Goal: Task Accomplishment & Management: Use online tool/utility

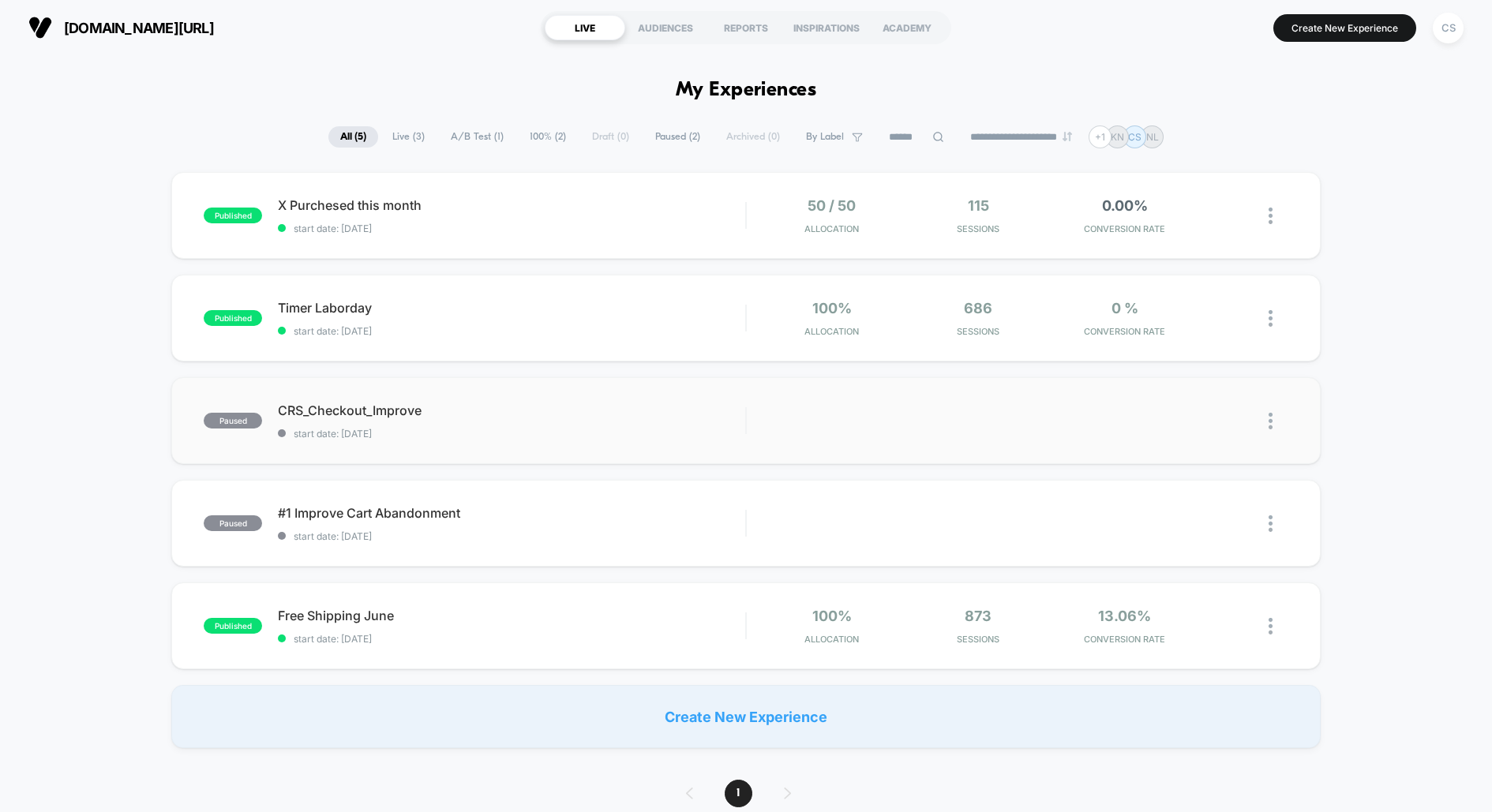
click at [505, 443] on div "paused CRS_Checkout_Improve start date: [DATE] Edit Duplicate Preview Start" at bounding box center [745, 421] width 1149 height 87
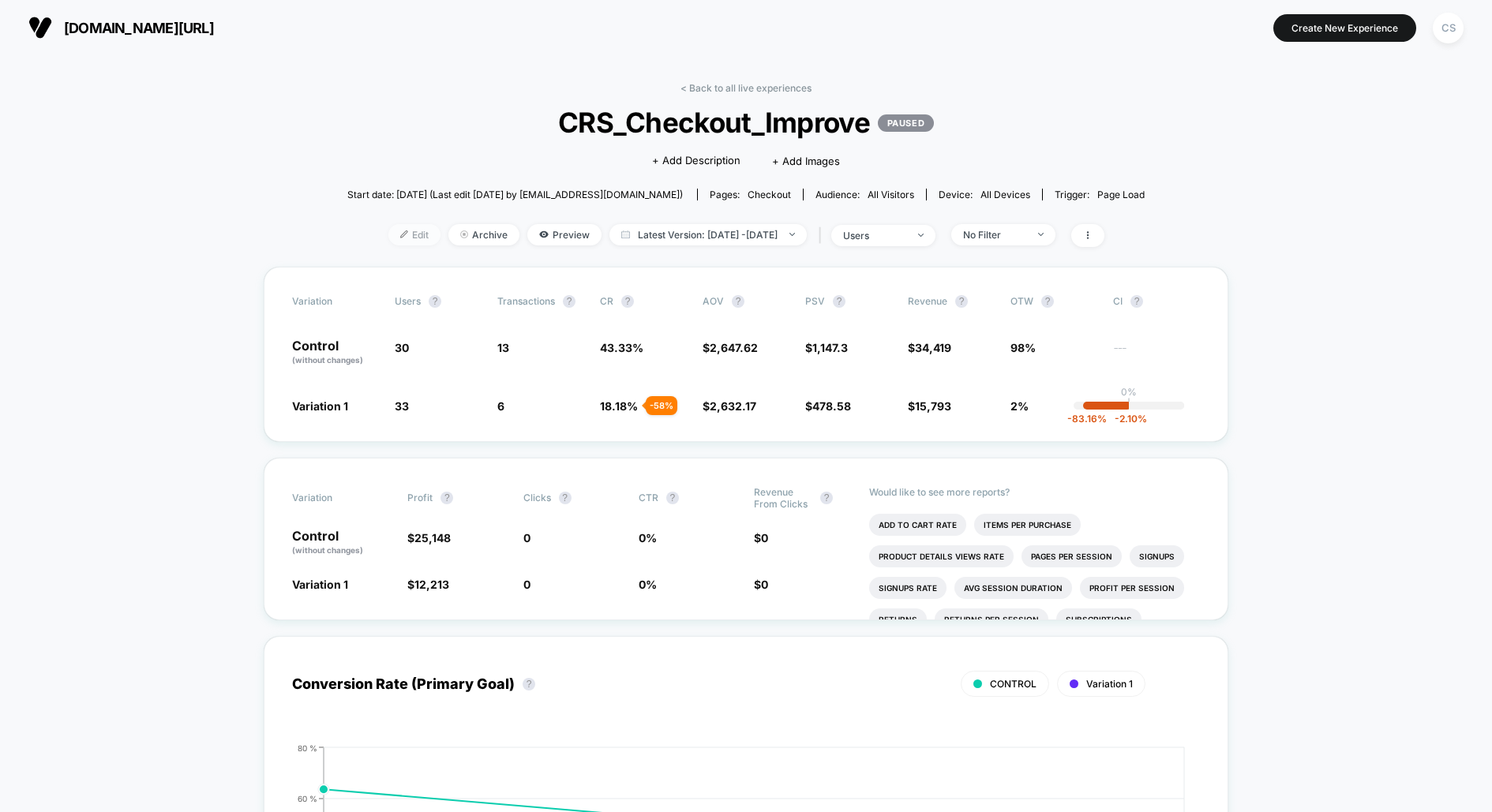
click at [389, 227] on span "Edit" at bounding box center [415, 235] width 52 height 22
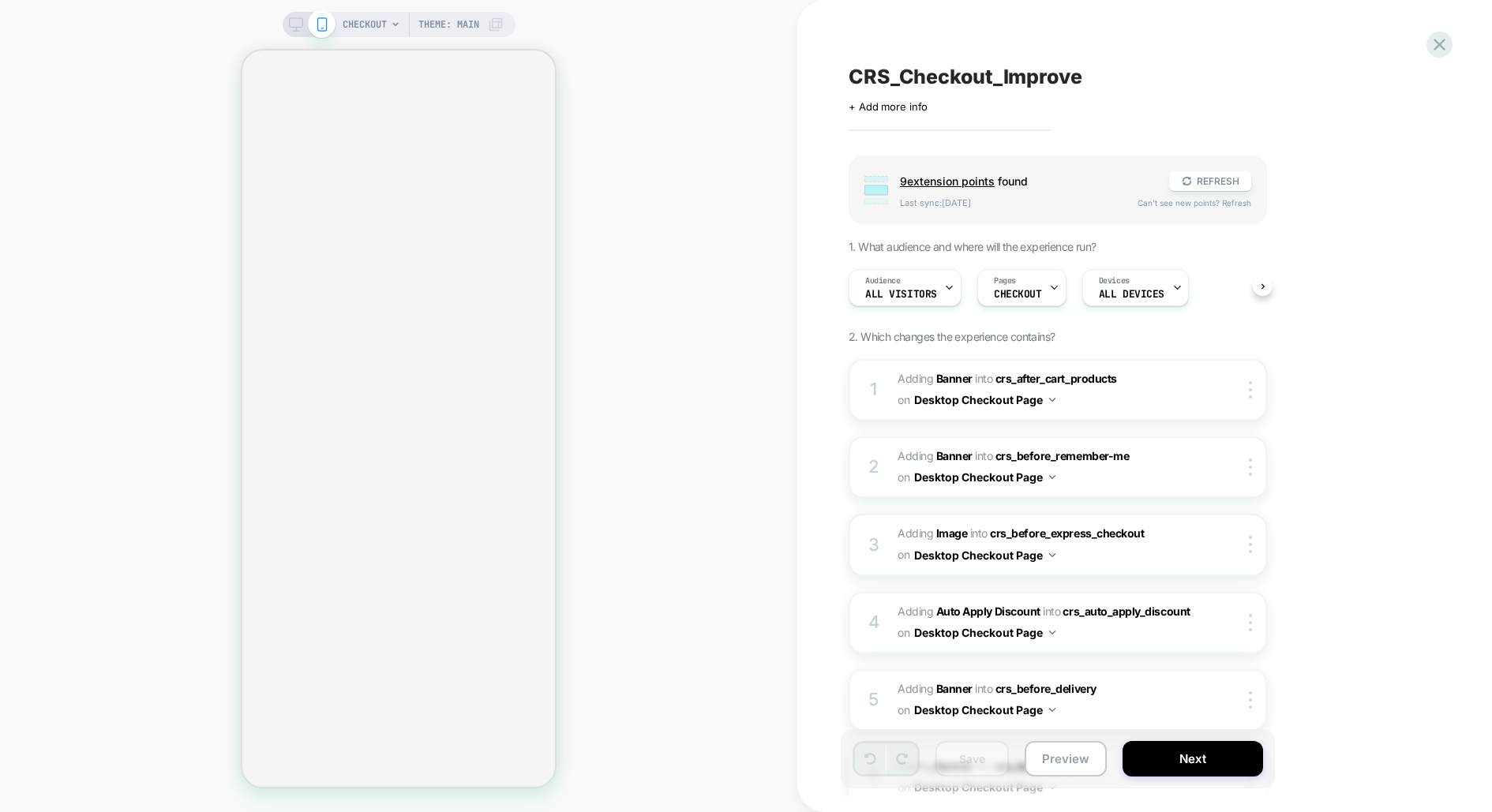
click at [291, 21] on icon at bounding box center [296, 24] width 14 height 14
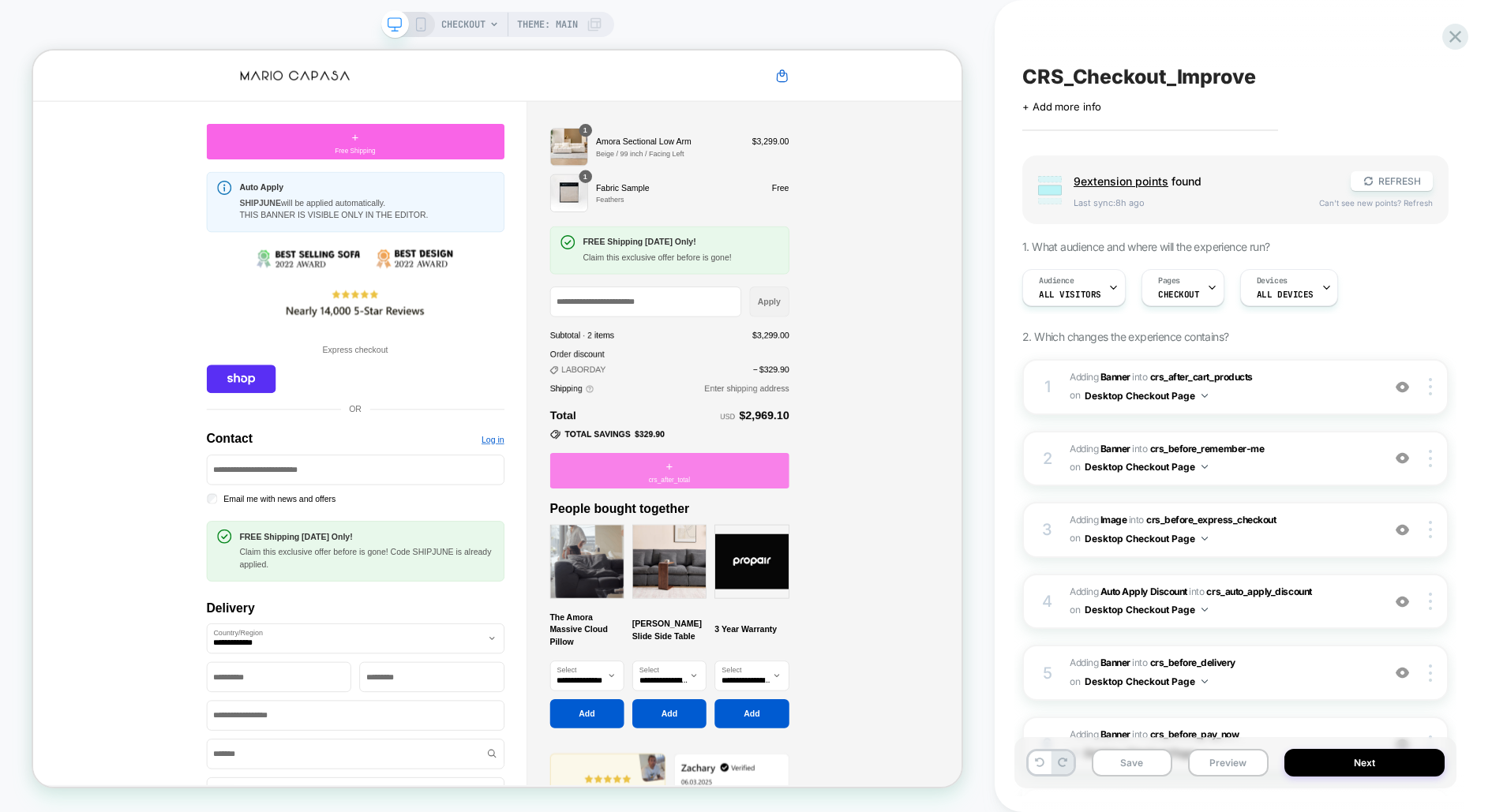
click at [976, 615] on div "+ crs_after_total" at bounding box center [882, 611] width 319 height 47
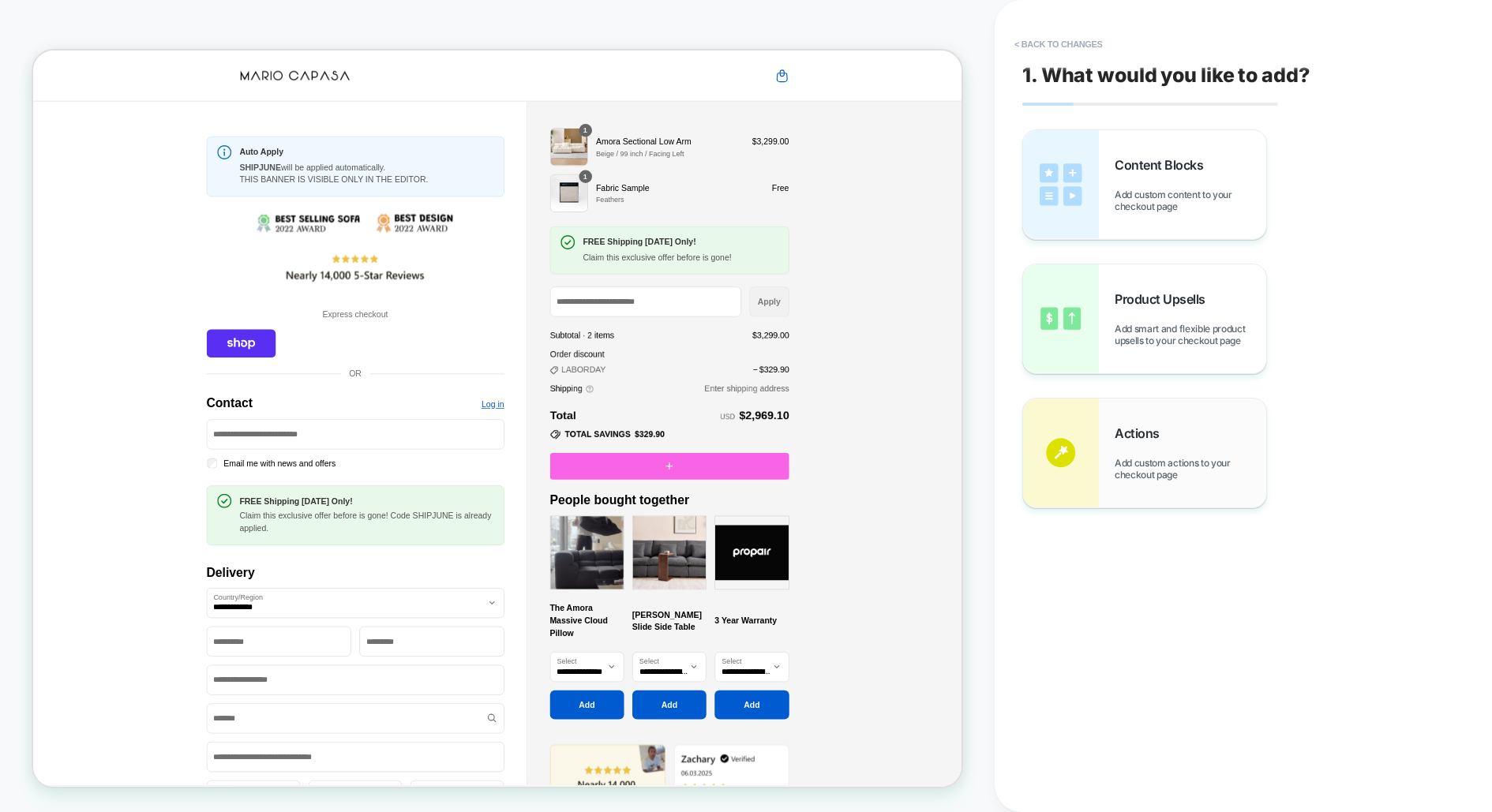
click at [1117, 411] on div "Actions Add custom actions to your checkout page" at bounding box center [1145, 453] width 243 height 109
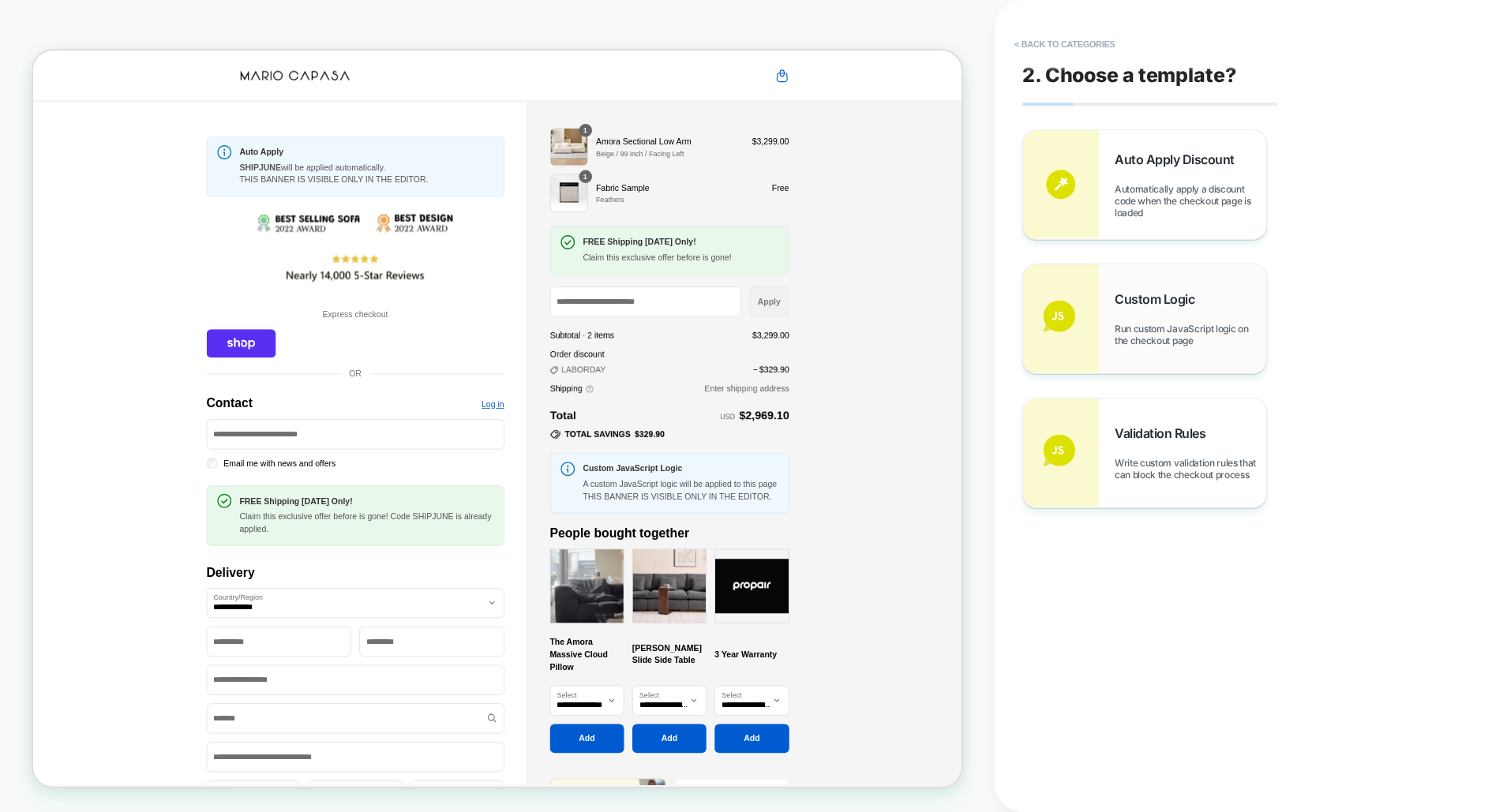
click at [1169, 317] on div "Custom Logic Run custom JavaScript logic on the checkout page" at bounding box center [1190, 319] width 151 height 56
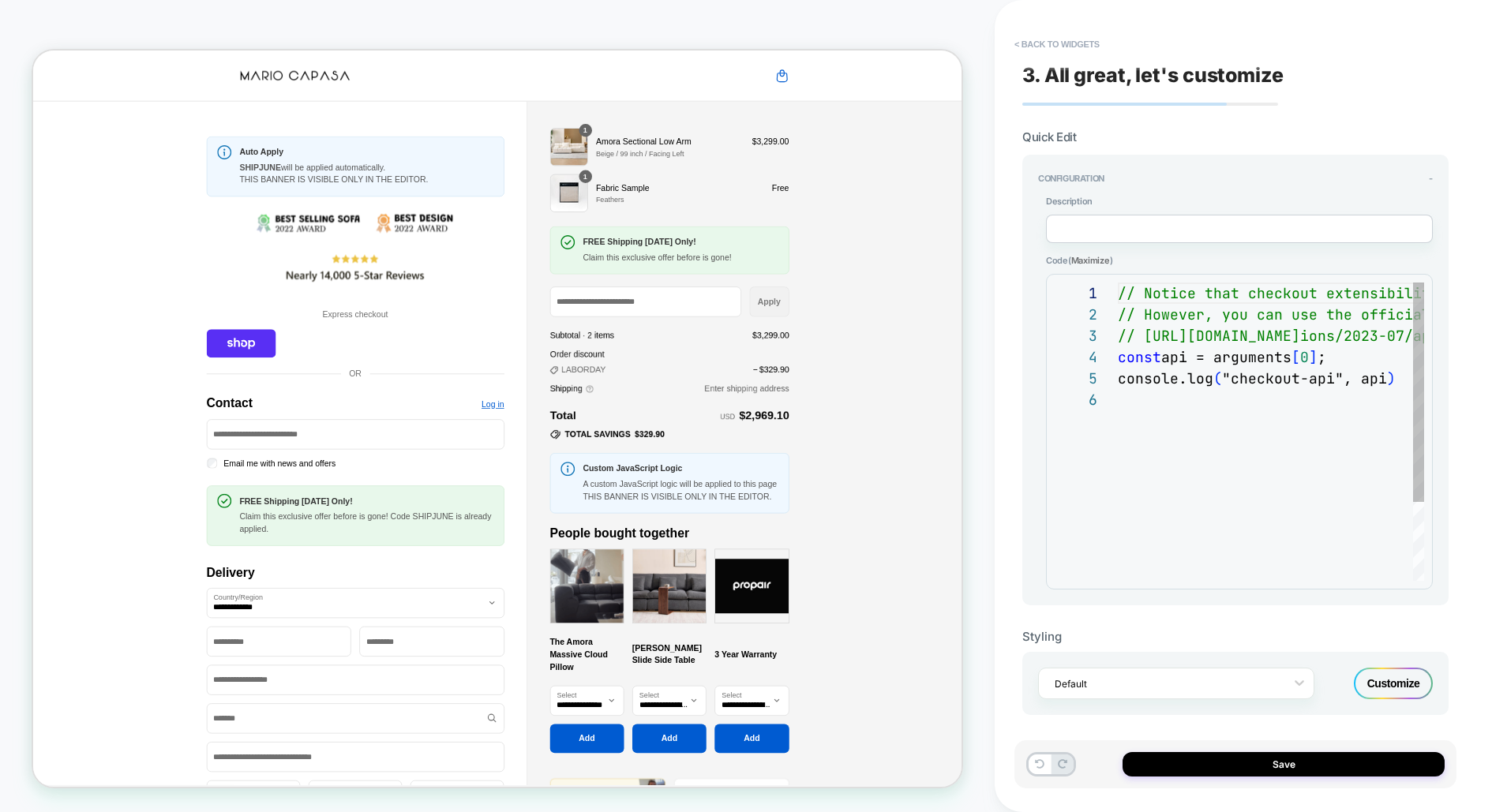
scroll to position [107, 0]
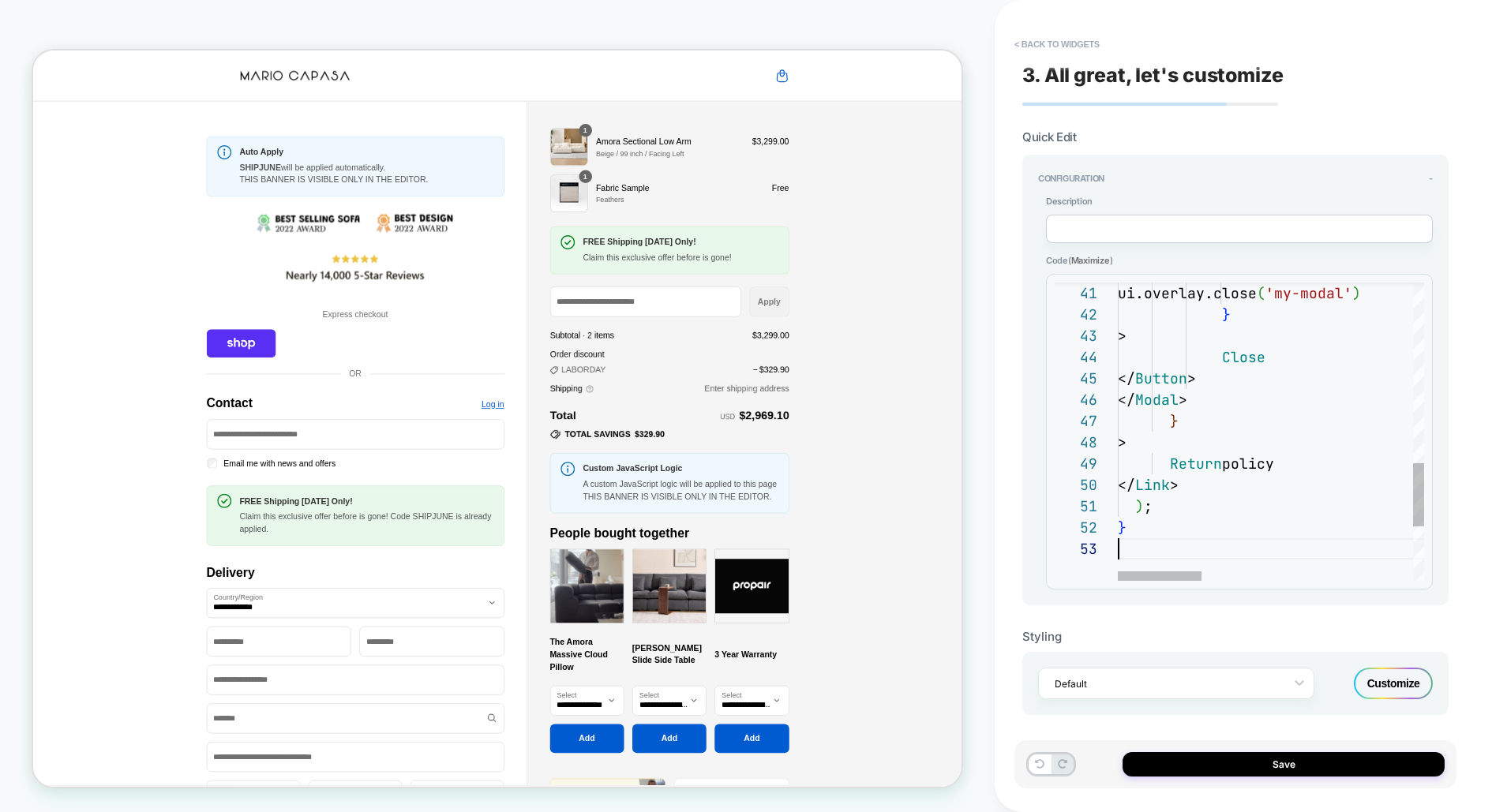
scroll to position [42, 0]
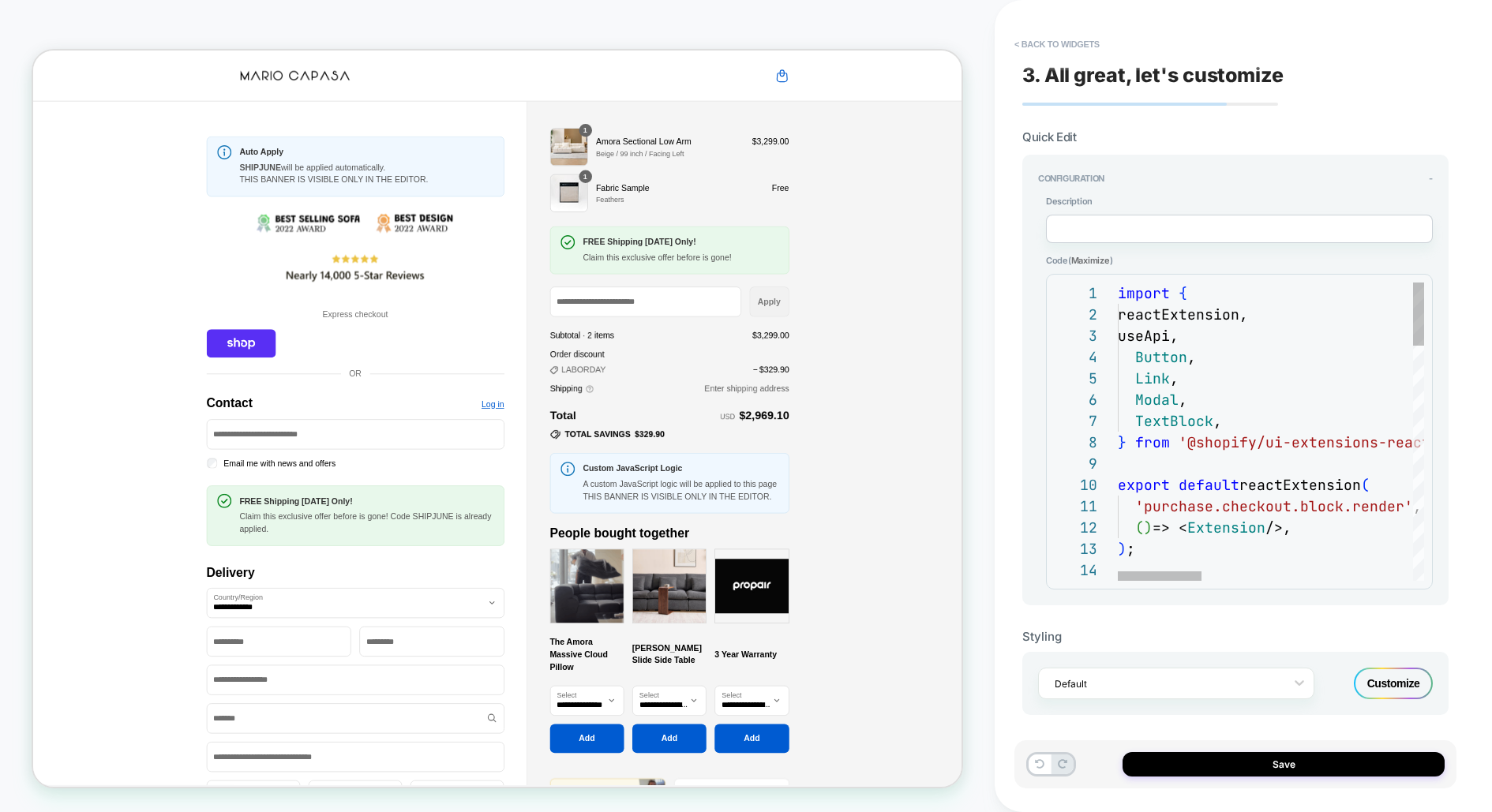
type textarea "**********"
click at [1049, 50] on button "< Back to widgets" at bounding box center [1057, 43] width 101 height 25
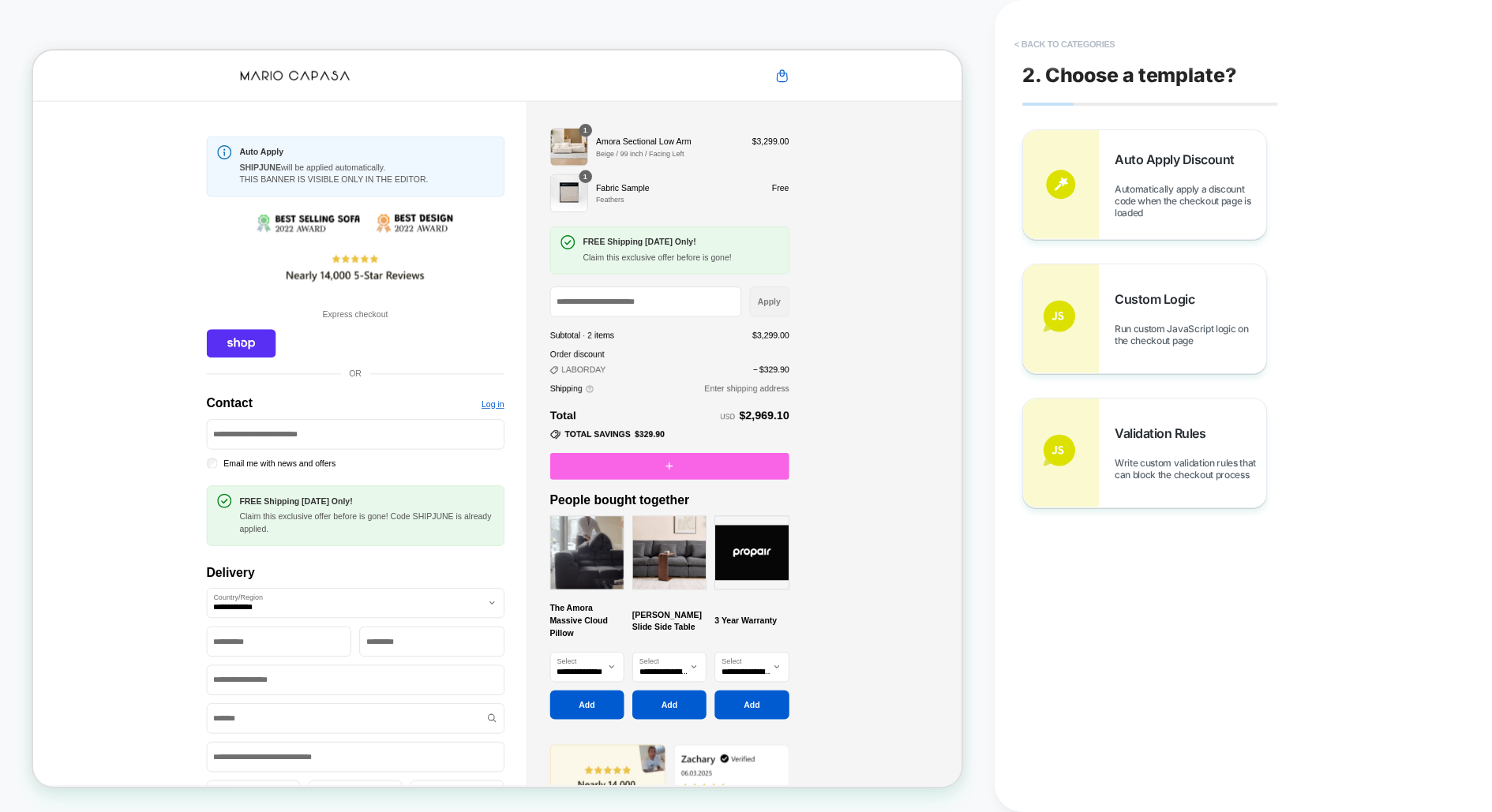
click at [1043, 48] on button "< Back to categories" at bounding box center [1064, 43] width 116 height 25
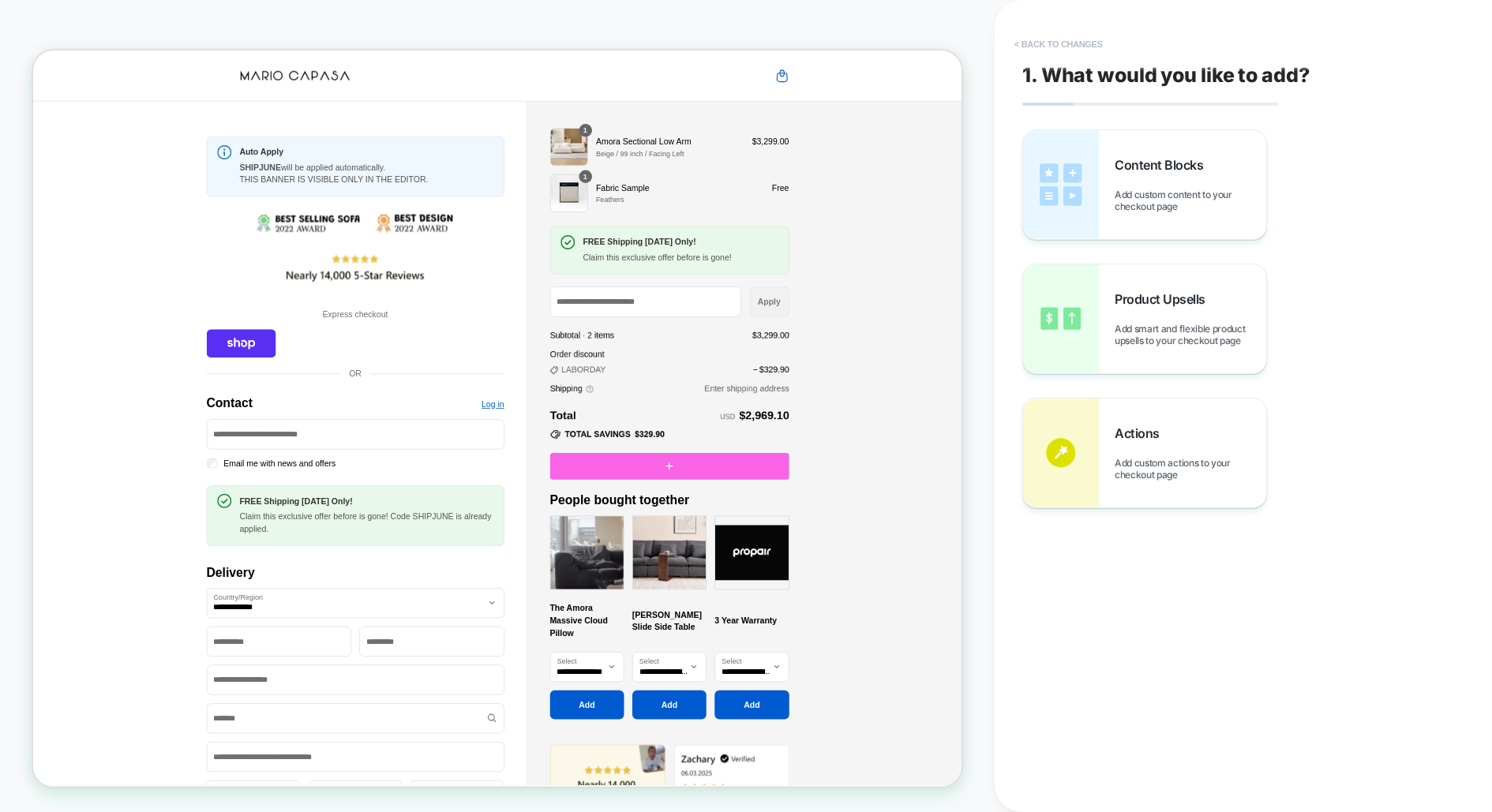
click at [1043, 48] on button "< Back to changes" at bounding box center [1059, 43] width 104 height 25
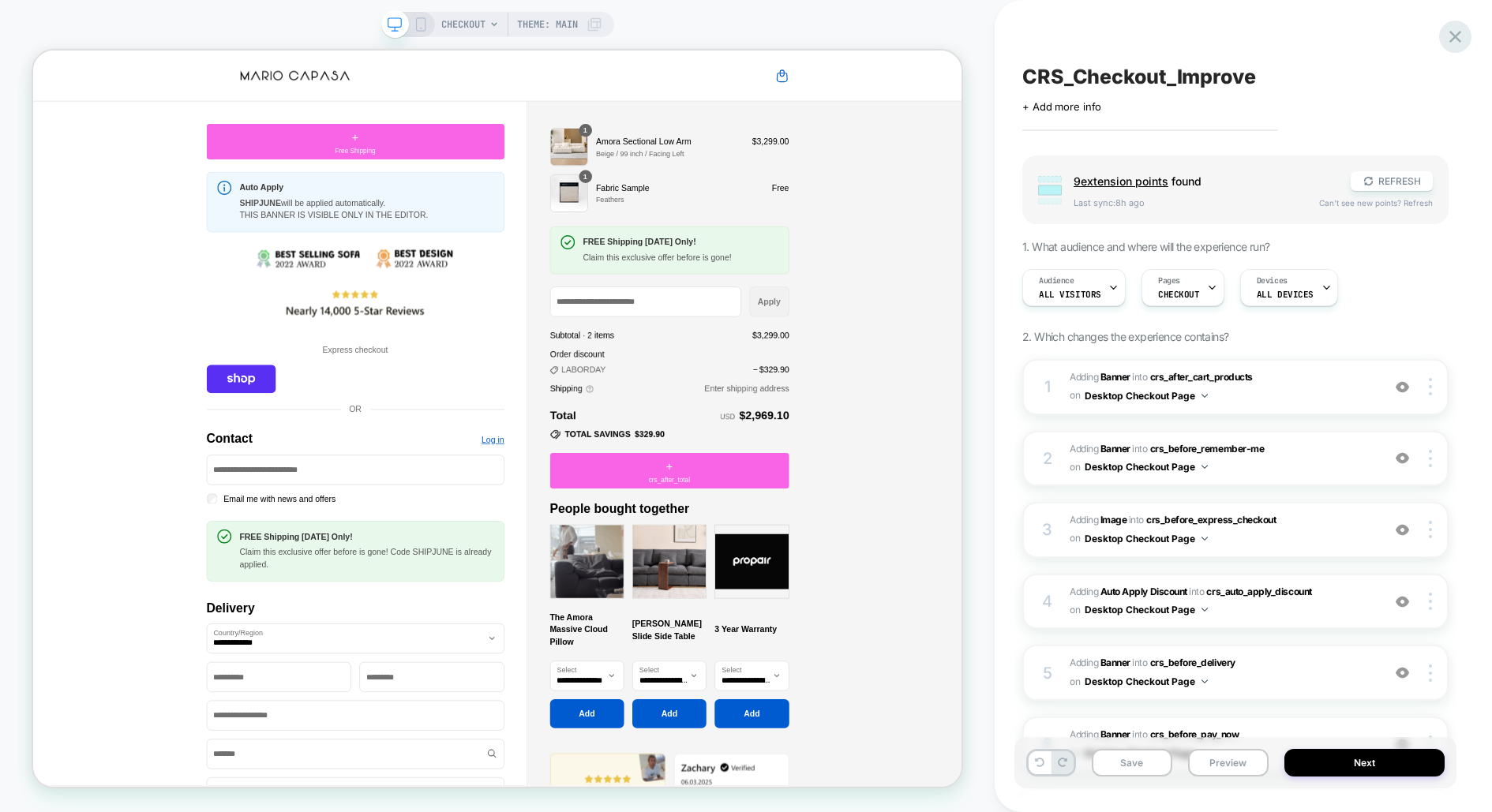
click at [1454, 31] on icon at bounding box center [1455, 37] width 22 height 22
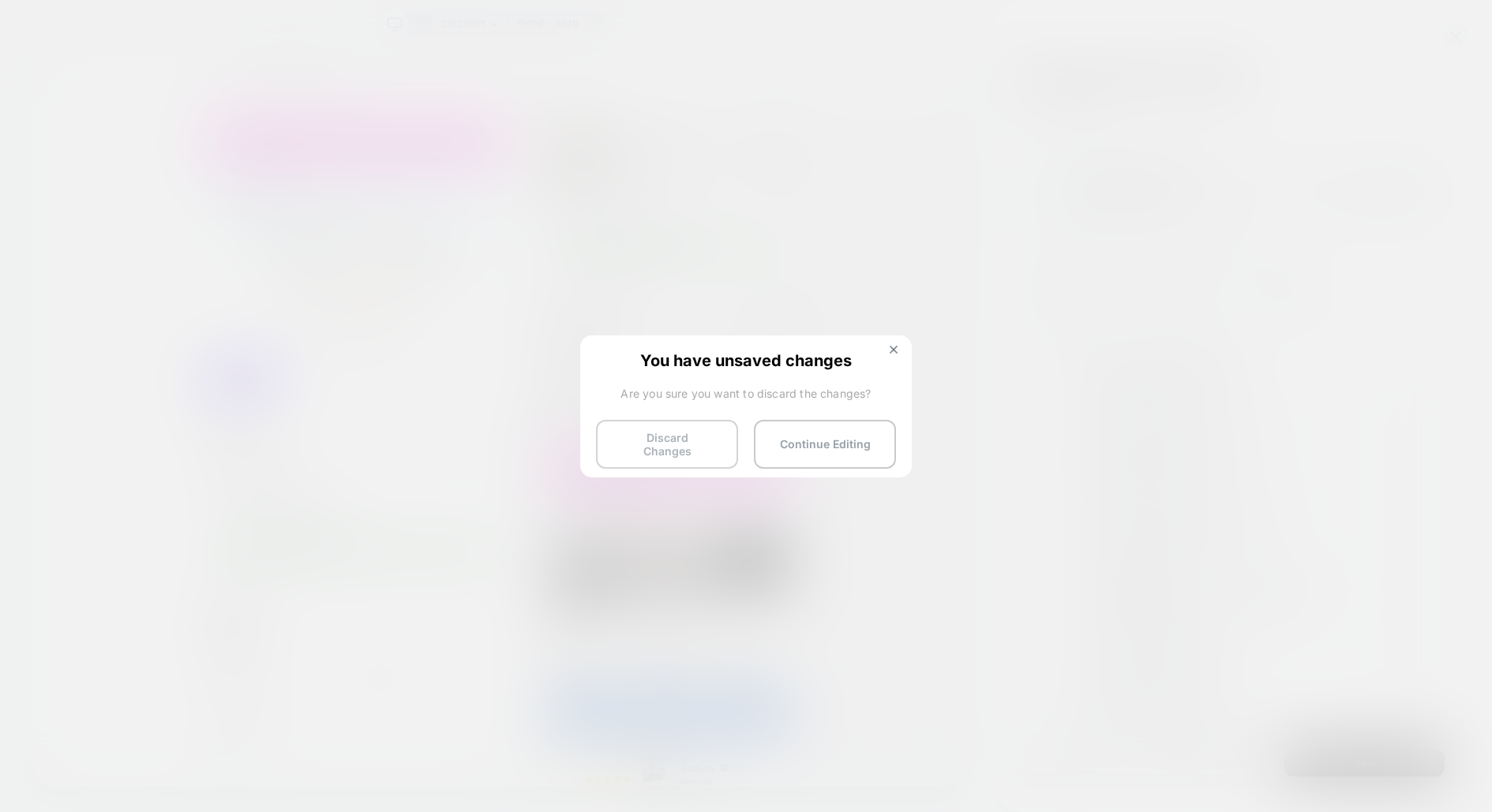
click at [683, 429] on button "Discard Changes" at bounding box center [667, 444] width 142 height 49
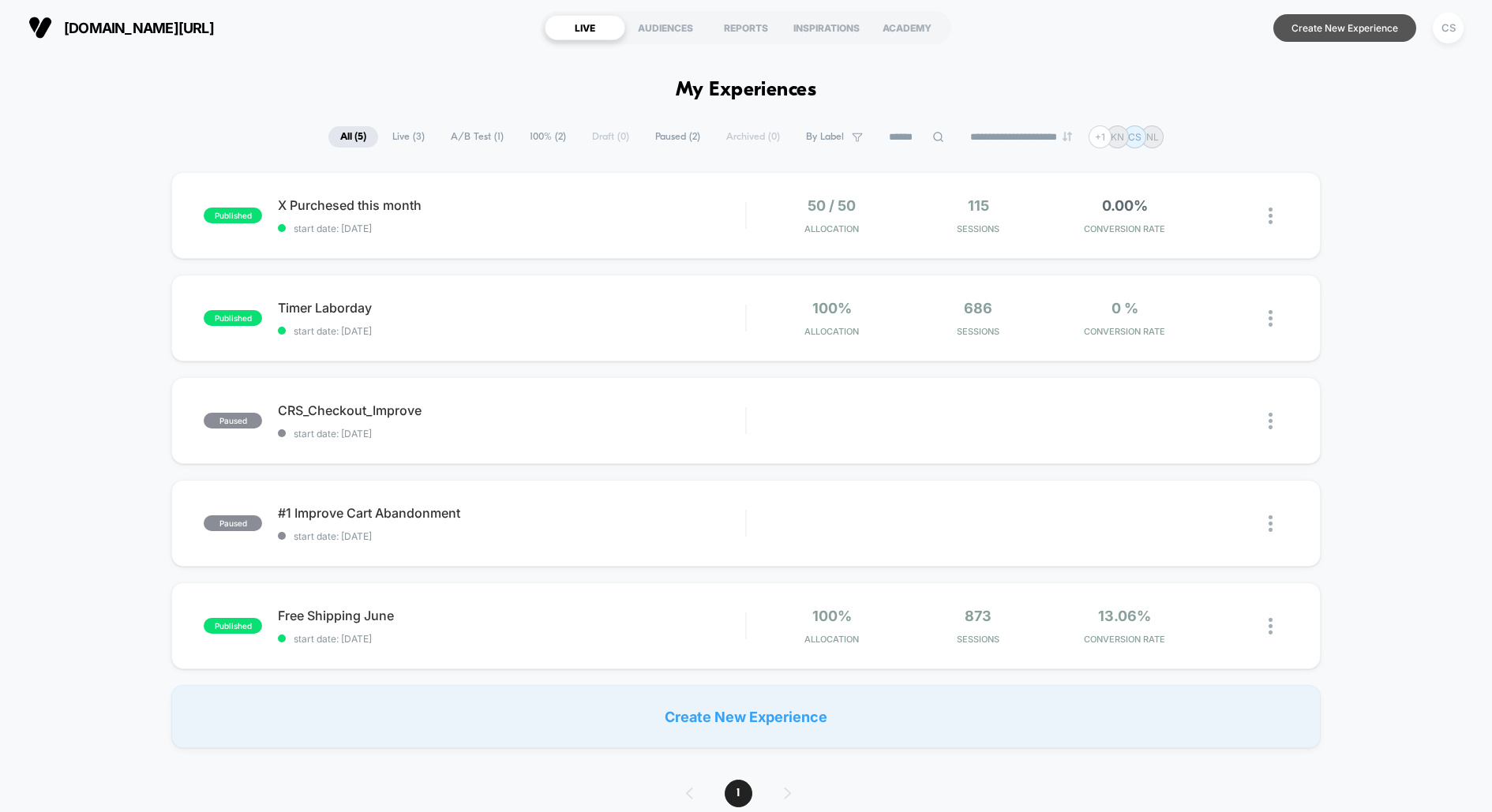
click at [1319, 30] on button "Create New Experience" at bounding box center [1345, 28] width 143 height 28
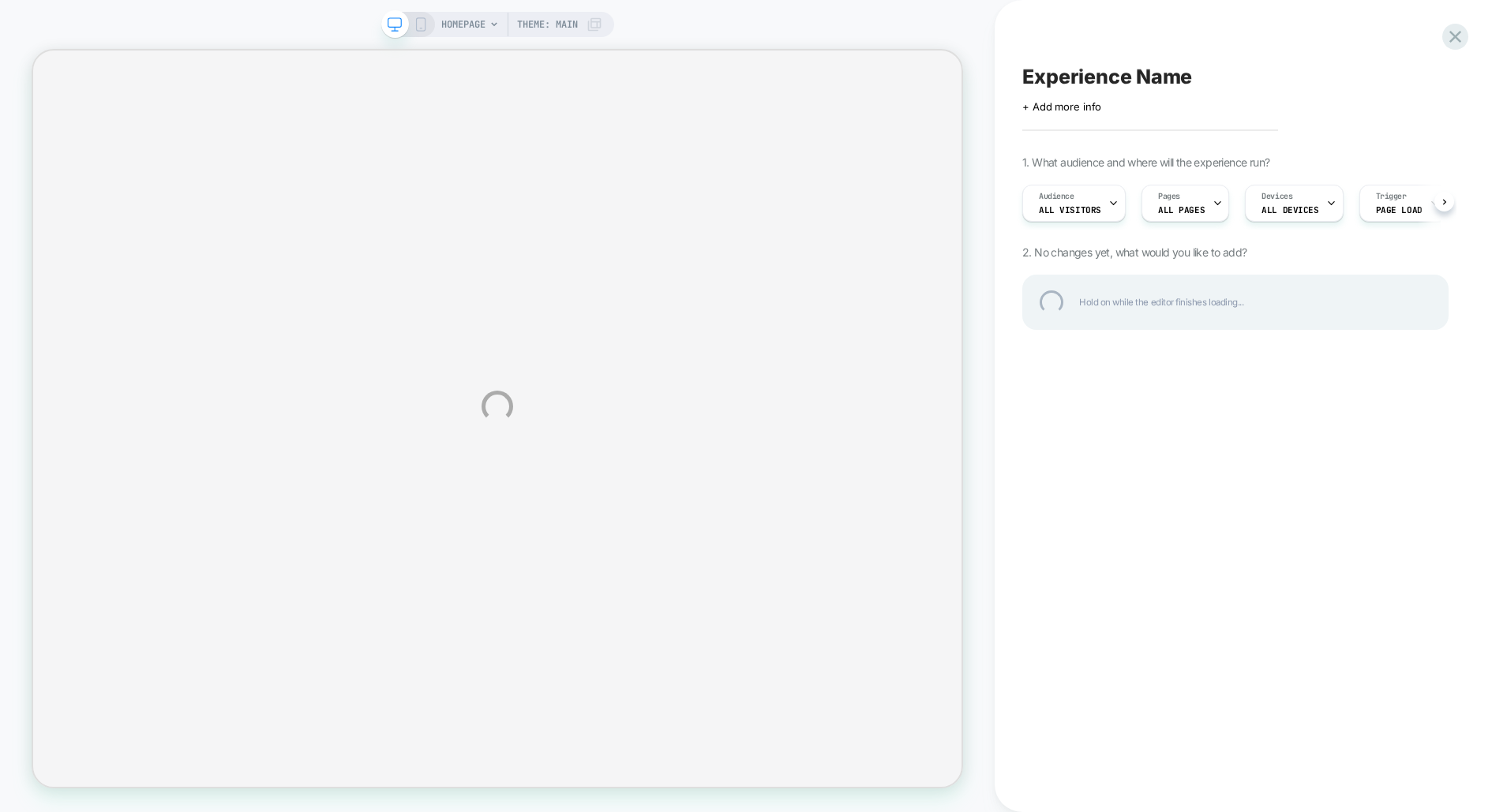
click at [463, 26] on div "HOMEPAGE Theme: MAIN Experience Name Click to edit experience details + Add mor…" at bounding box center [746, 406] width 1492 height 812
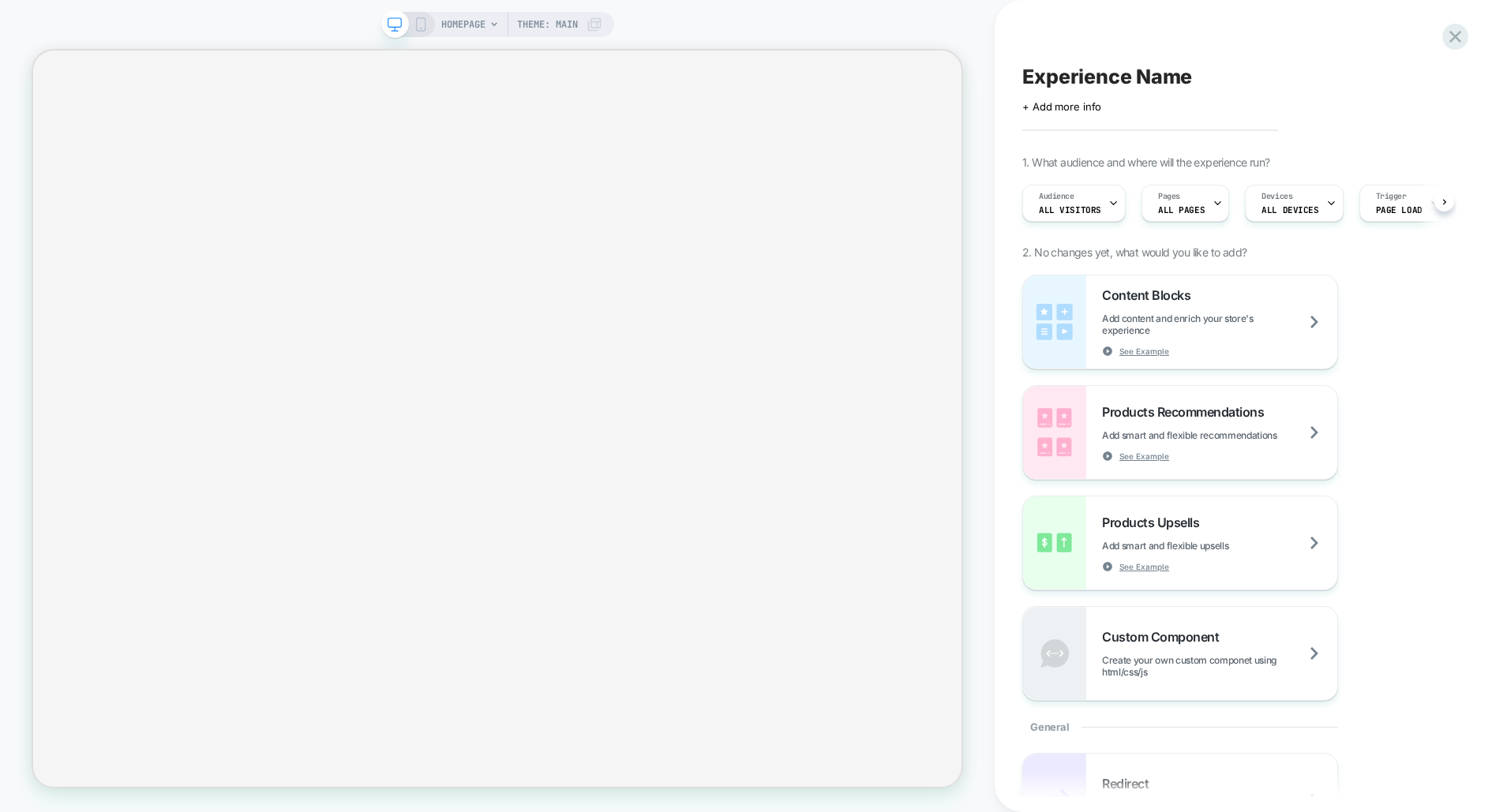
scroll to position [0, 1]
click at [464, 26] on span "HOMEPAGE" at bounding box center [463, 24] width 44 height 25
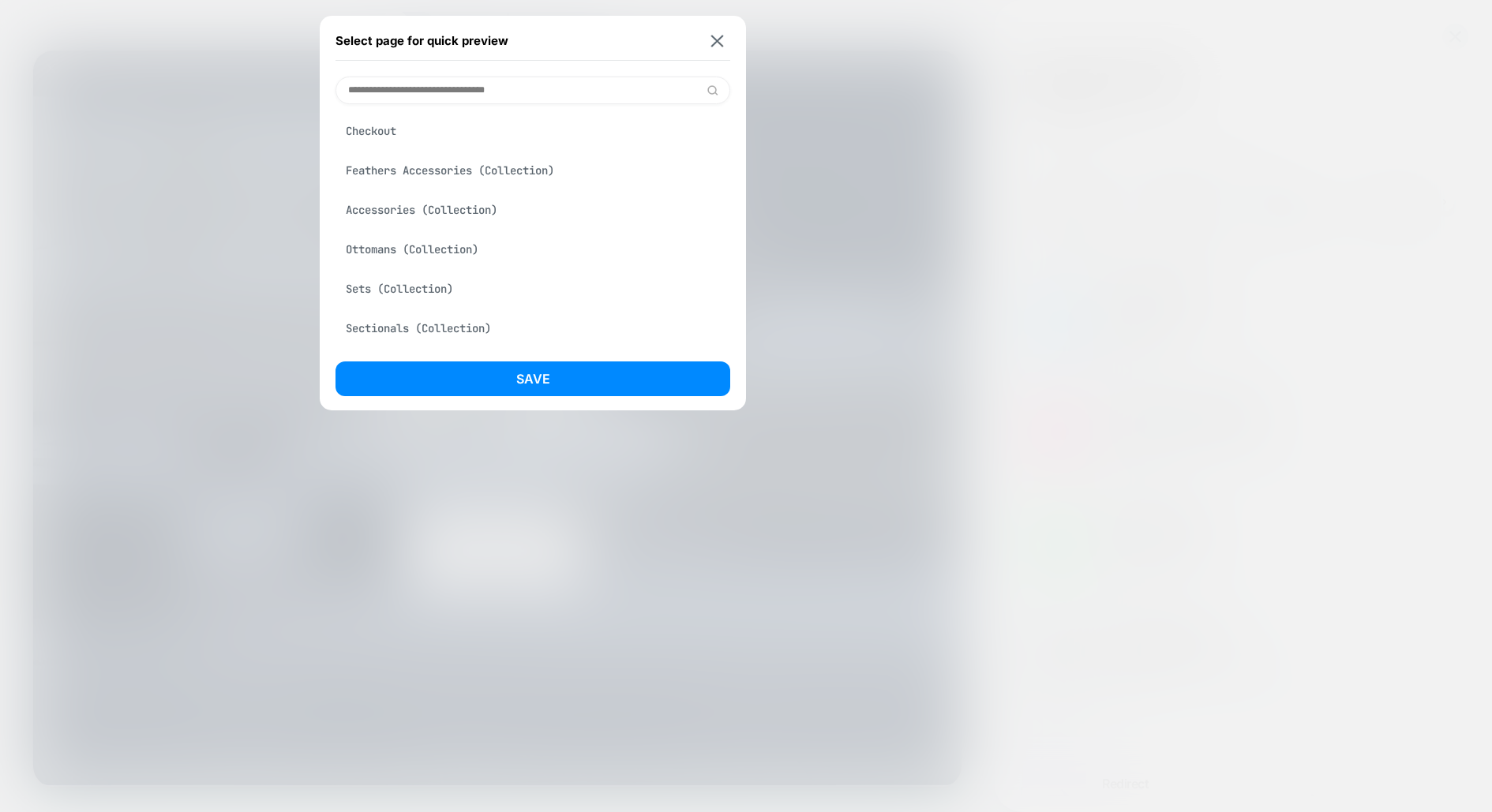
scroll to position [0, 0]
click at [426, 121] on div "Checkout" at bounding box center [533, 130] width 395 height 30
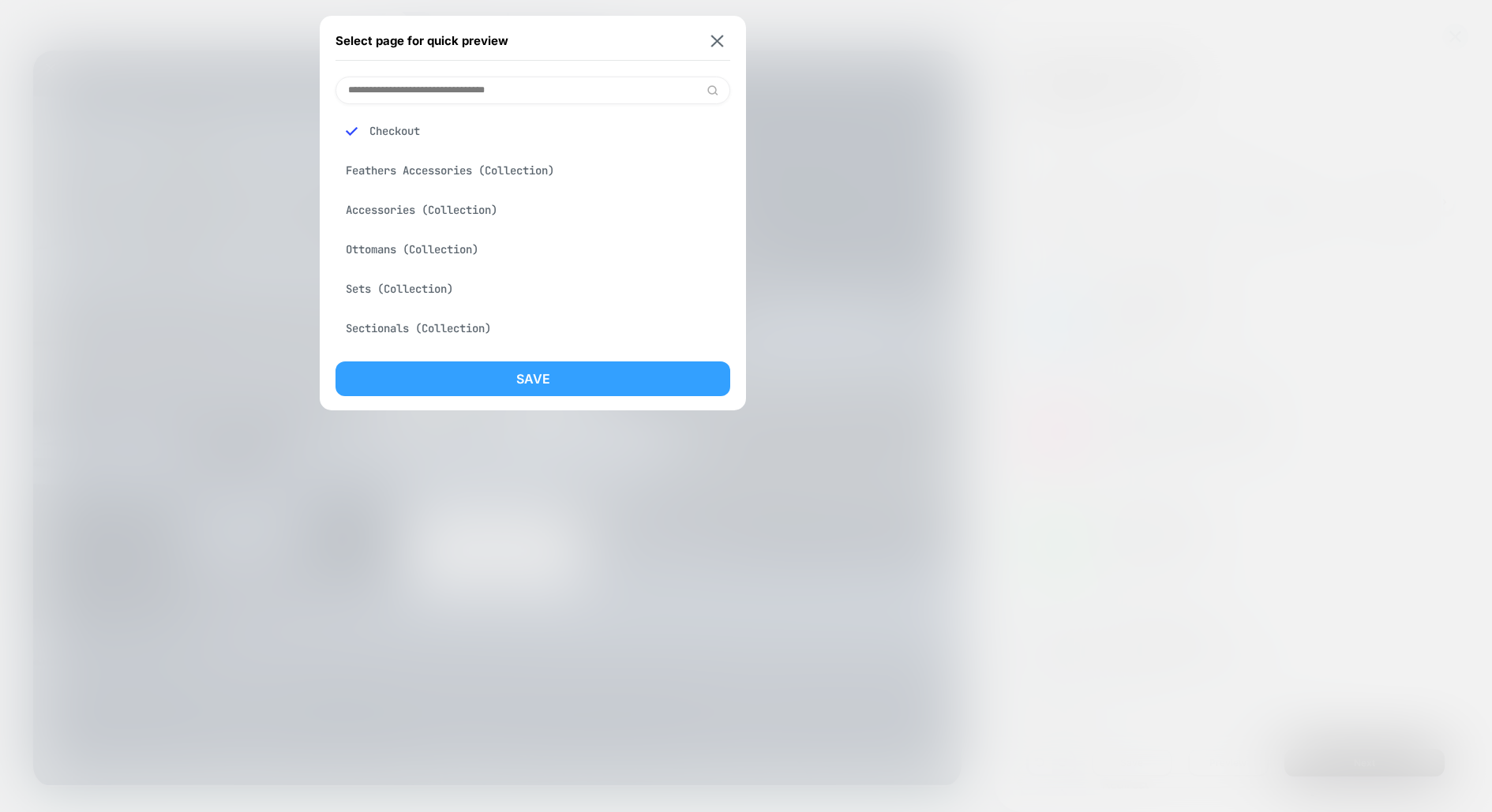
click at [492, 372] on button "Save" at bounding box center [533, 379] width 395 height 35
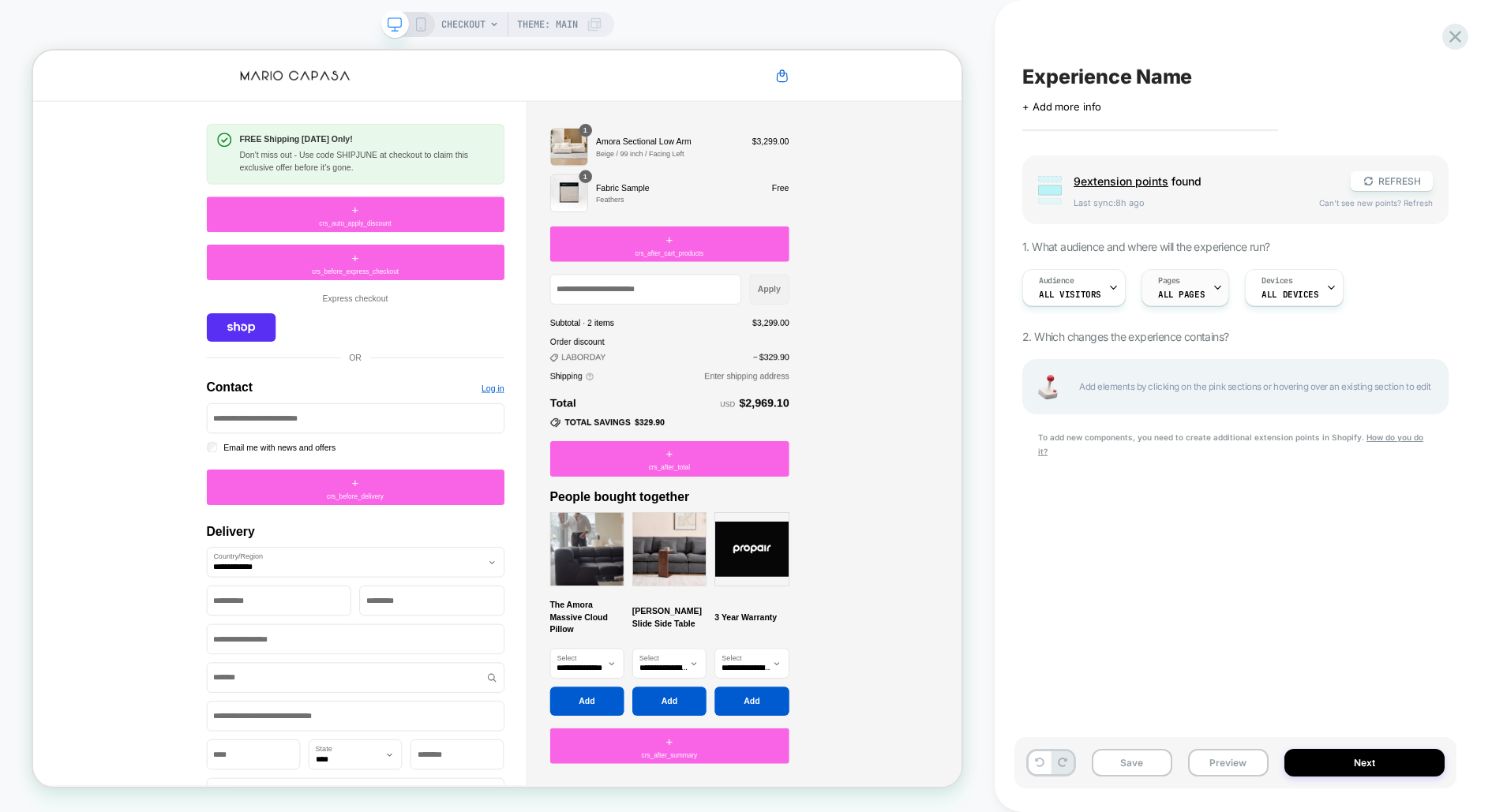
click at [1176, 283] on div "Pages ALL PAGES" at bounding box center [1182, 288] width 78 height 36
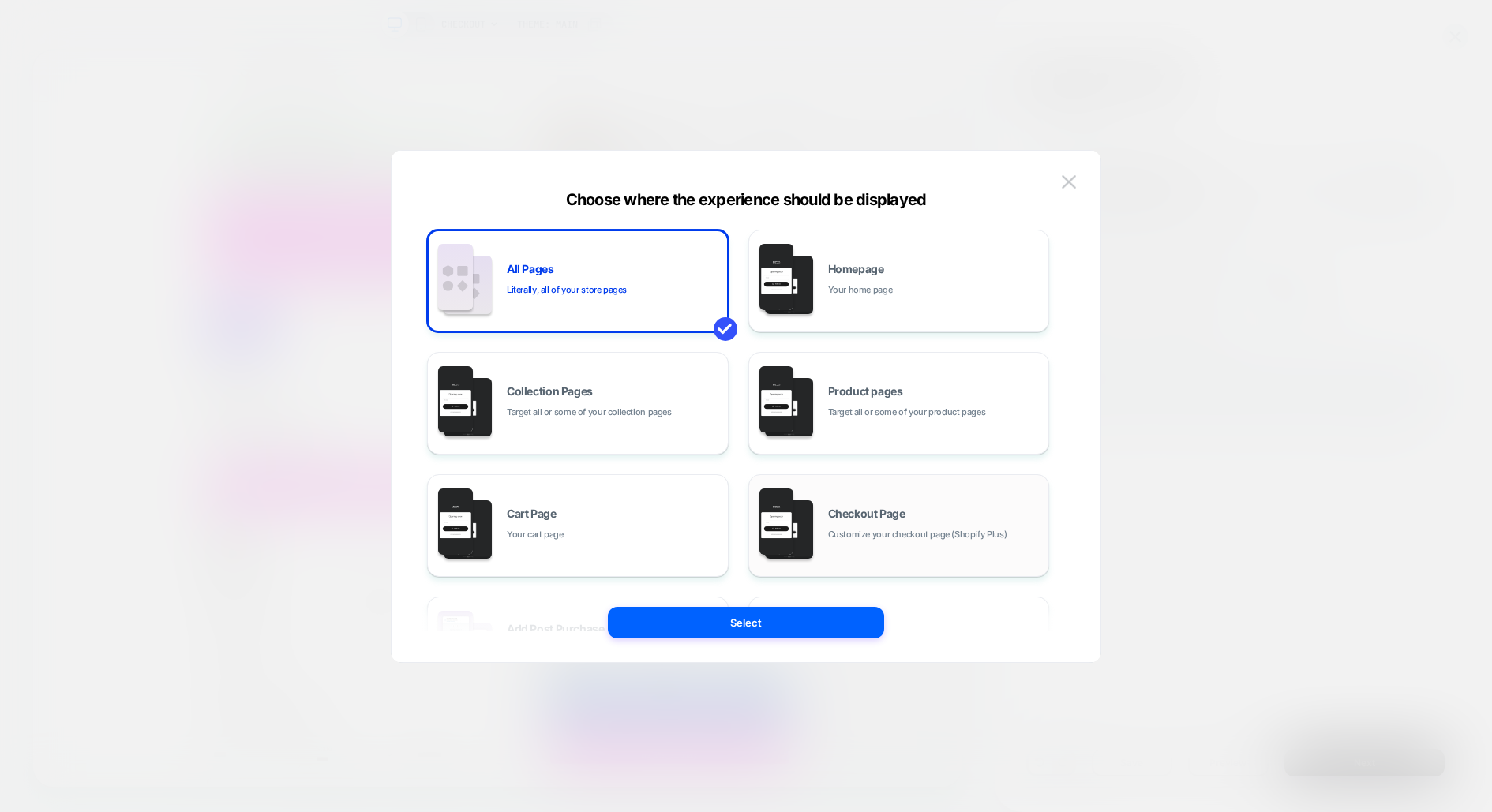
click at [849, 525] on div "Checkout Page Customize your checkout page (Shopify Plus)" at bounding box center [935, 525] width 213 height 34
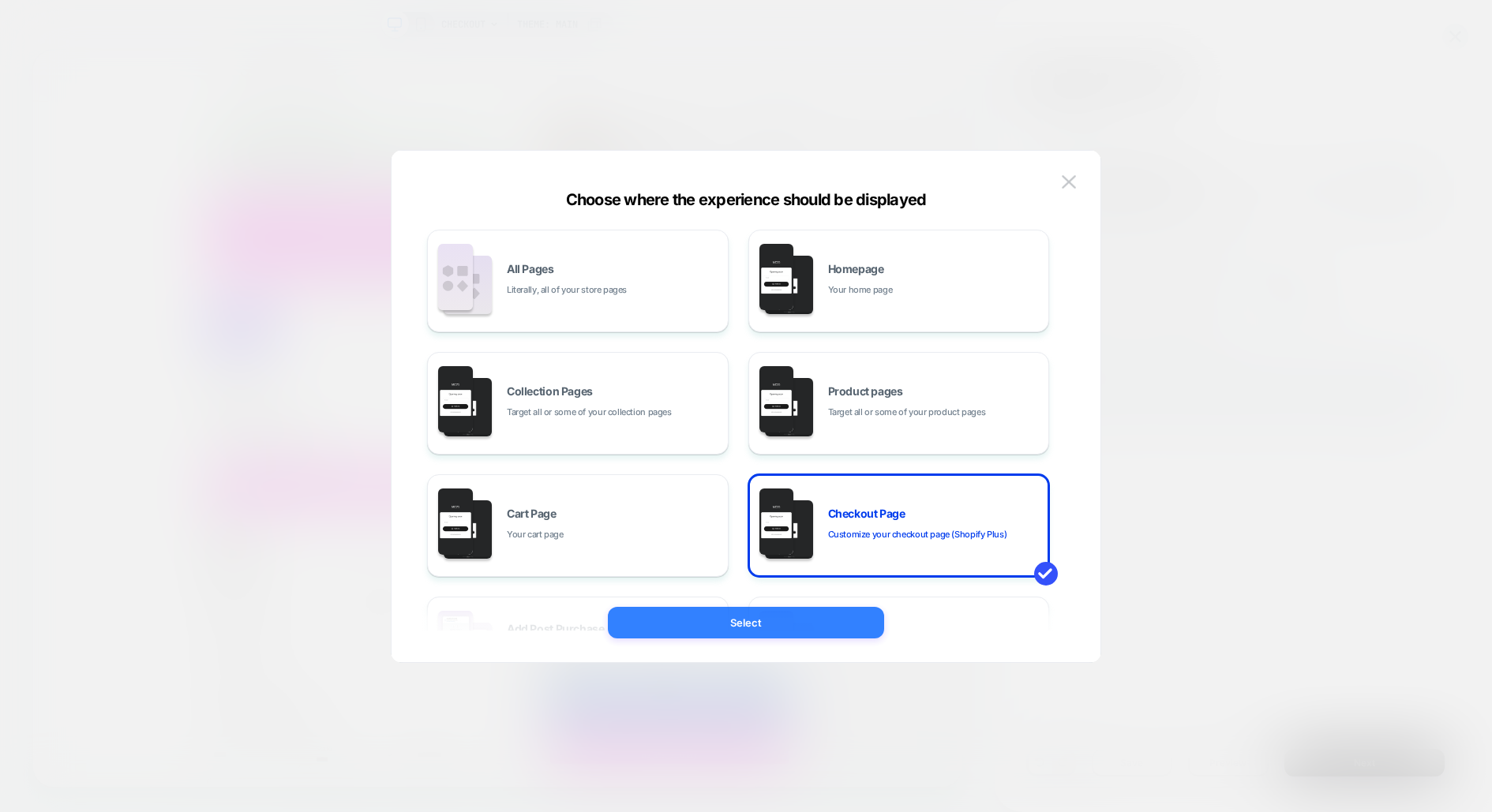
click at [761, 621] on button "Select" at bounding box center [746, 622] width 276 height 31
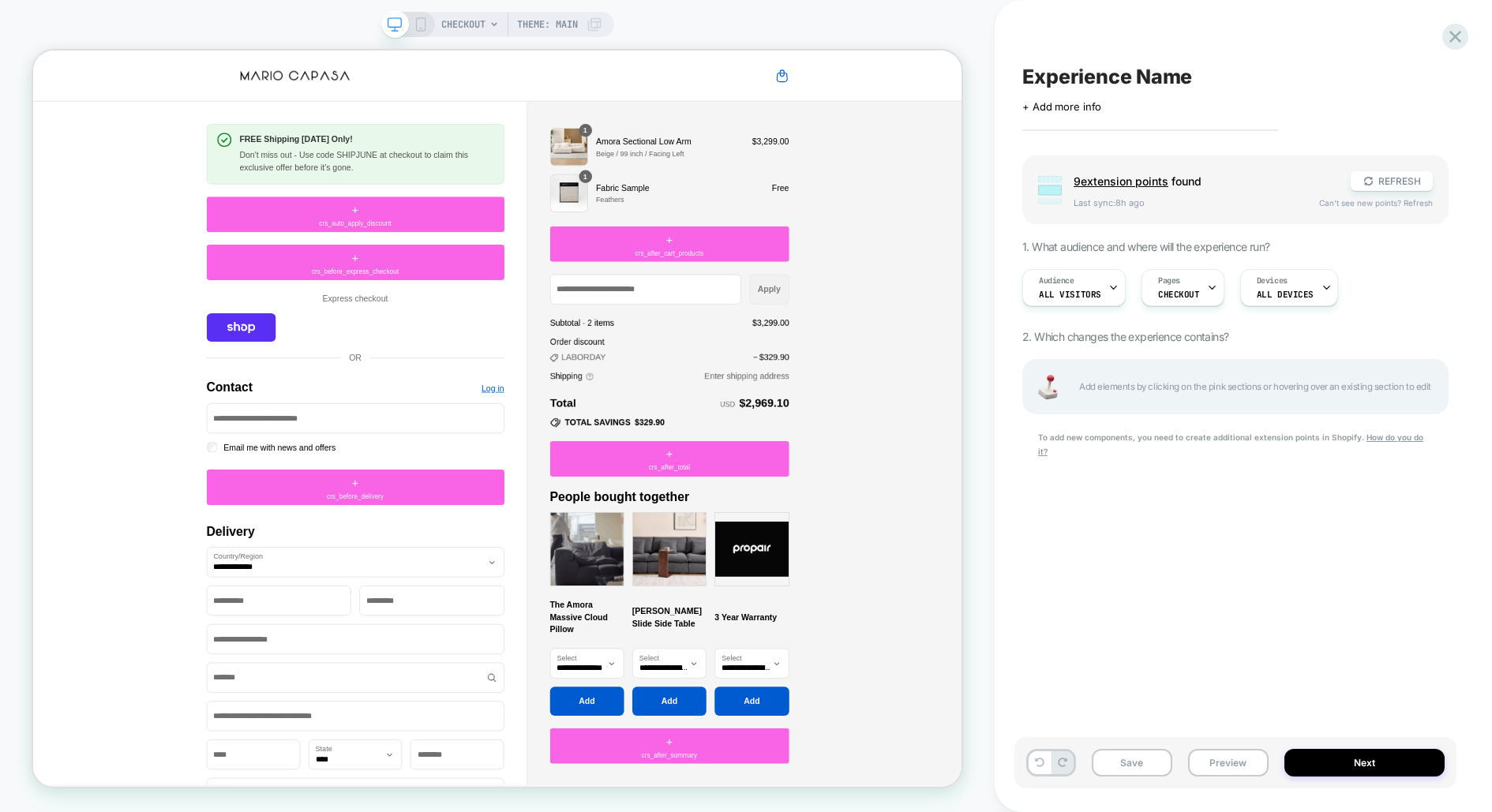
click at [1100, 65] on span "Experience Name" at bounding box center [1107, 76] width 170 height 23
type textarea "*"
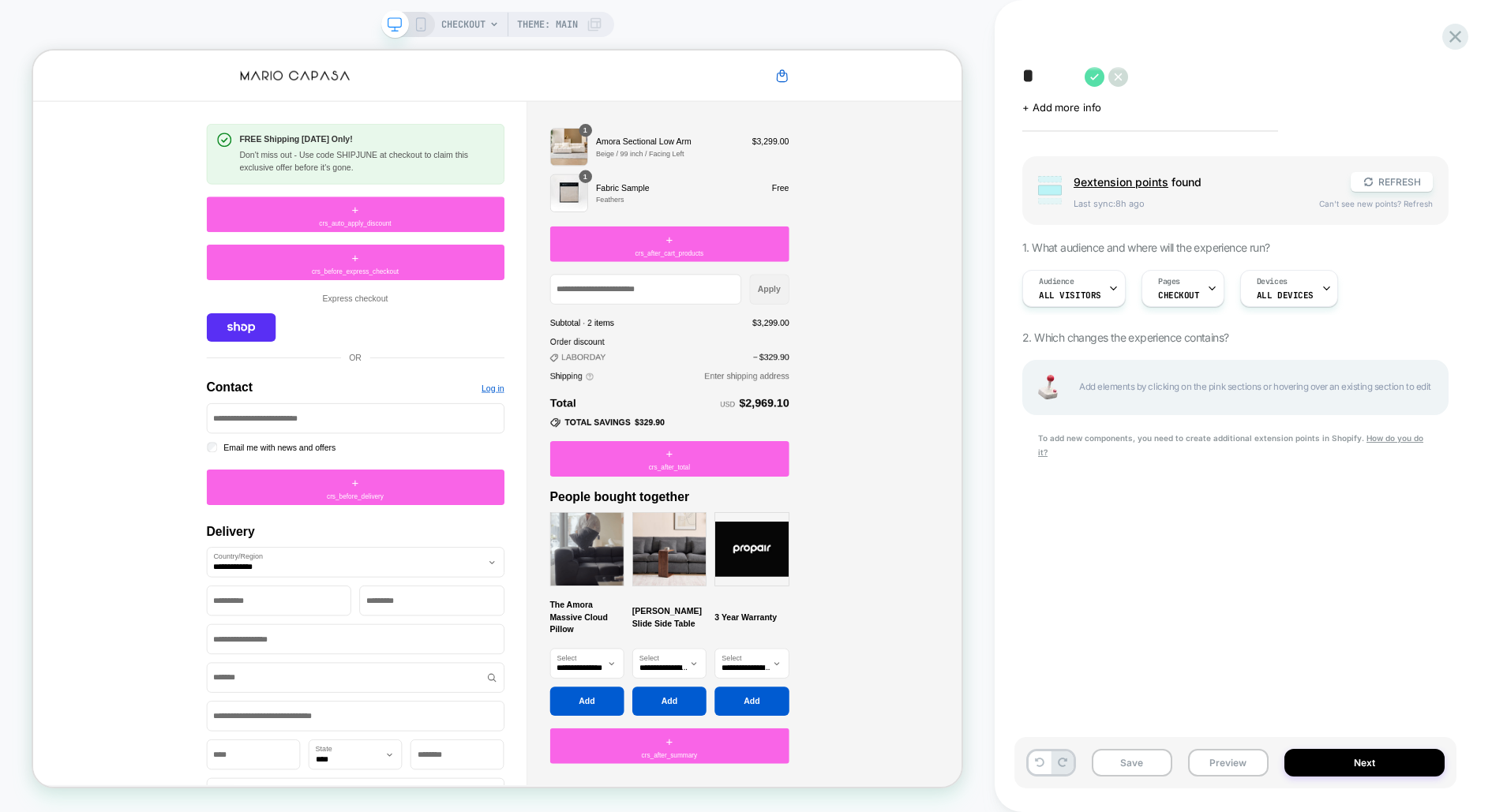
type textarea "*"
type textarea "**"
type textarea "*"
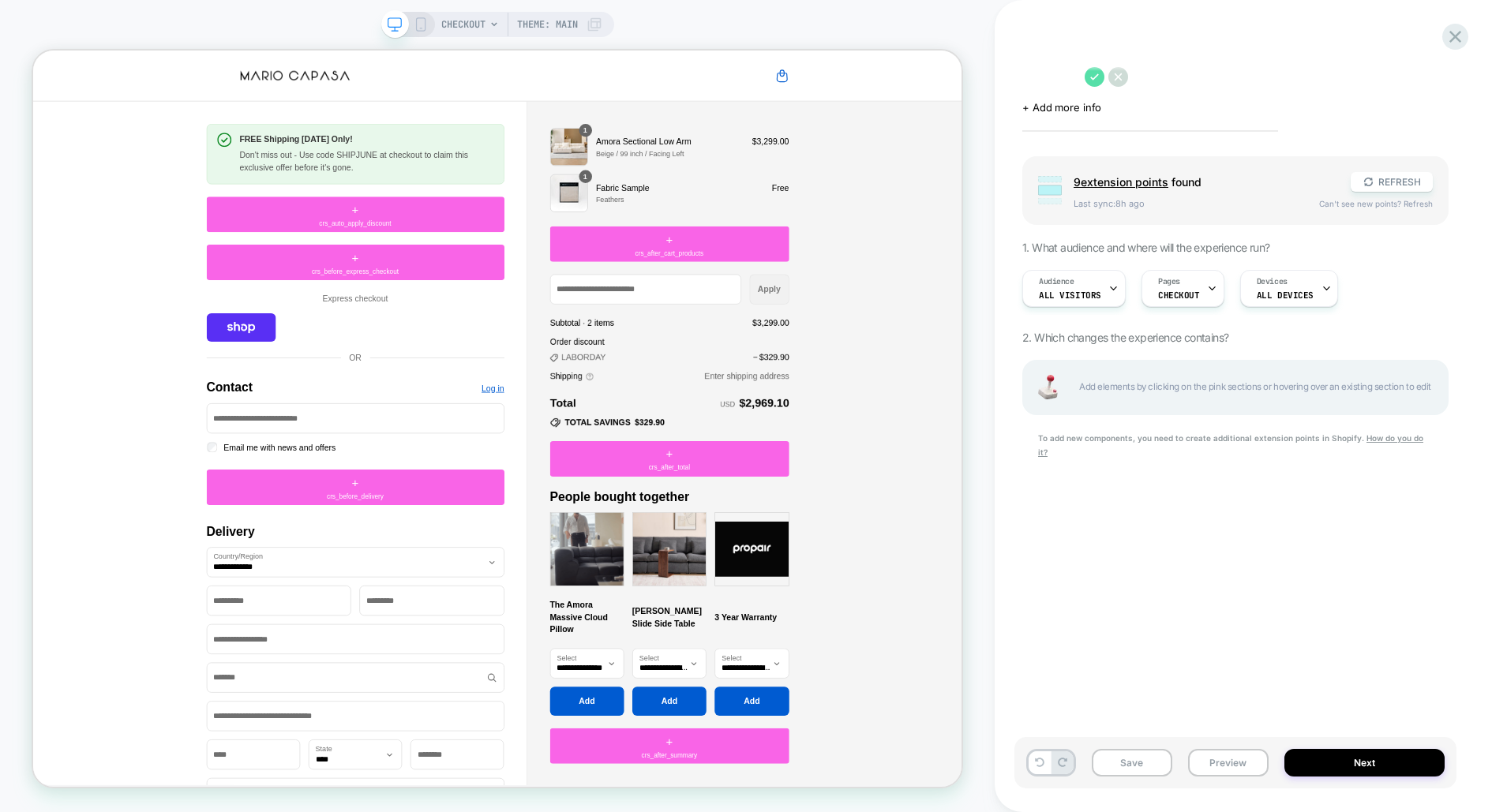
type textarea "*"
type textarea "**"
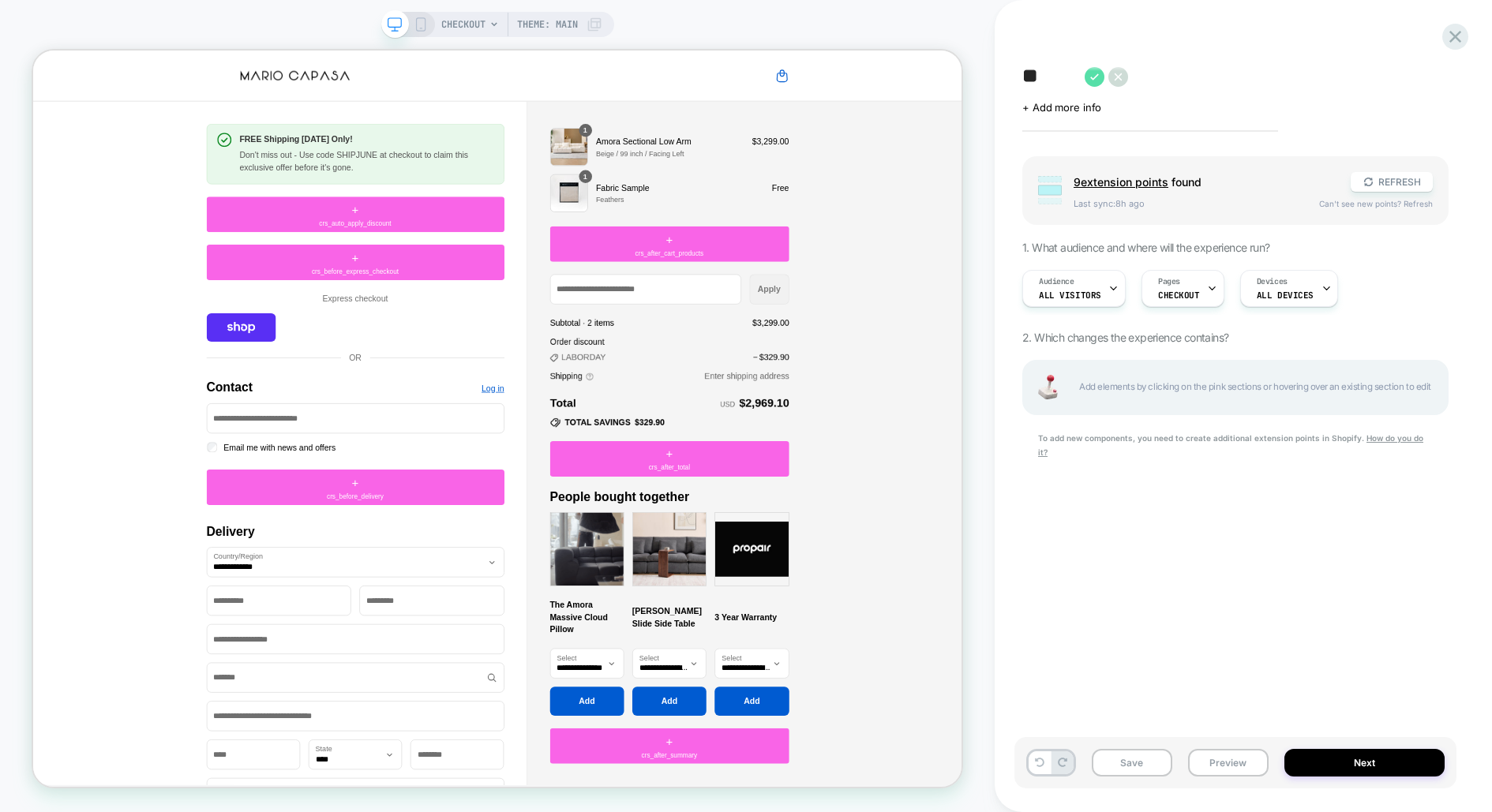
type textarea "*"
type textarea "***"
type textarea "*"
type textarea "****"
type textarea "*"
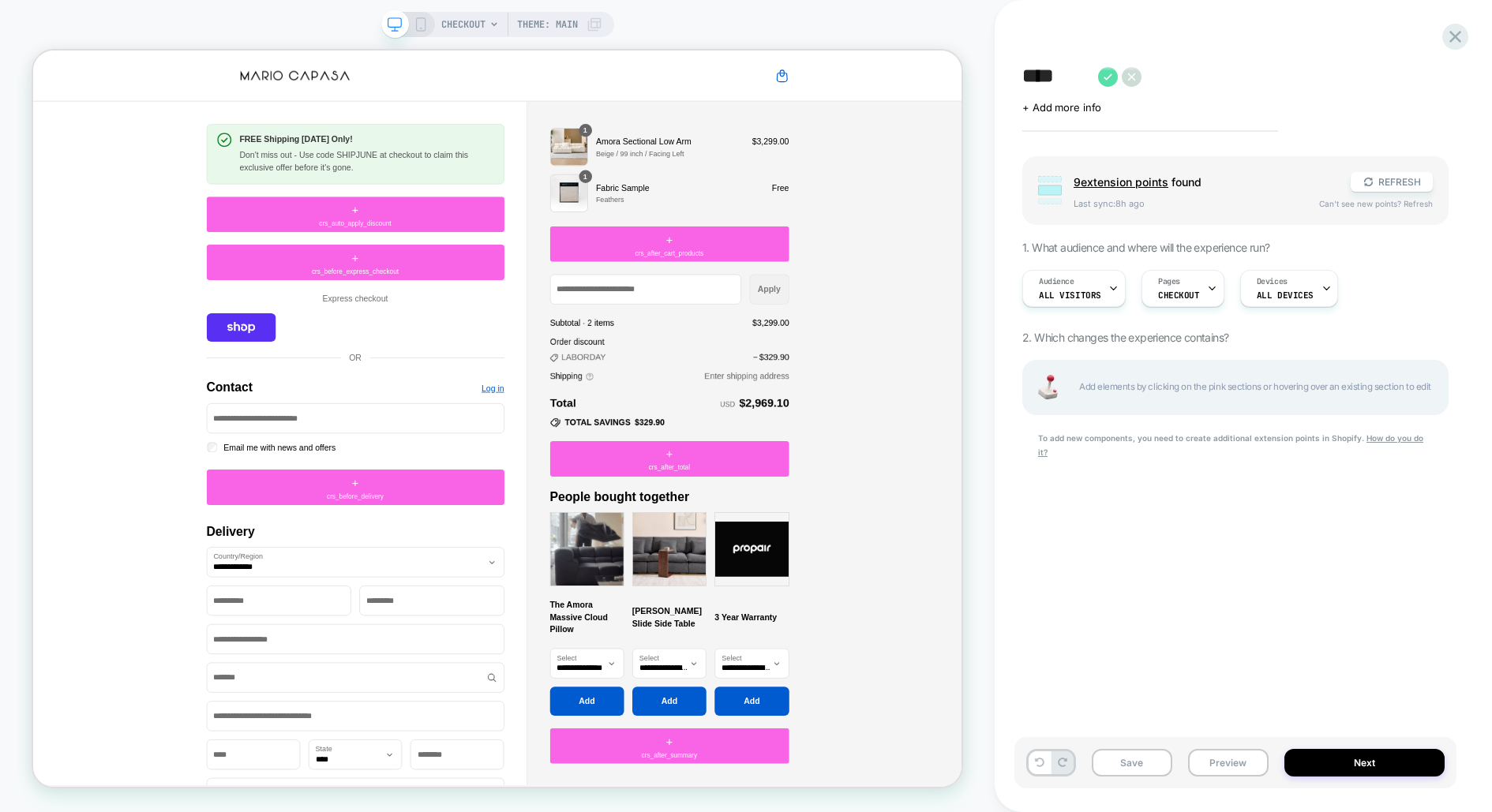
type textarea "***"
type textarea "*"
type textarea "**"
type textarea "*"
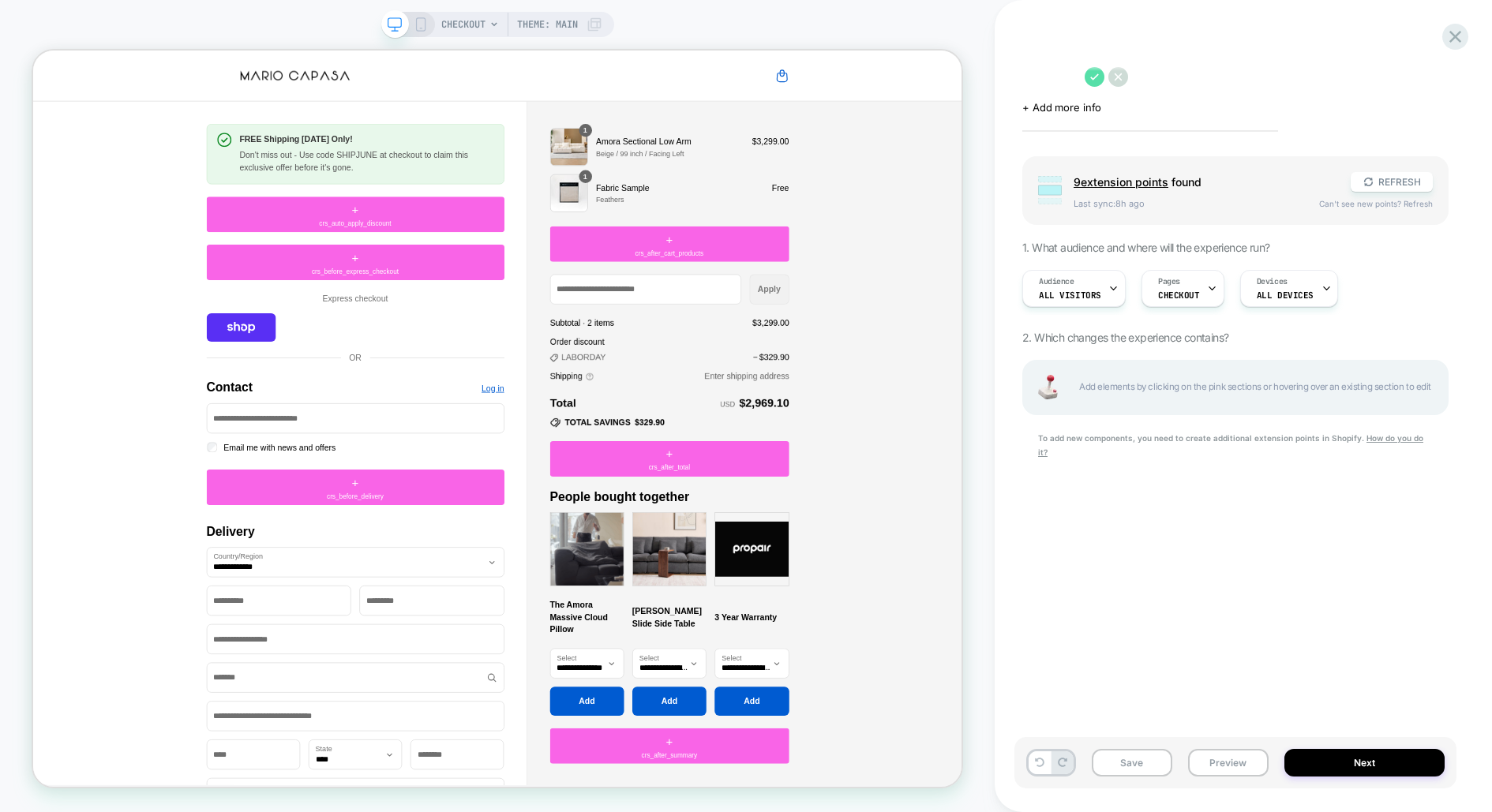
type textarea "*"
type textarea "**"
type textarea "*"
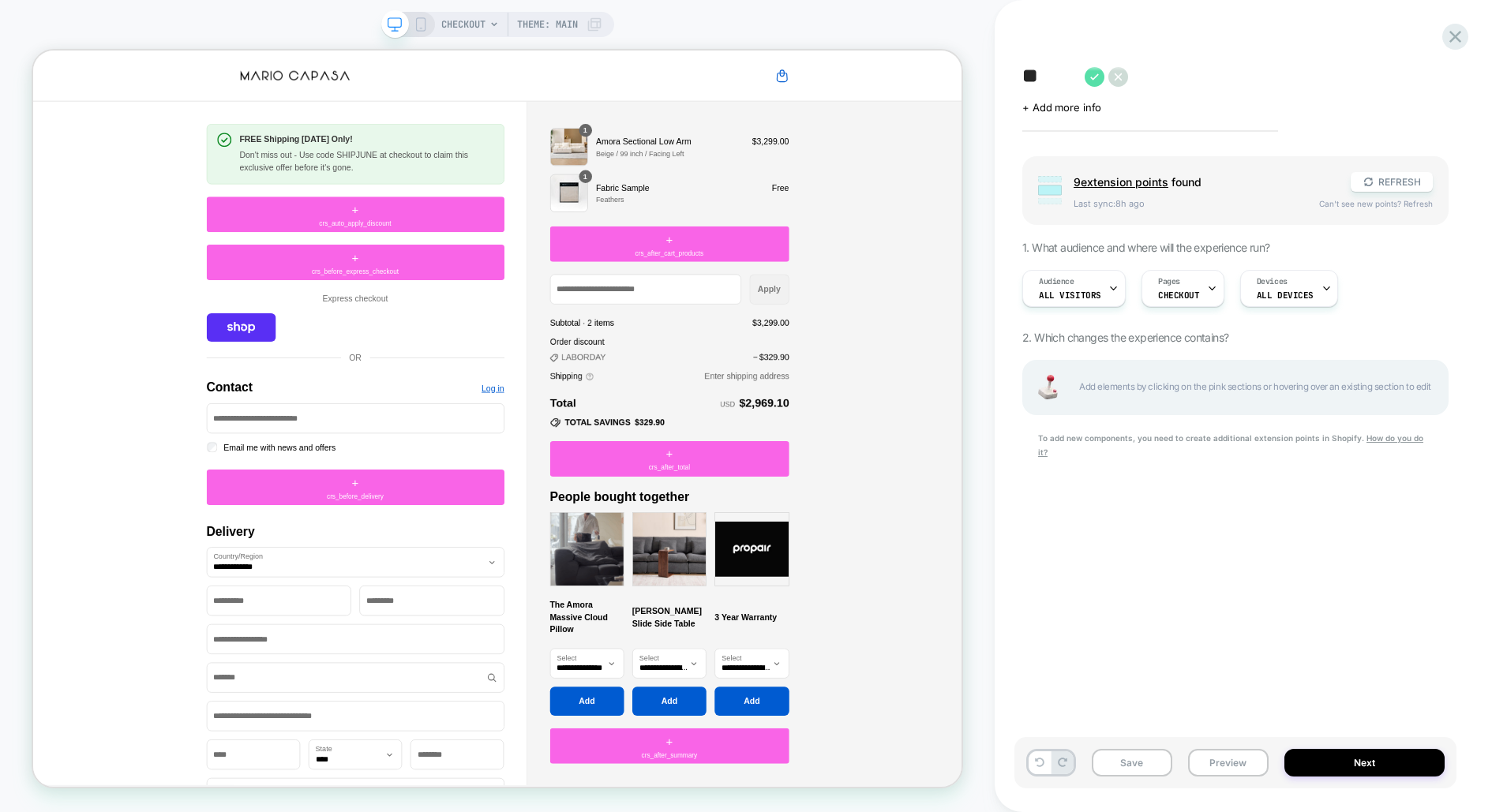
type textarea "***"
type textarea "*"
type textarea "****"
type textarea "*"
type textarea "****"
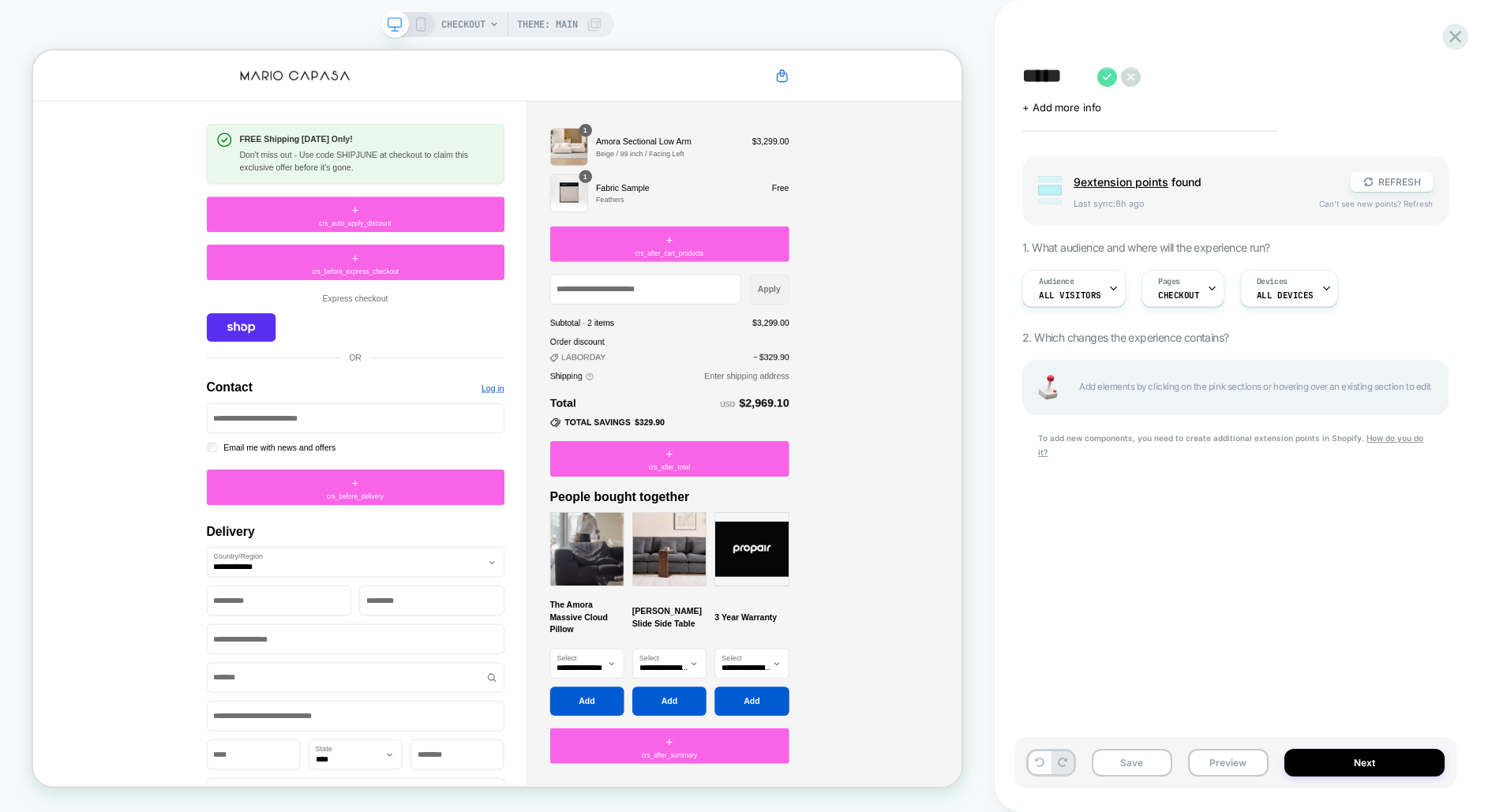
type textarea "*"
type textarea "******"
type textarea "*"
type textarea "*******"
type textarea "*"
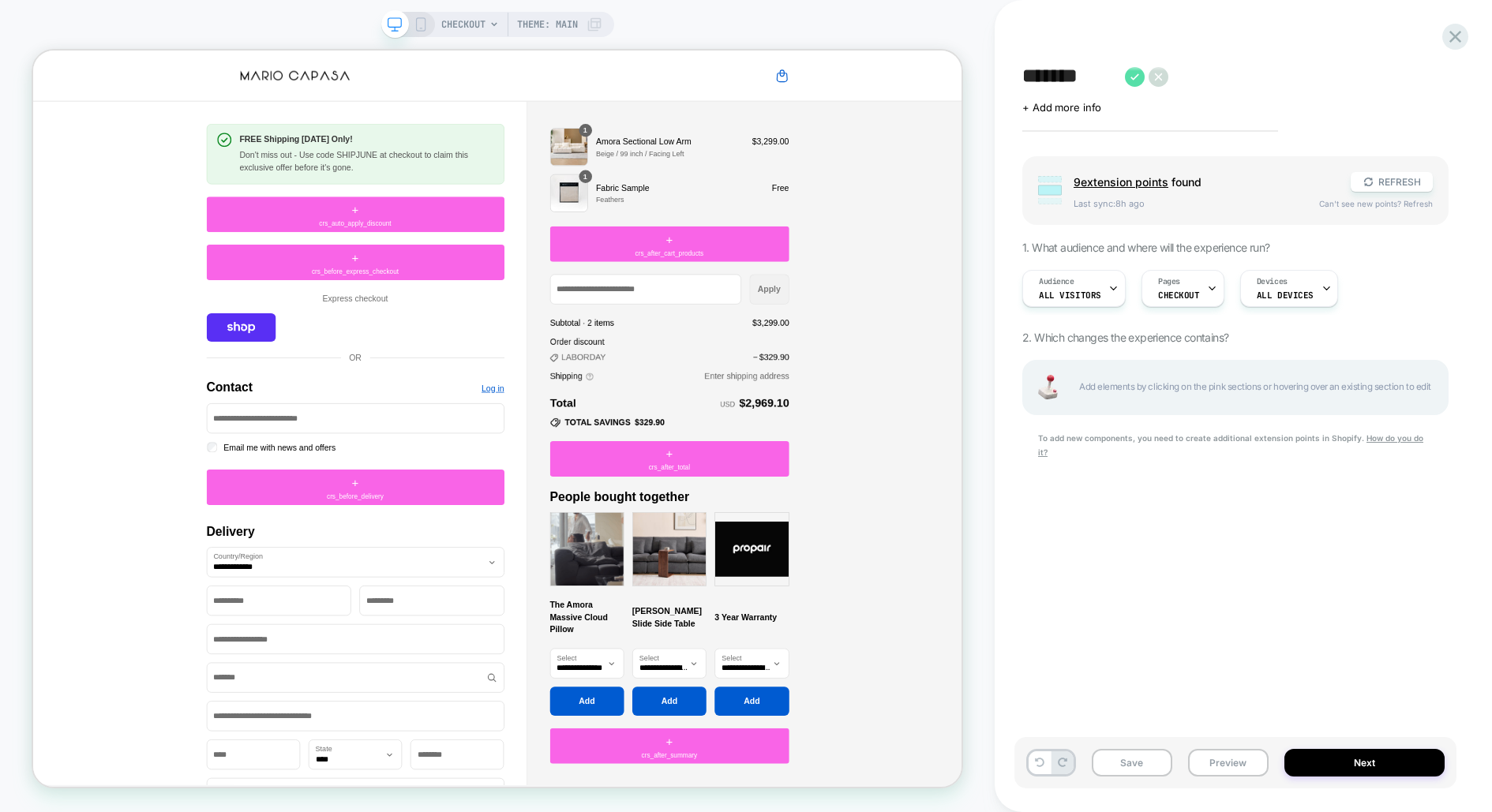
type textarea "********"
type textarea "*"
type textarea "*********"
type textarea "*"
type textarea "**********"
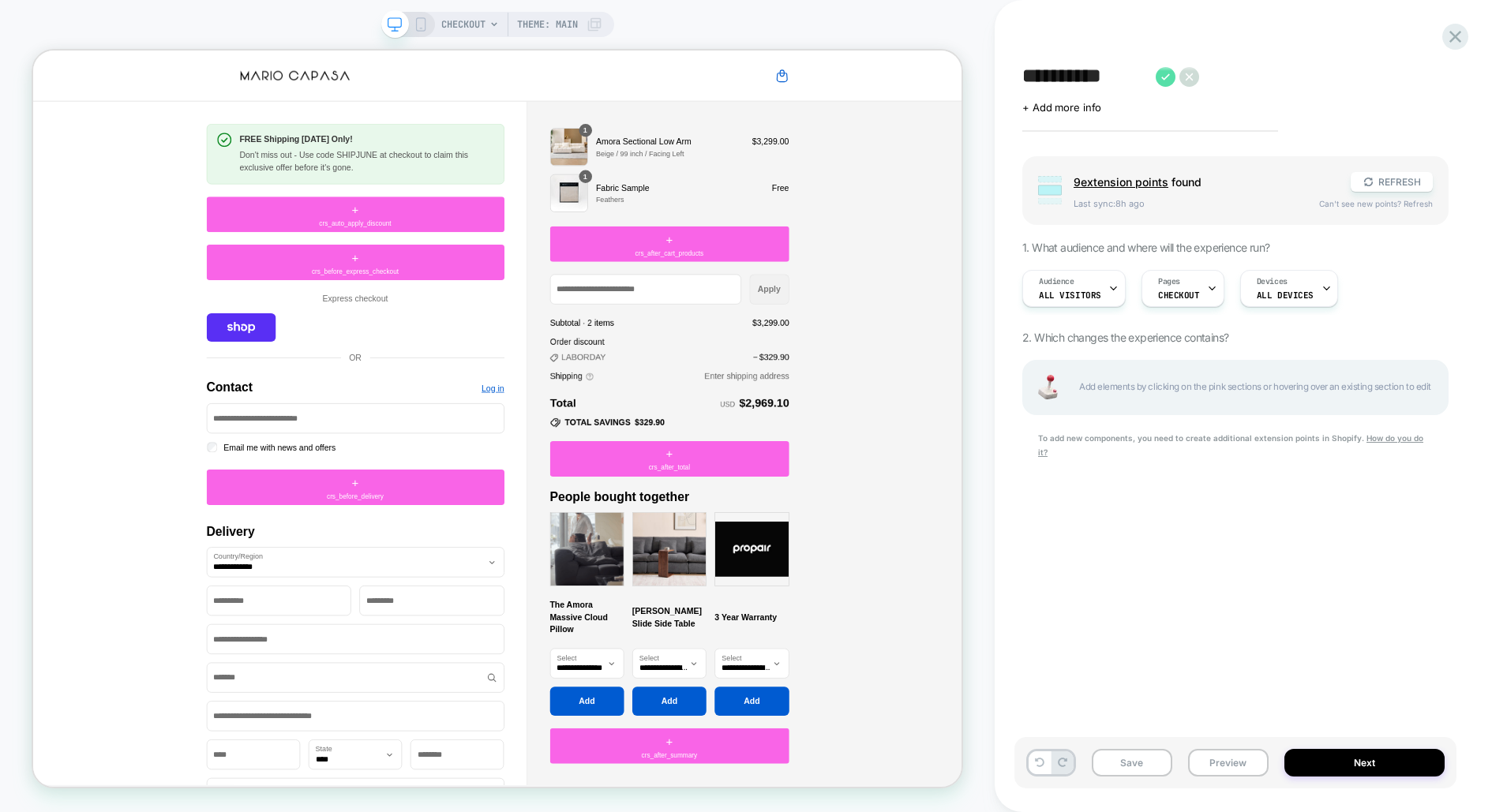
type textarea "*"
type textarea "**********"
type textarea "*"
type textarea "**********"
type textarea "*"
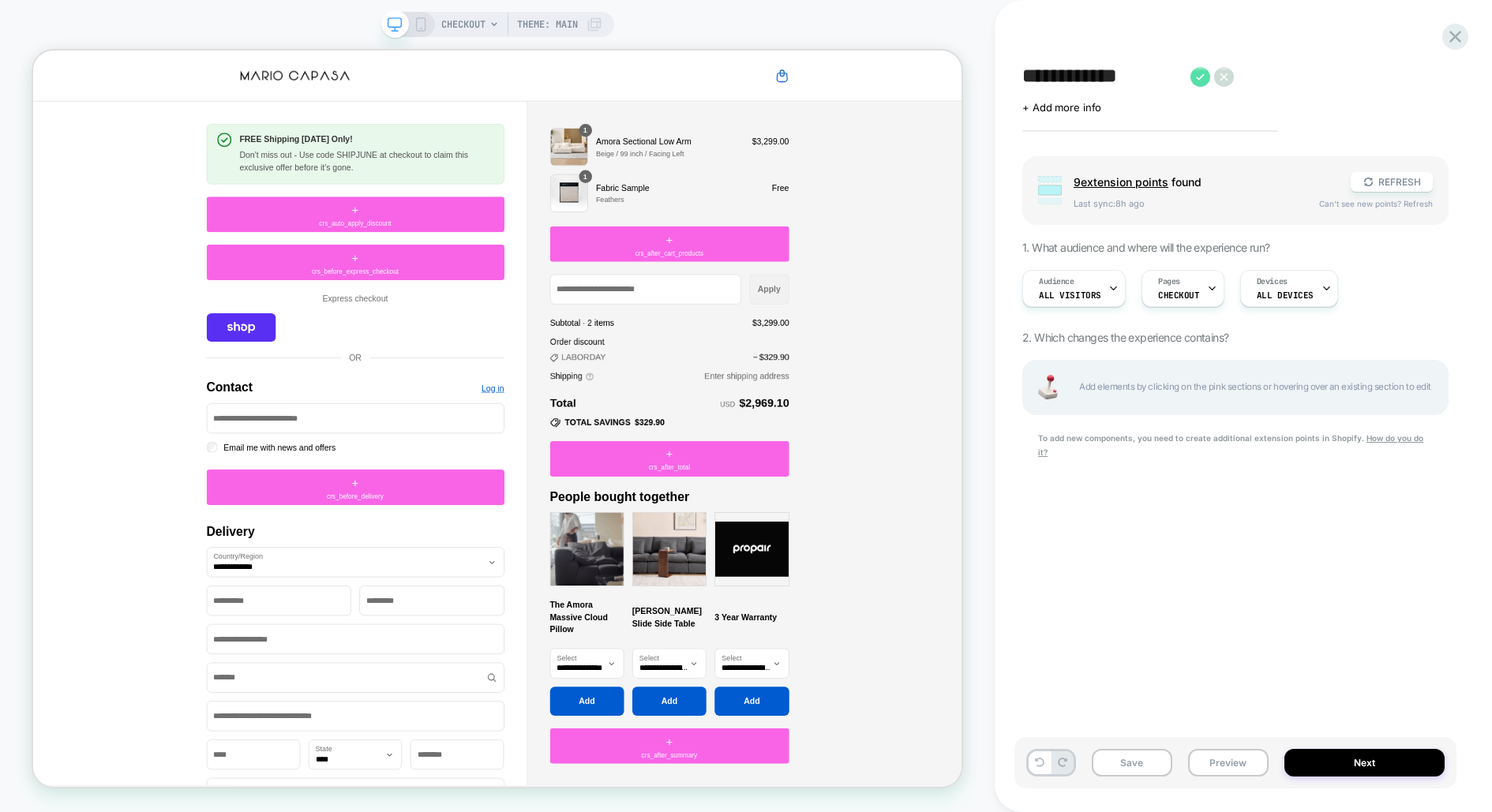
type textarea "**********"
type textarea "*"
type textarea "**********"
type textarea "*"
type textarea "**********"
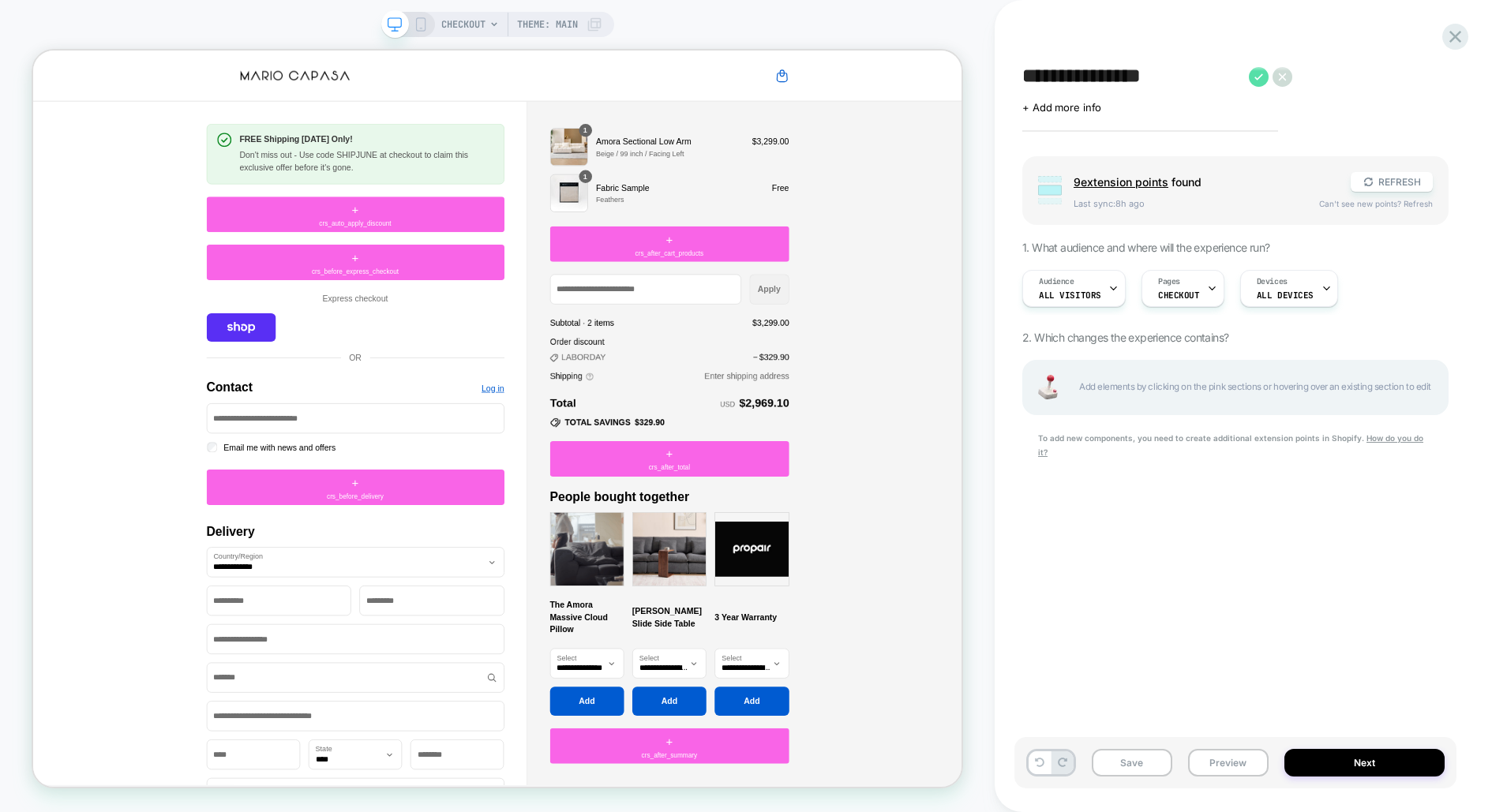
type textarea "*"
type textarea "**********"
type textarea "*"
type textarea "**********"
click at [1277, 77] on icon at bounding box center [1286, 77] width 20 height 20
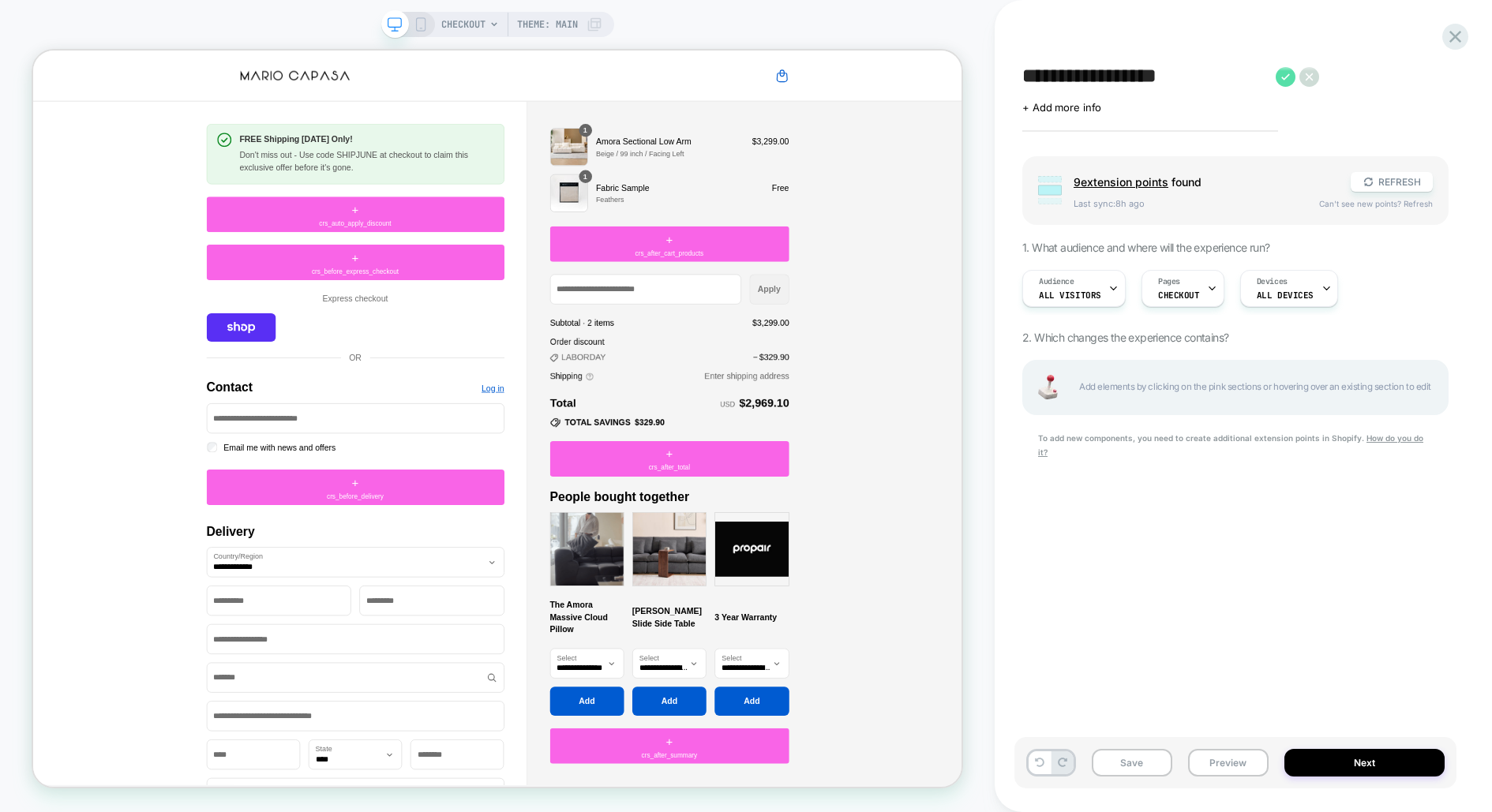
type textarea "*"
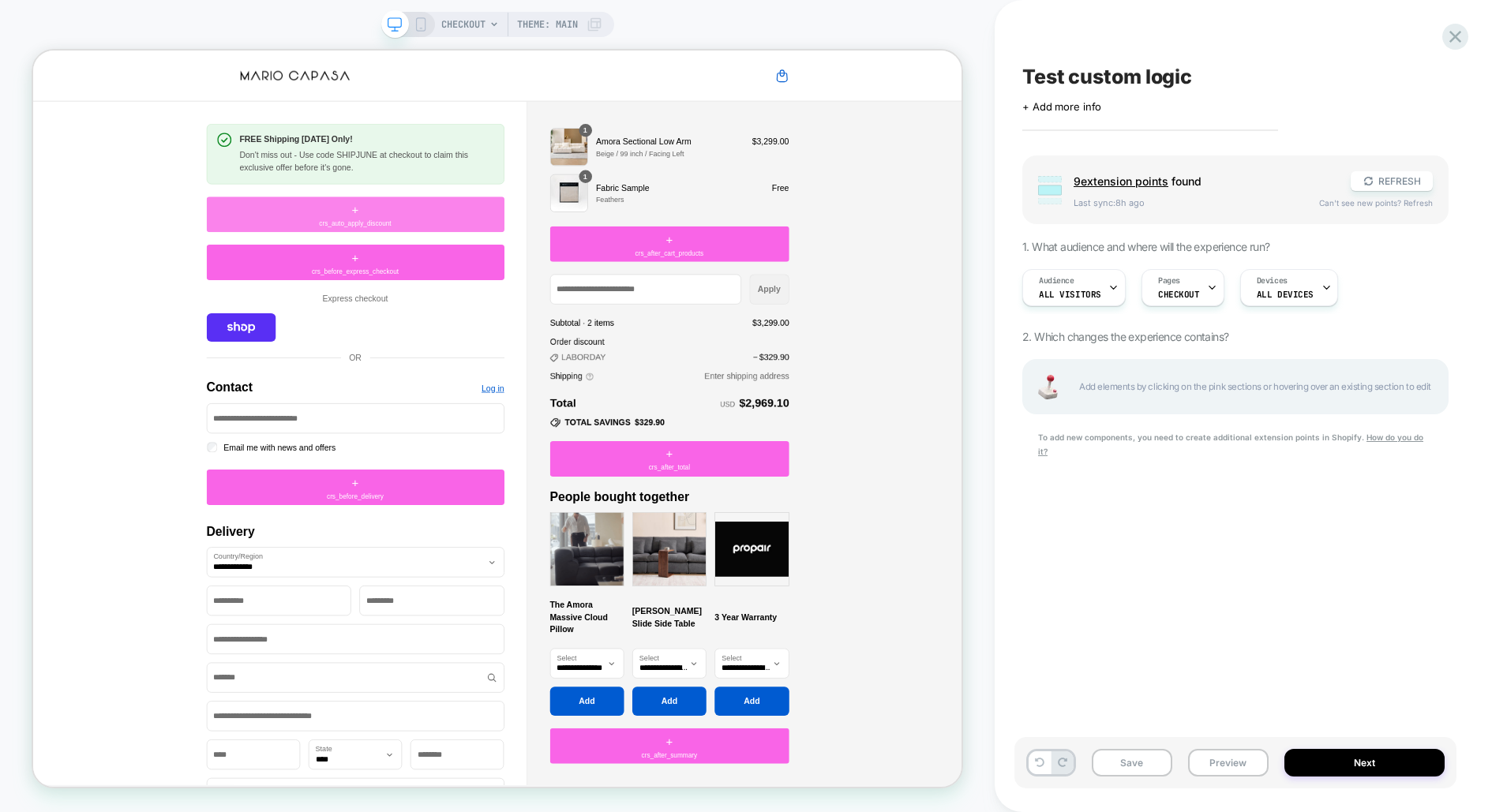
click at [466, 289] on div "+ crs_auto_apply_discount" at bounding box center [463, 269] width 397 height 47
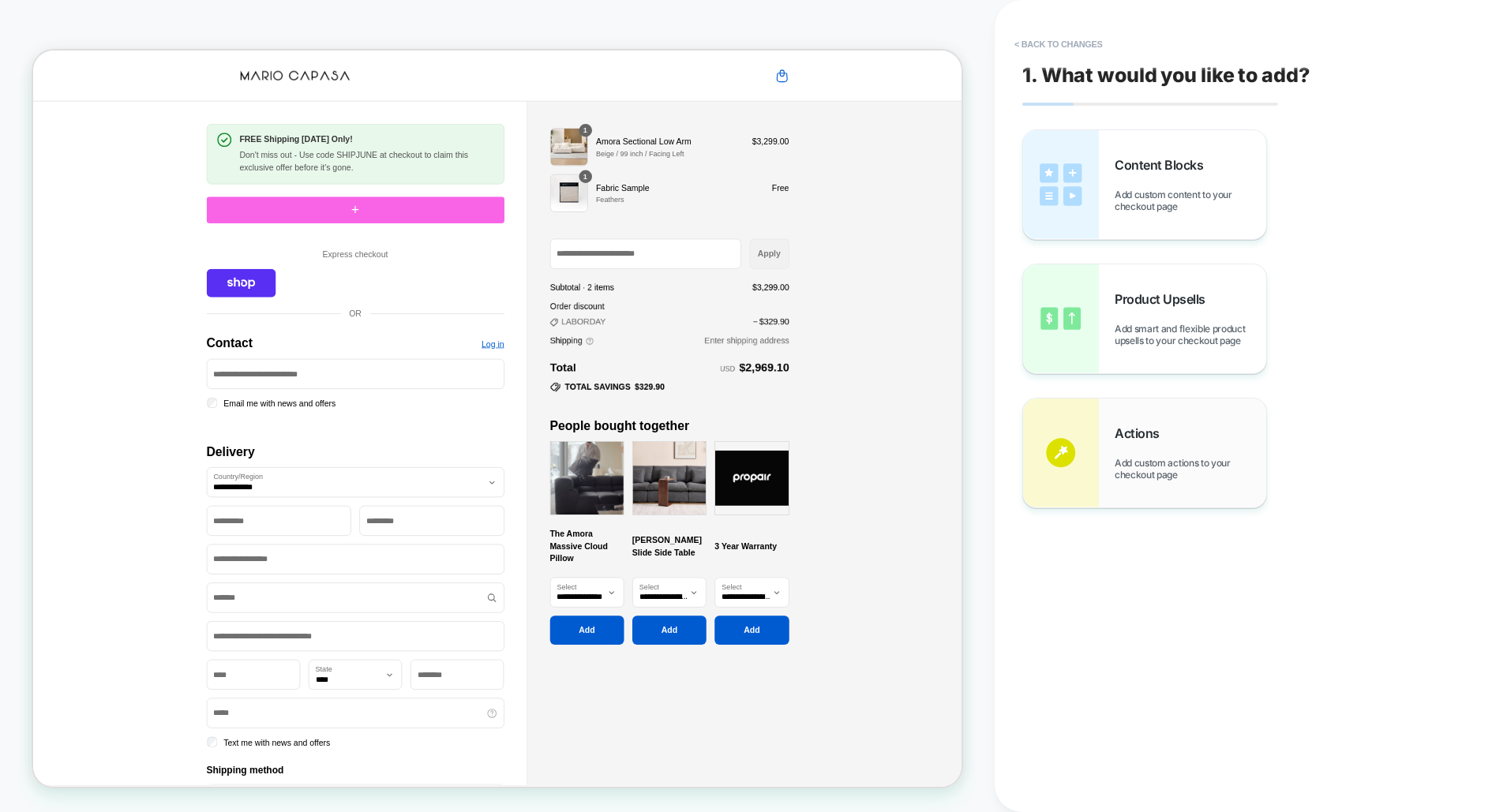
click at [1149, 431] on span "Actions" at bounding box center [1141, 433] width 53 height 16
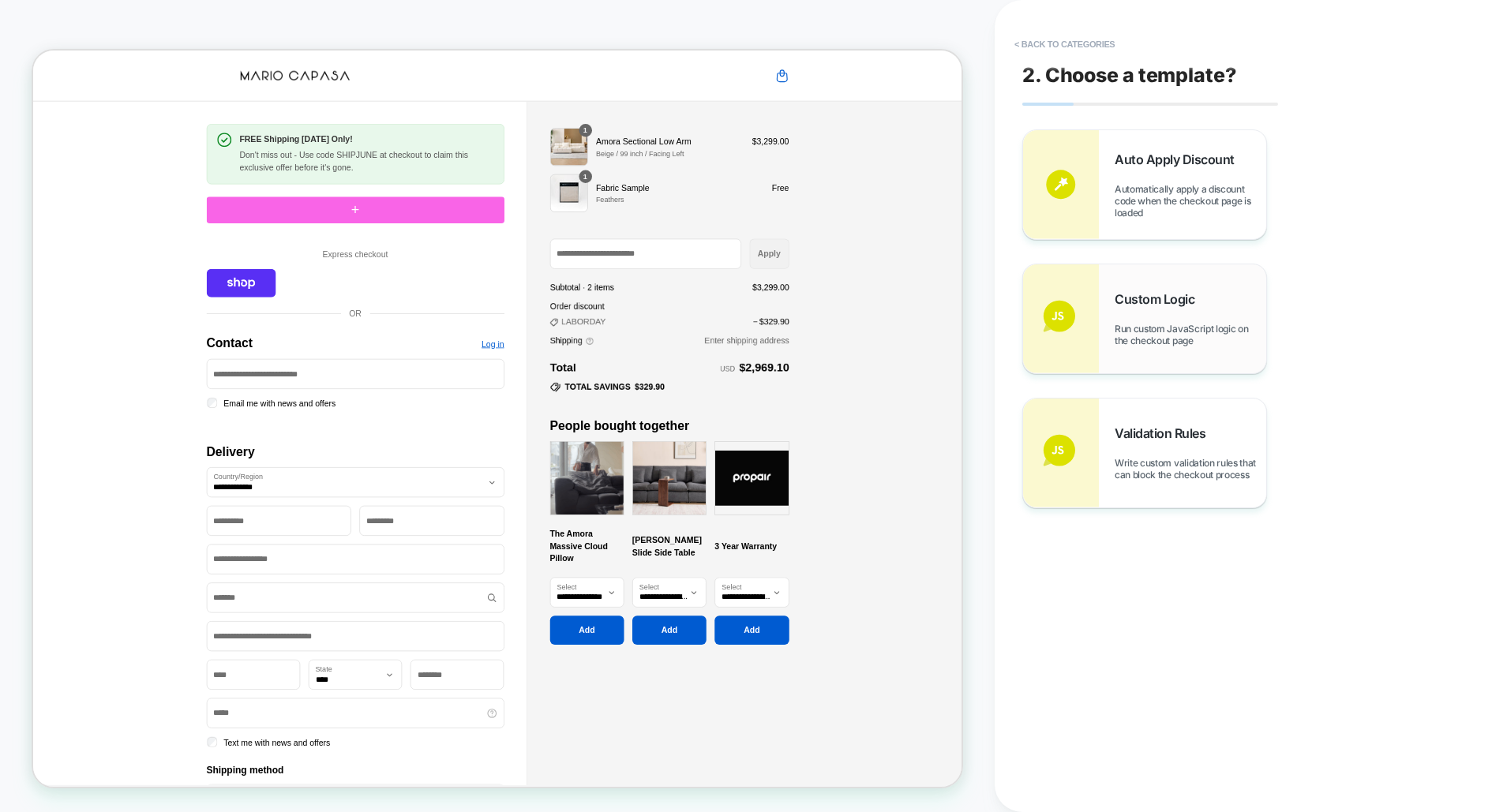
click at [1162, 291] on span "Custom Logic" at bounding box center [1158, 299] width 88 height 16
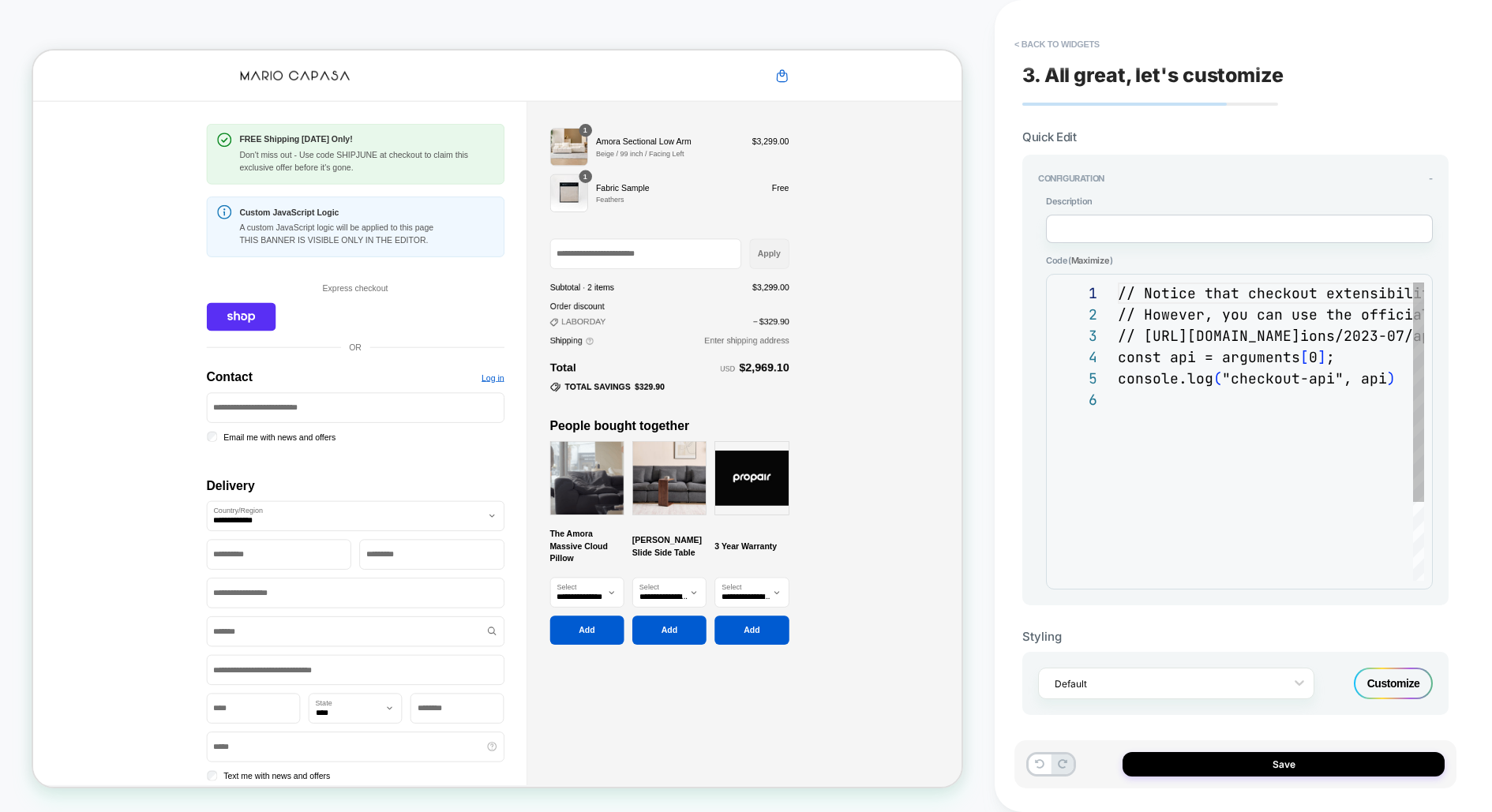
scroll to position [107, 0]
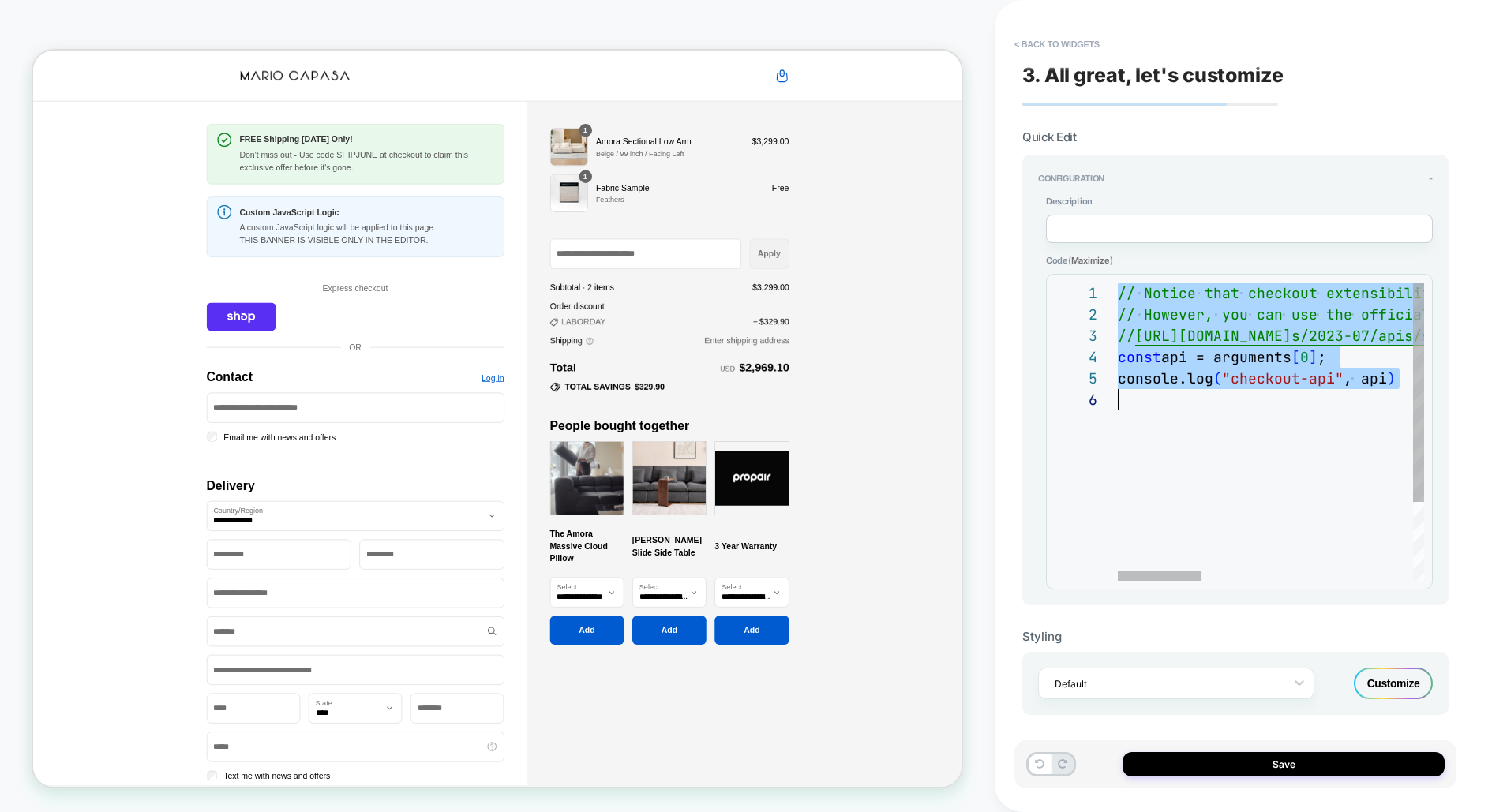
type textarea "** *"
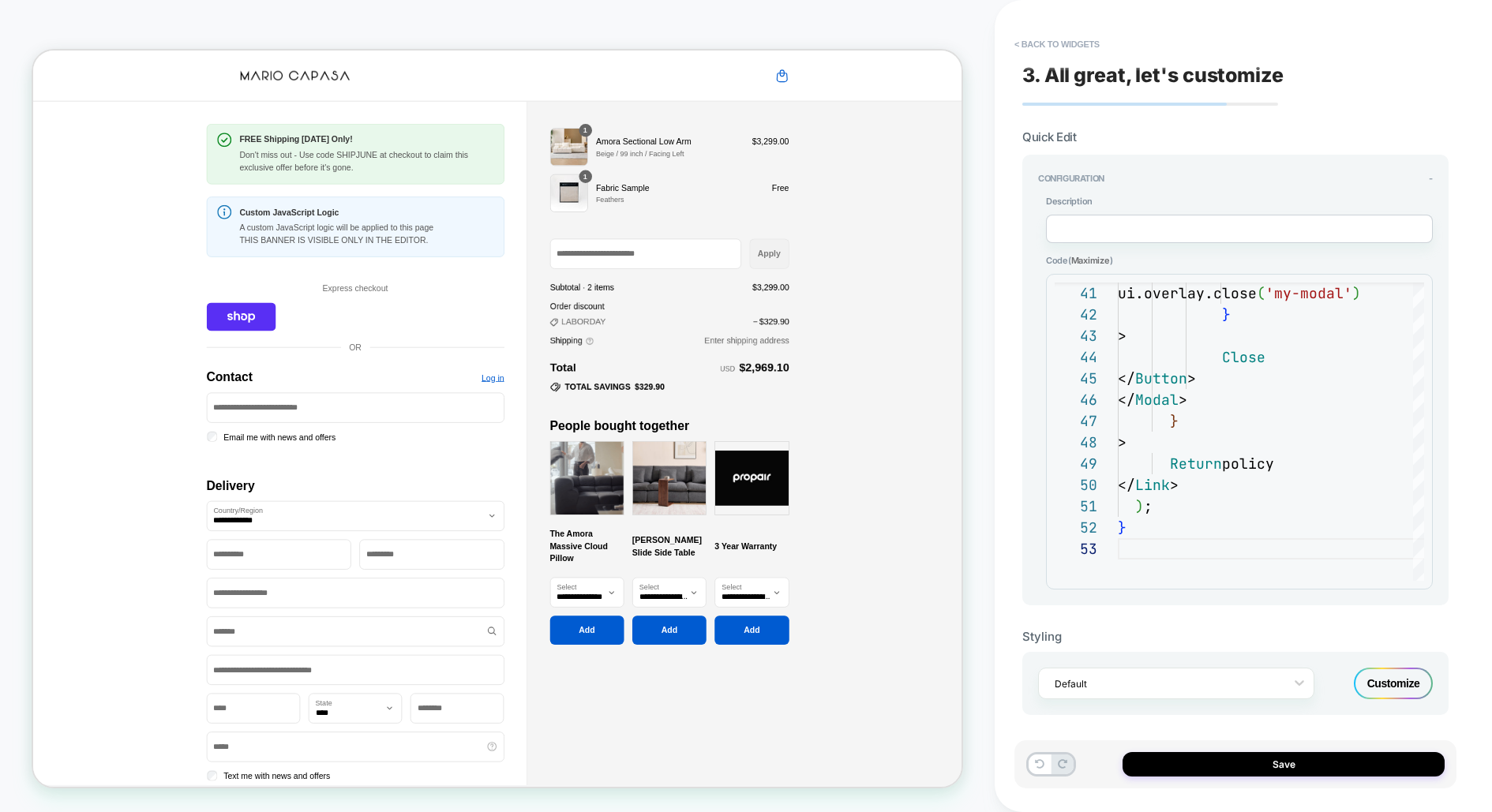
click at [1379, 681] on div "Customize" at bounding box center [1393, 683] width 79 height 31
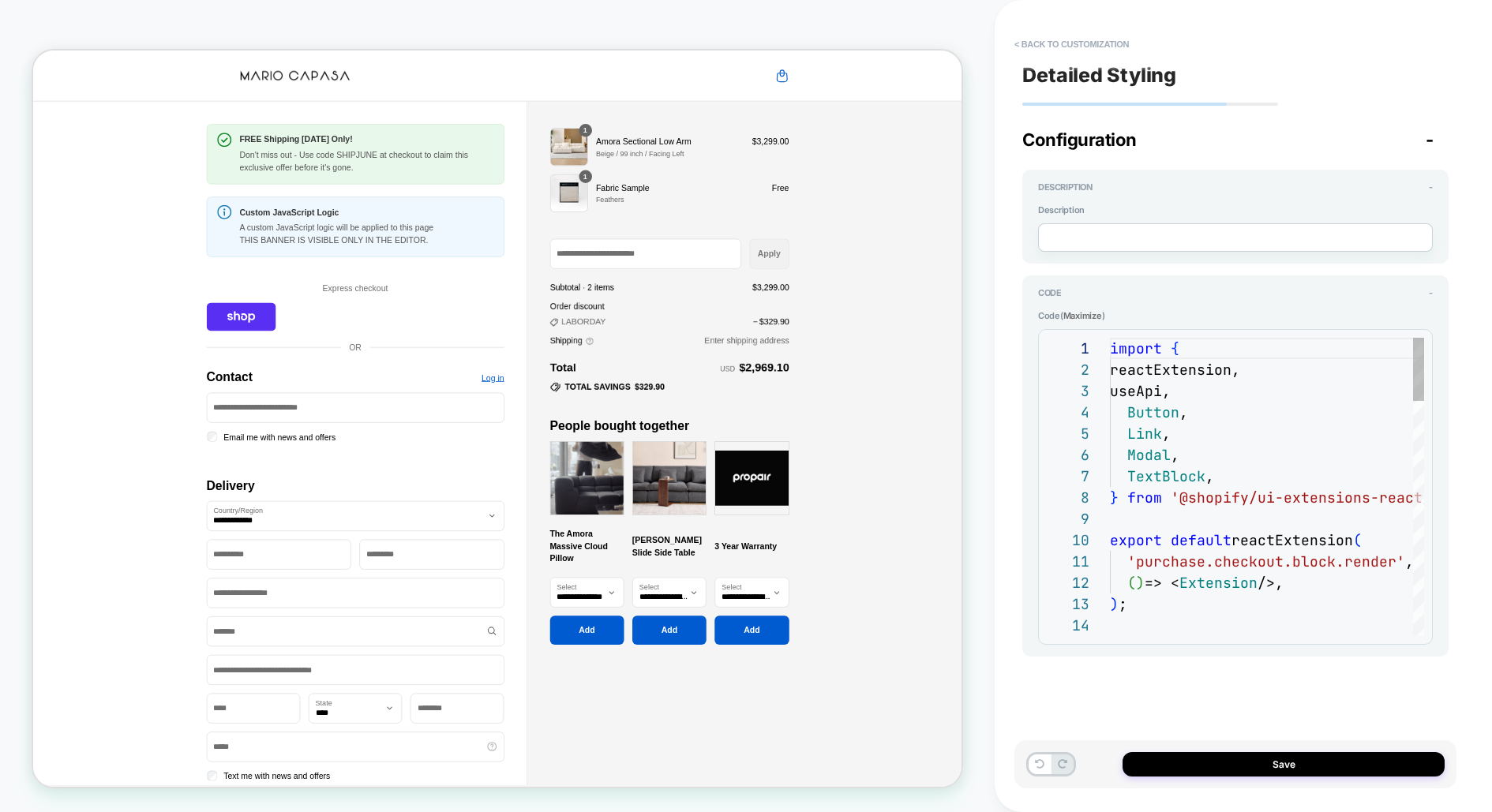
scroll to position [213, 0]
click at [1264, 769] on button "Save" at bounding box center [1283, 764] width 323 height 24
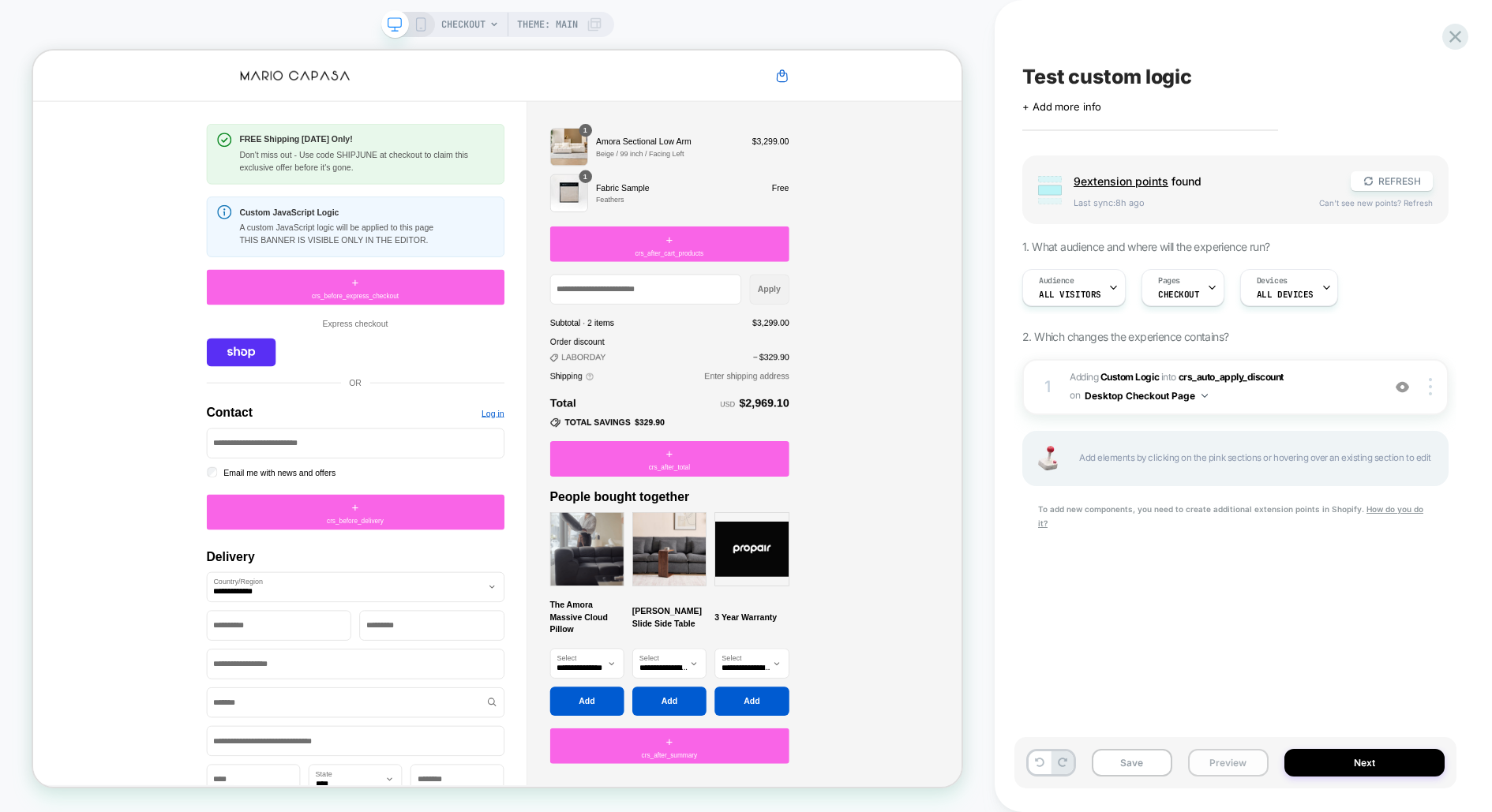
click at [1235, 769] on button "Preview" at bounding box center [1229, 763] width 81 height 28
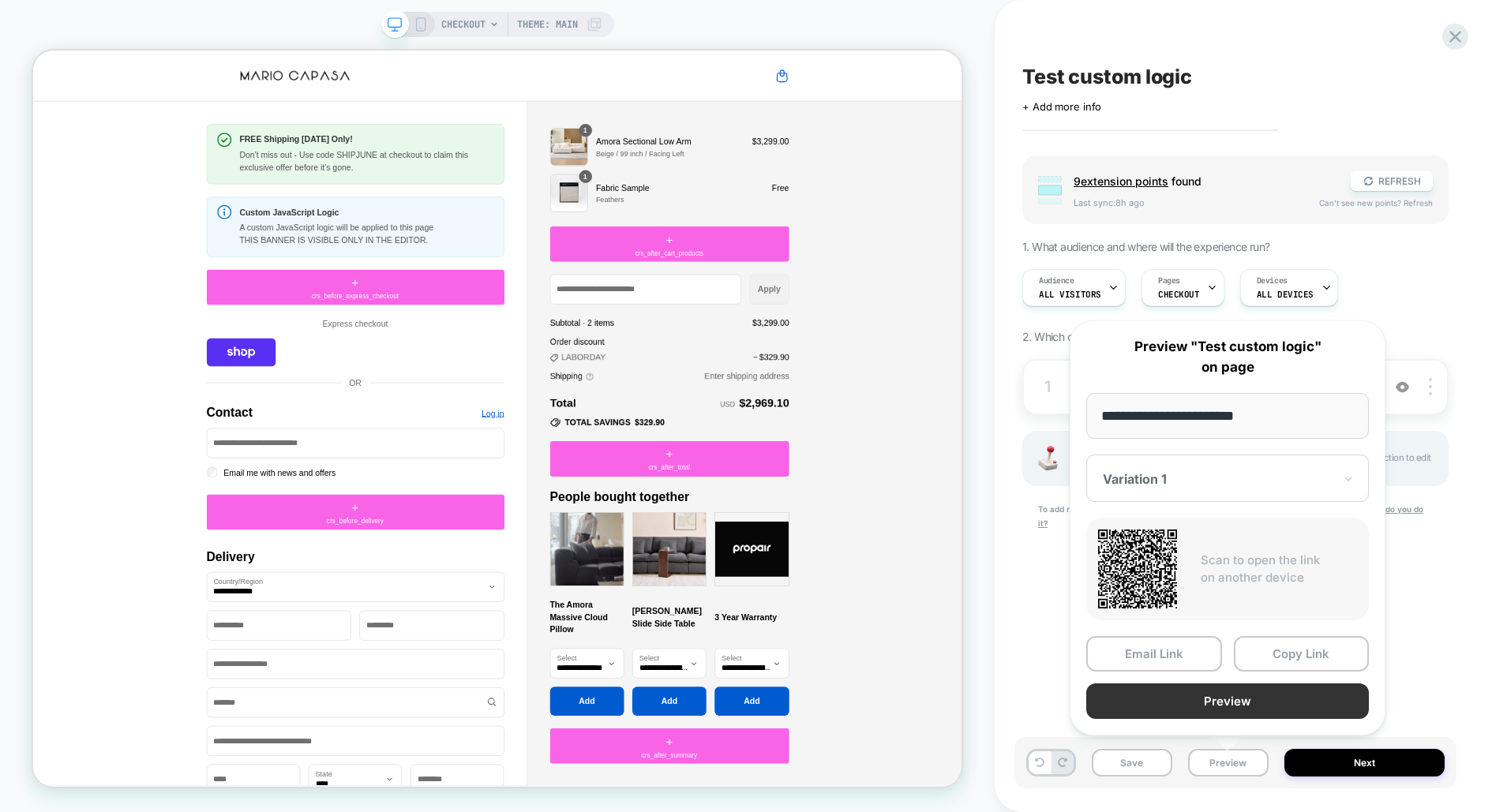
click at [1228, 694] on button "Preview" at bounding box center [1228, 701] width 283 height 36
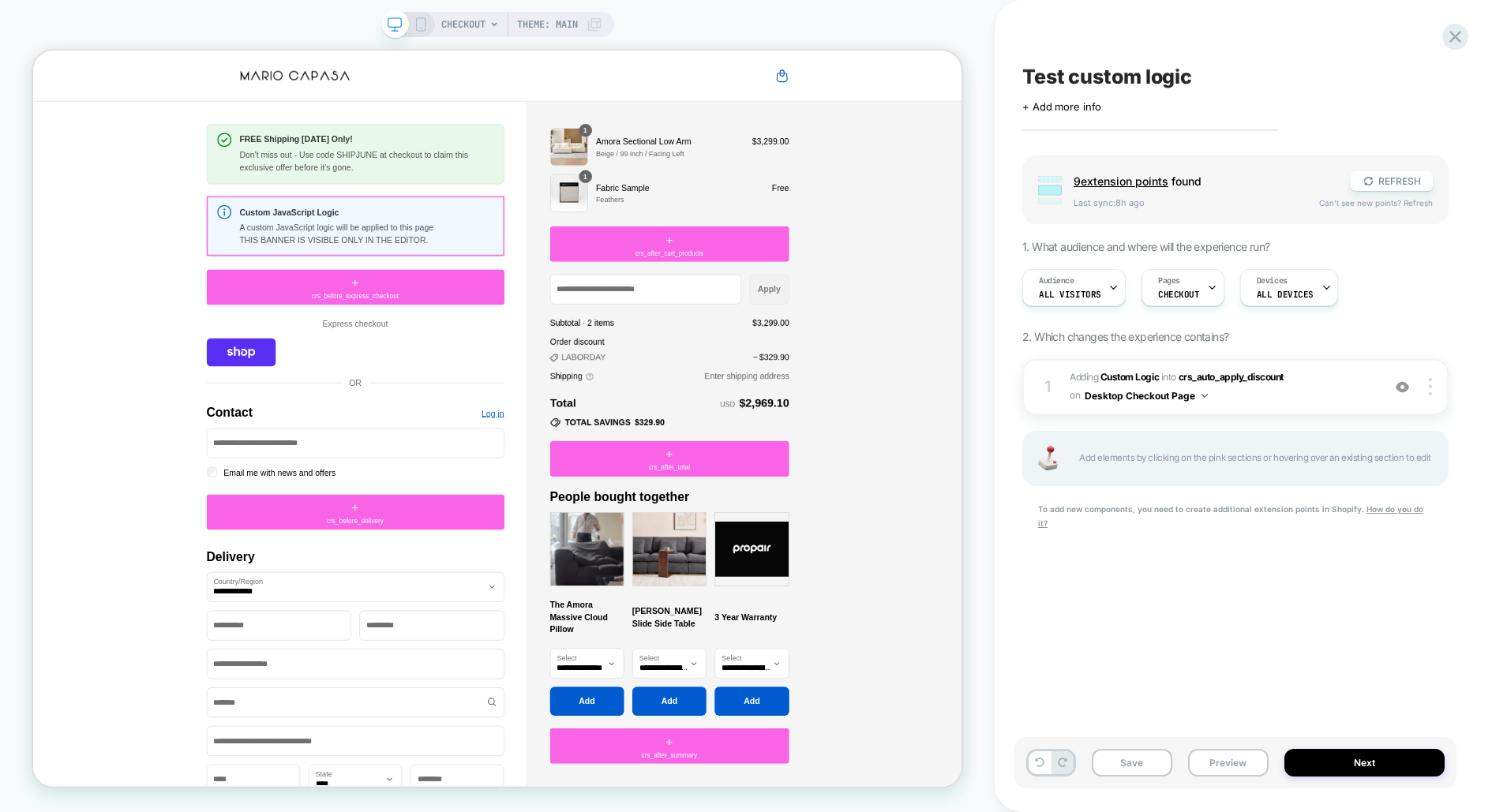
click at [511, 279] on p "A custom JavaScript logic will be applied to this page" at bounding box center [478, 287] width 339 height 17
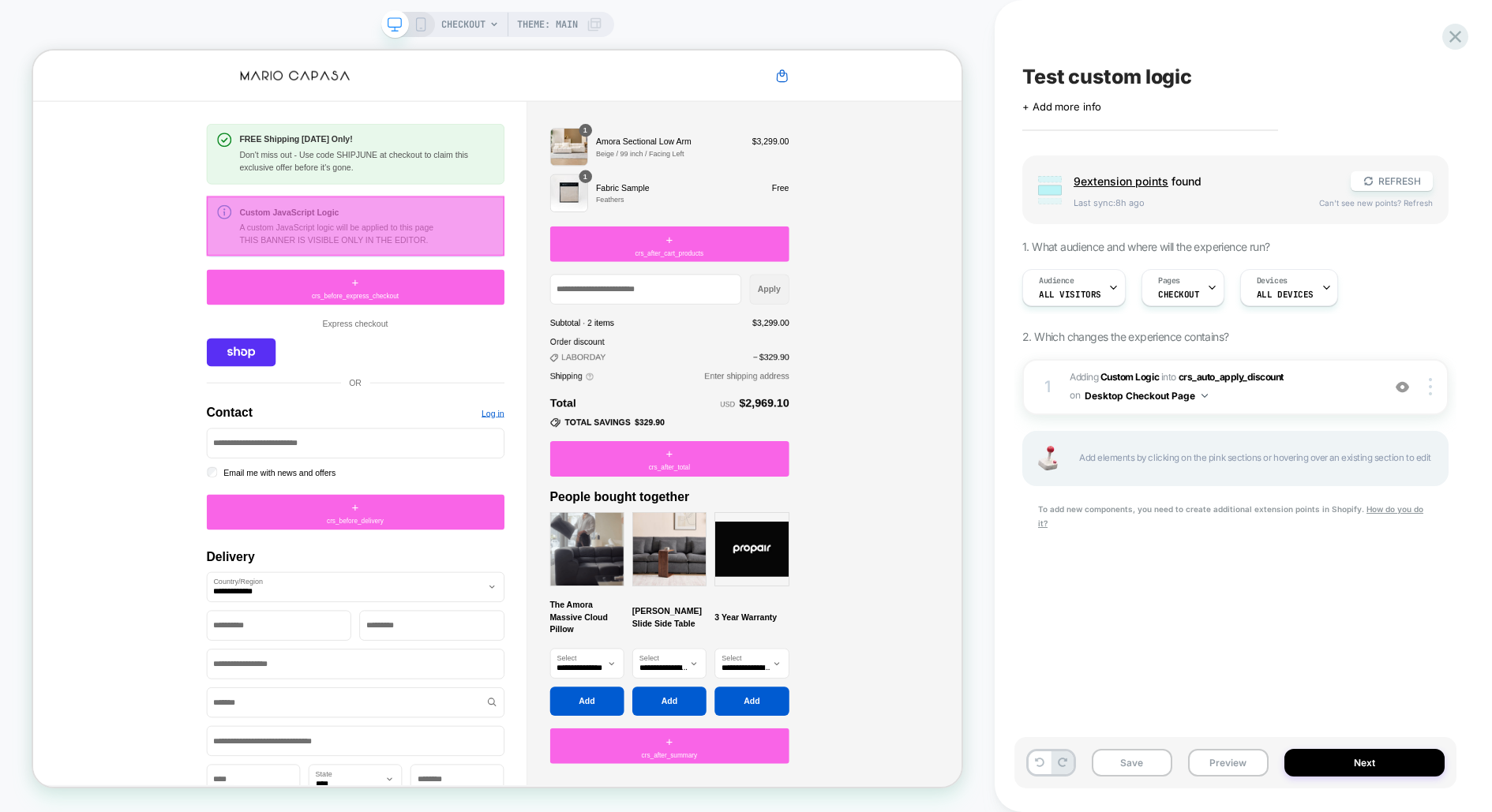
click at [511, 278] on div at bounding box center [463, 285] width 397 height 80
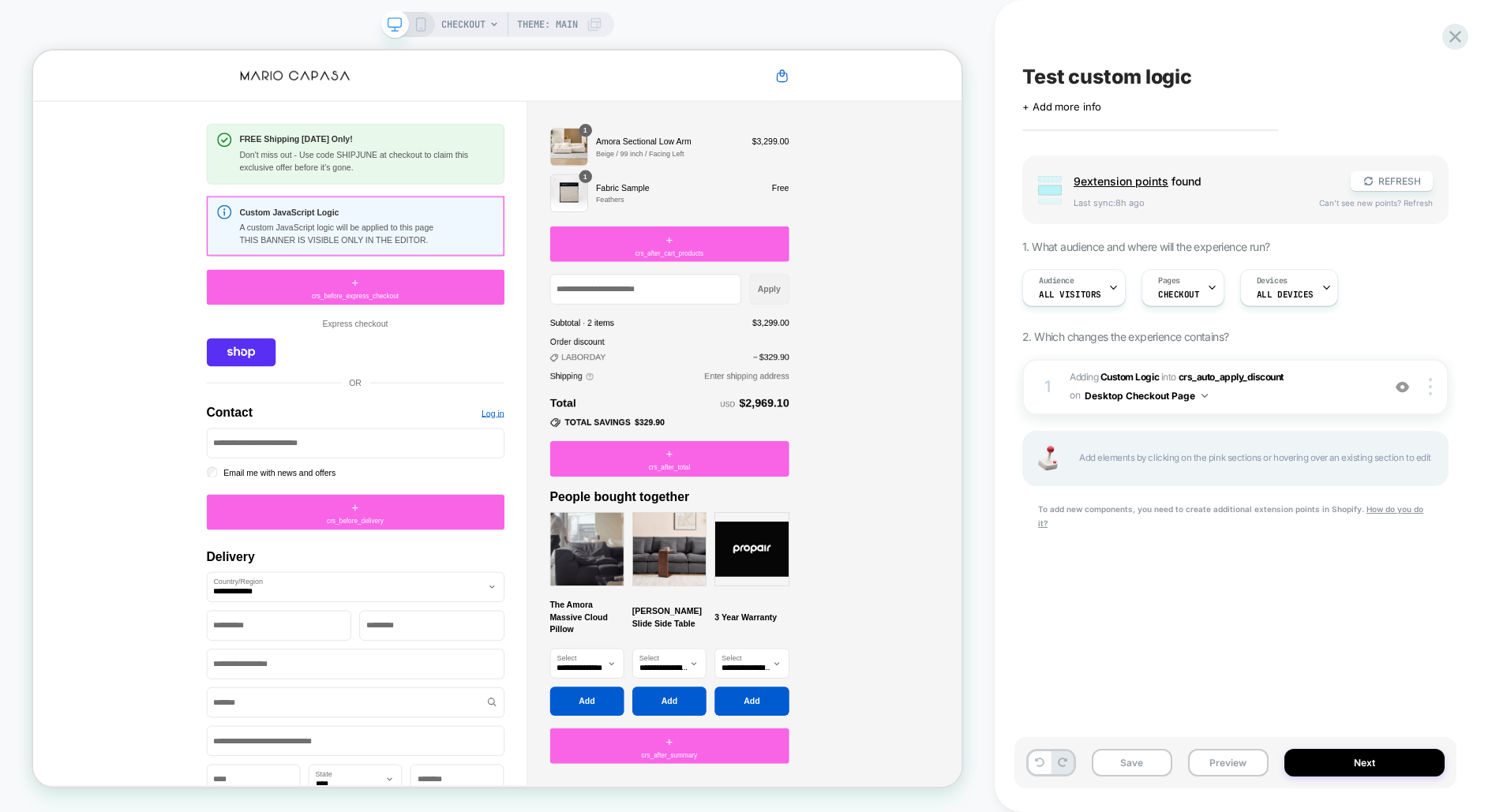
click at [364, 291] on body "Skip to content Order summary Original price $3,299.00 Sale price $2,969.10 Ord…" at bounding box center [652, 540] width 1239 height 980
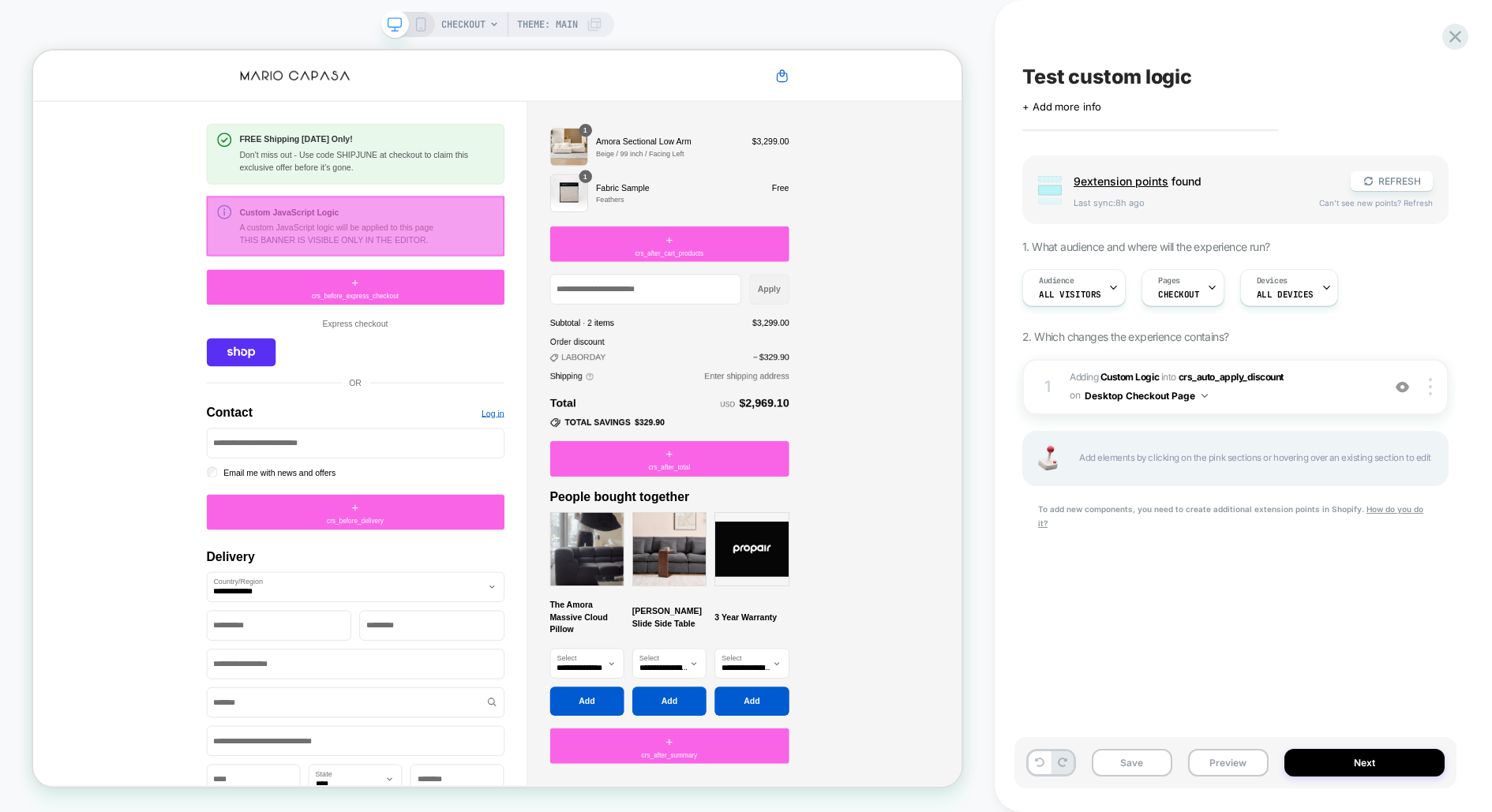
click at [494, 290] on div at bounding box center [463, 285] width 397 height 80
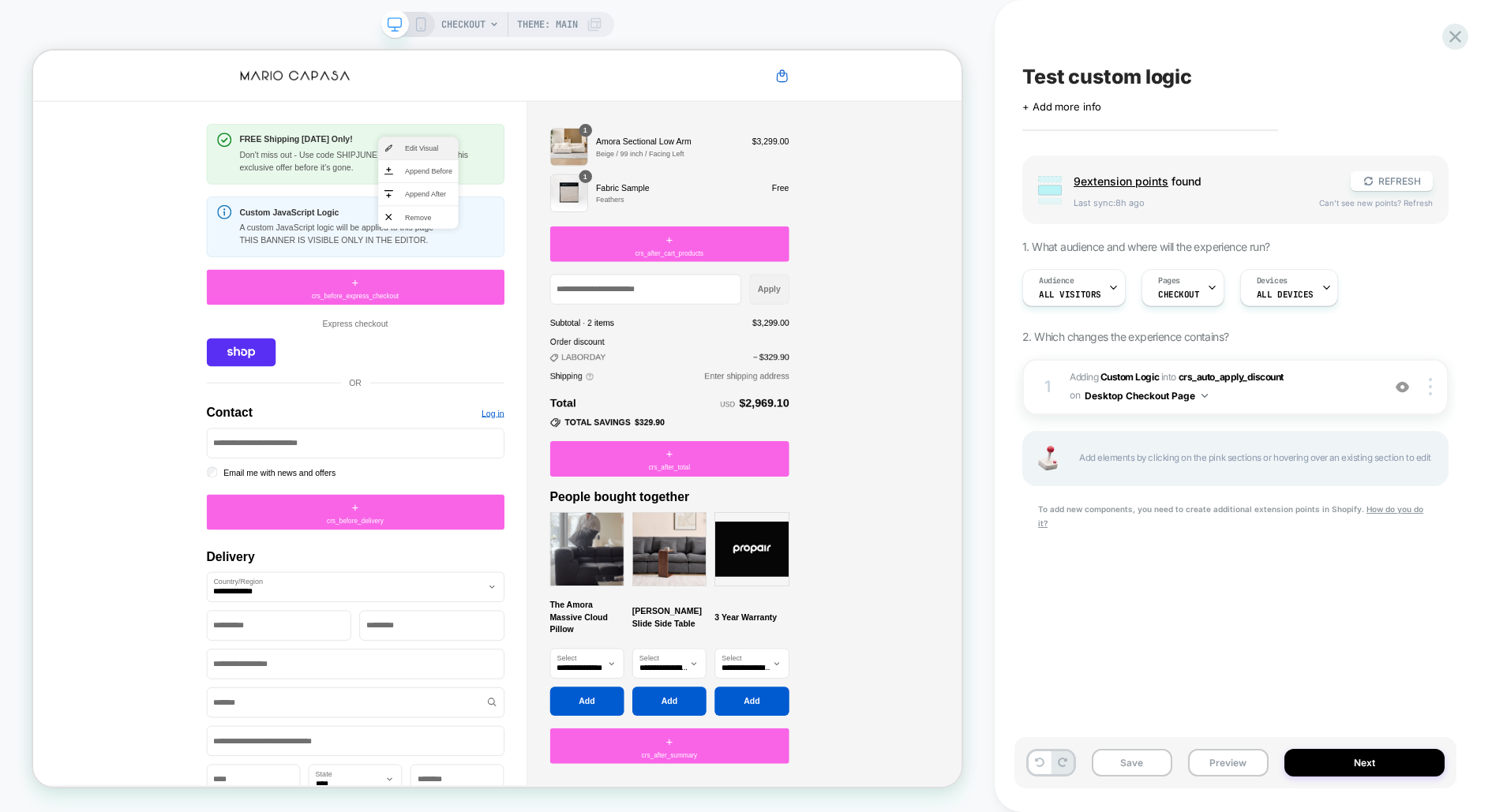
click at [548, 176] on span "Edit Visual" at bounding box center [560, 181] width 63 height 14
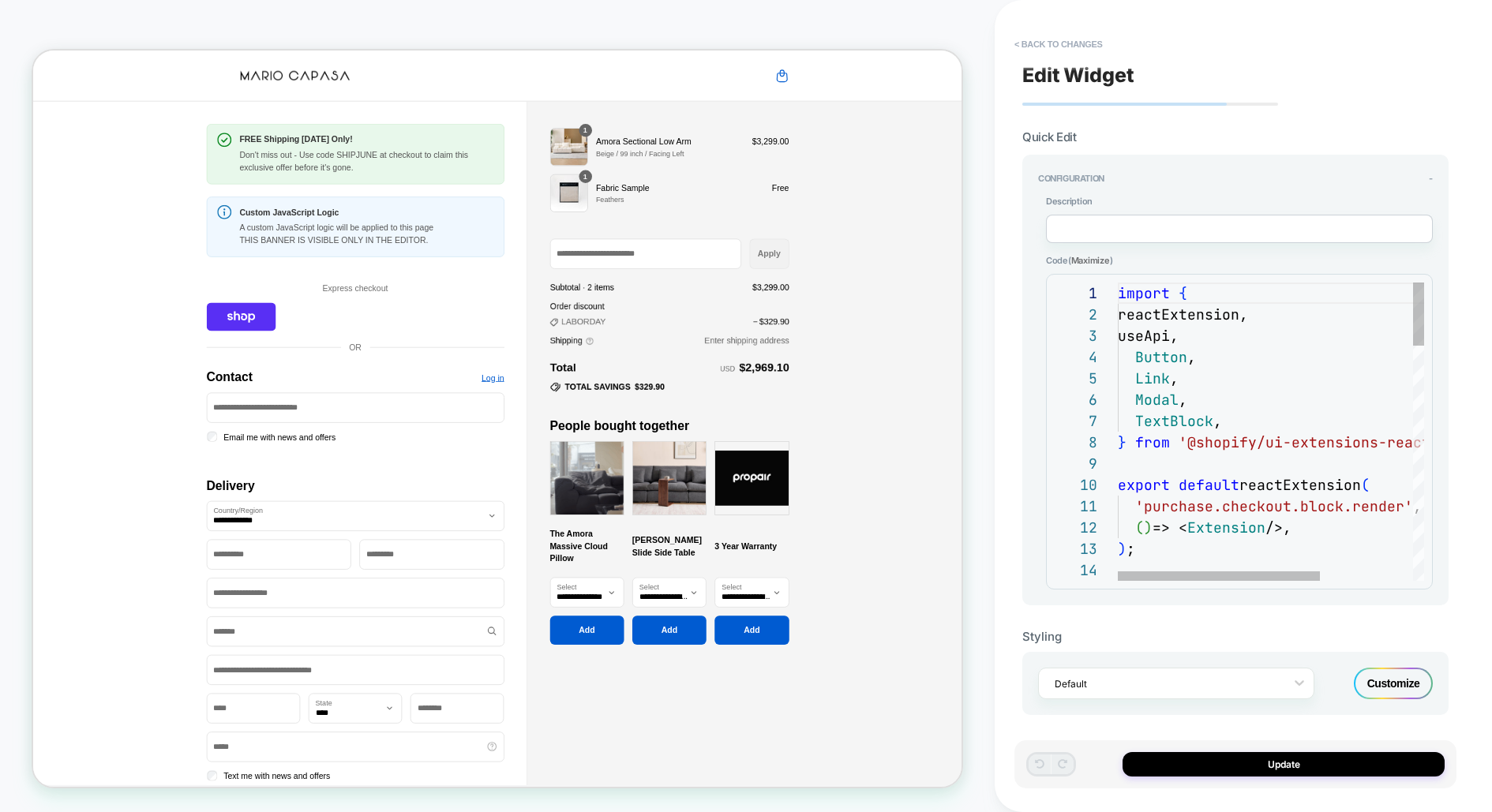
scroll to position [0, 222]
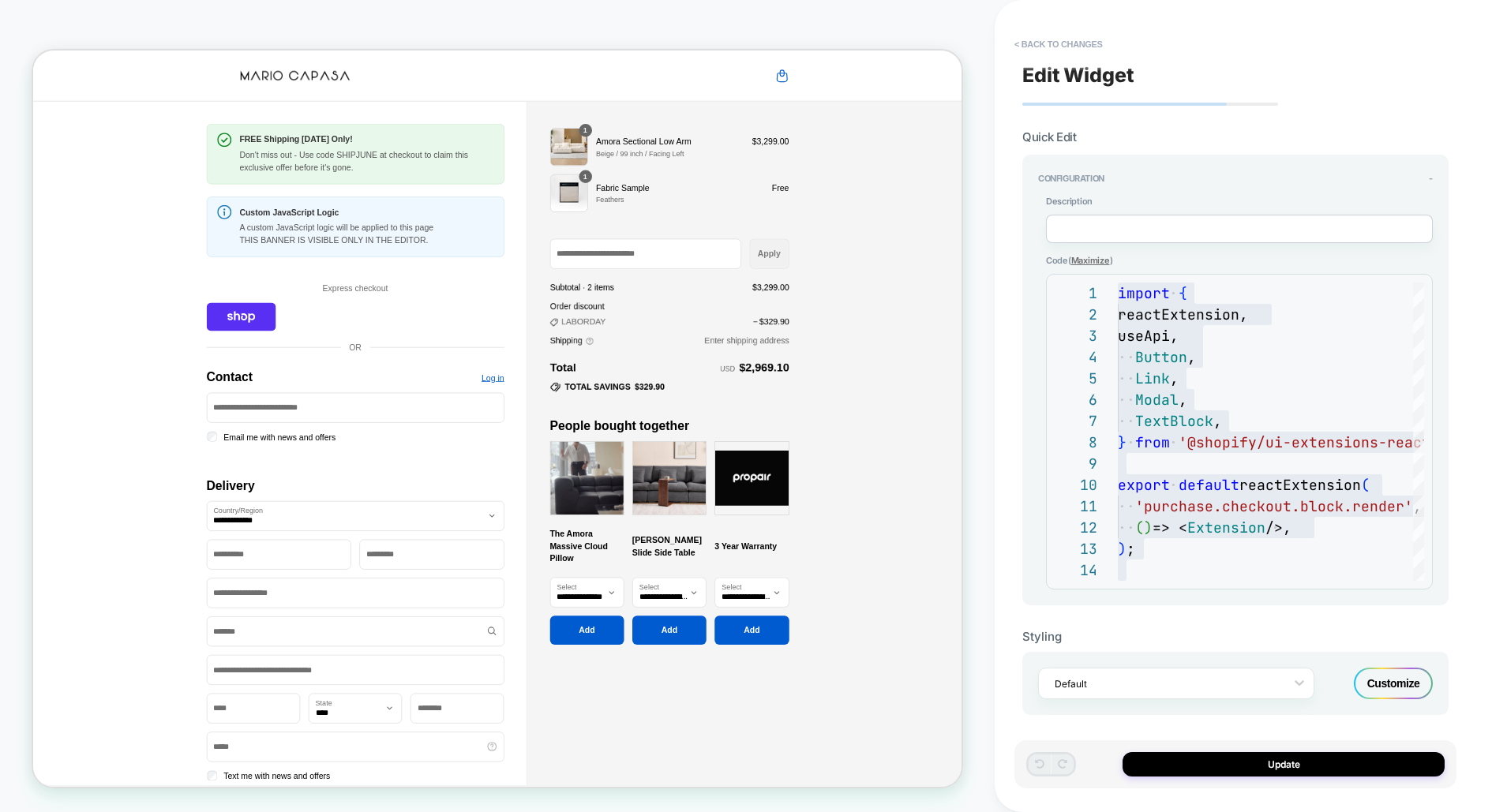
click at [1103, 261] on span "Maximize" at bounding box center [1090, 260] width 38 height 11
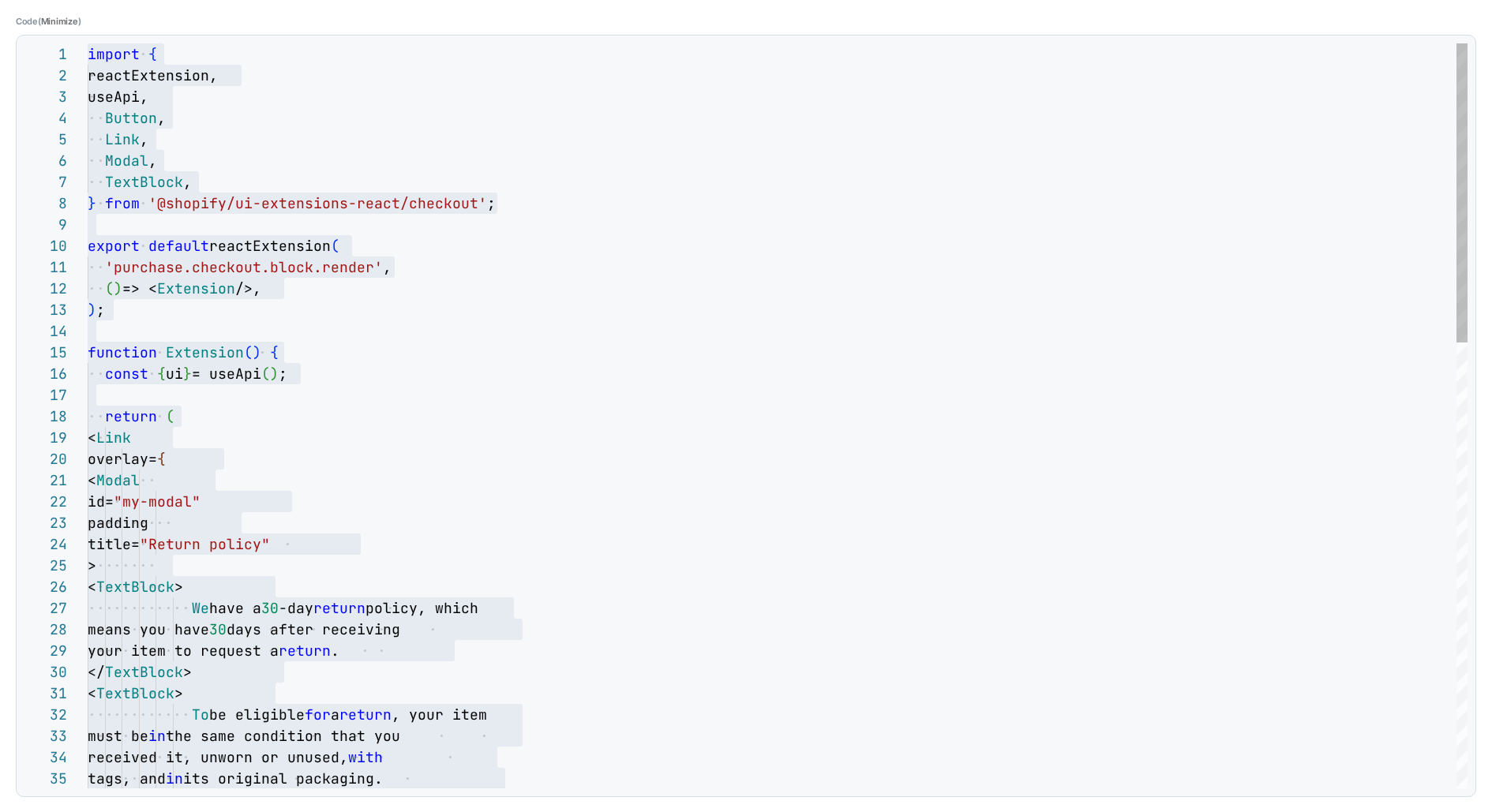
scroll to position [0, 296]
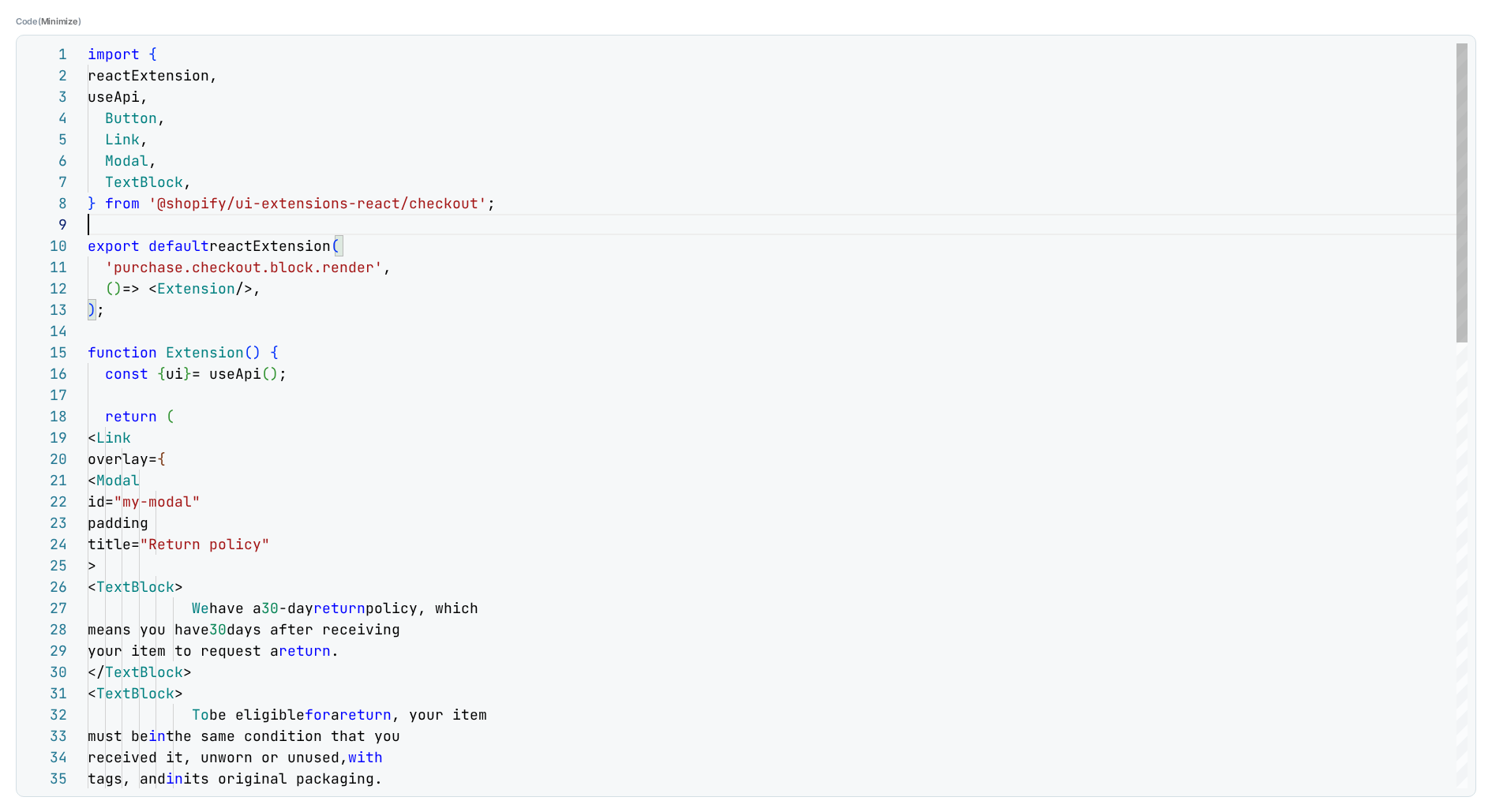
scroll to position [170, 0]
type textarea "**********"
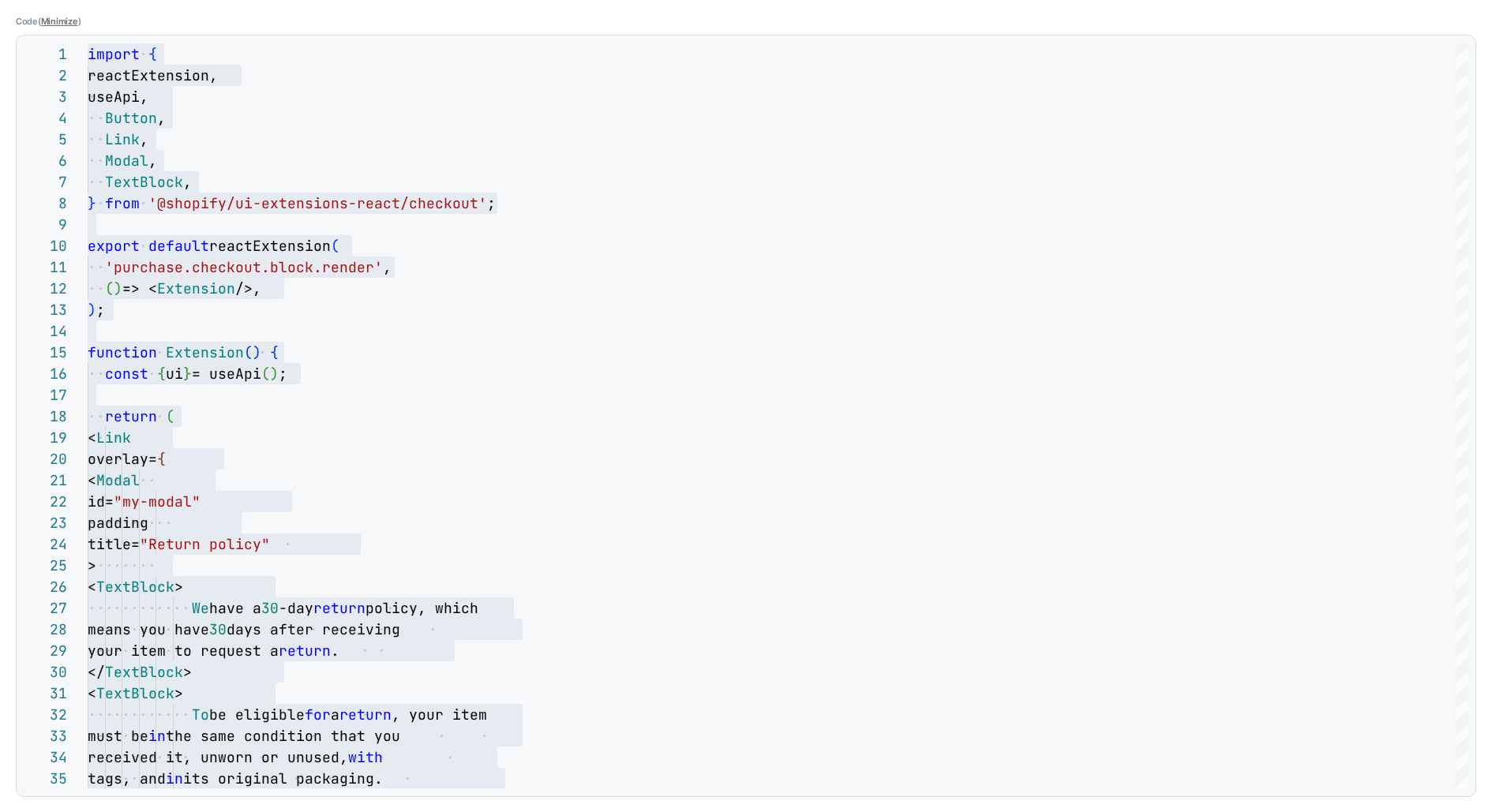
click at [70, 18] on span "Minimize" at bounding box center [59, 21] width 37 height 11
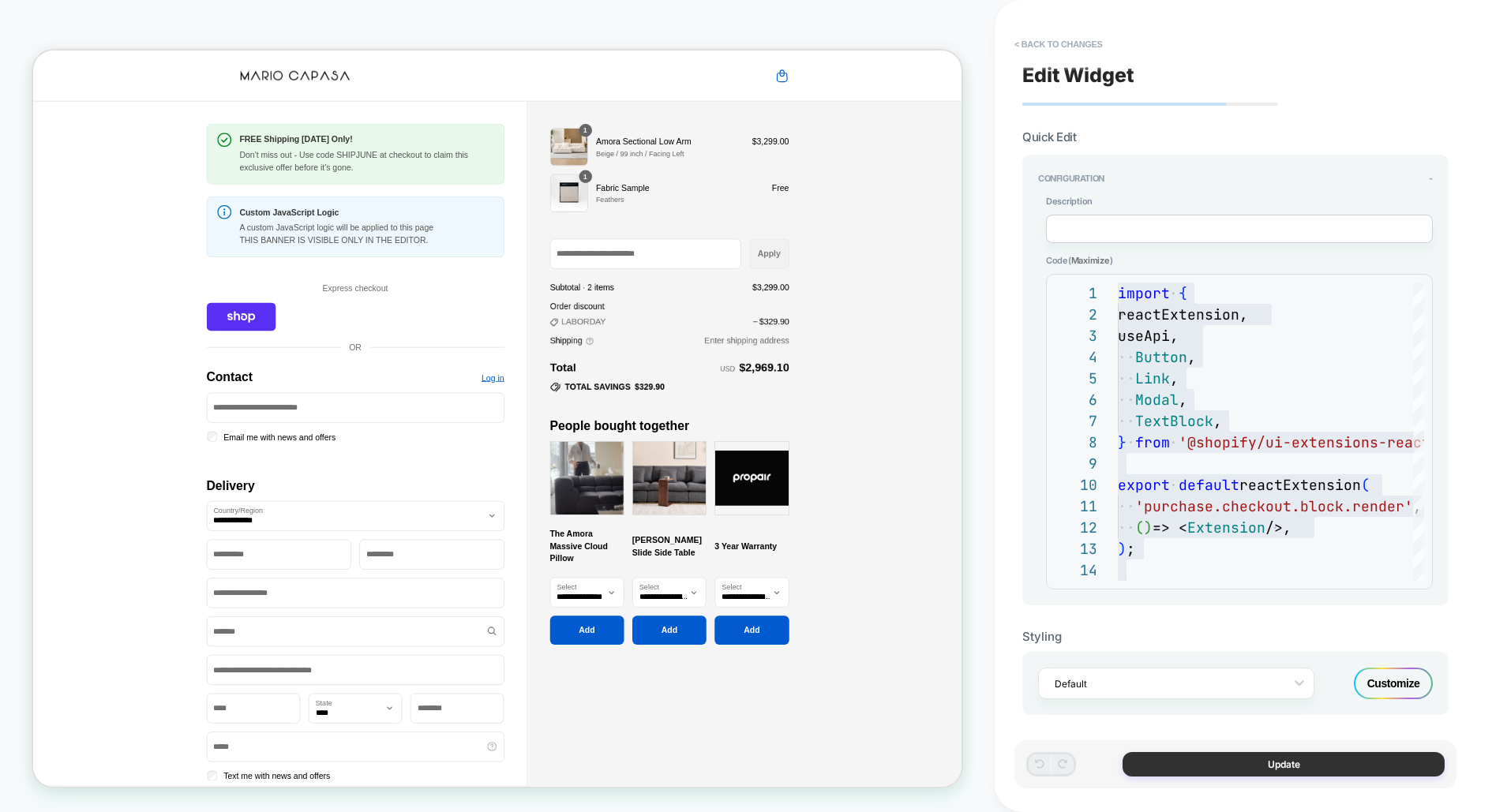
click at [1155, 756] on button "Update" at bounding box center [1283, 764] width 323 height 24
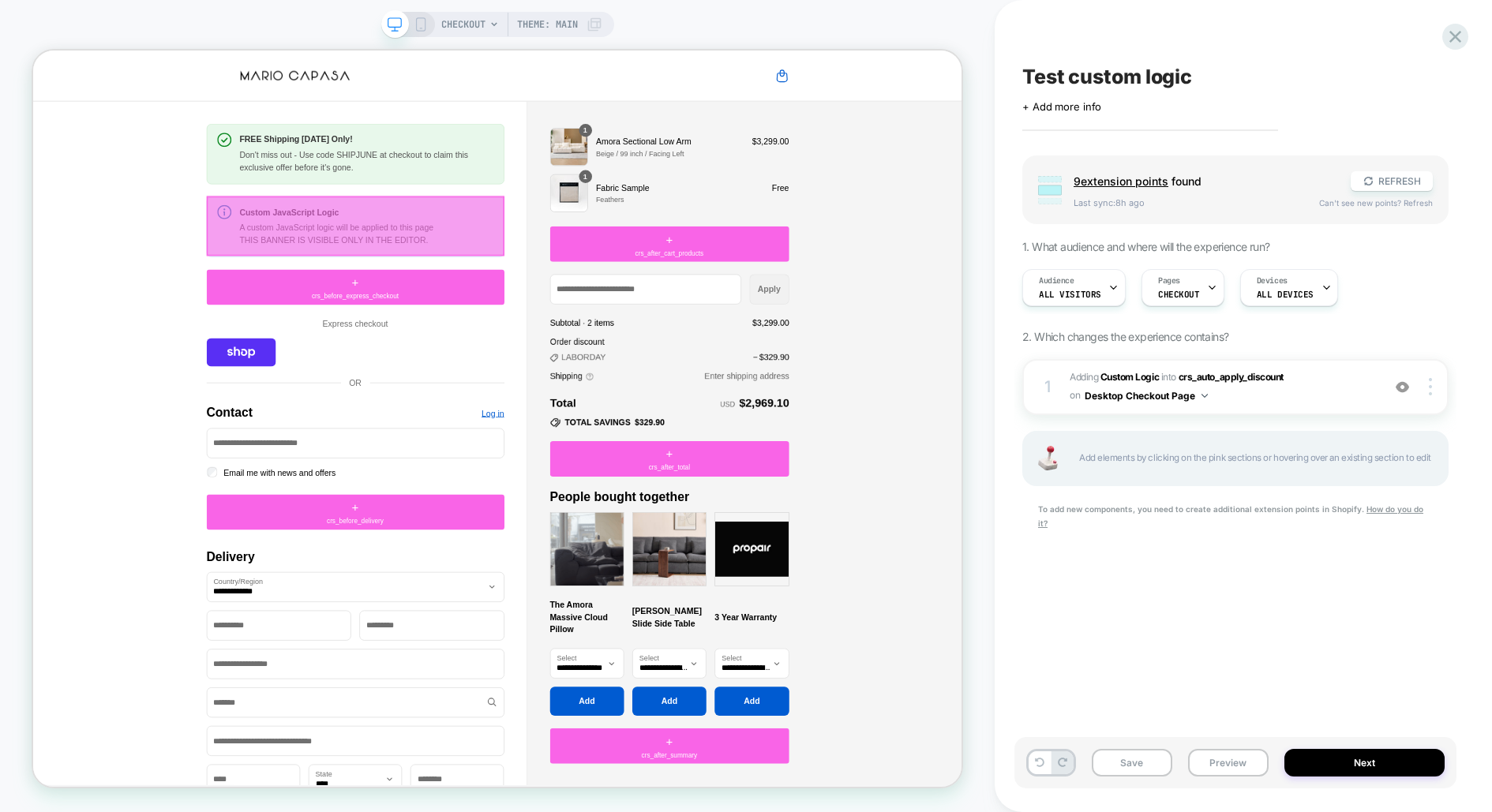
click at [478, 303] on div at bounding box center [463, 285] width 397 height 80
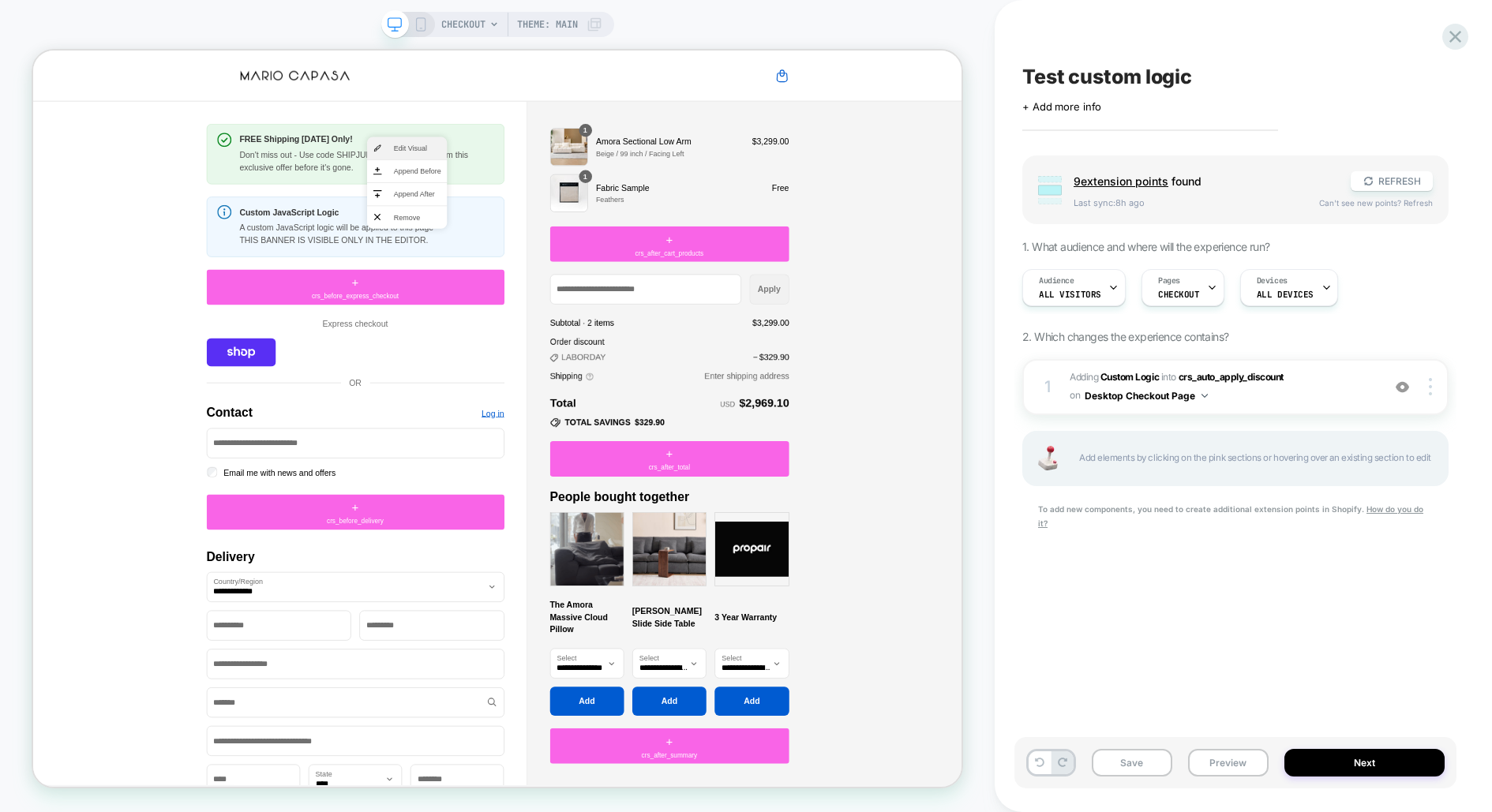
click at [528, 175] on span "Edit Visual" at bounding box center [545, 181] width 63 height 14
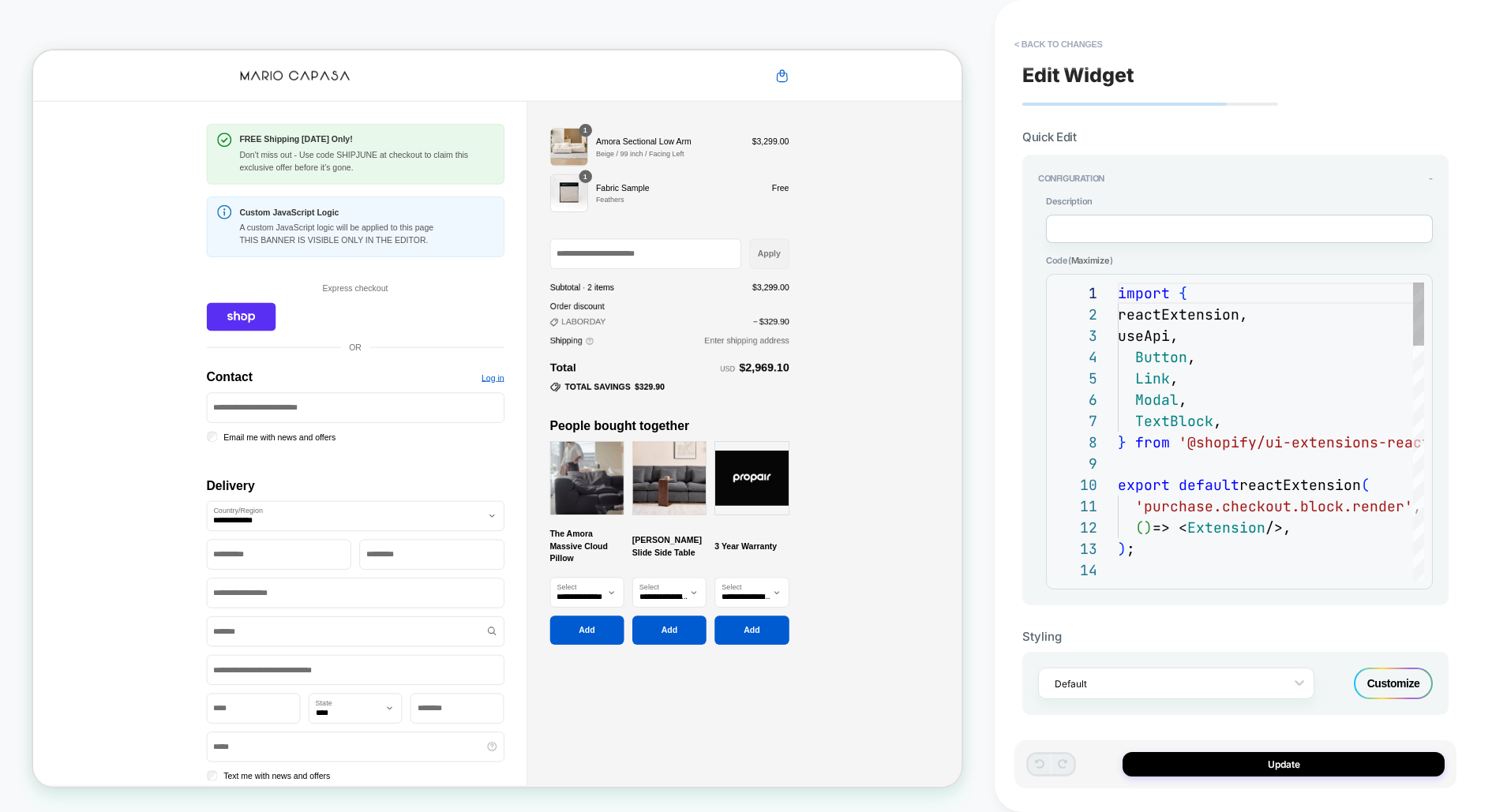
scroll to position [213, 0]
type textarea "**********"
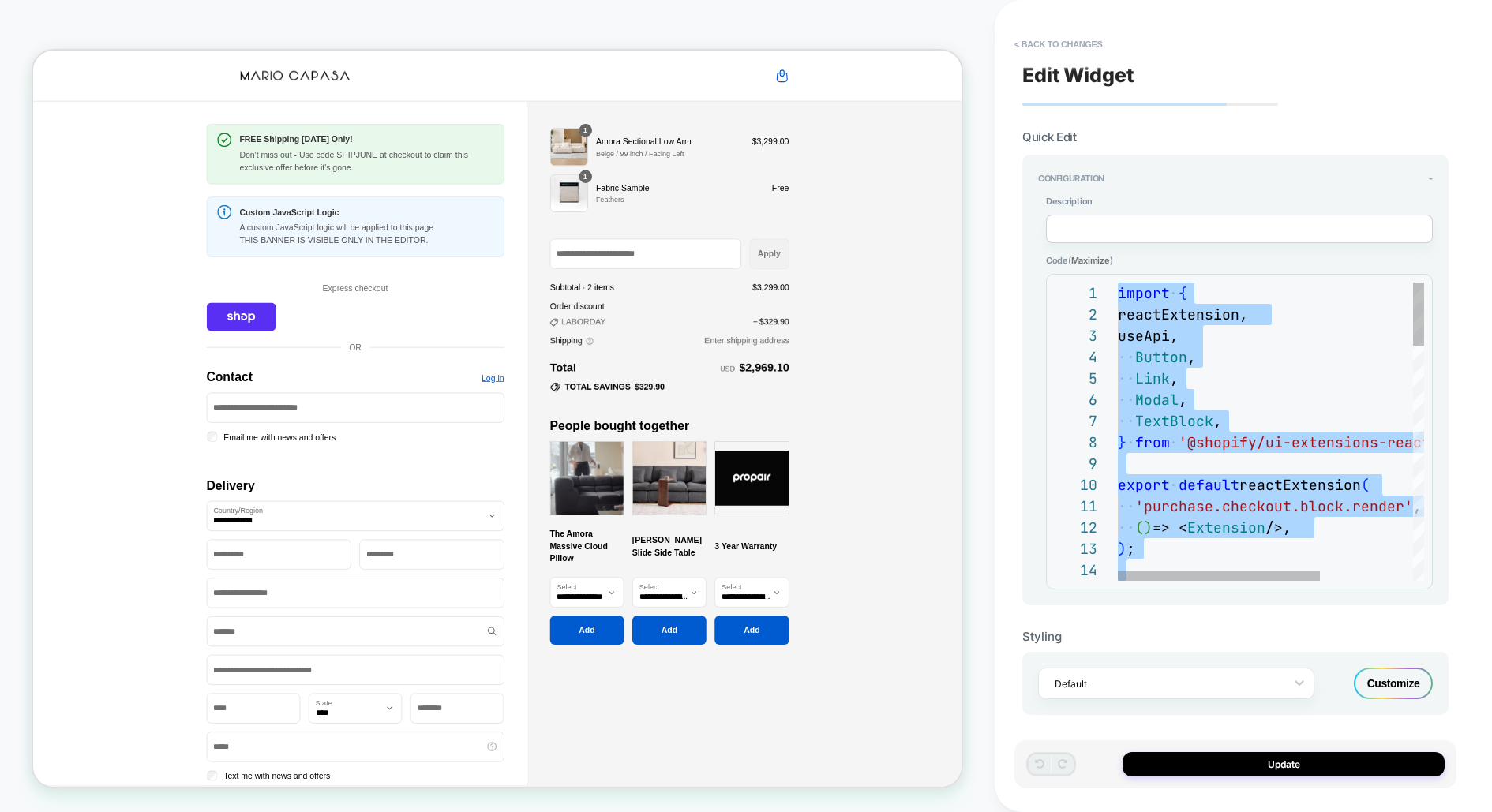
scroll to position [0, 0]
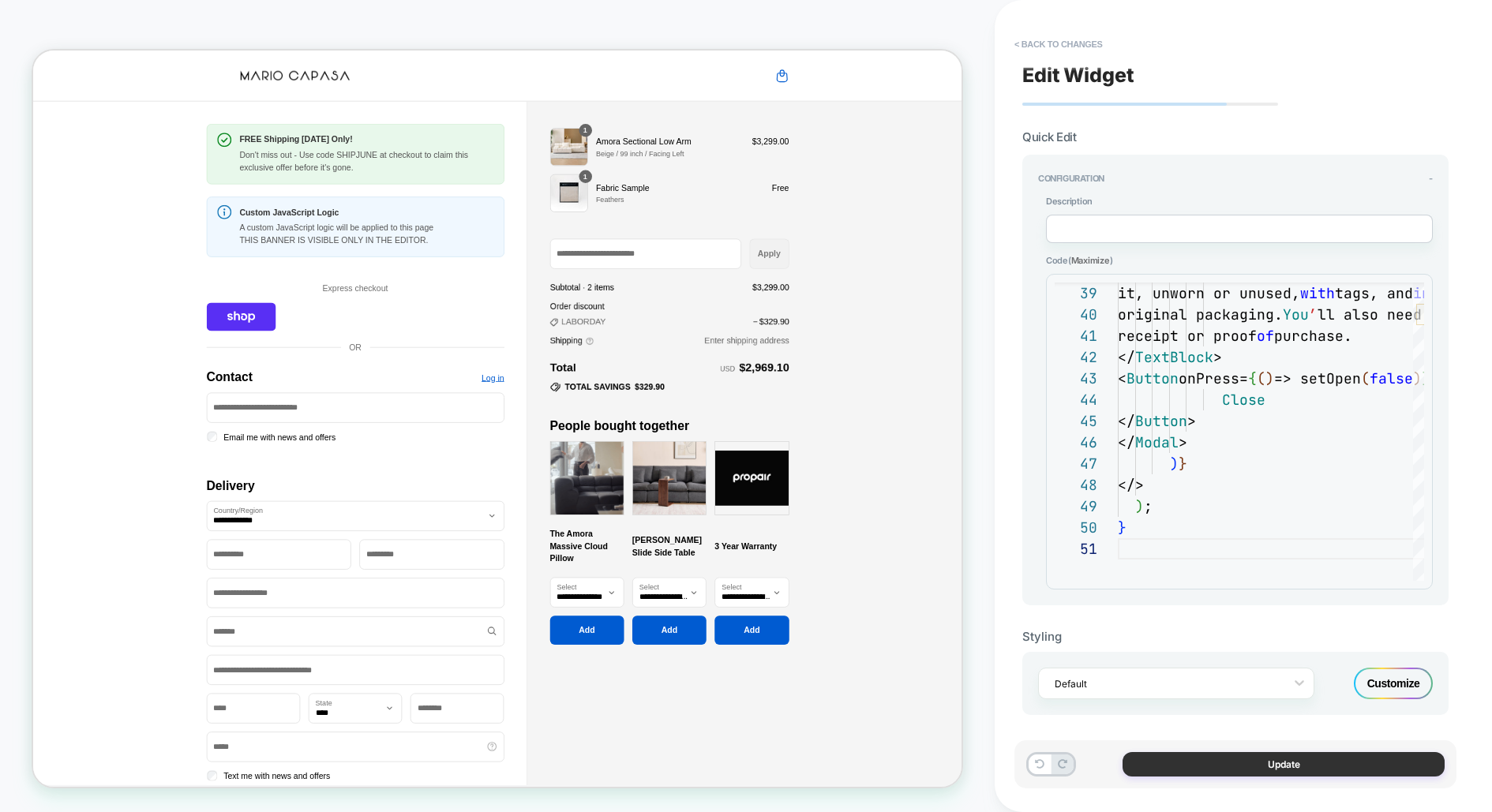
click at [1235, 756] on button "Update" at bounding box center [1283, 764] width 323 height 24
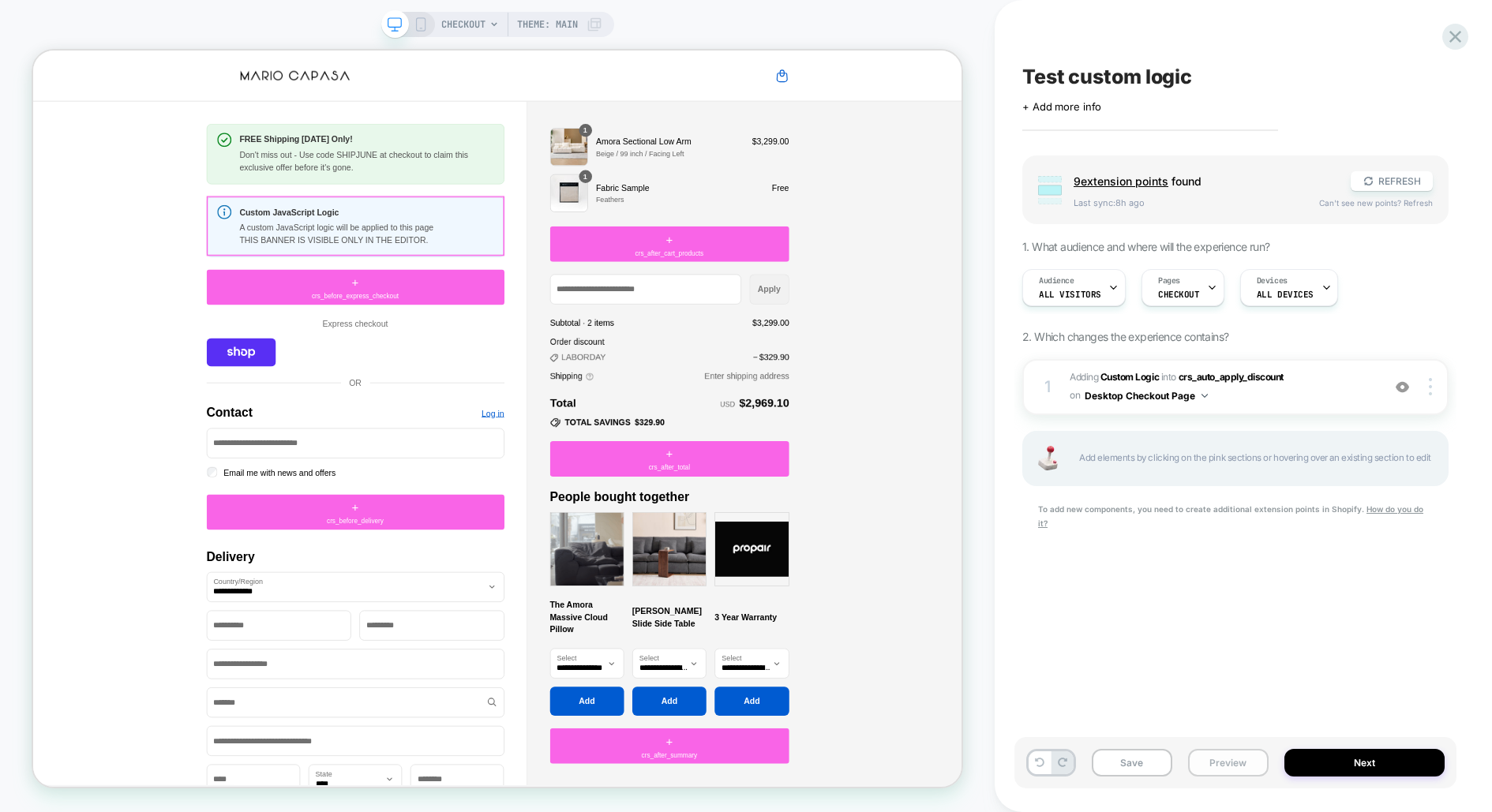
click at [1211, 767] on button "Preview" at bounding box center [1229, 763] width 81 height 28
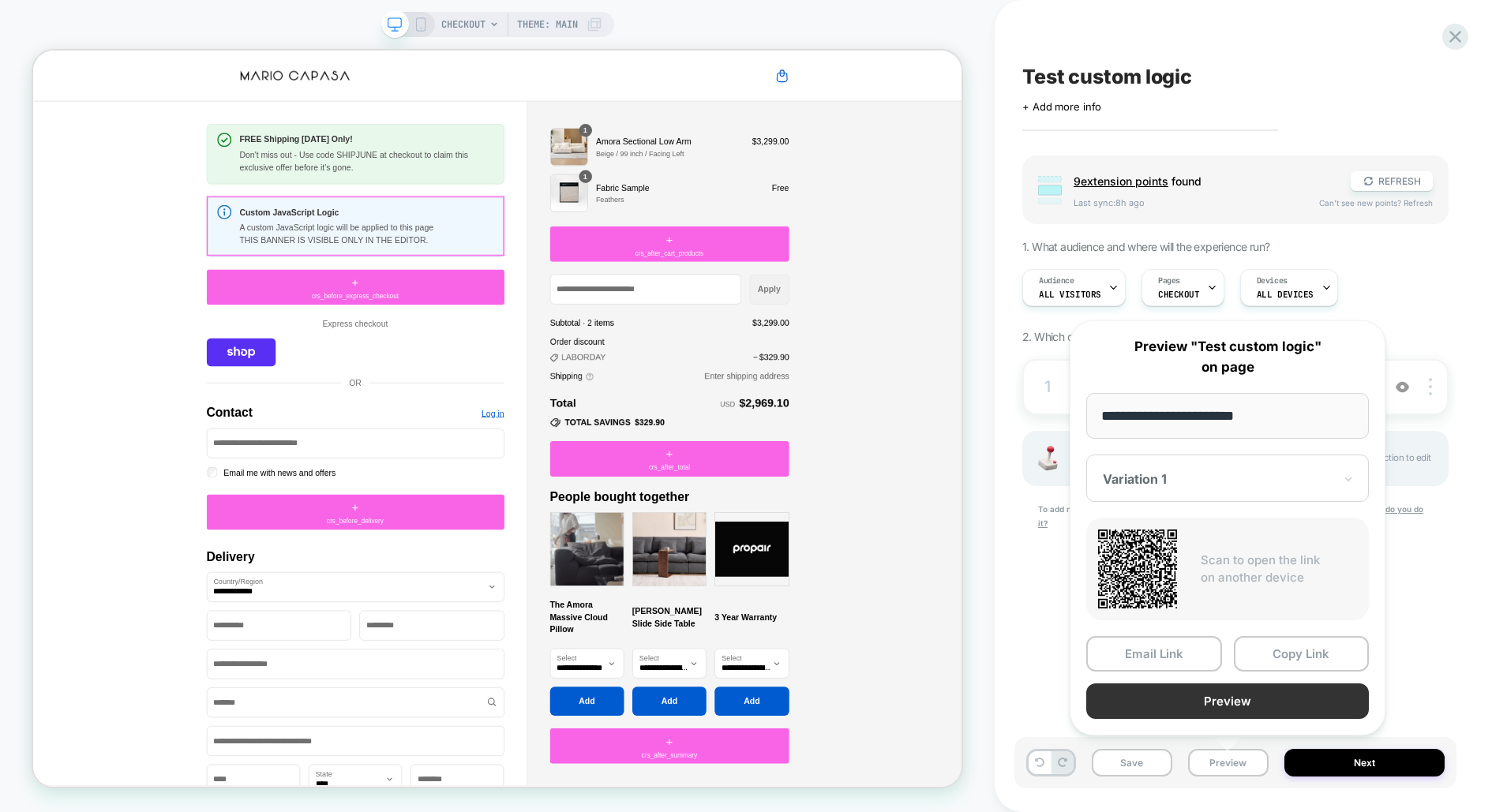
click at [1240, 689] on button "Preview" at bounding box center [1228, 701] width 283 height 36
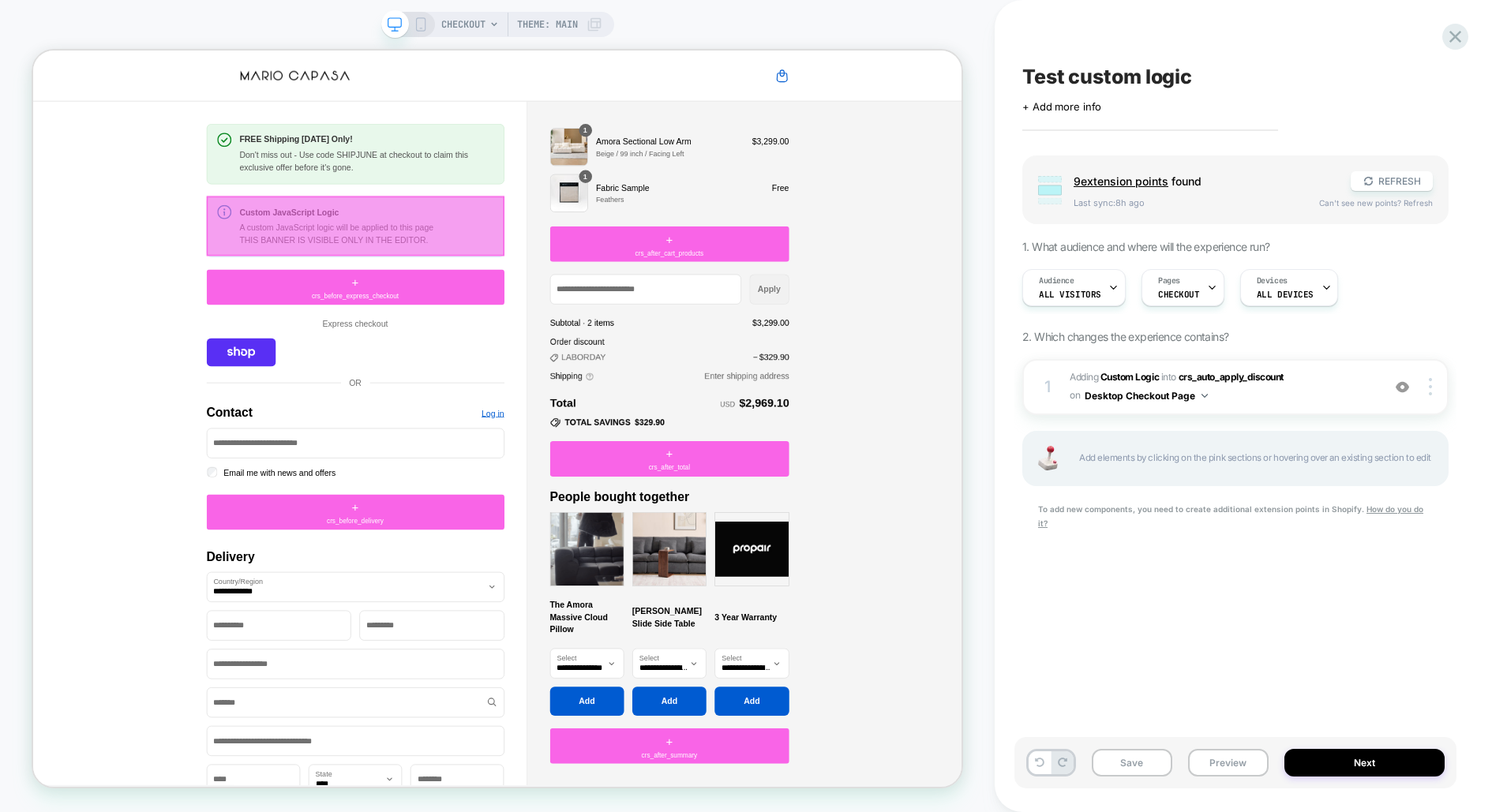
click at [416, 305] on div at bounding box center [463, 285] width 397 height 80
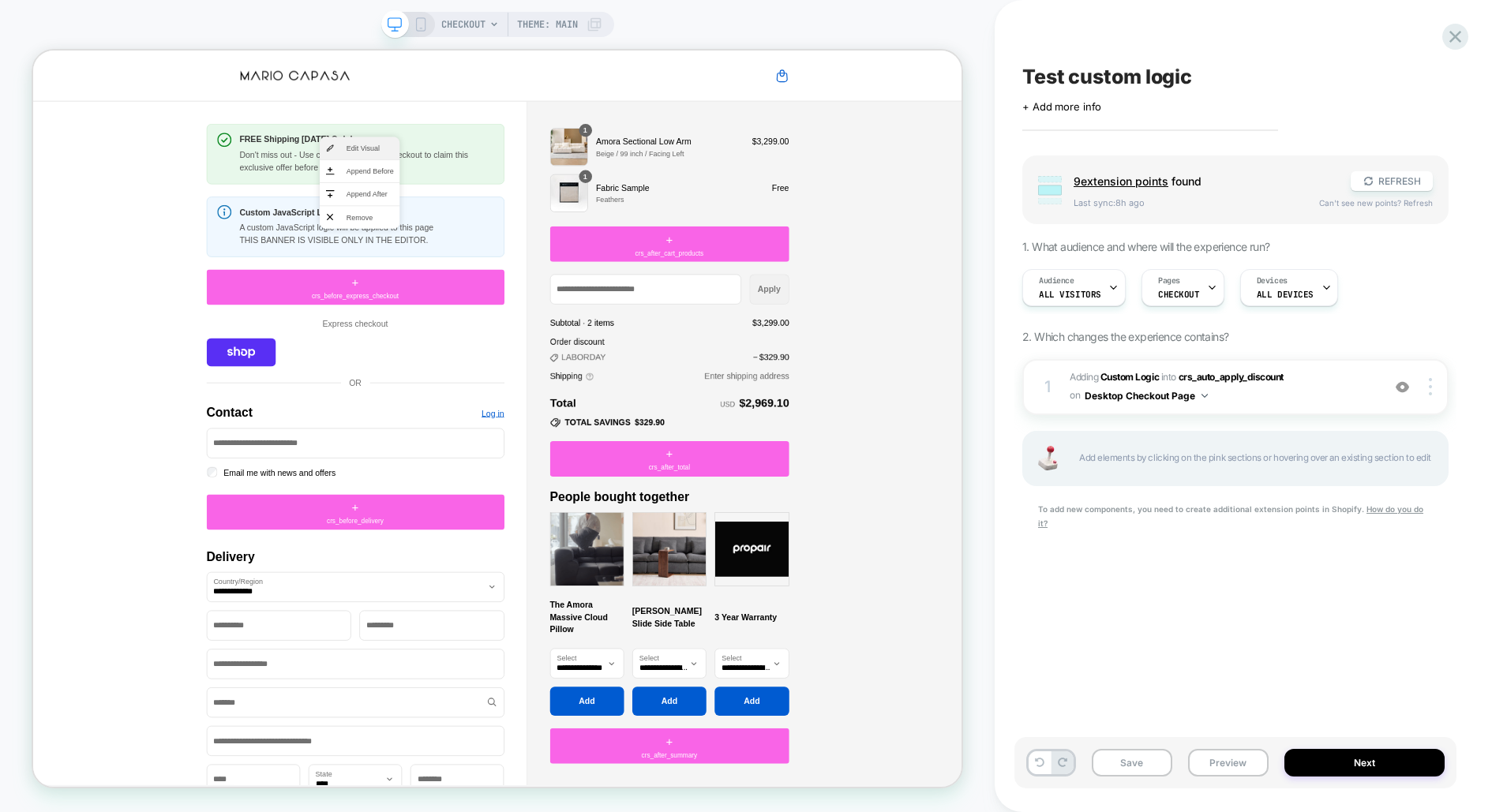
click at [463, 179] on span "Edit Visual" at bounding box center [483, 181] width 63 height 14
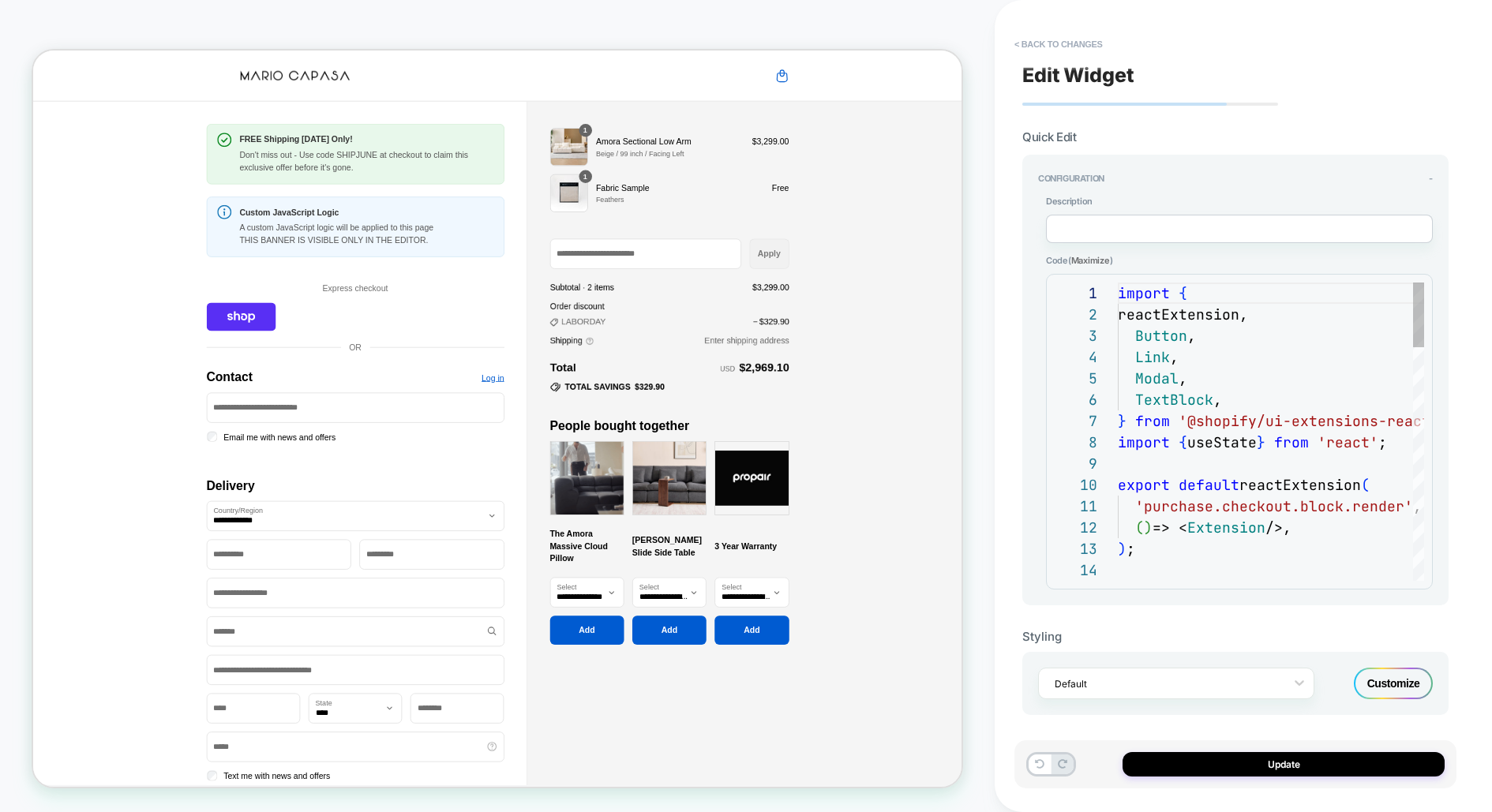
scroll to position [213, 0]
type textarea "**********"
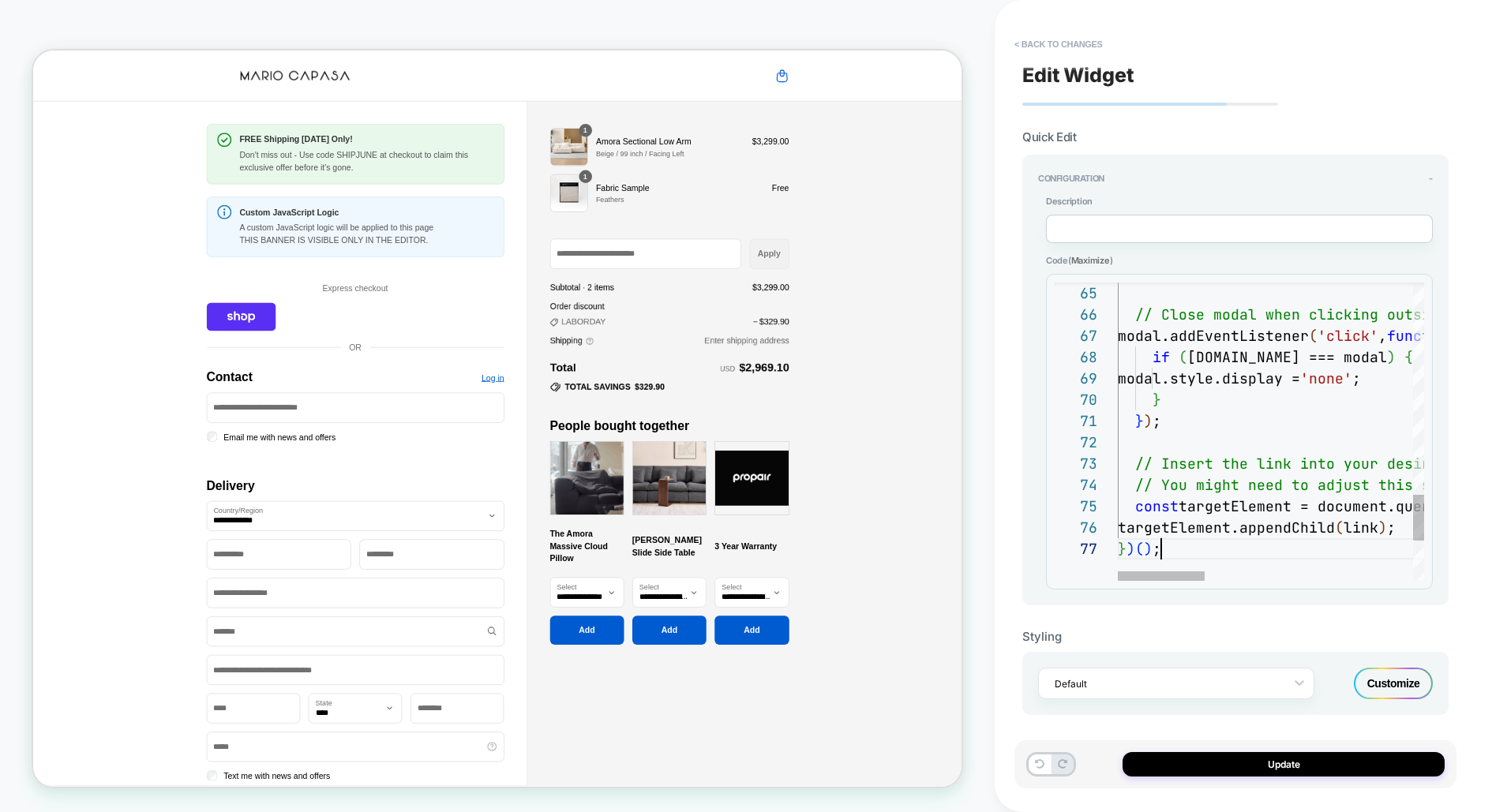
scroll to position [127, 42]
click at [1235, 759] on button "Update" at bounding box center [1283, 764] width 323 height 24
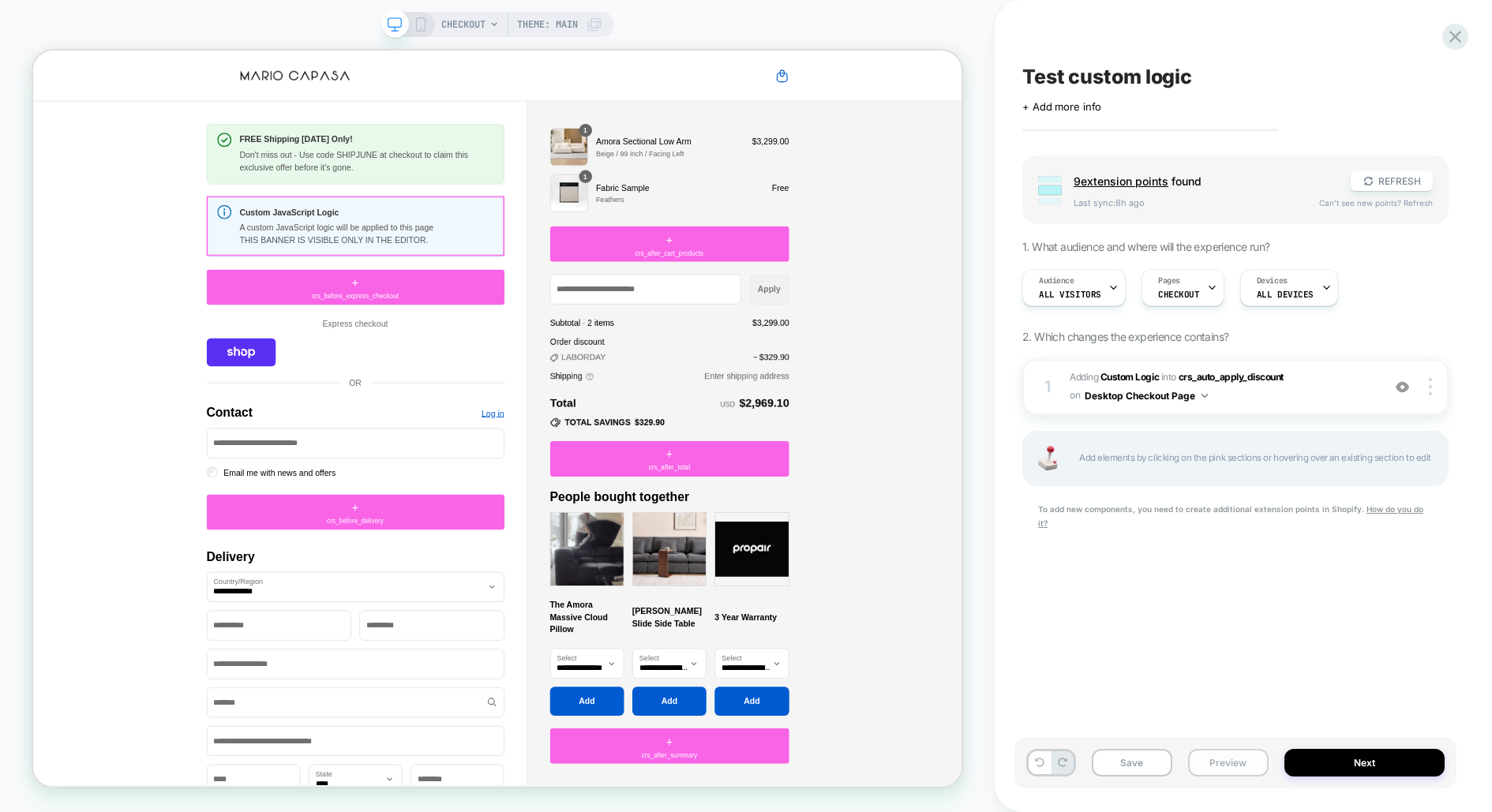
click at [1242, 768] on button "Preview" at bounding box center [1229, 763] width 81 height 28
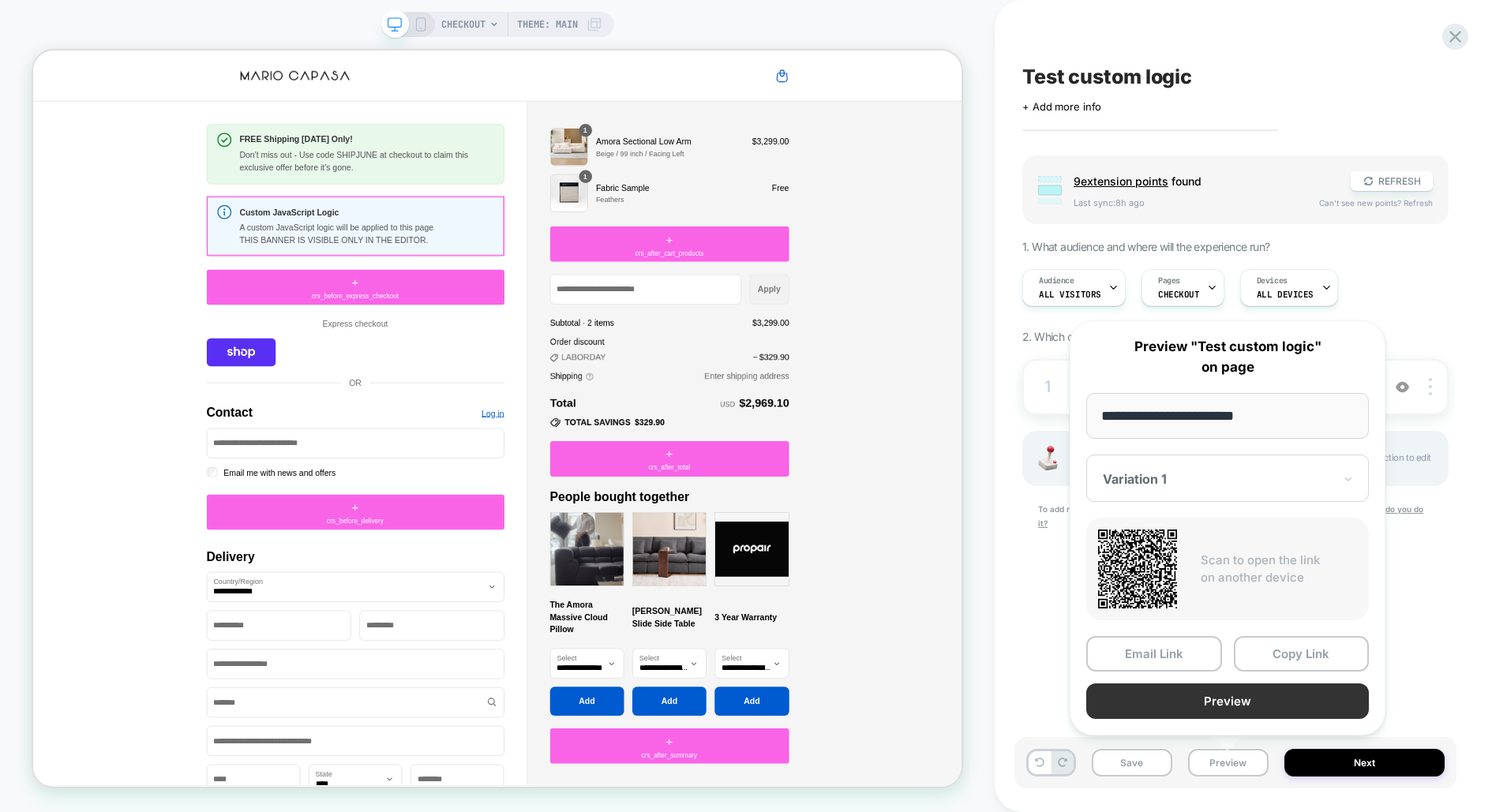
click at [1265, 709] on button "Preview" at bounding box center [1228, 701] width 283 height 36
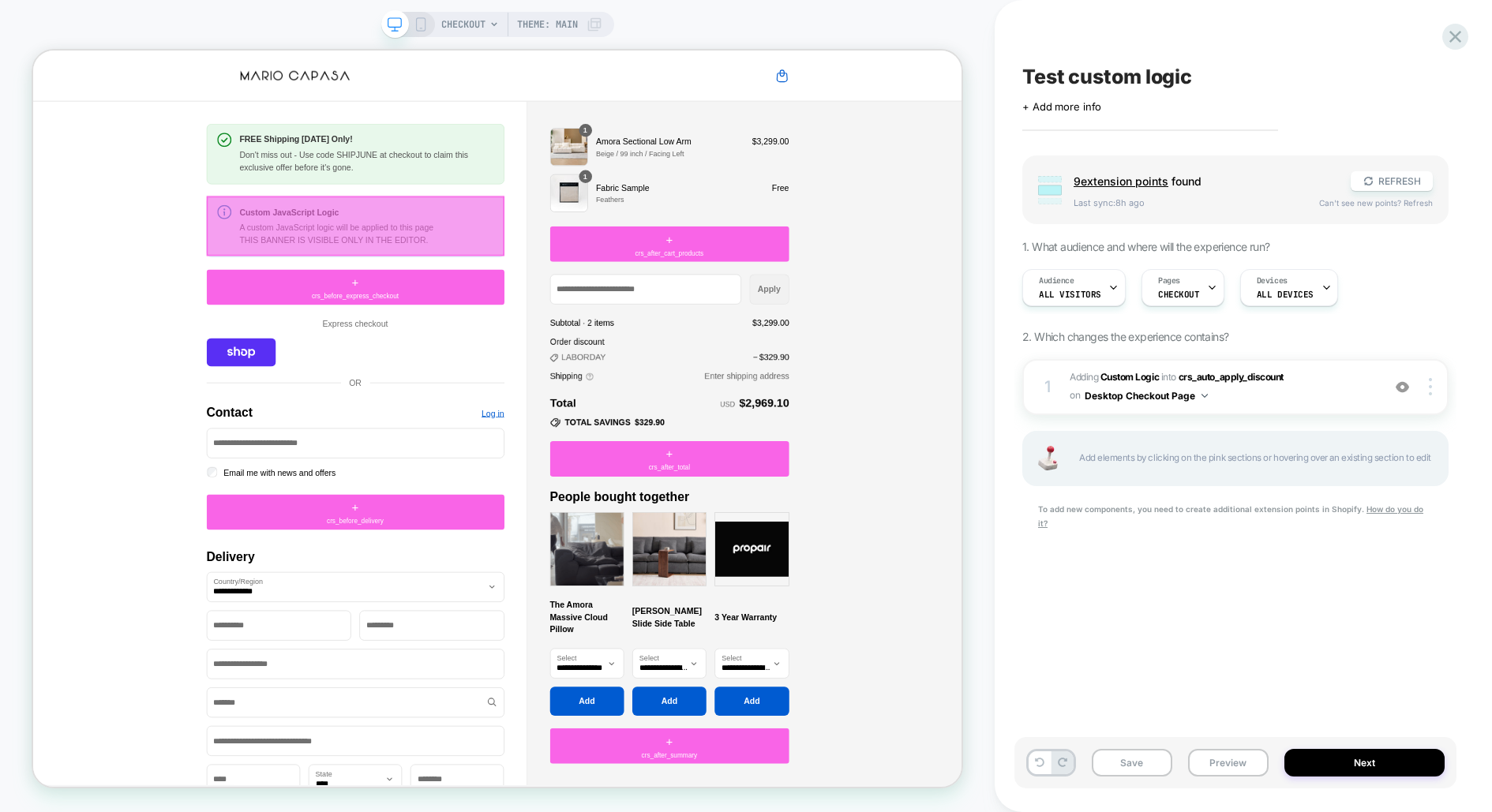
click at [370, 279] on div at bounding box center [463, 285] width 397 height 80
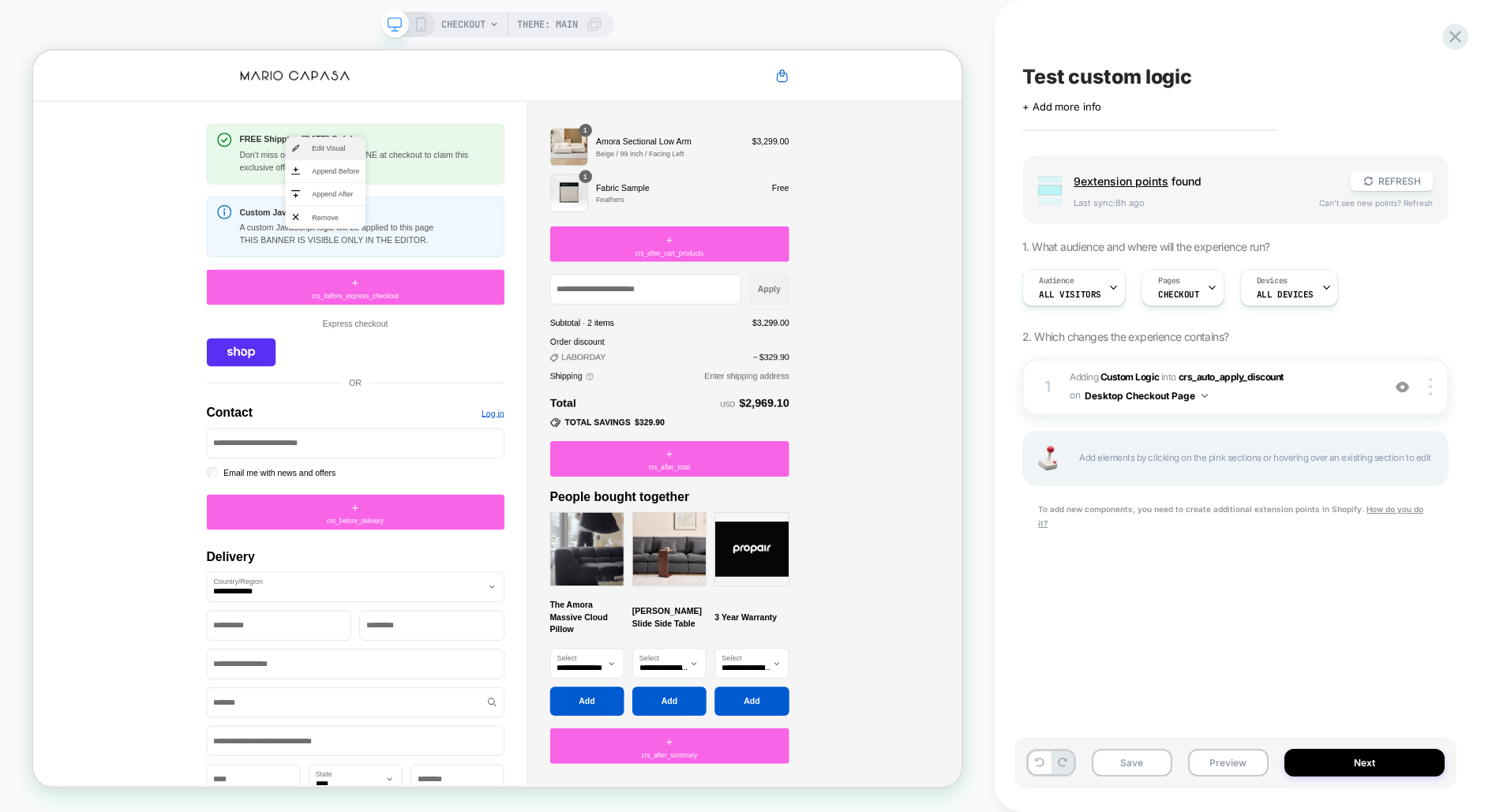
click at [425, 176] on span "Edit Visual" at bounding box center [436, 181] width 63 height 14
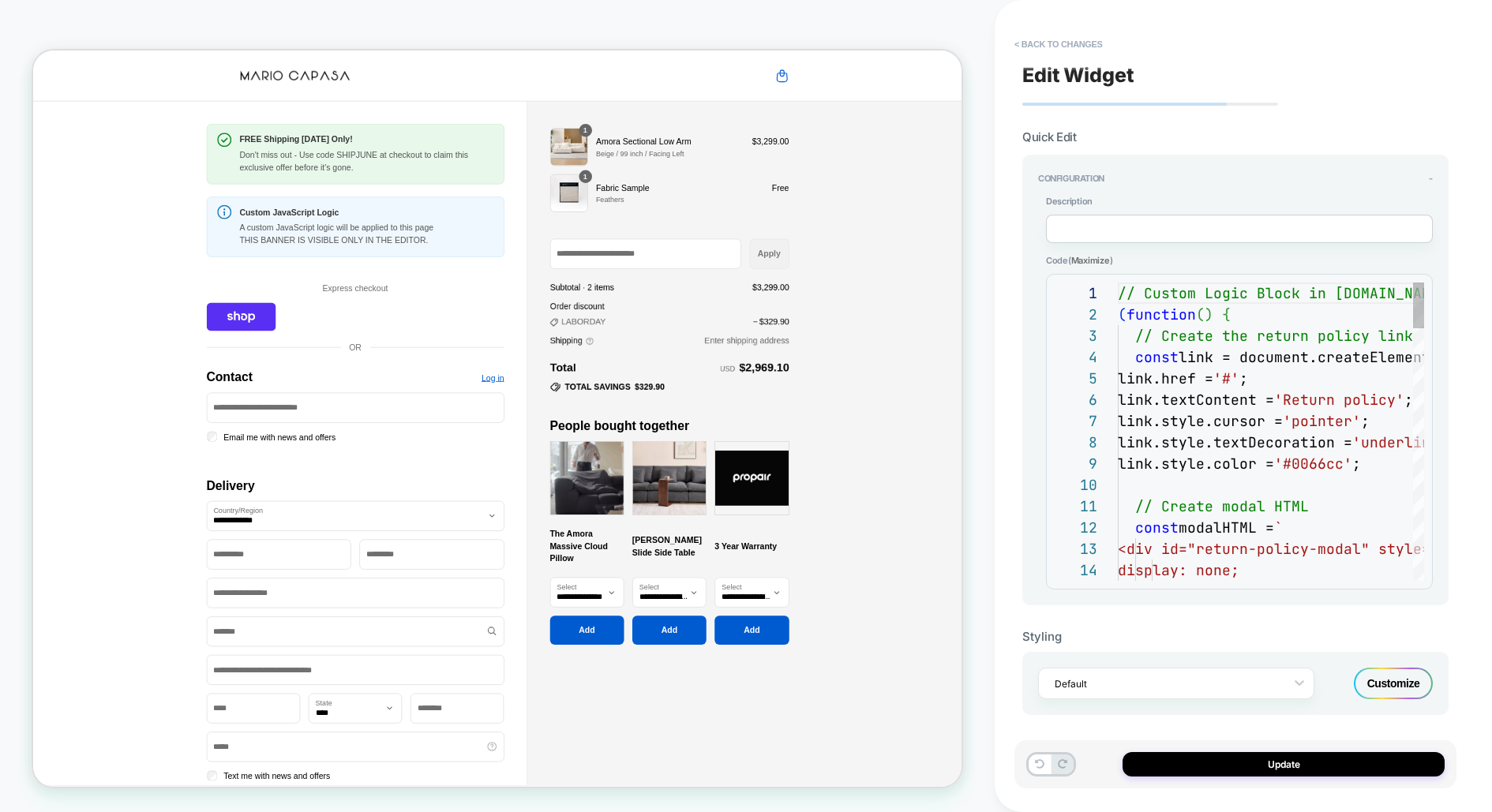
scroll to position [213, 0]
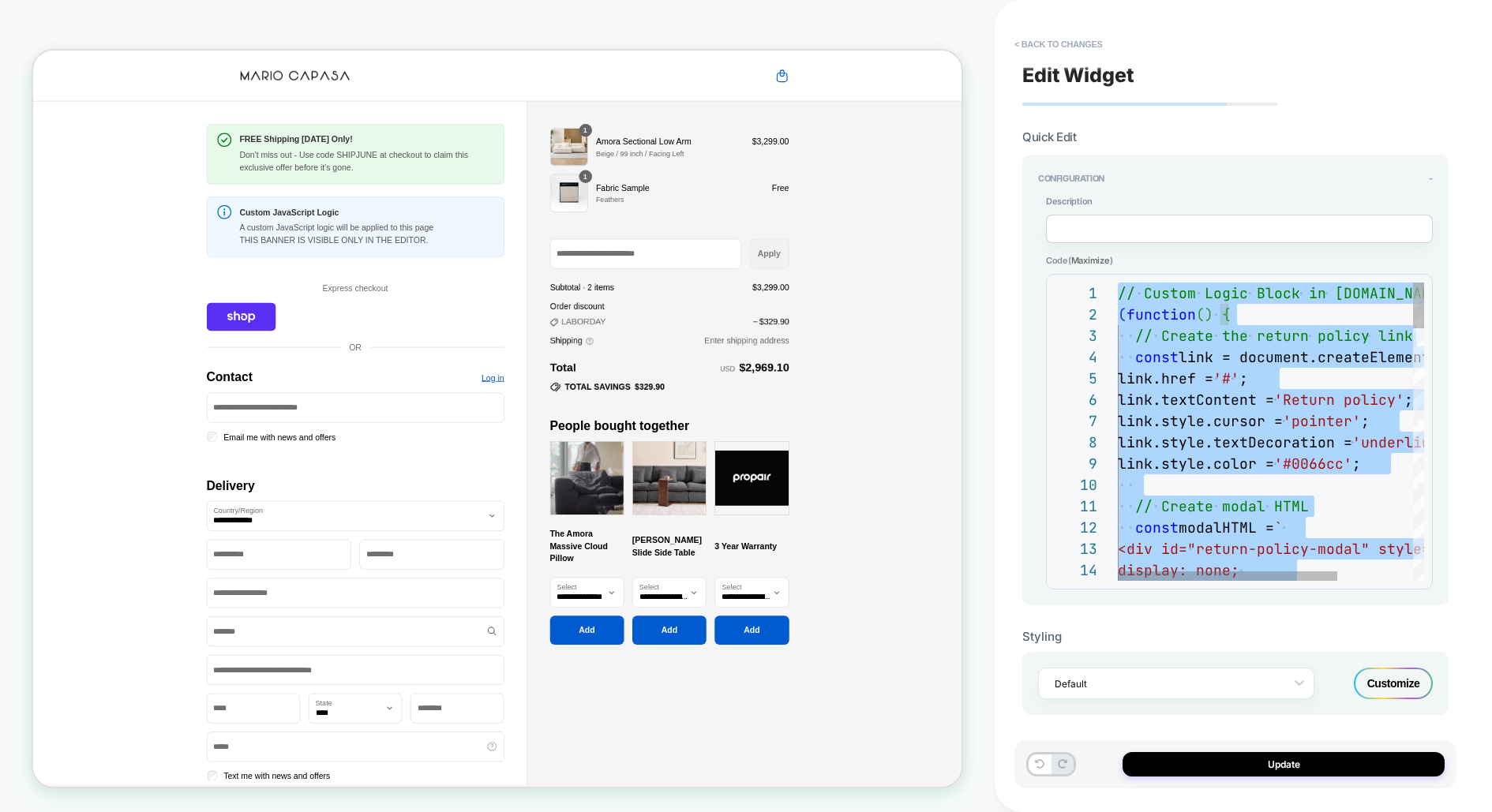
type textarea "**********"
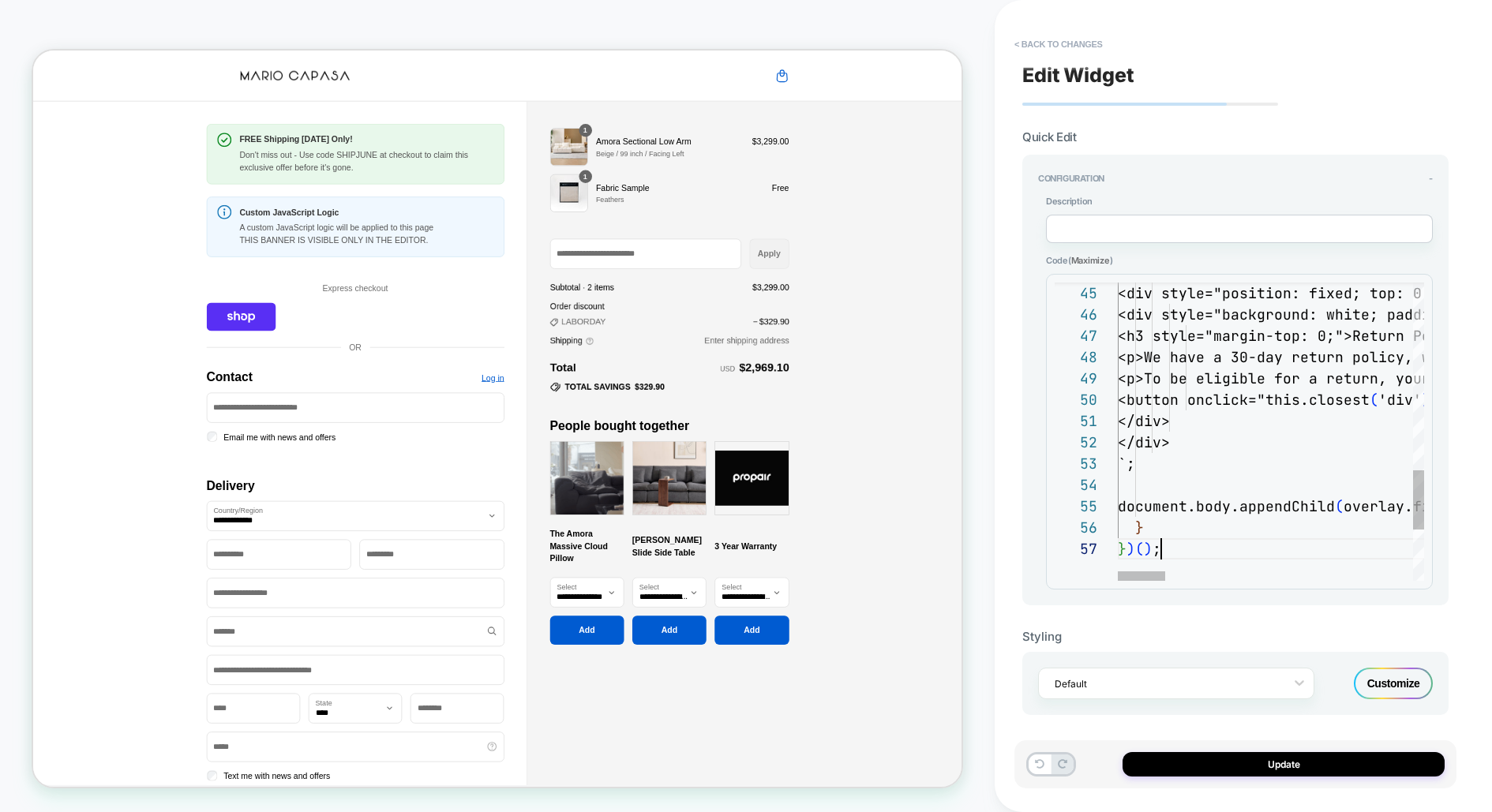
scroll to position [127, 42]
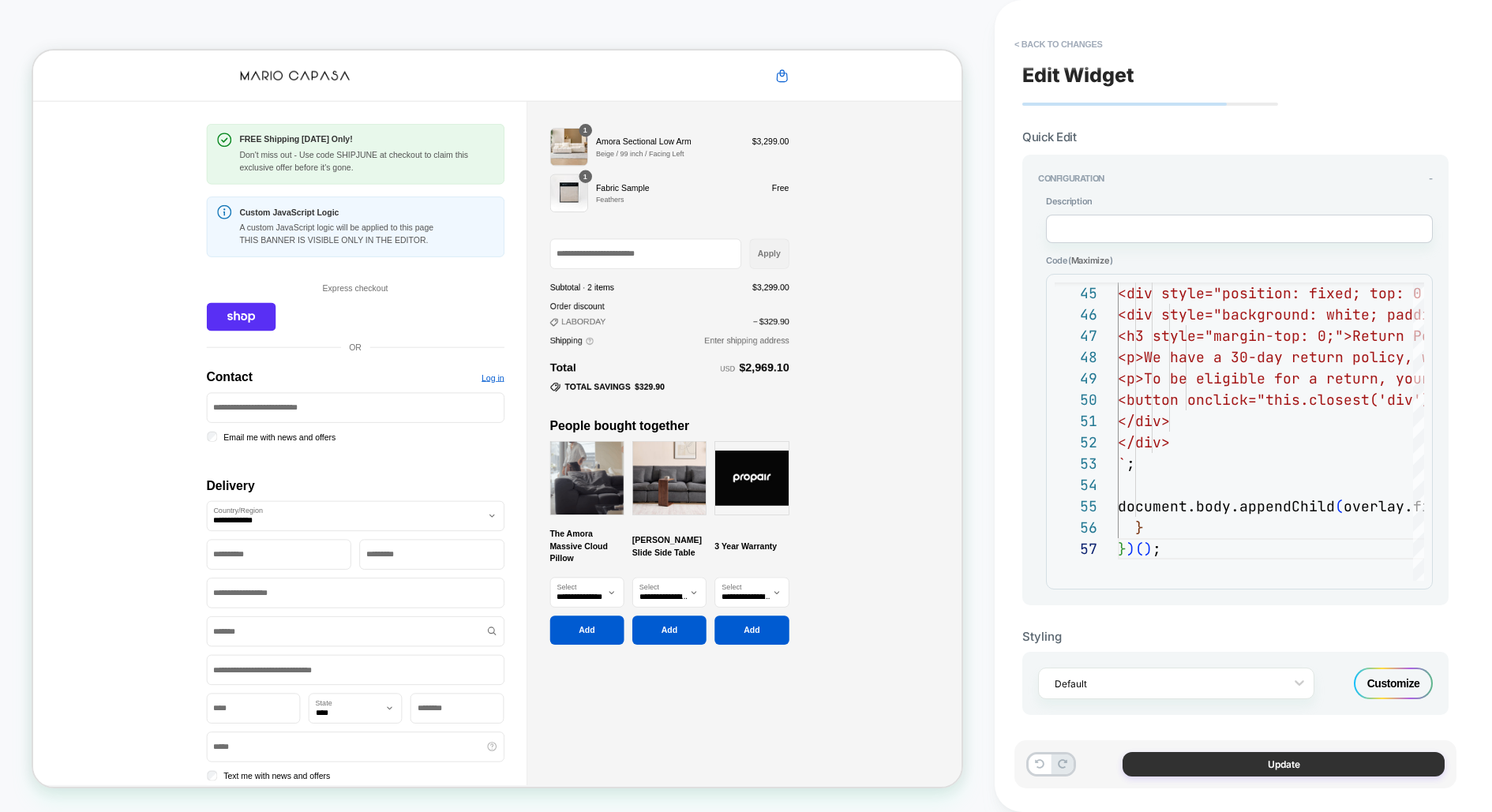
click at [1259, 760] on button "Update" at bounding box center [1283, 764] width 323 height 24
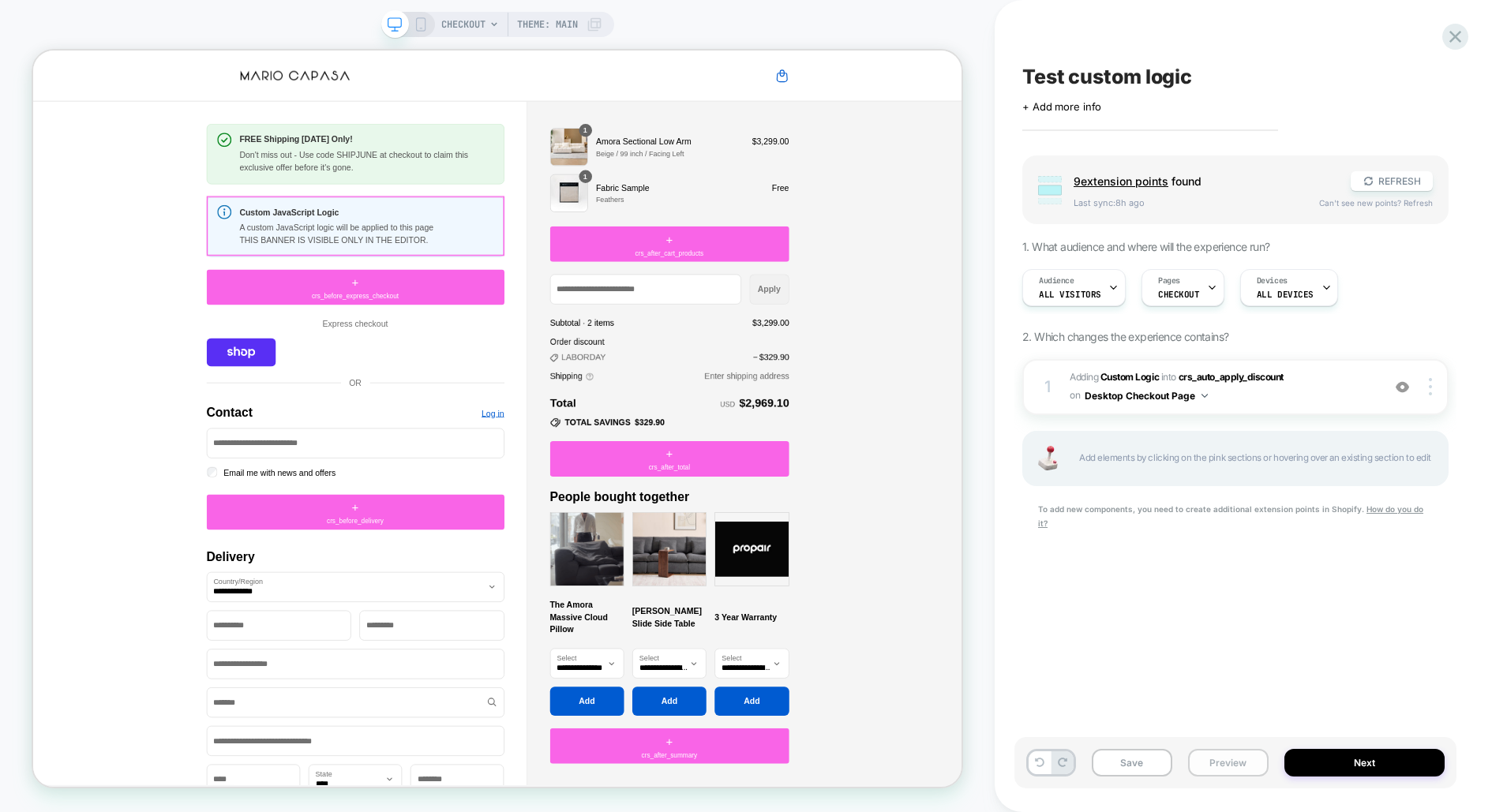
click at [1241, 758] on button "Preview" at bounding box center [1229, 763] width 81 height 28
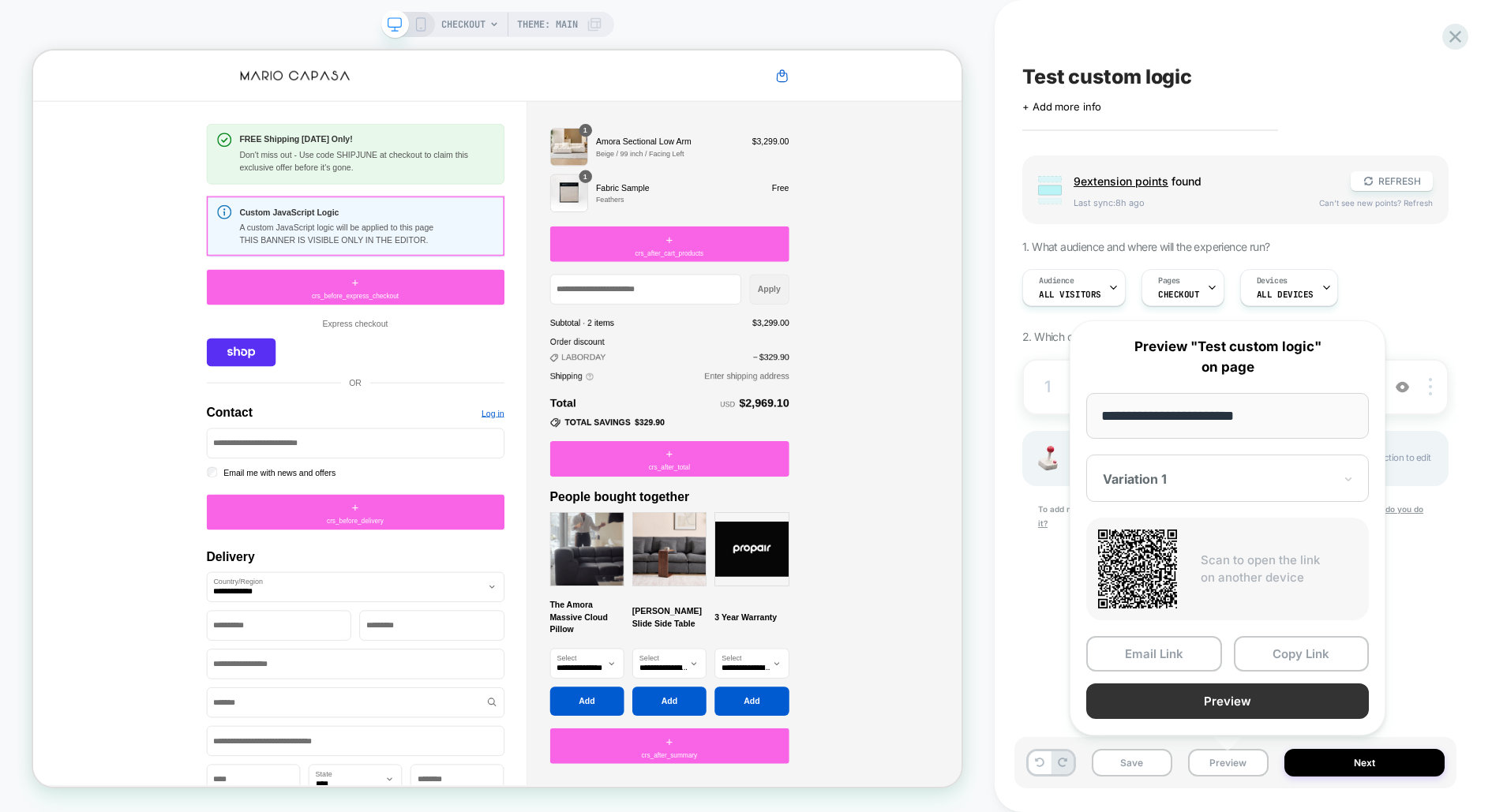
click at [1245, 698] on button "Preview" at bounding box center [1228, 701] width 283 height 36
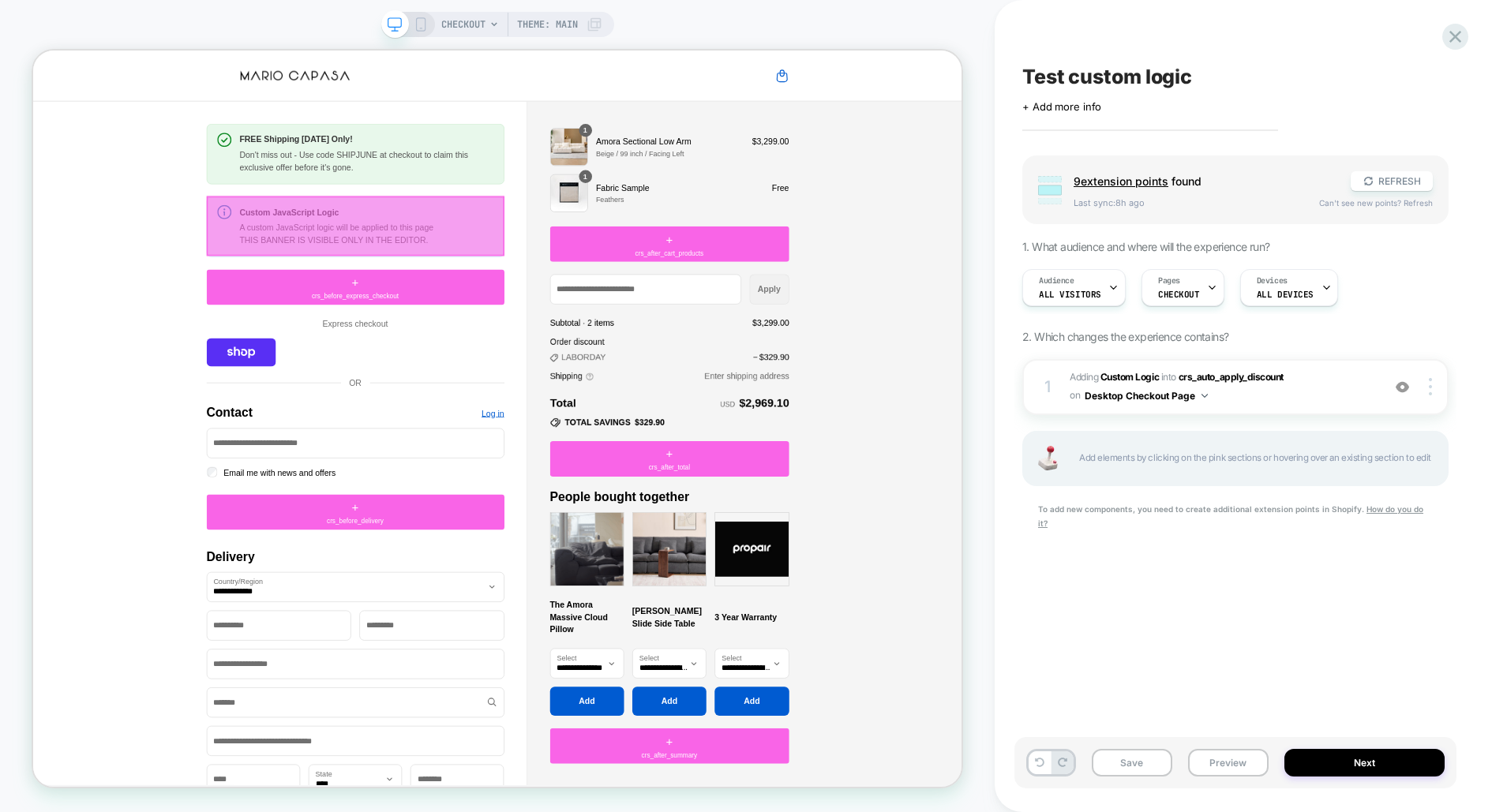
click at [488, 307] on div at bounding box center [463, 285] width 397 height 80
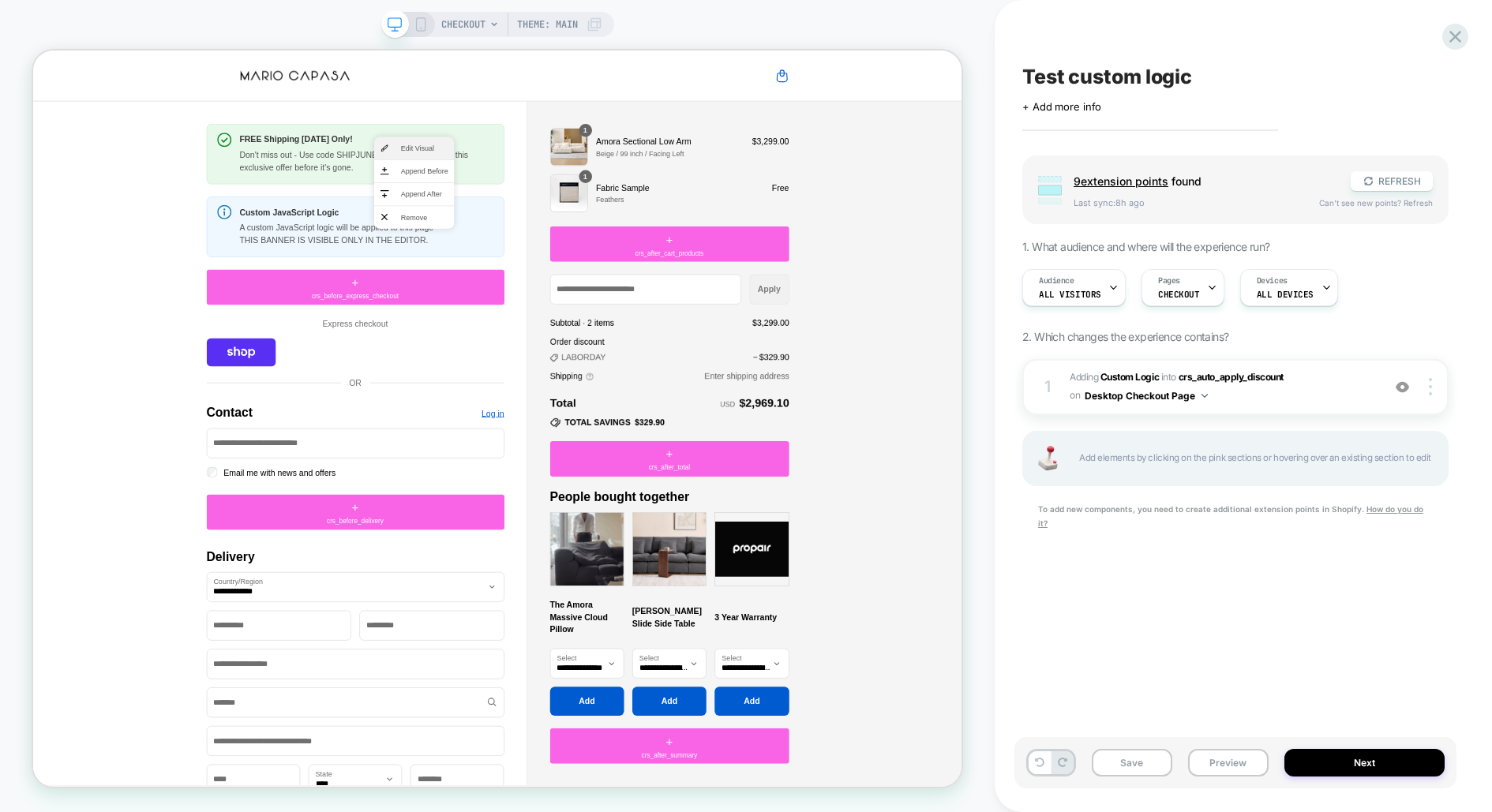
click at [522, 185] on li "Edit Visual" at bounding box center [541, 181] width 107 height 30
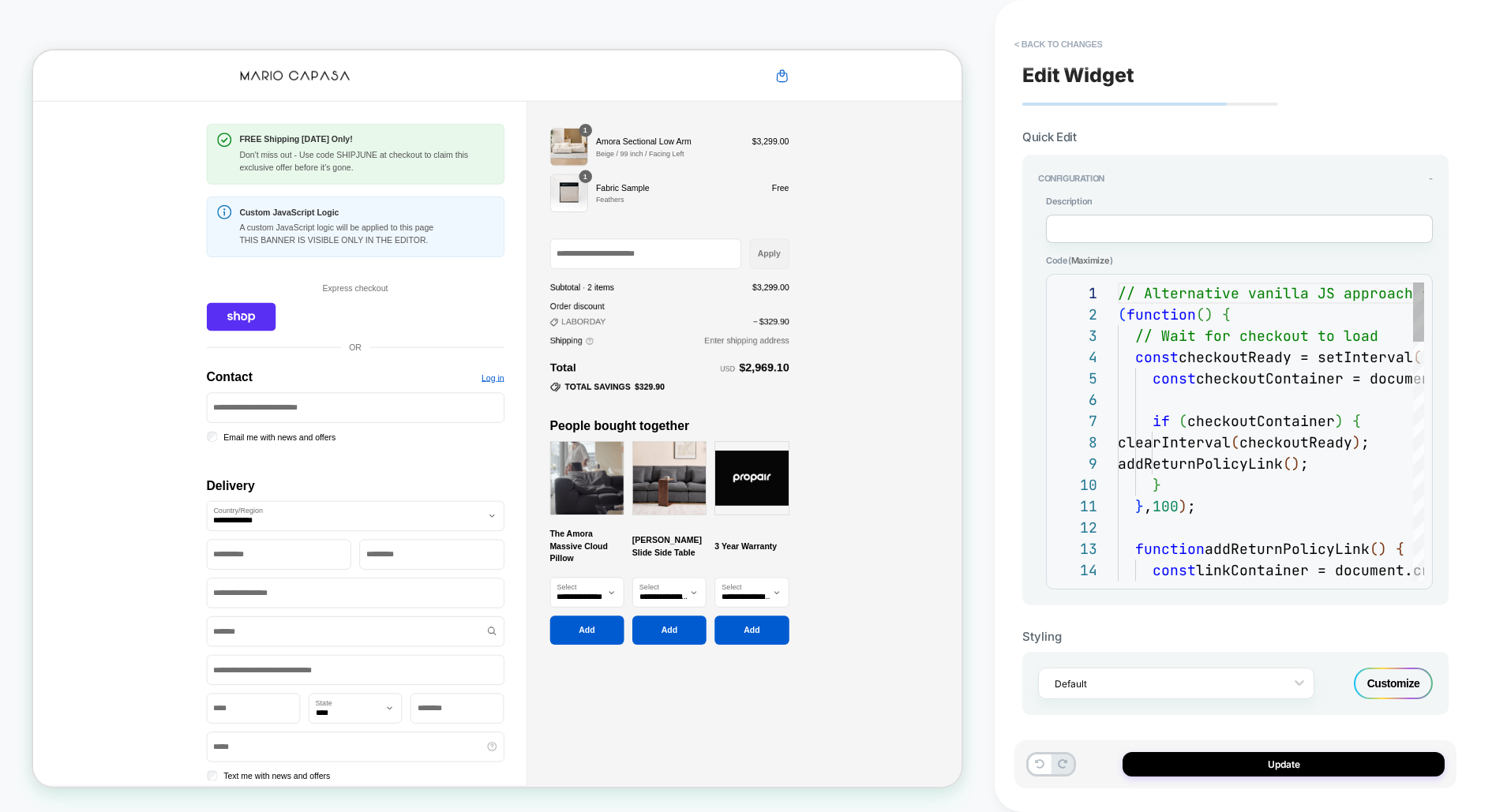
scroll to position [213, 0]
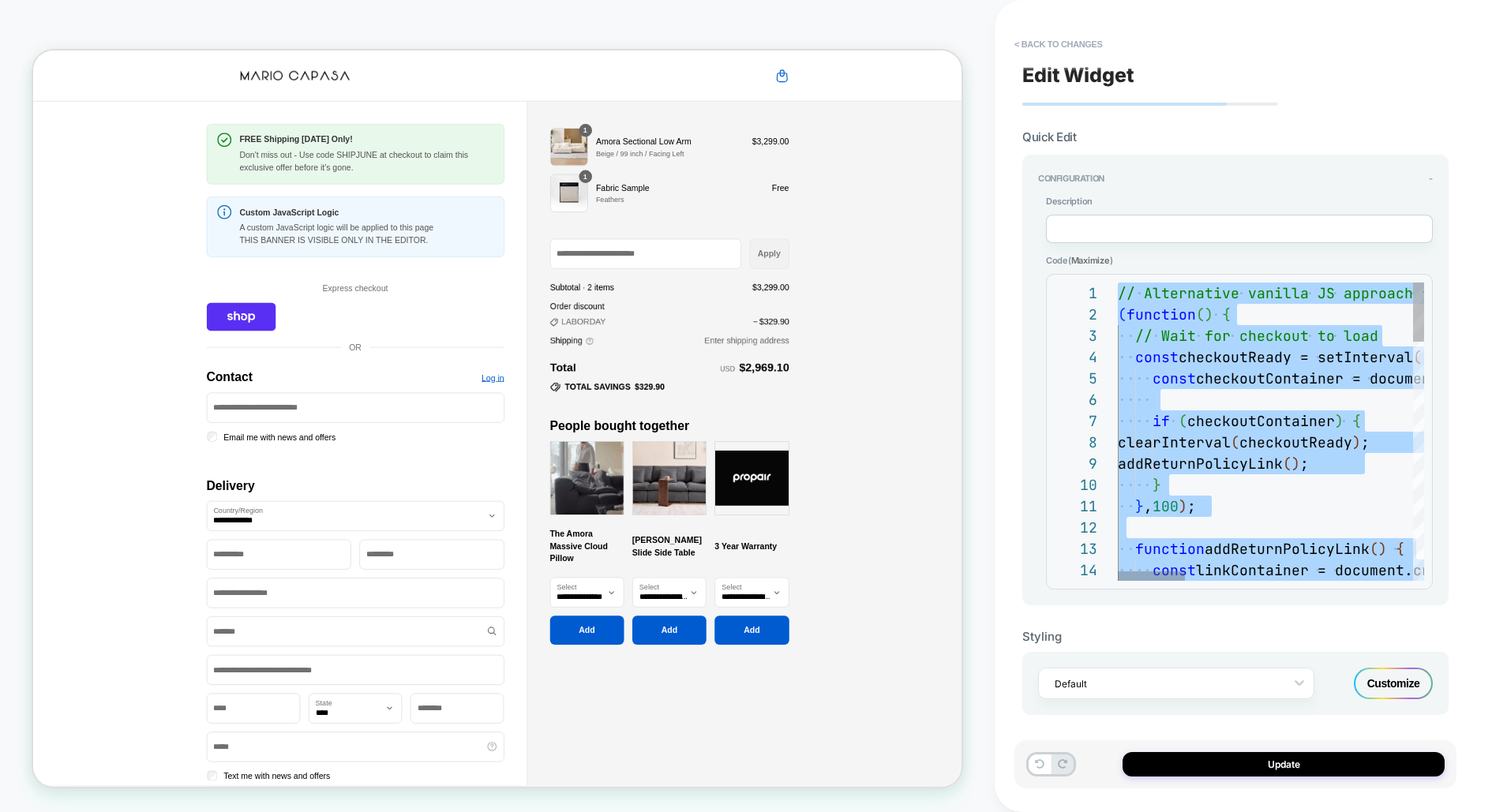
type textarea "**********"
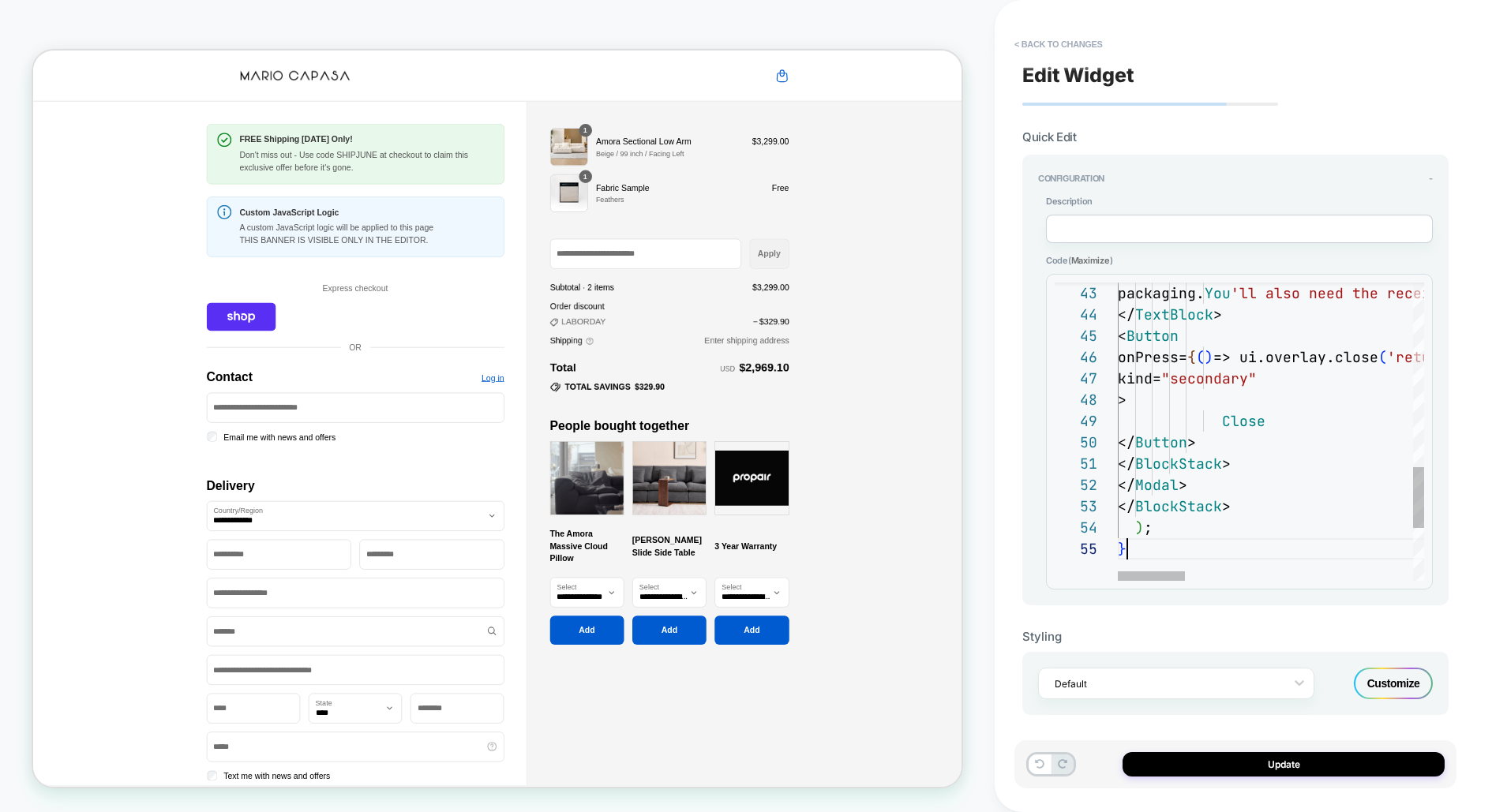
scroll to position [85, 9]
click at [1270, 765] on button "Update" at bounding box center [1283, 764] width 323 height 24
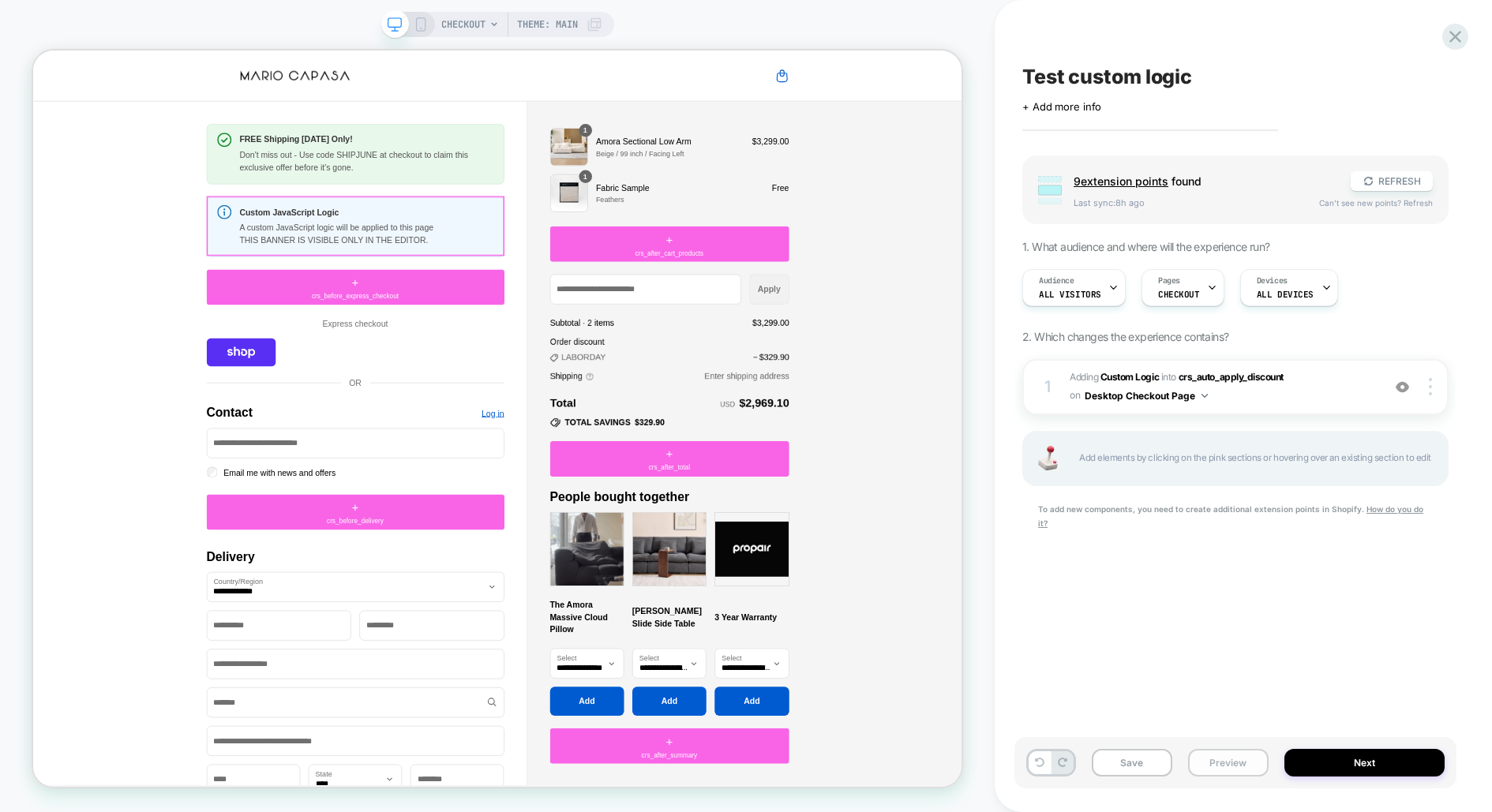
click at [1207, 756] on button "Preview" at bounding box center [1229, 763] width 81 height 28
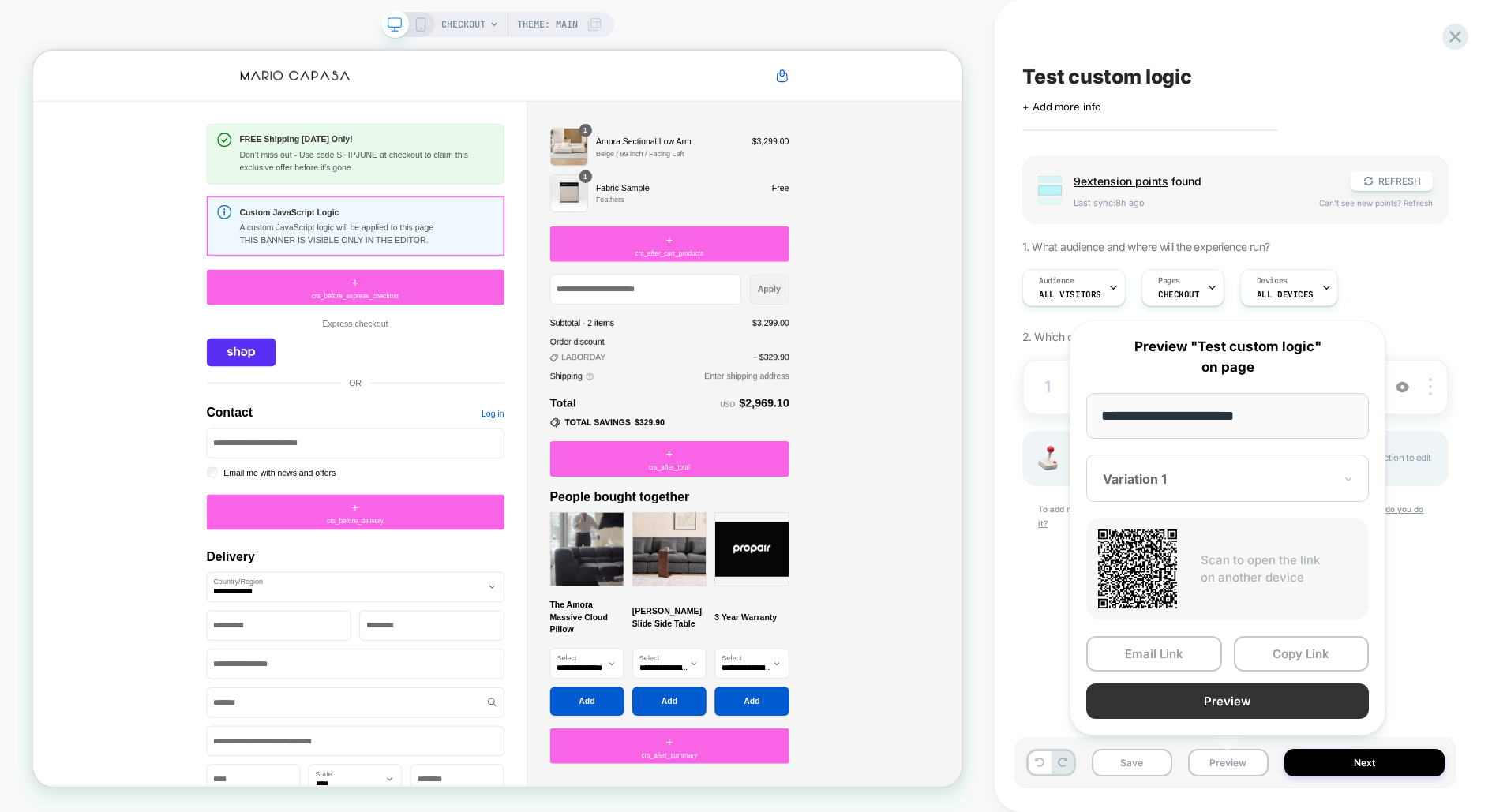
click at [1222, 699] on button "Preview" at bounding box center [1228, 701] width 283 height 36
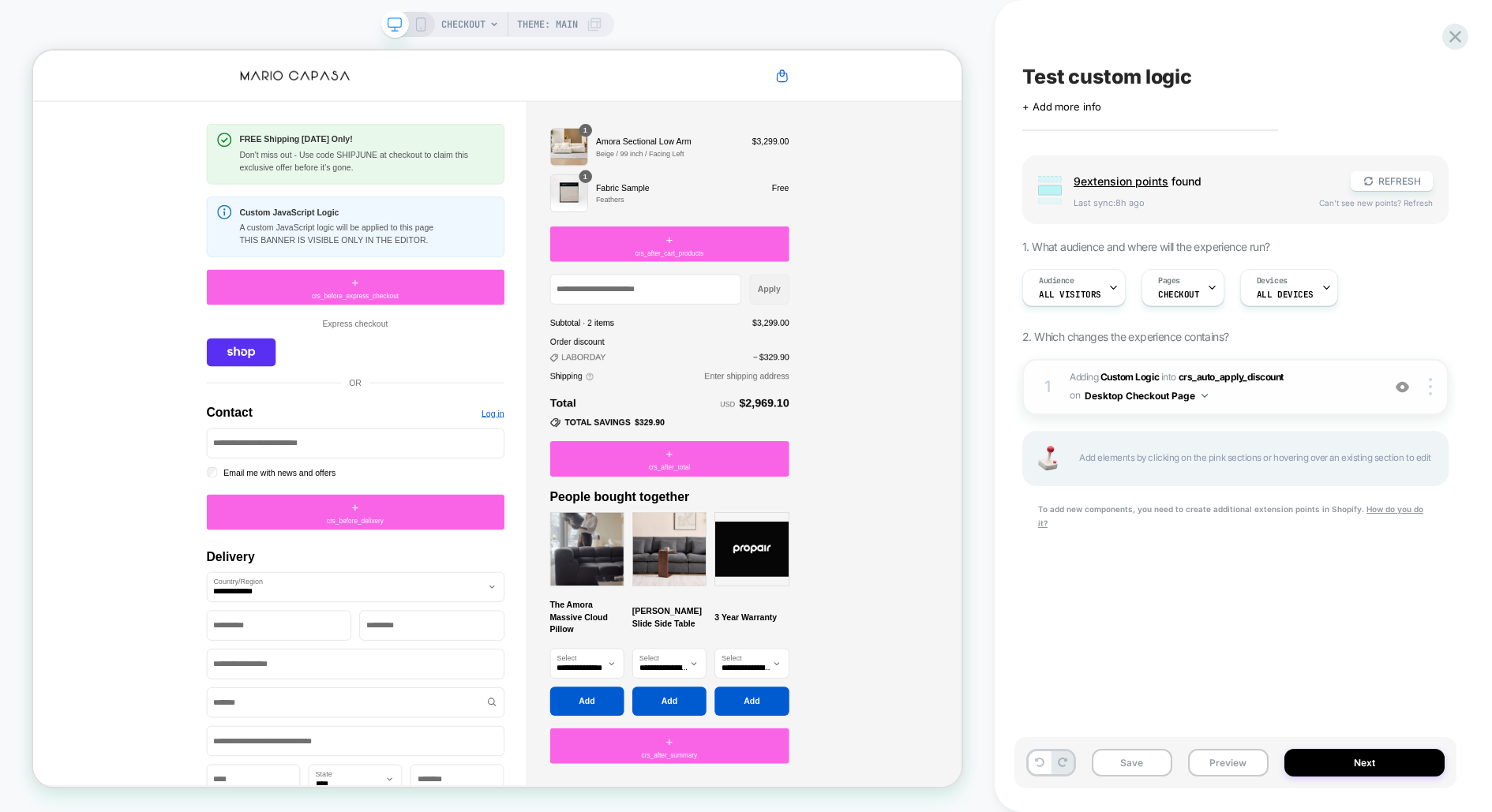
click at [1170, 397] on button "Desktop Checkout Page" at bounding box center [1147, 396] width 123 height 20
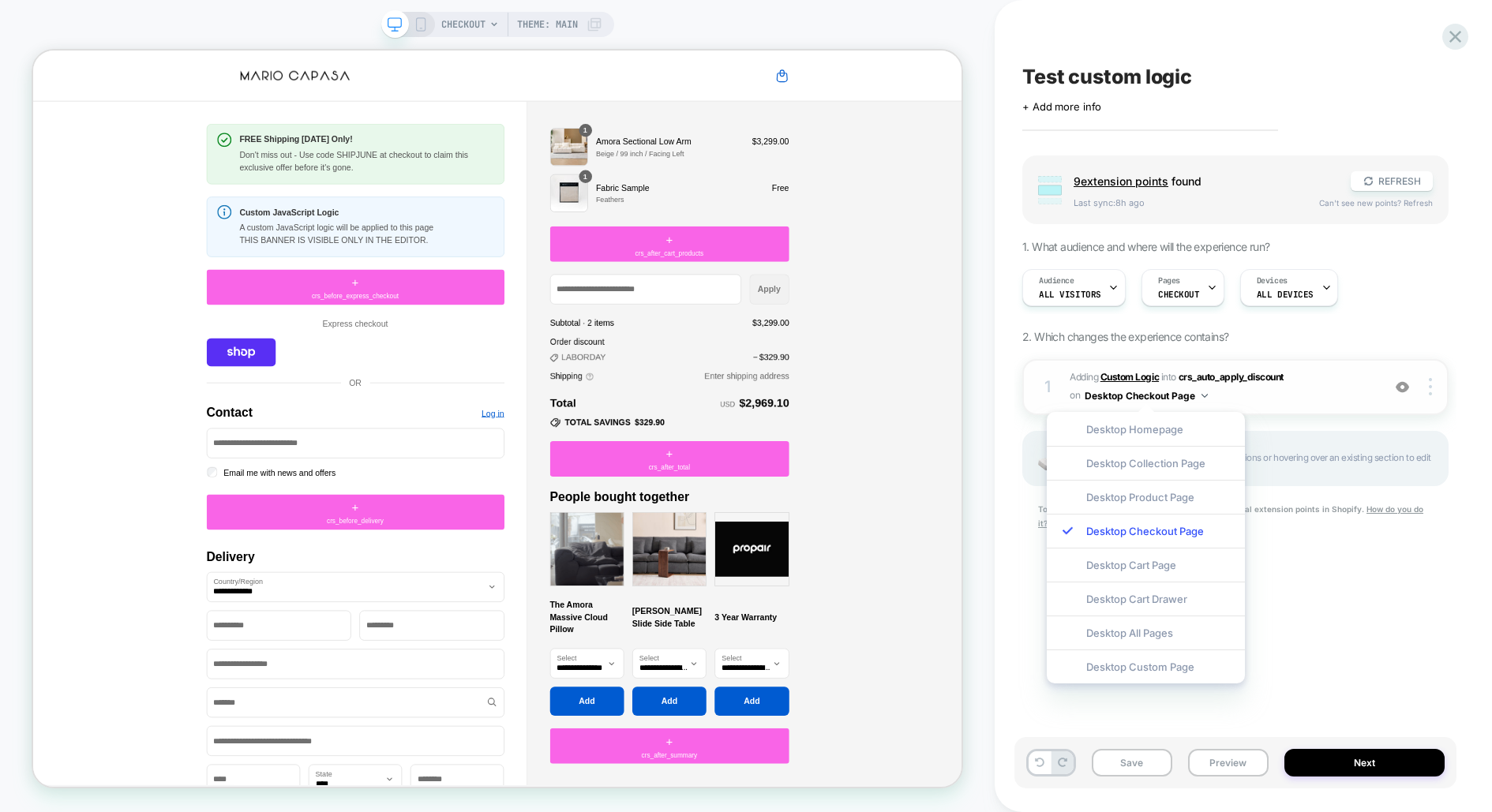
click at [1147, 376] on b "Custom Logic" at bounding box center [1129, 377] width 58 height 12
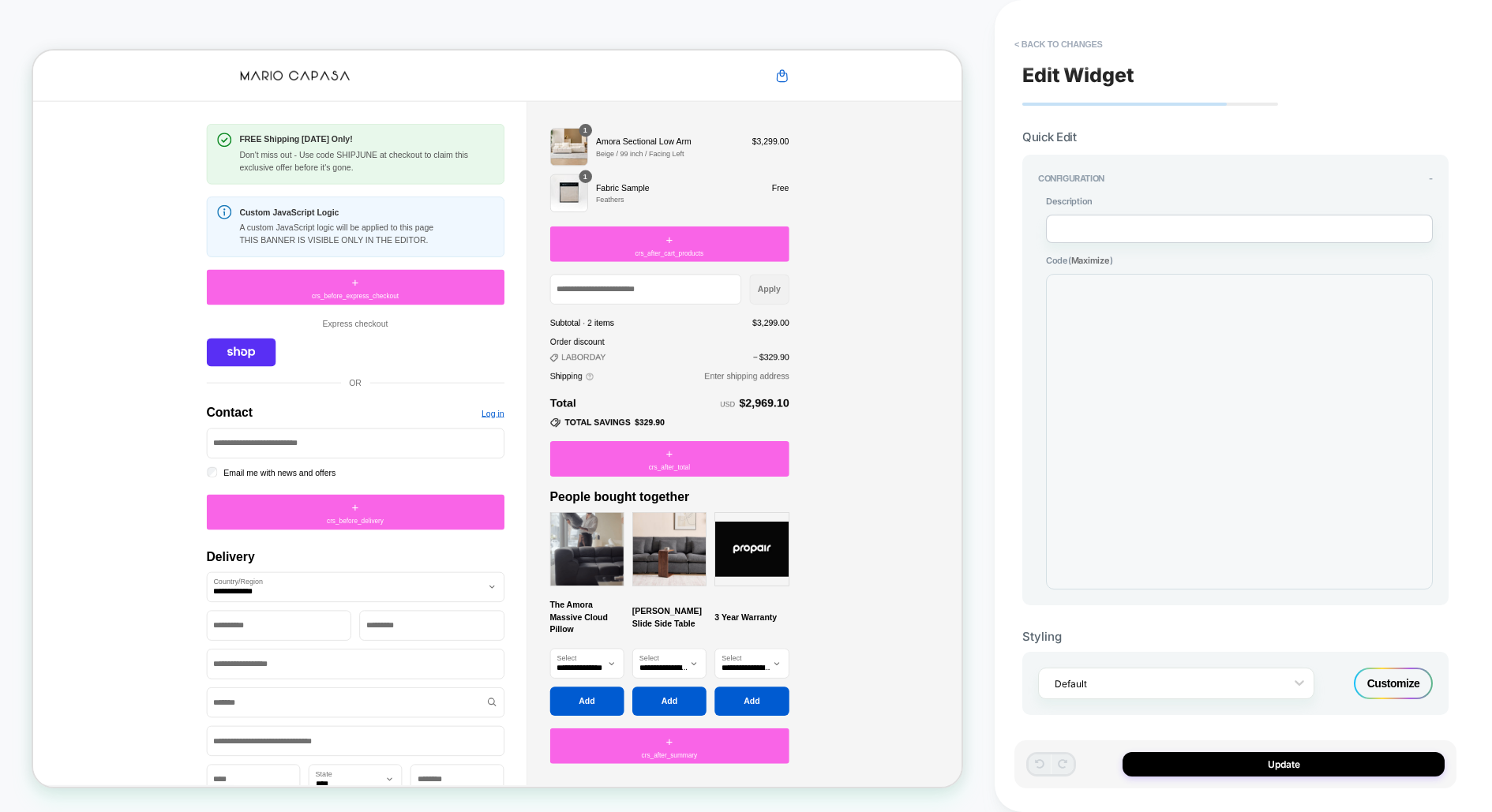
scroll to position [213, 0]
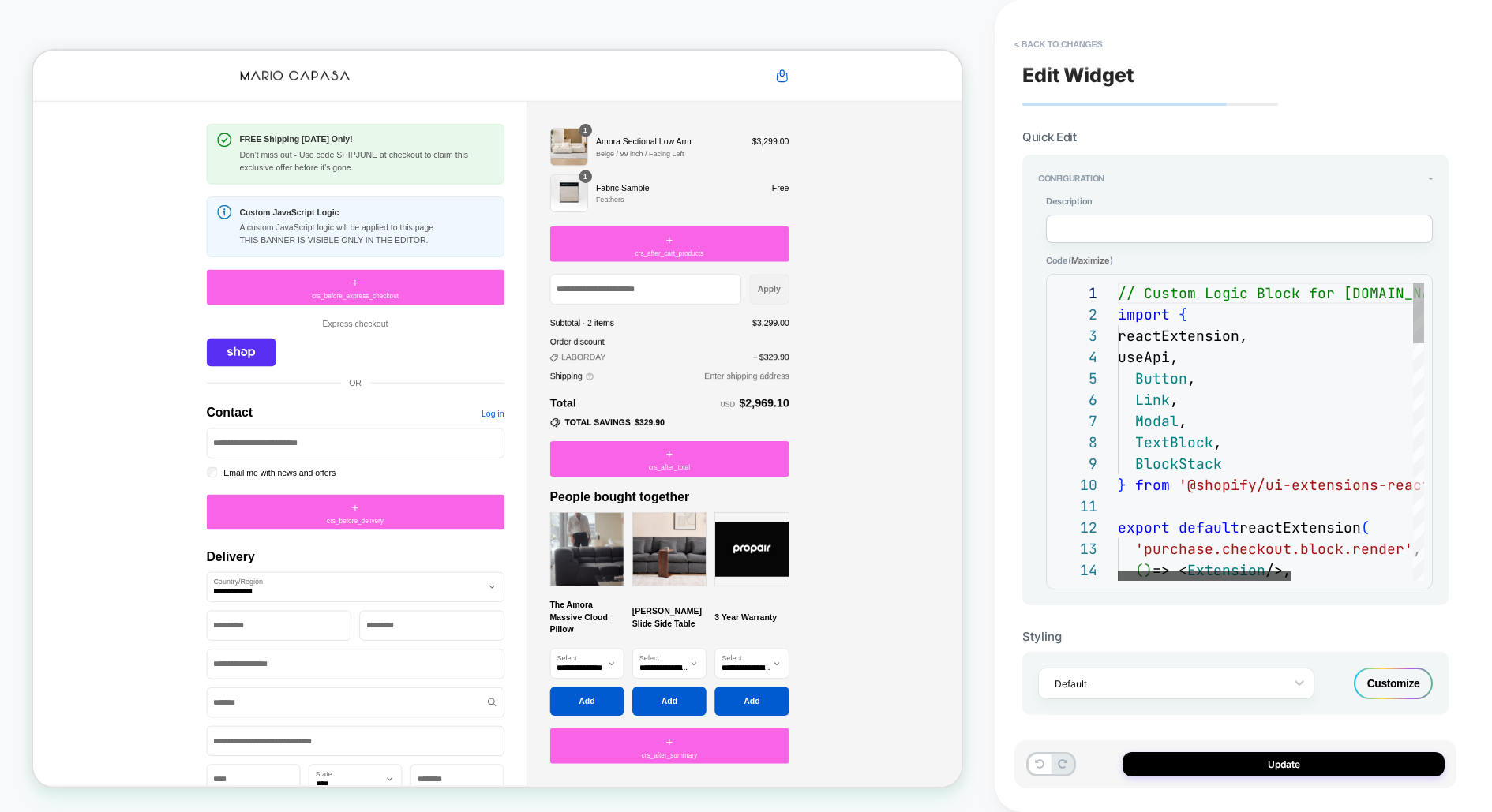
click at [1118, 575] on div at bounding box center [1204, 576] width 173 height 10
type textarea "**********"
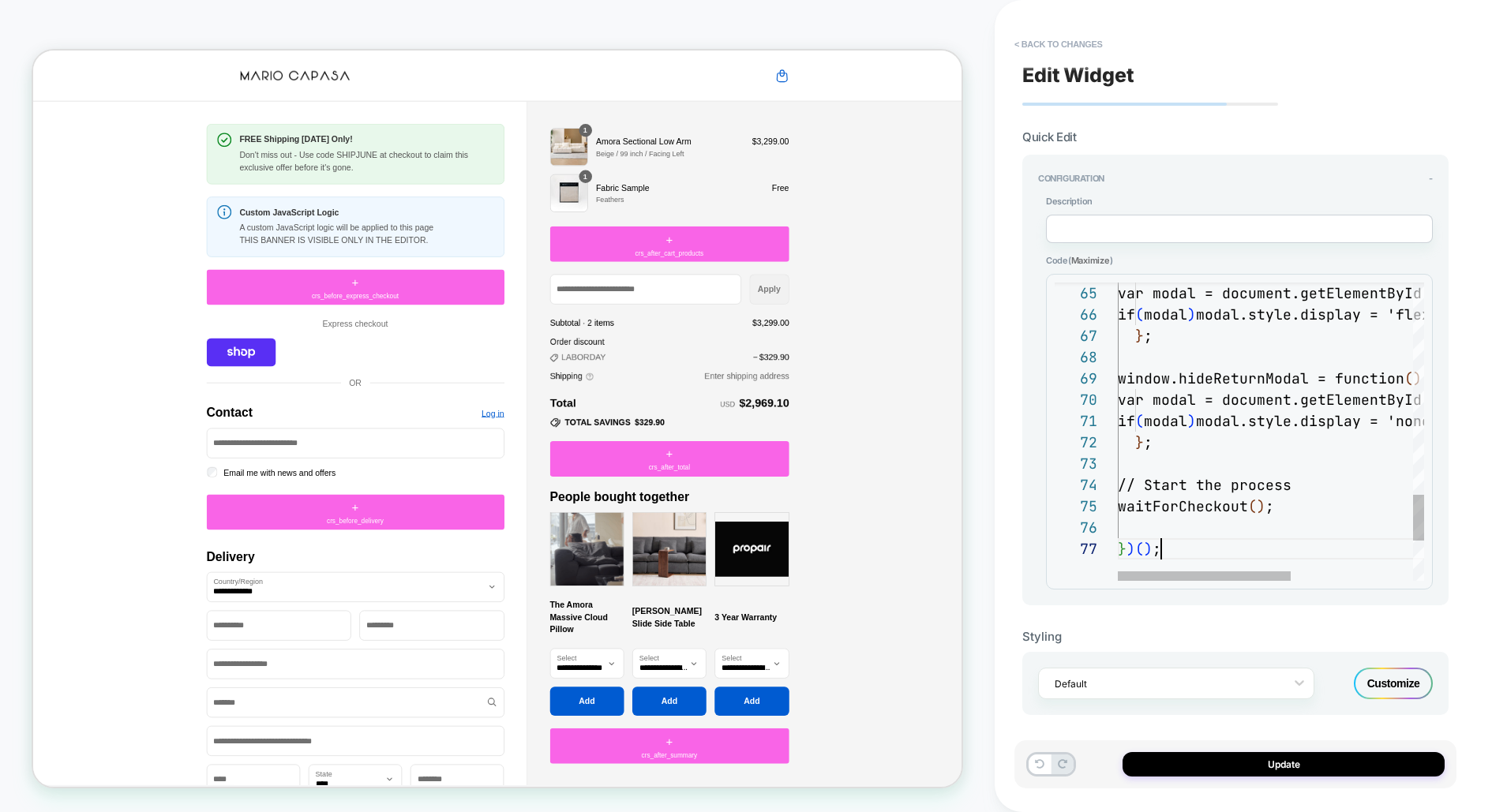
scroll to position [127, 42]
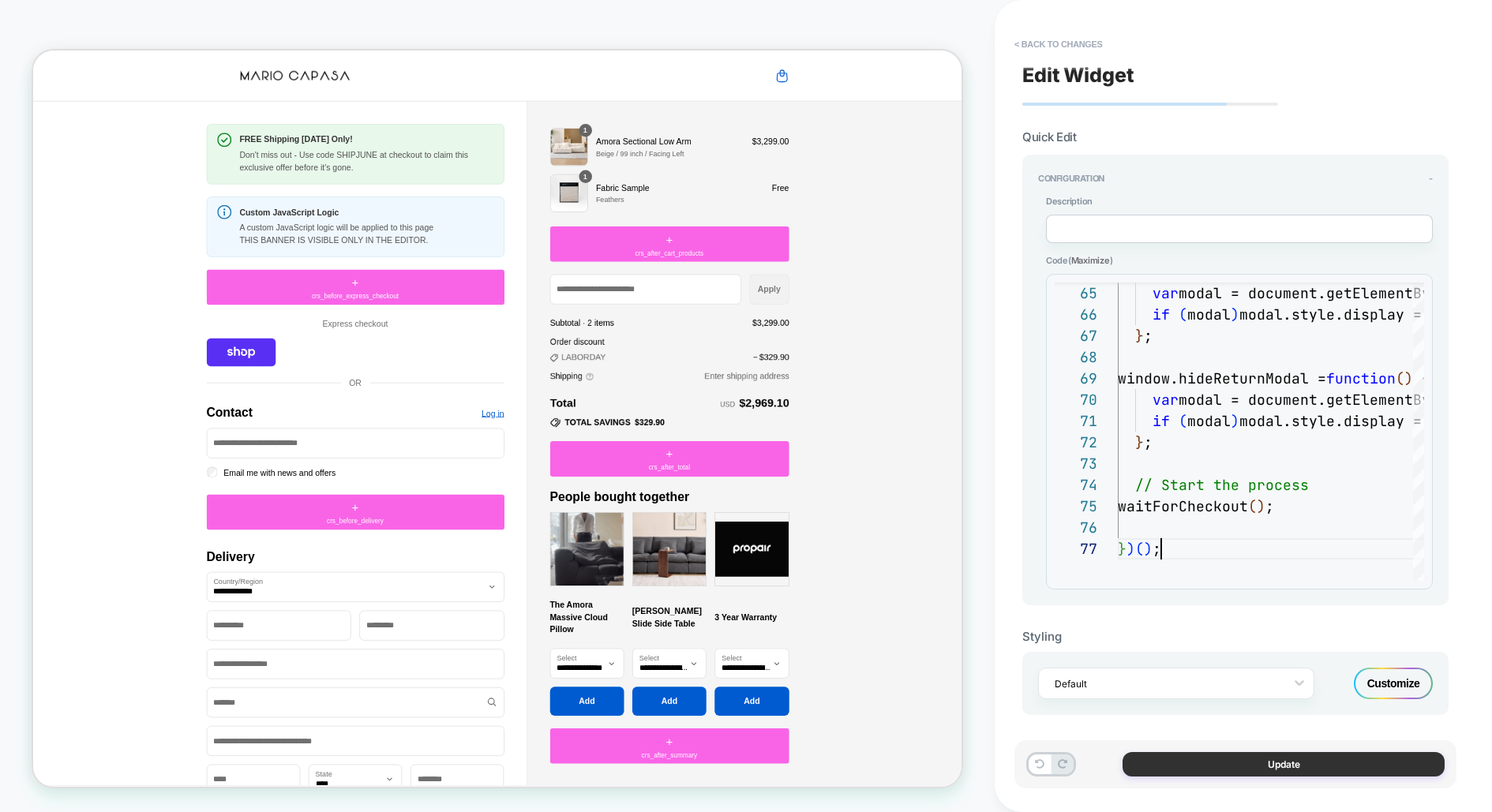
click at [1262, 765] on button "Update" at bounding box center [1283, 764] width 323 height 24
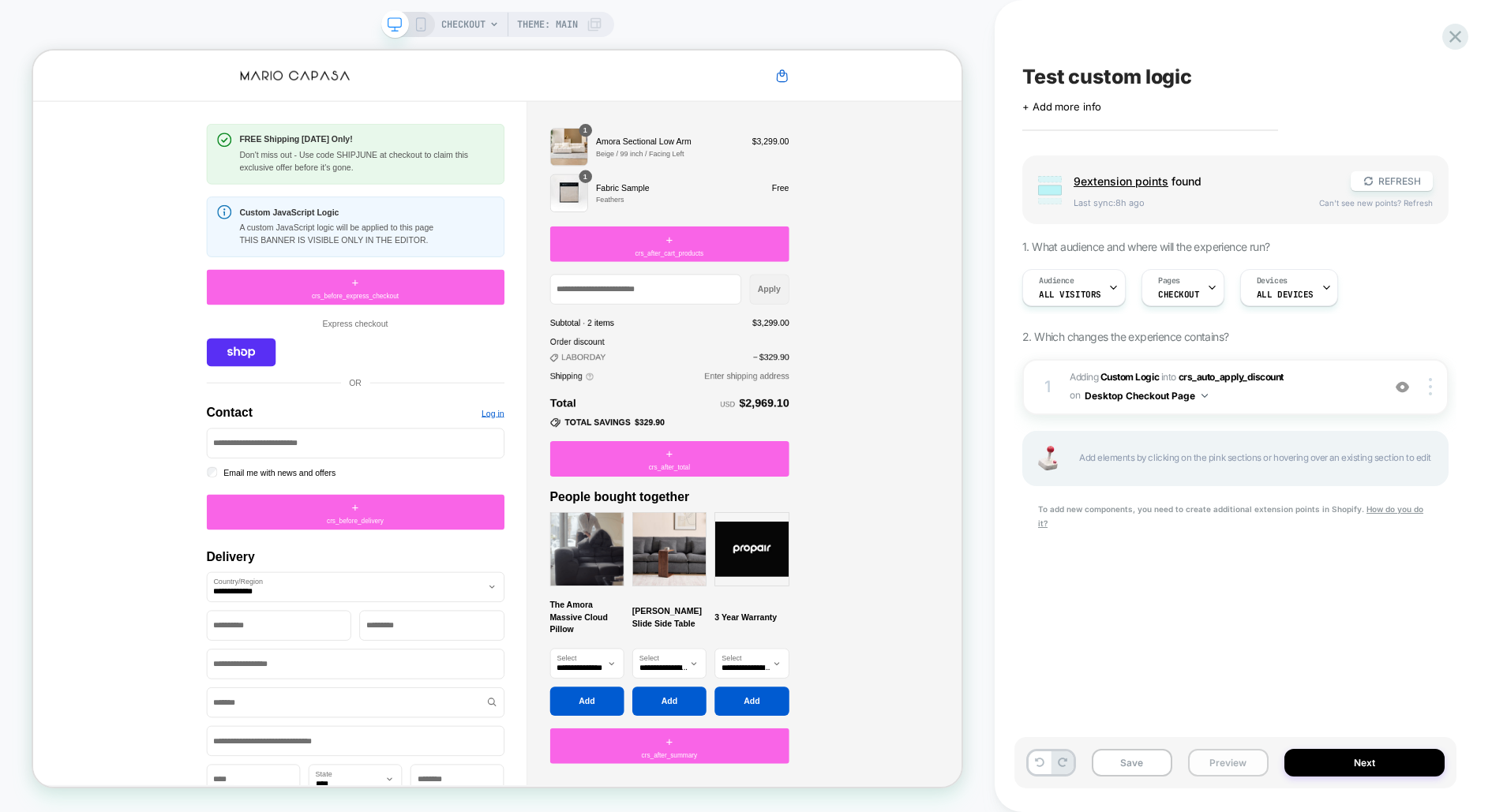
click at [1237, 761] on button "Preview" at bounding box center [1229, 763] width 81 height 28
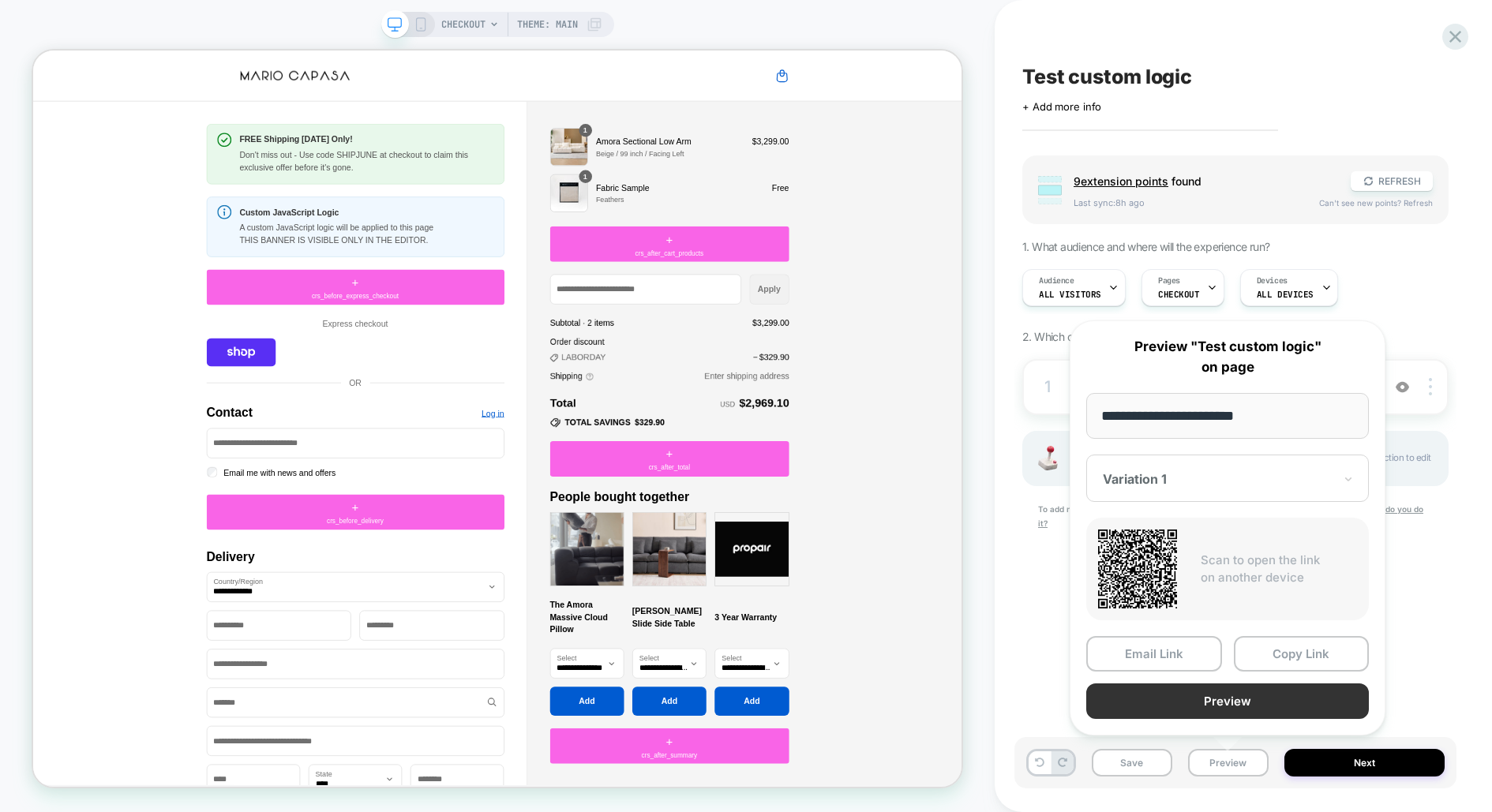
click at [1236, 702] on button "Preview" at bounding box center [1228, 701] width 283 height 36
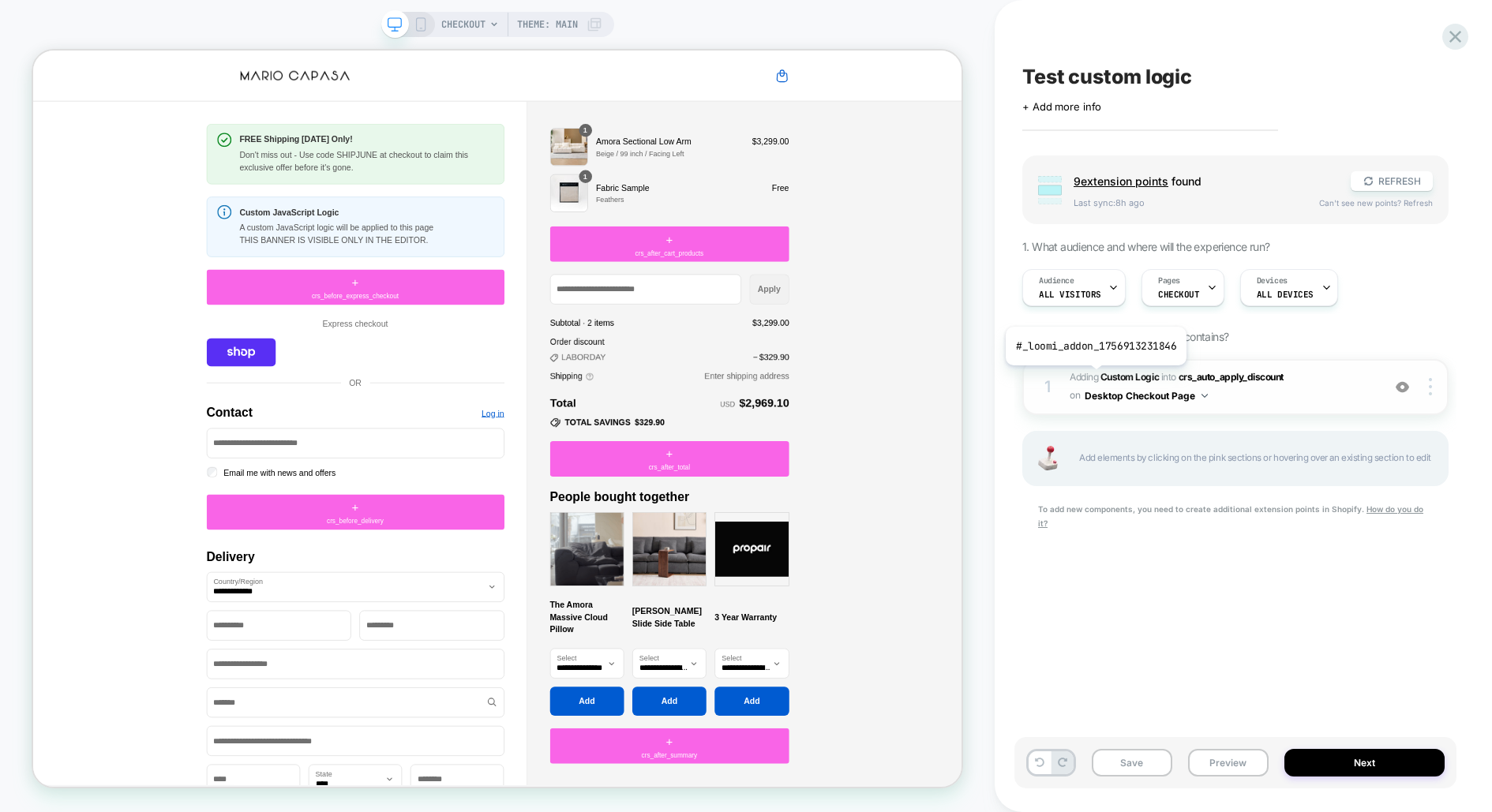
click at [1096, 378] on span "Adding Custom Logic" at bounding box center [1115, 377] width 90 height 12
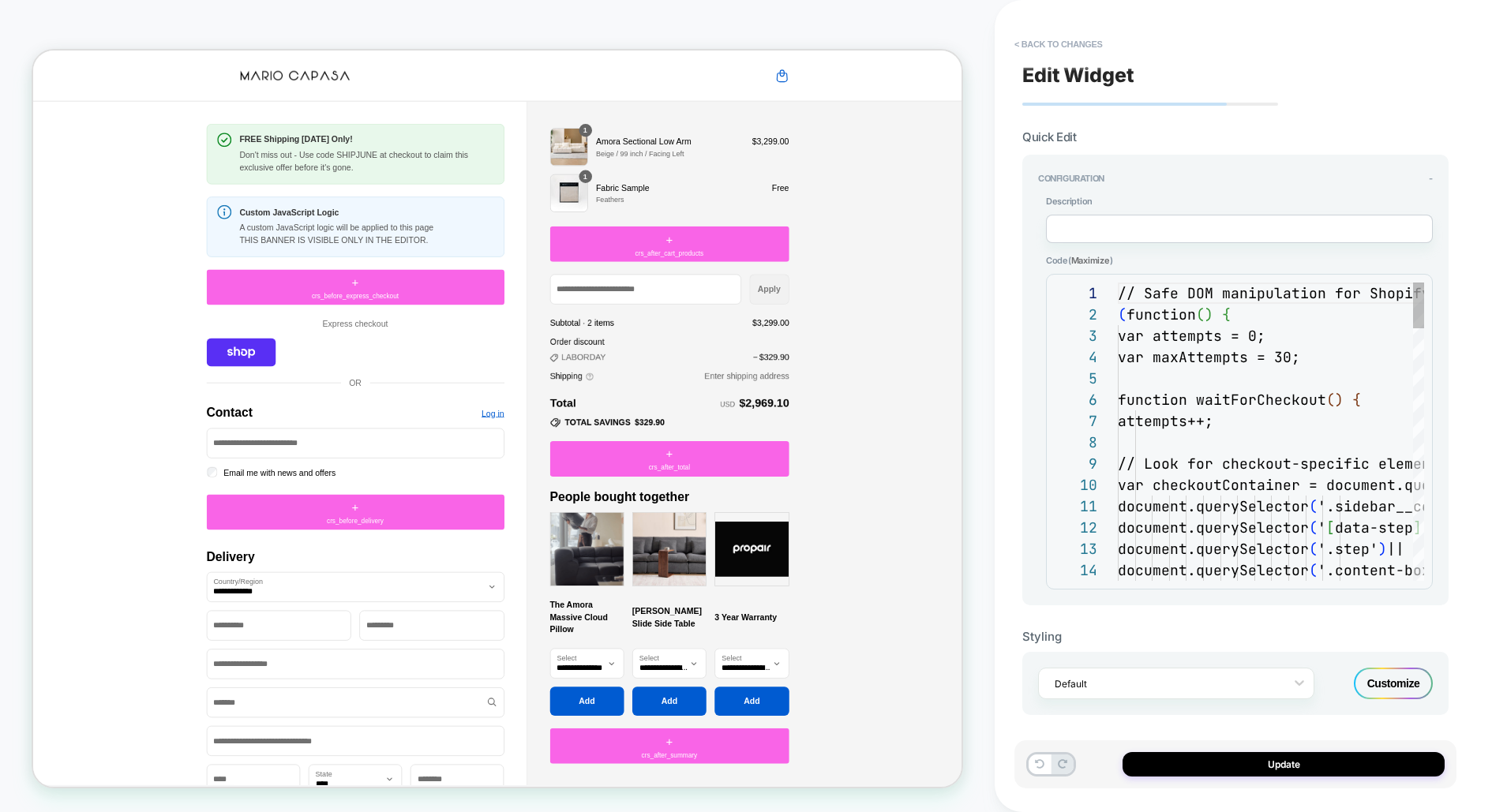
scroll to position [213, 0]
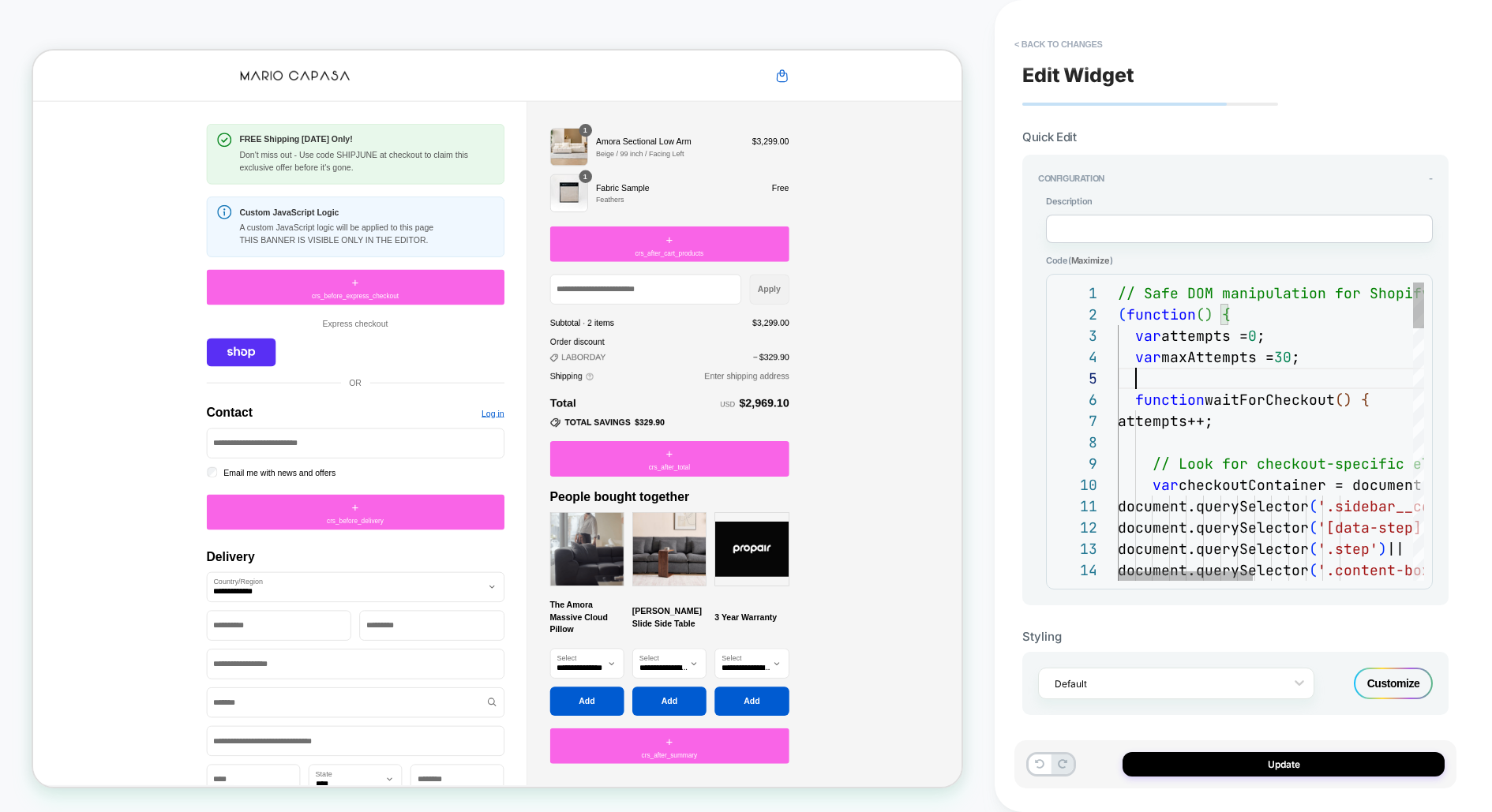
type textarea "**********"
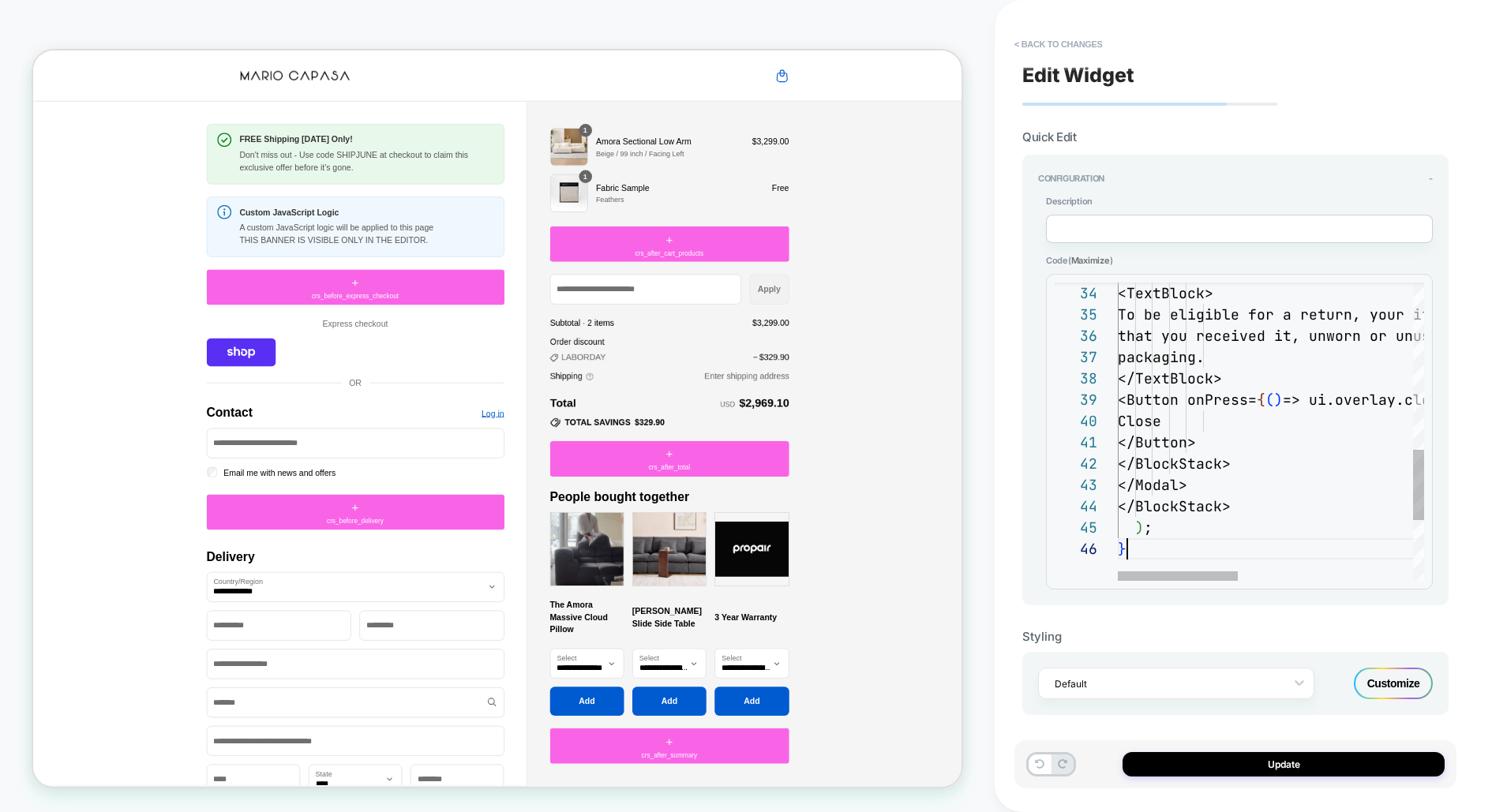
scroll to position [107, 9]
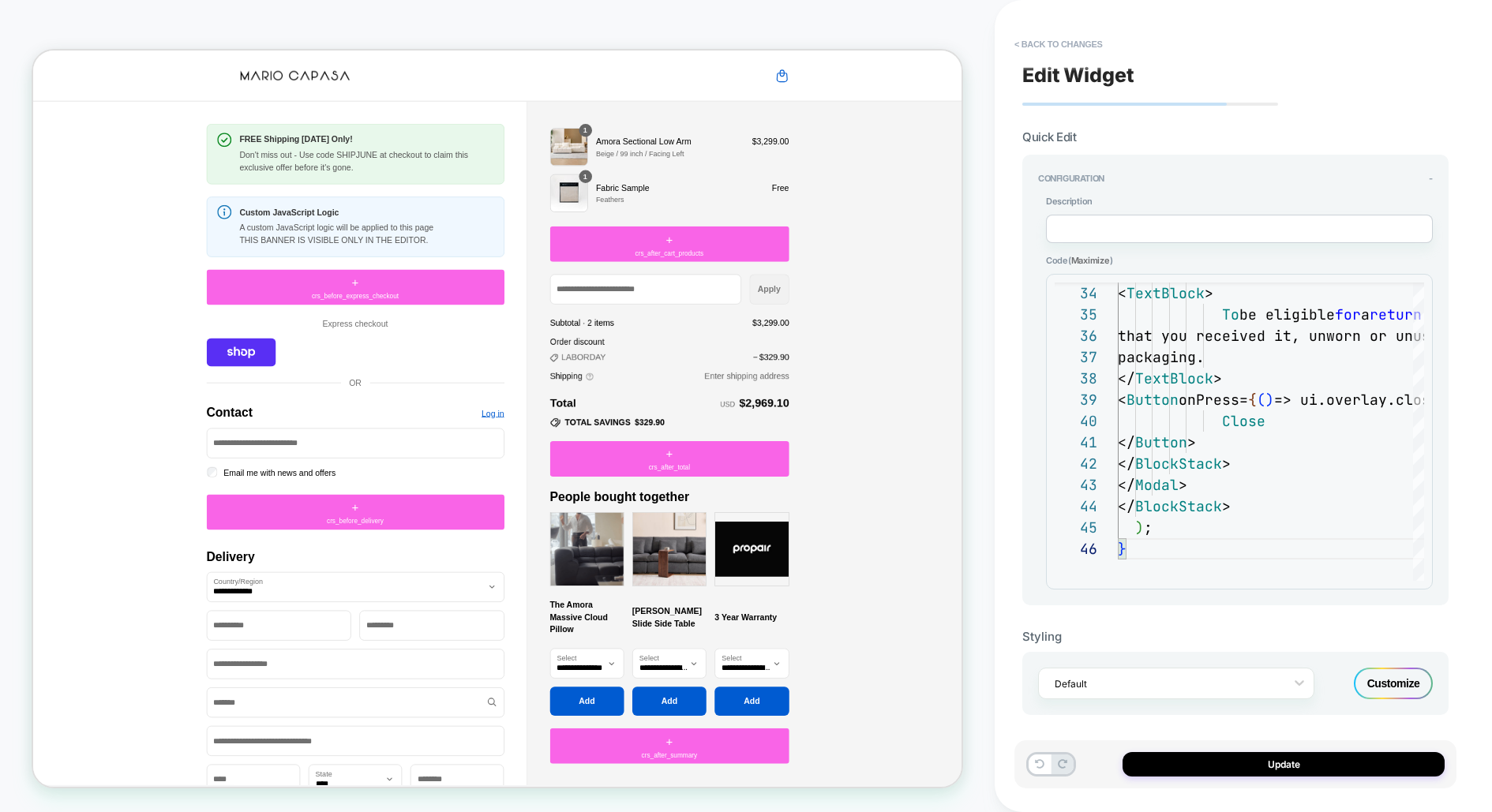
click at [1285, 761] on button "Update" at bounding box center [1283, 764] width 323 height 24
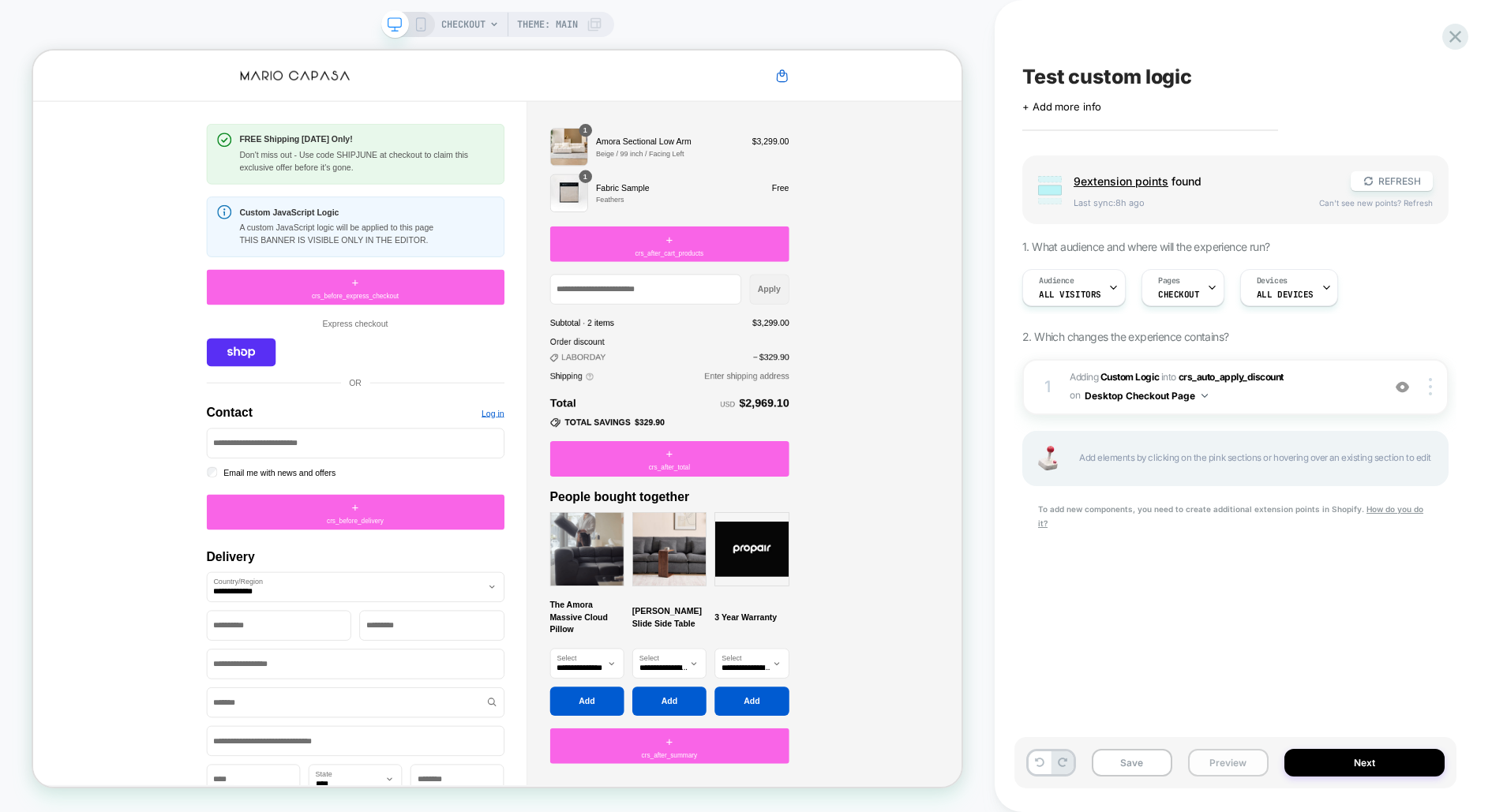
click at [1232, 760] on button "Preview" at bounding box center [1229, 763] width 81 height 28
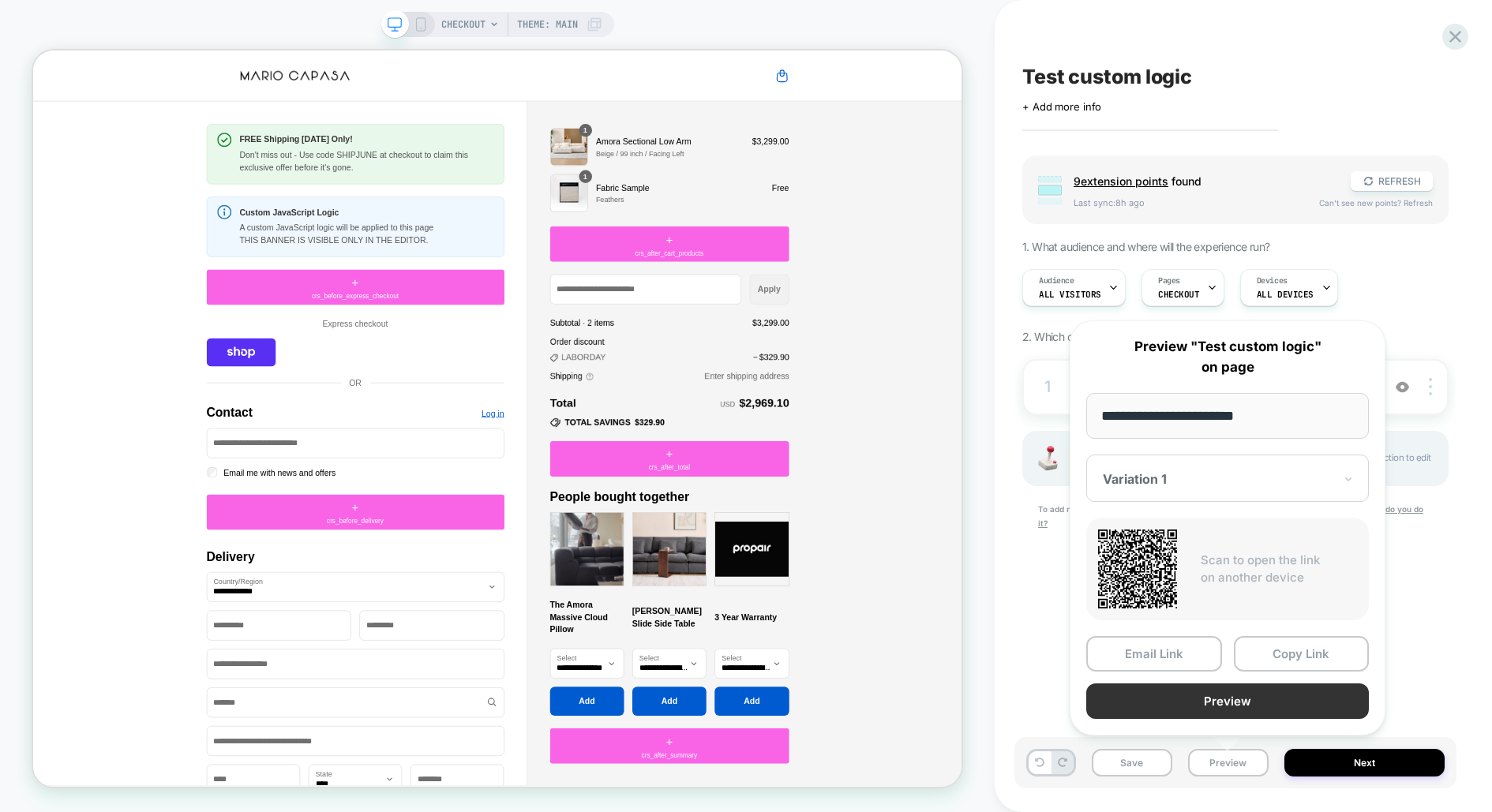
click at [1231, 698] on button "Preview" at bounding box center [1228, 701] width 283 height 36
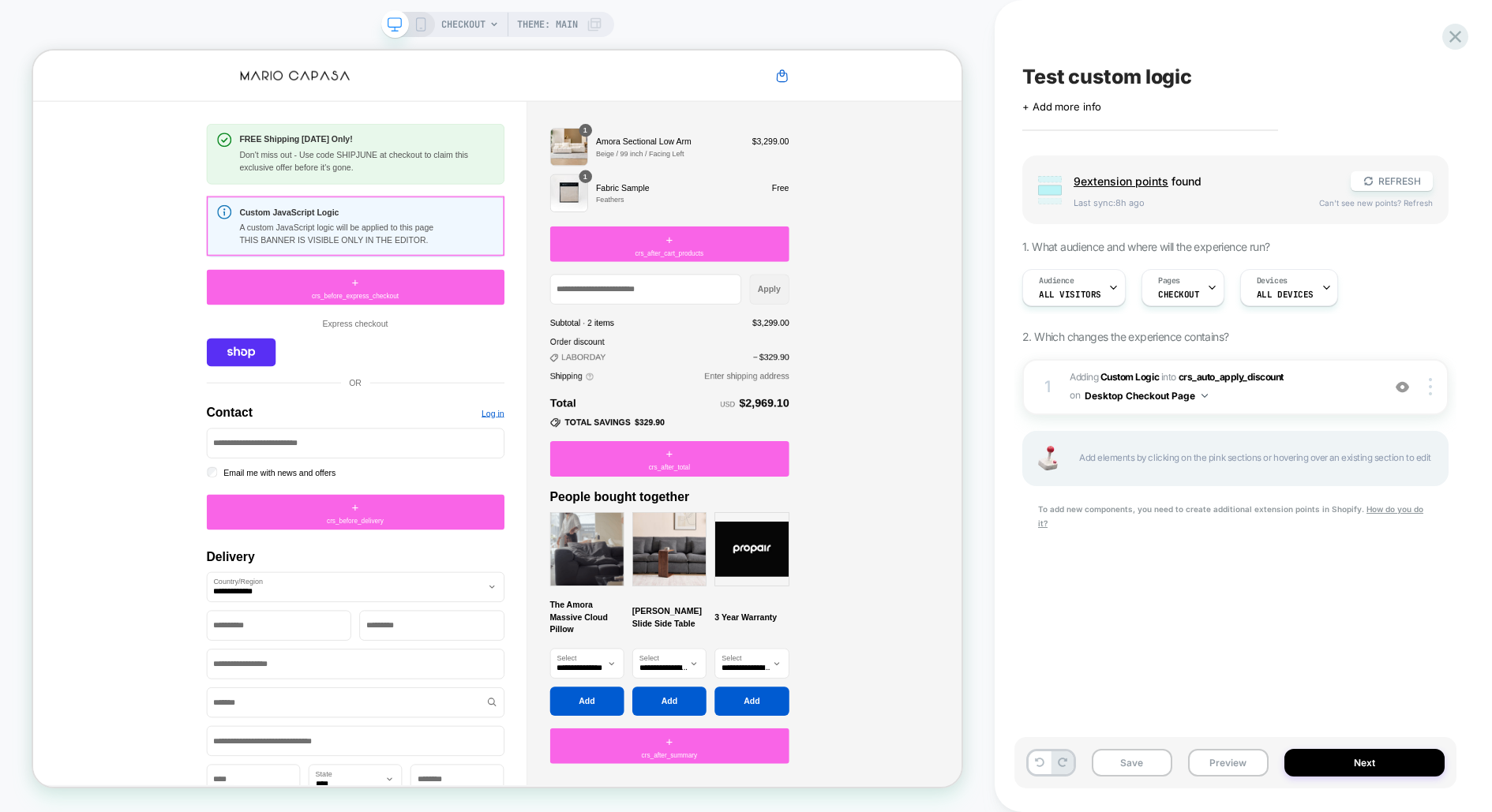
click at [591, 288] on p "A custom JavaScript logic will be applied to this page" at bounding box center [478, 287] width 339 height 17
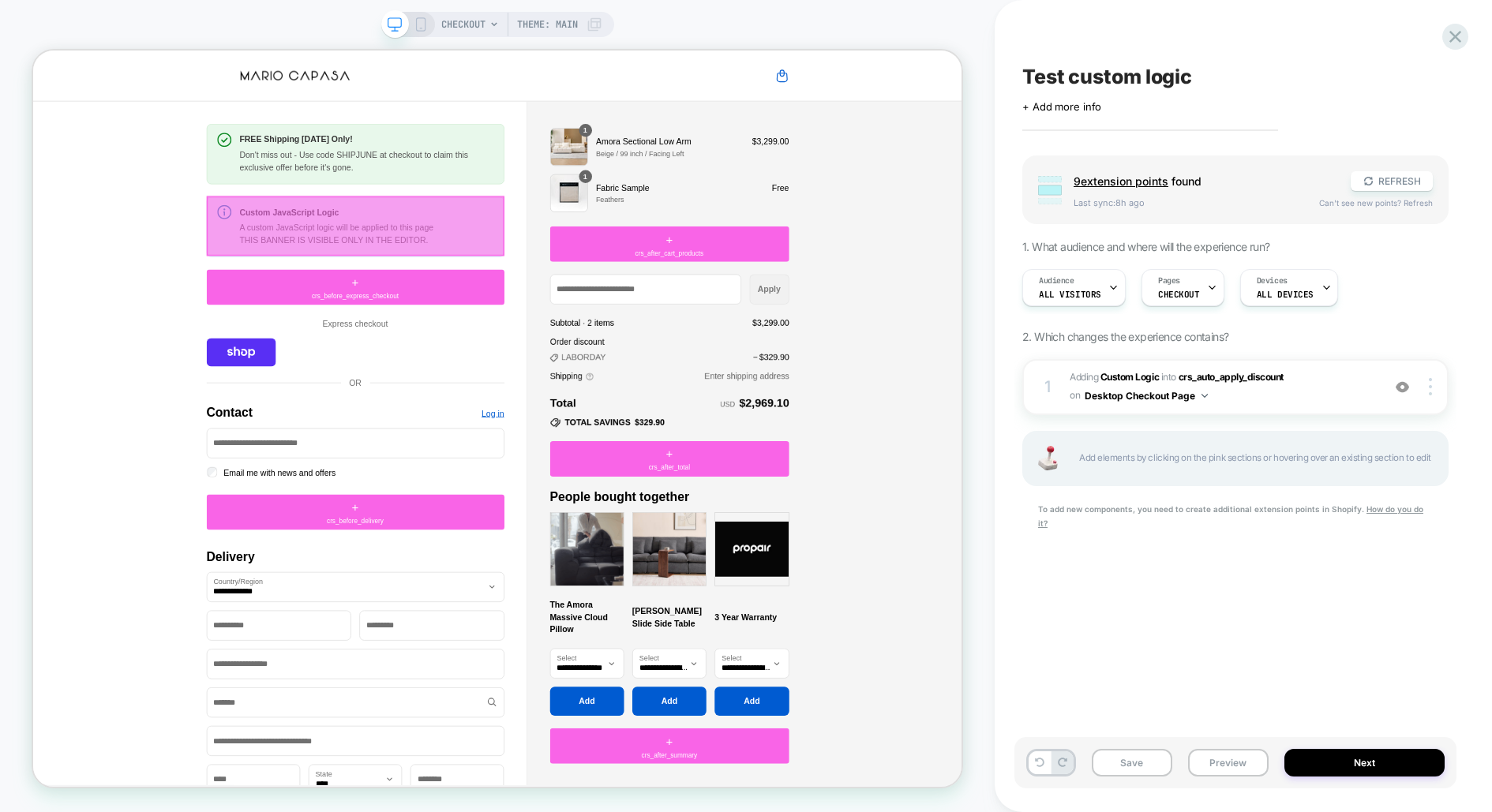
click at [591, 288] on div at bounding box center [463, 285] width 397 height 80
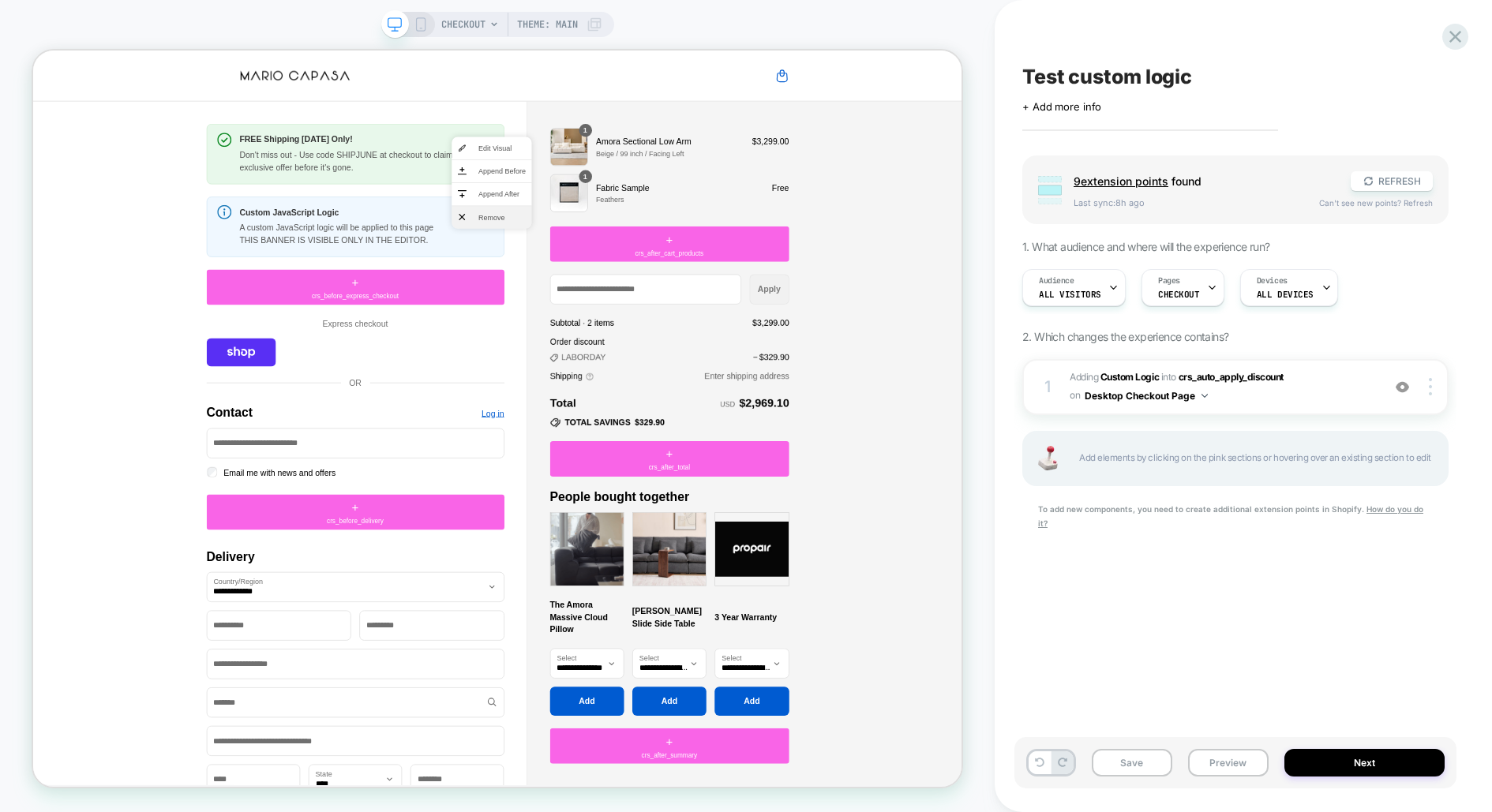
click at [623, 274] on li "Remove" at bounding box center [644, 273] width 107 height 30
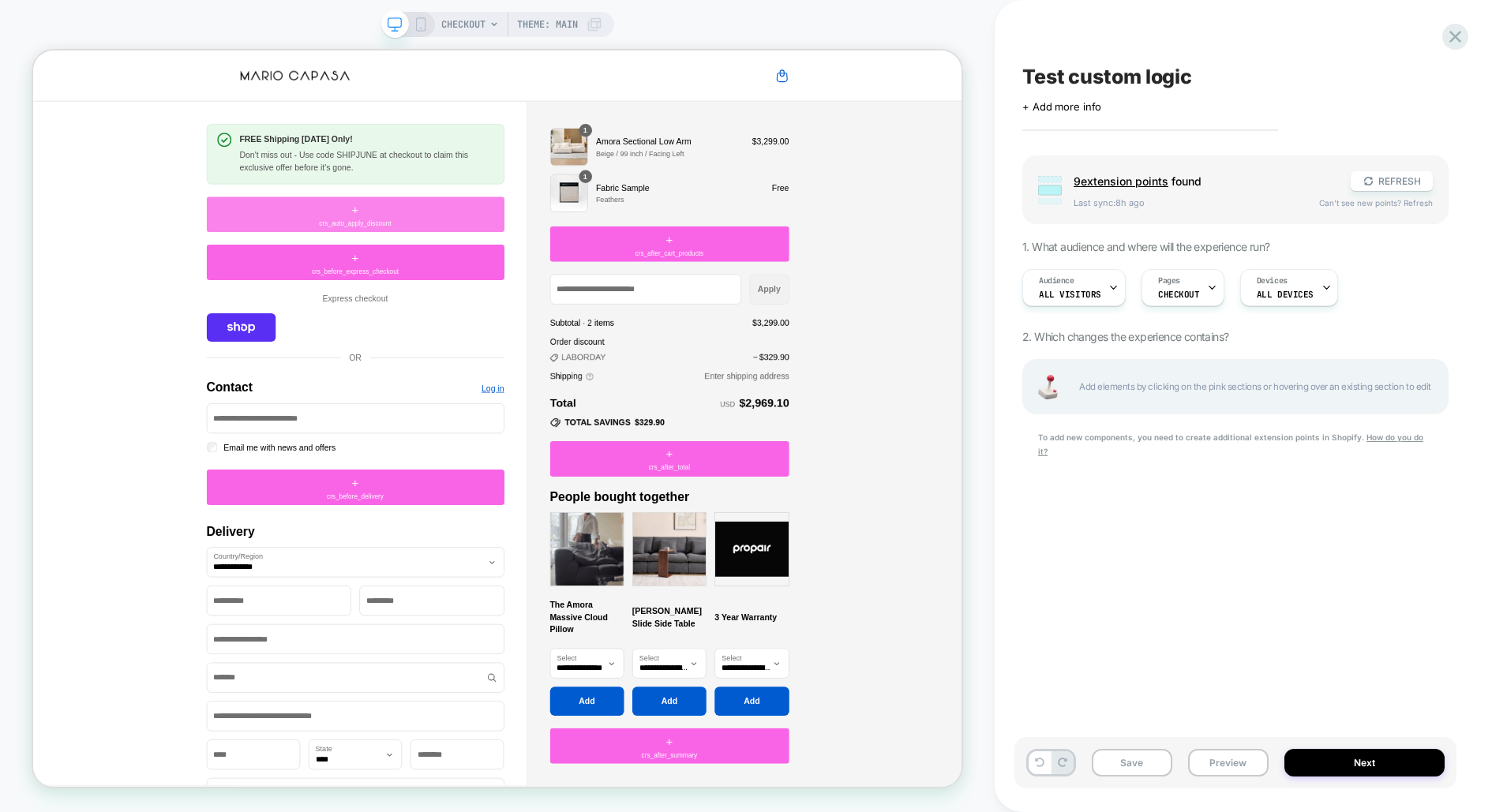
click at [529, 272] on div "+ crs_auto_apply_discount" at bounding box center [463, 269] width 397 height 47
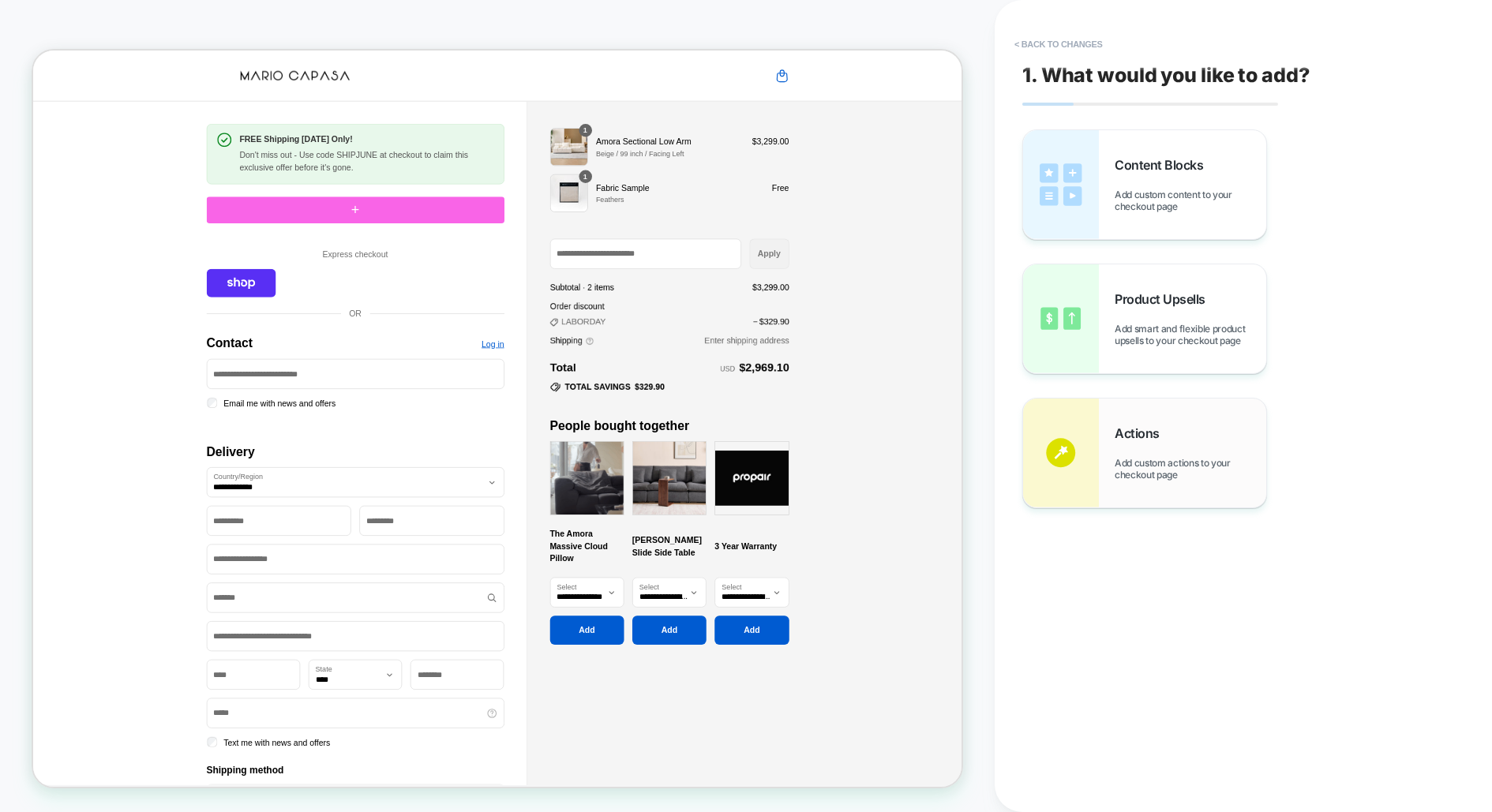
click at [1085, 422] on img at bounding box center [1061, 453] width 76 height 109
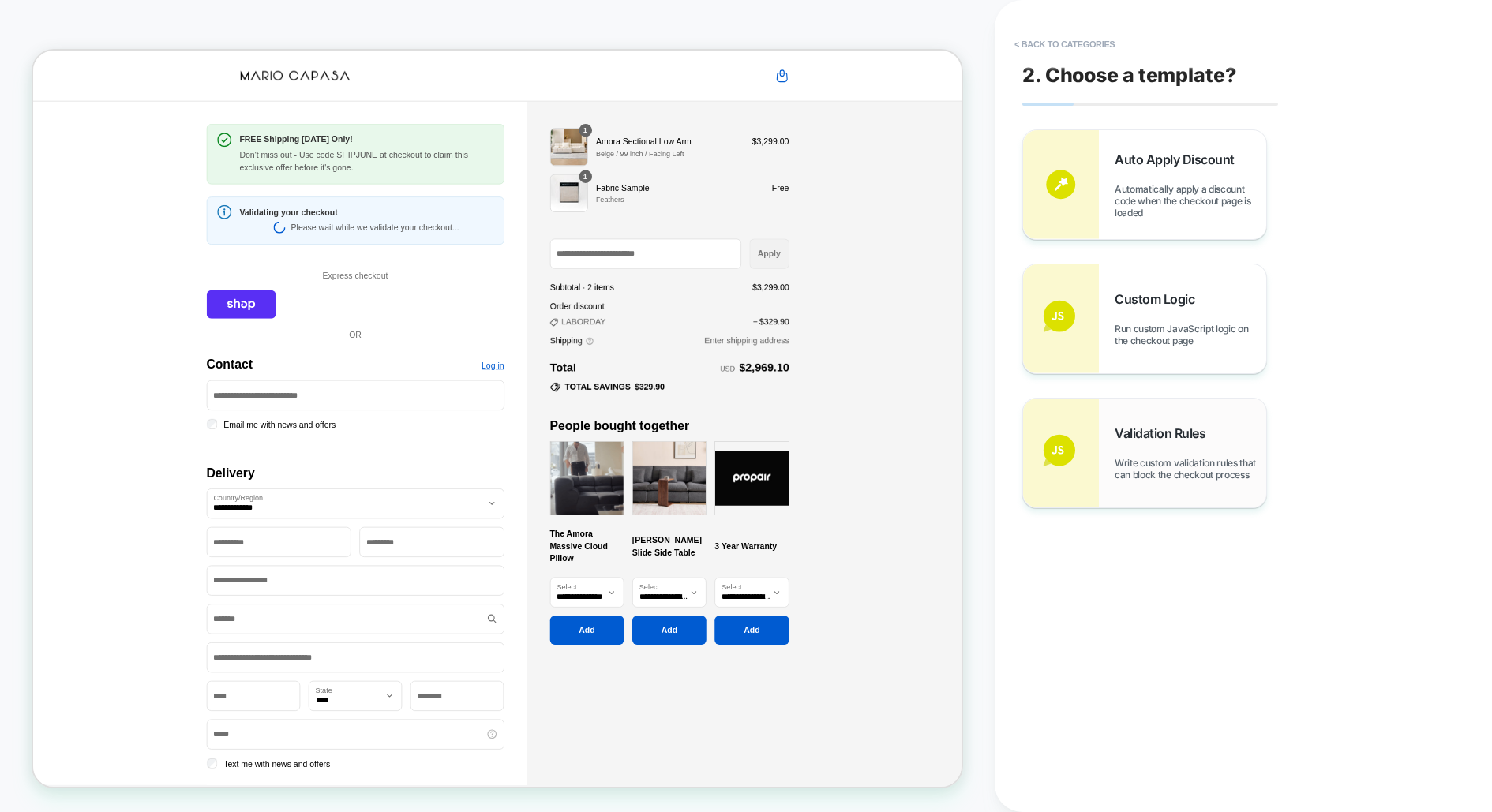
click at [1117, 480] on span "Write custom validation rules that can block the checkout process" at bounding box center [1190, 469] width 151 height 23
type textarea "*"
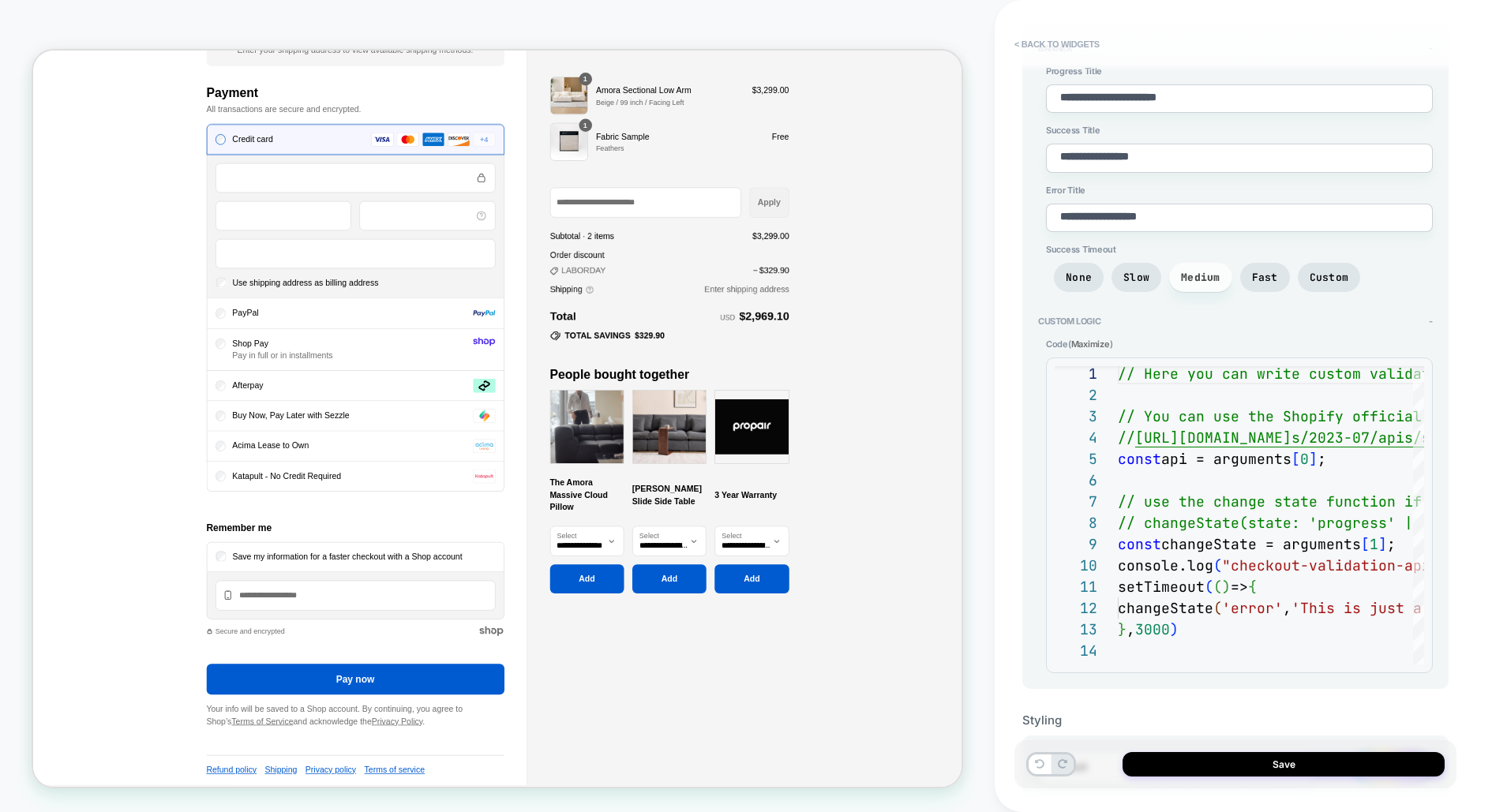
scroll to position [0, 0]
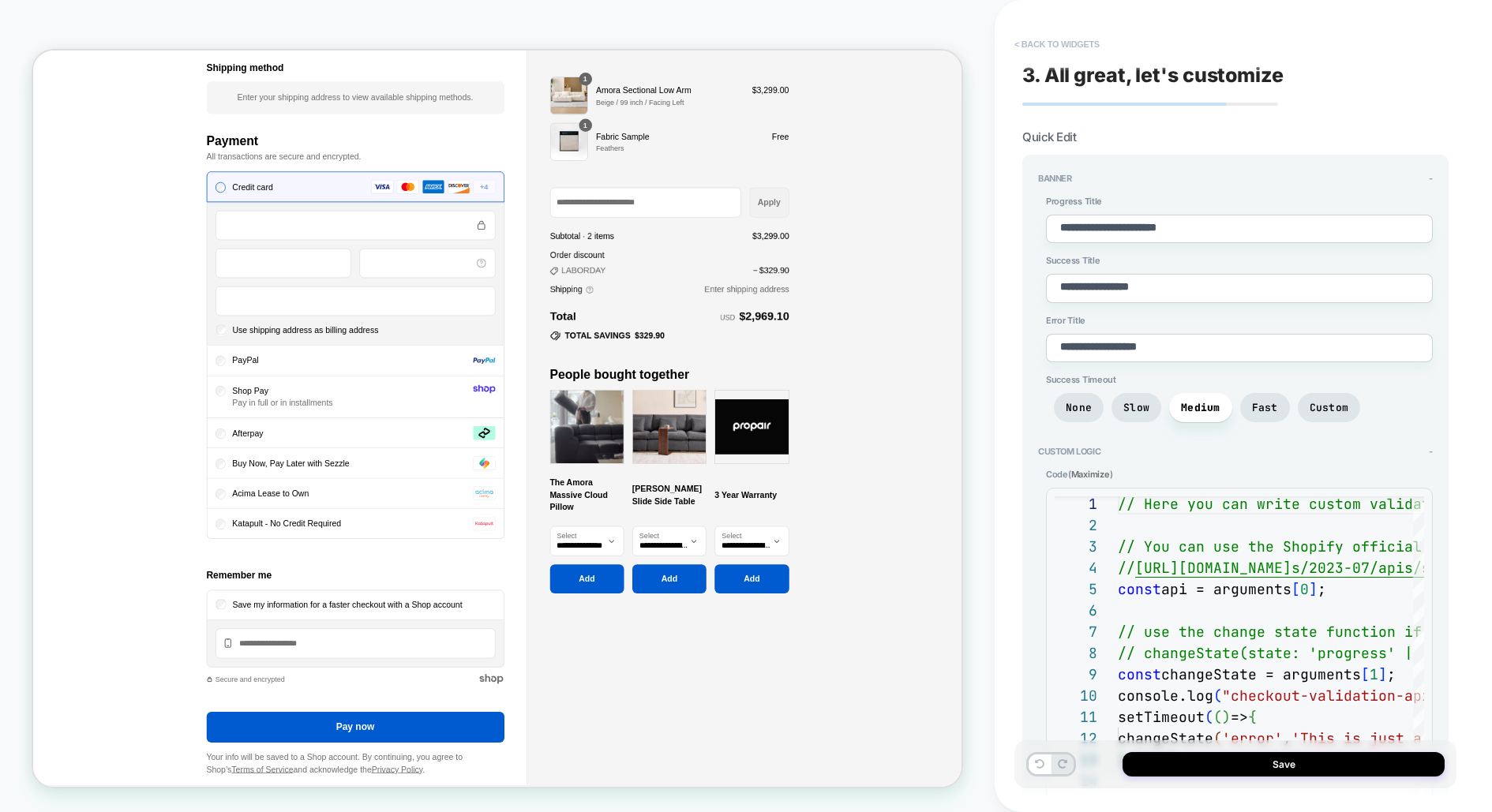
click at [1070, 48] on button "< Back to widgets" at bounding box center [1057, 43] width 101 height 25
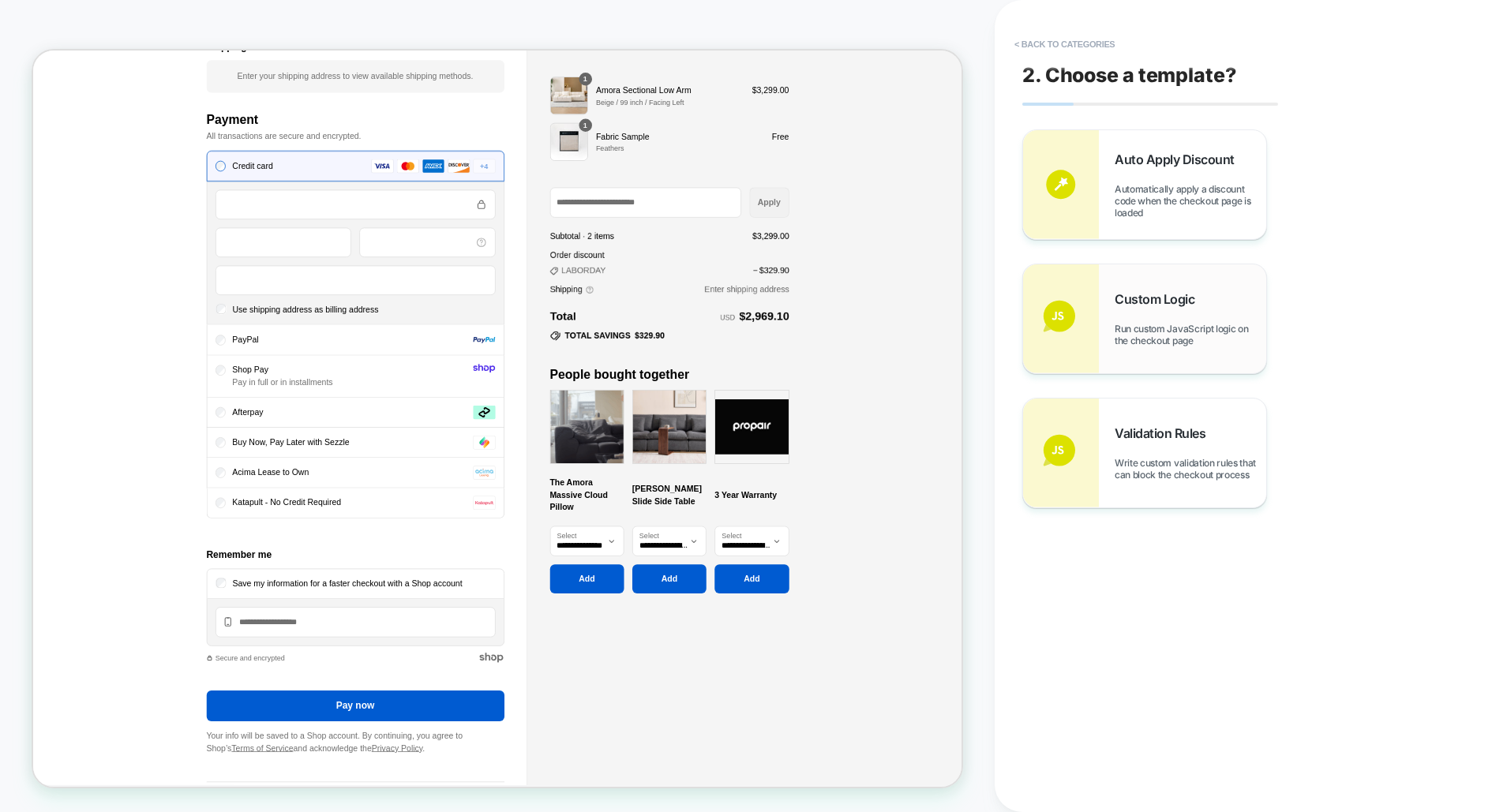
click at [1136, 280] on div "Custom Logic Run custom JavaScript logic on the checkout page" at bounding box center [1145, 318] width 243 height 109
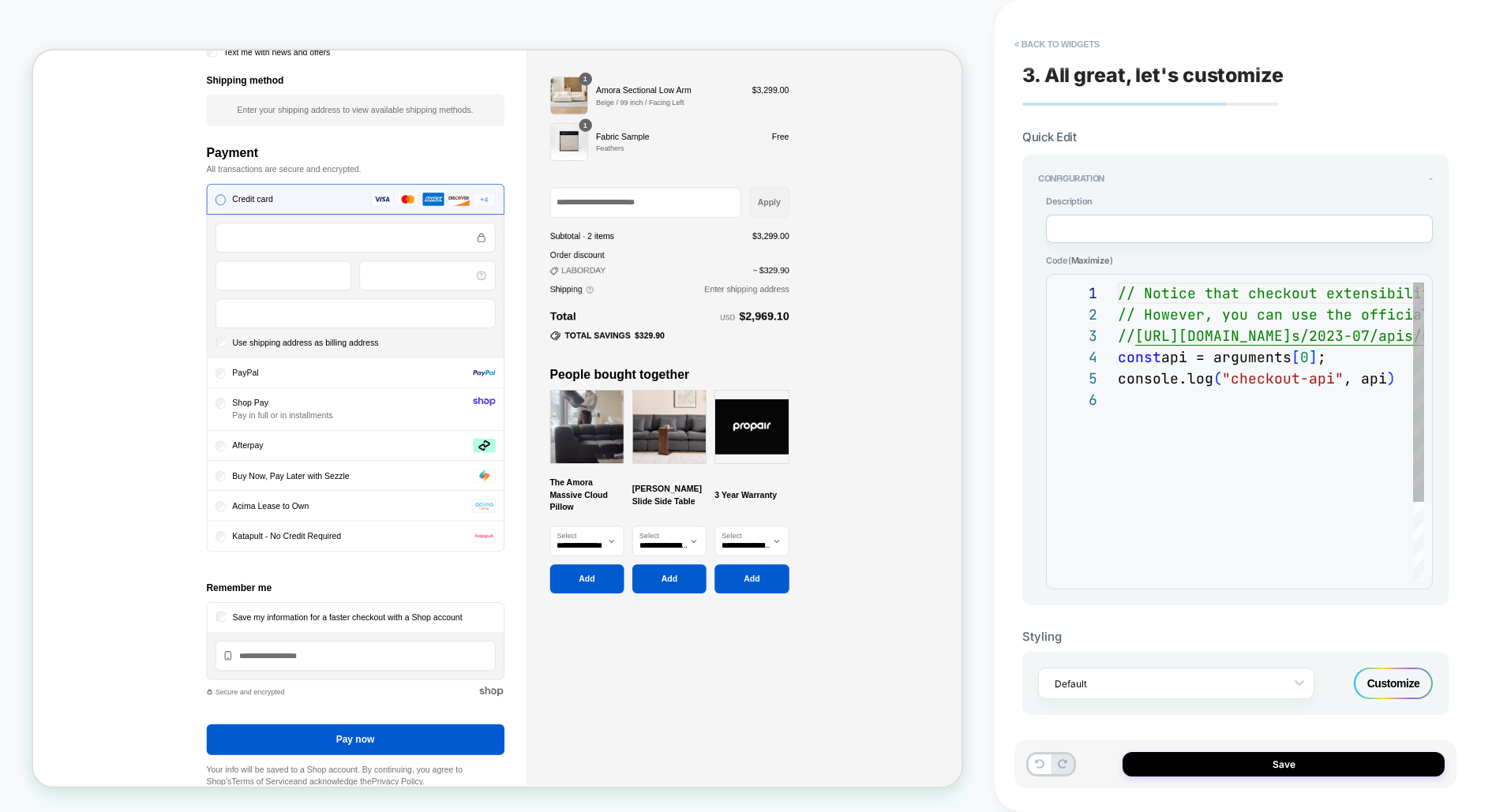
scroll to position [107, 0]
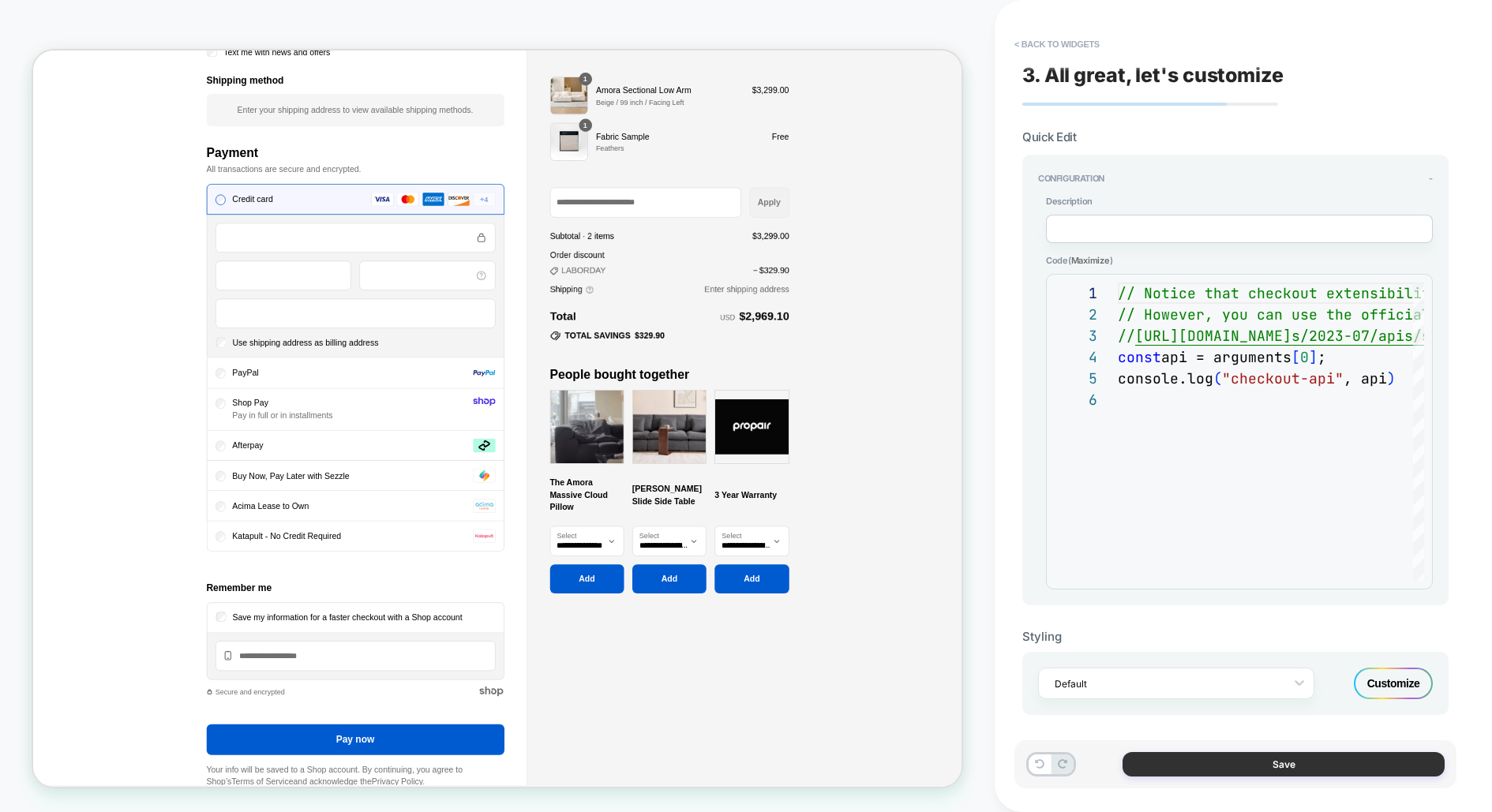
click at [1259, 757] on button "Save" at bounding box center [1283, 764] width 323 height 24
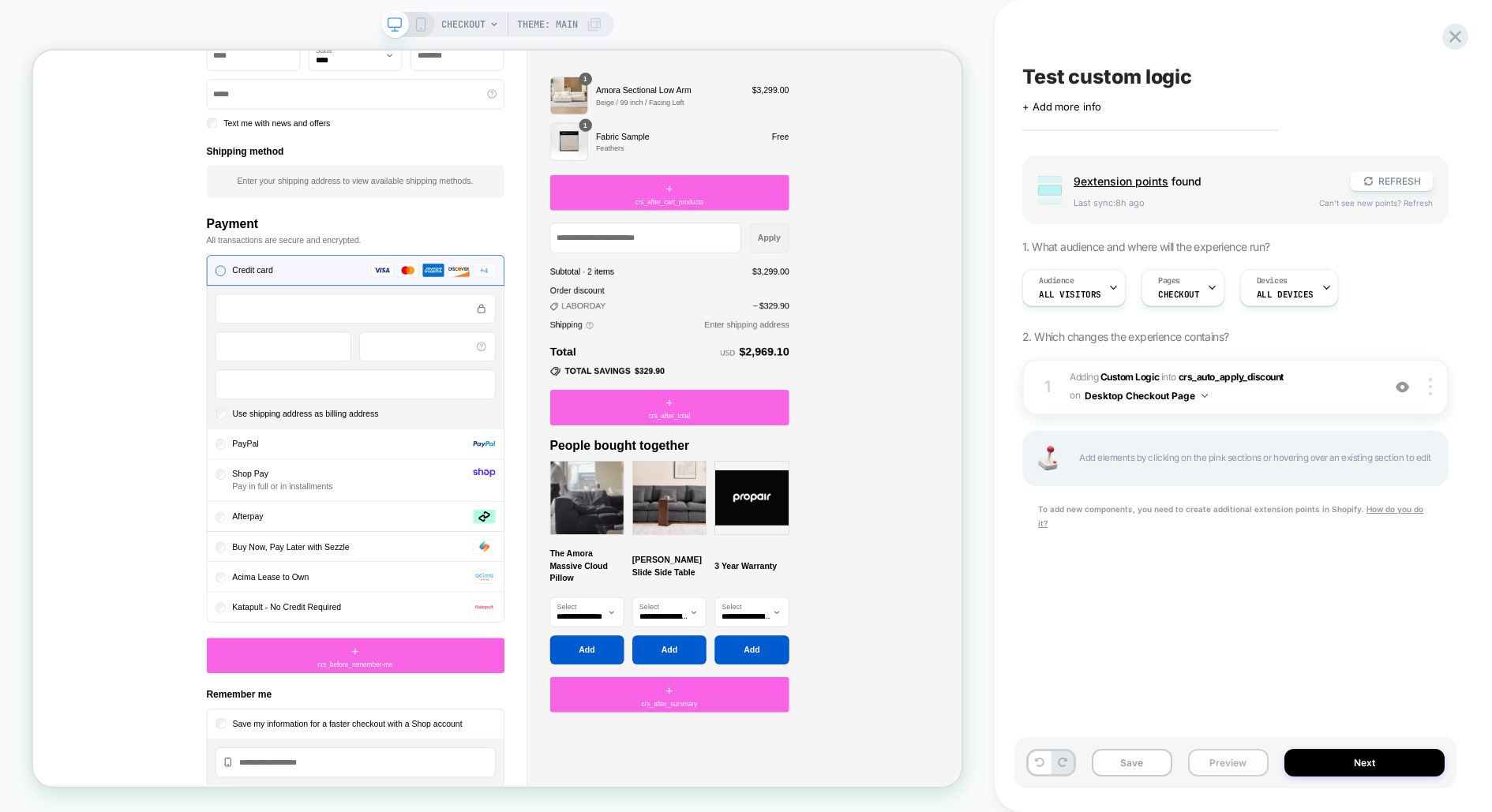
click at [1247, 759] on button "Preview" at bounding box center [1229, 763] width 81 height 28
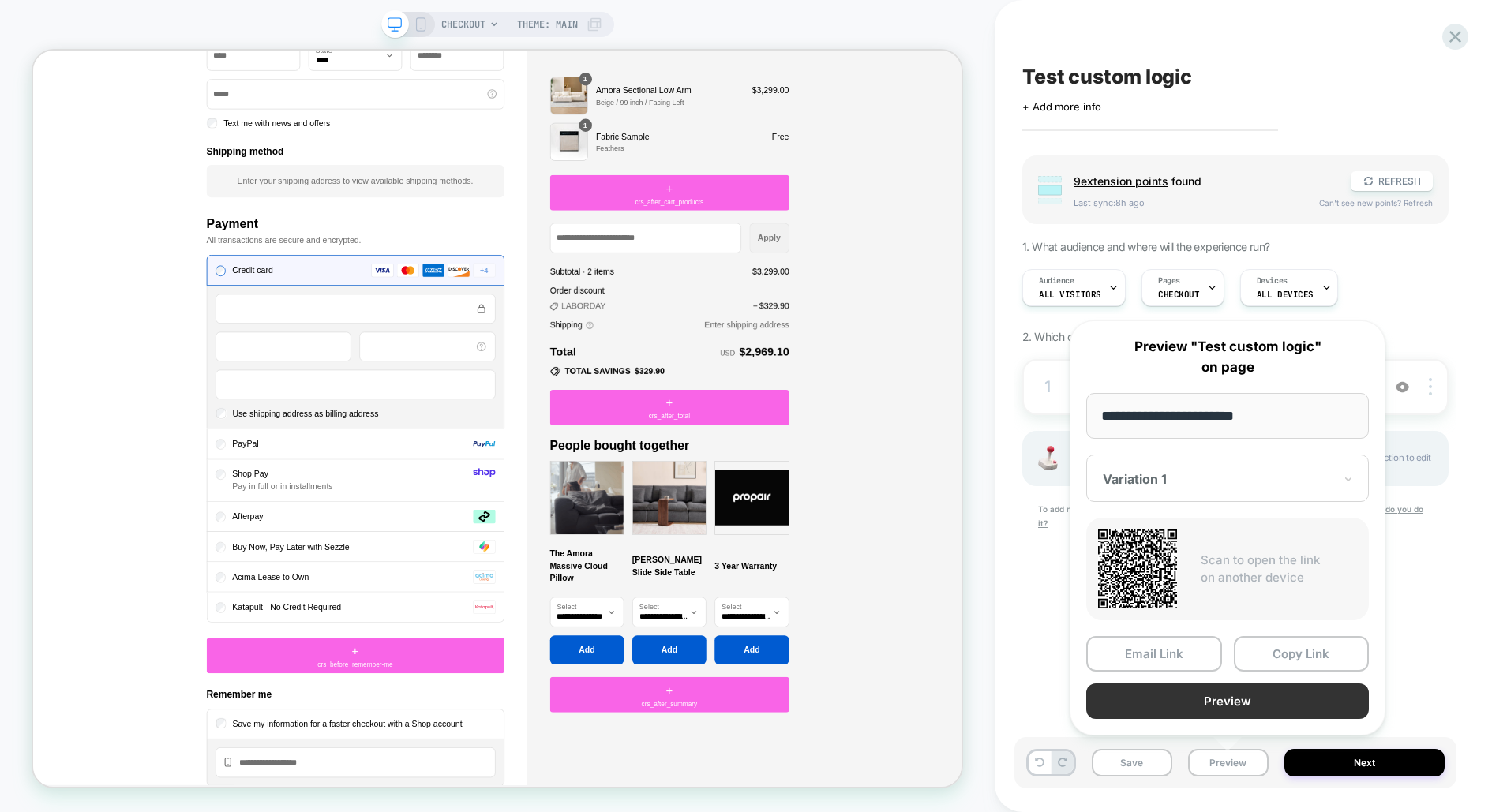
click at [1245, 700] on button "Preview" at bounding box center [1228, 701] width 283 height 36
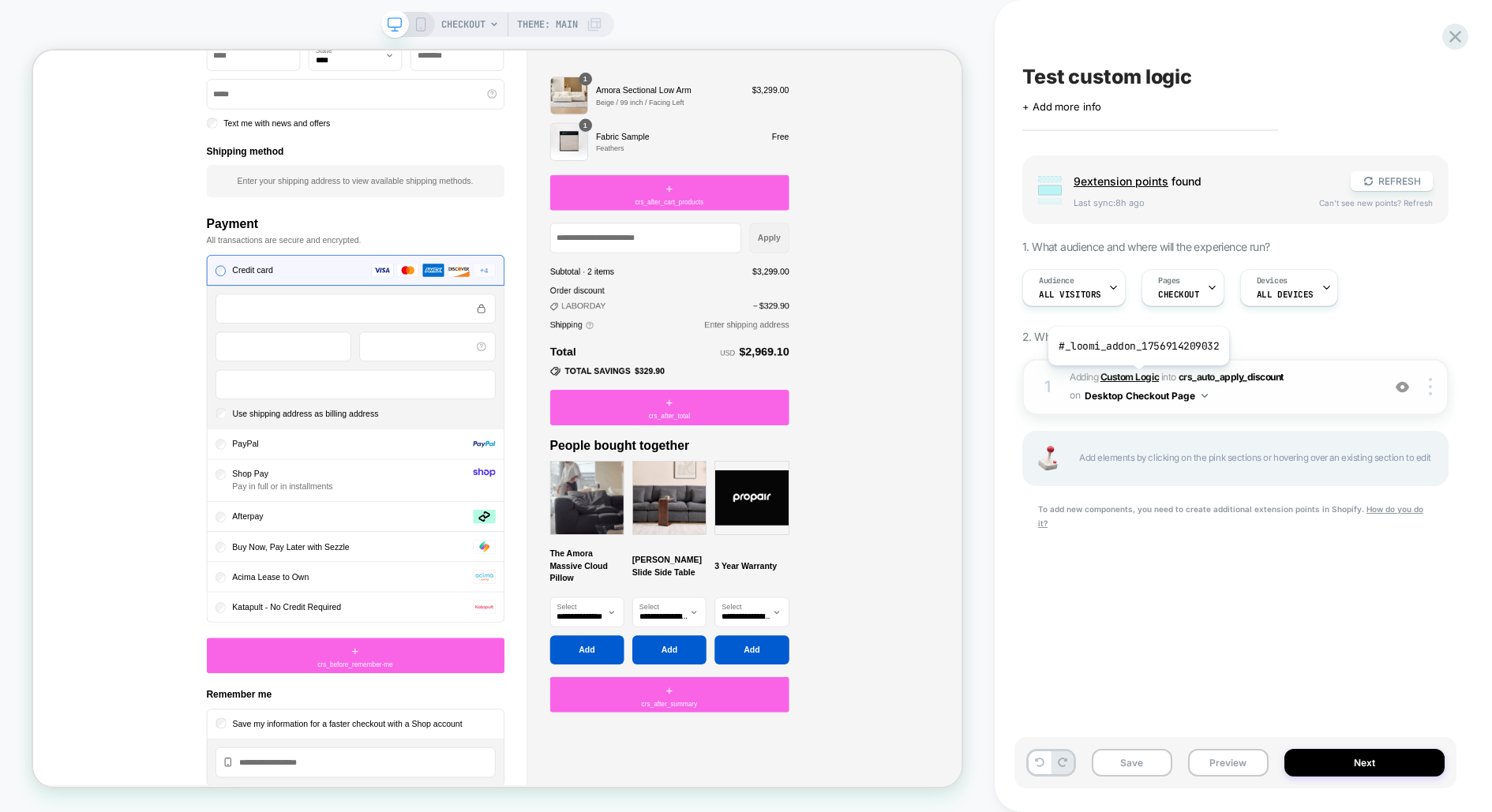
click at [1137, 376] on b "Custom Logic" at bounding box center [1129, 377] width 58 height 12
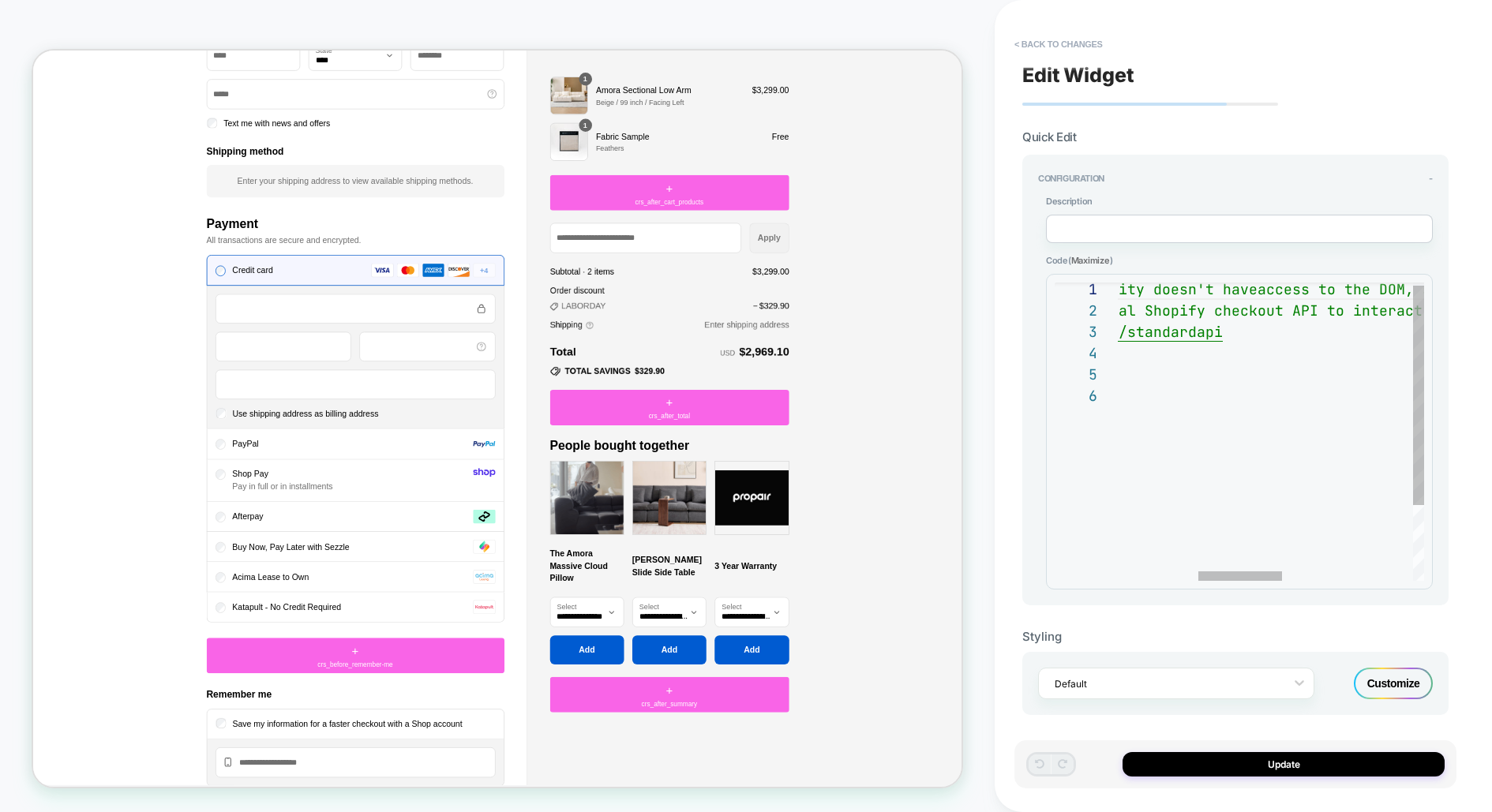
click at [1190, 329] on div "// Notice that checkout extensibility doesn't have access to the DOM, so you ca…" at bounding box center [1362, 482] width 1077 height 405
click at [1189, 331] on div "// Notice that checkout extensibility doesn't have access to the DOM, so you ca…" at bounding box center [1362, 482] width 1077 height 405
click at [1210, 331] on div "// Notice that checkout extensibility doesn't have access to the DOM, so you ca…" at bounding box center [1362, 482] width 1077 height 405
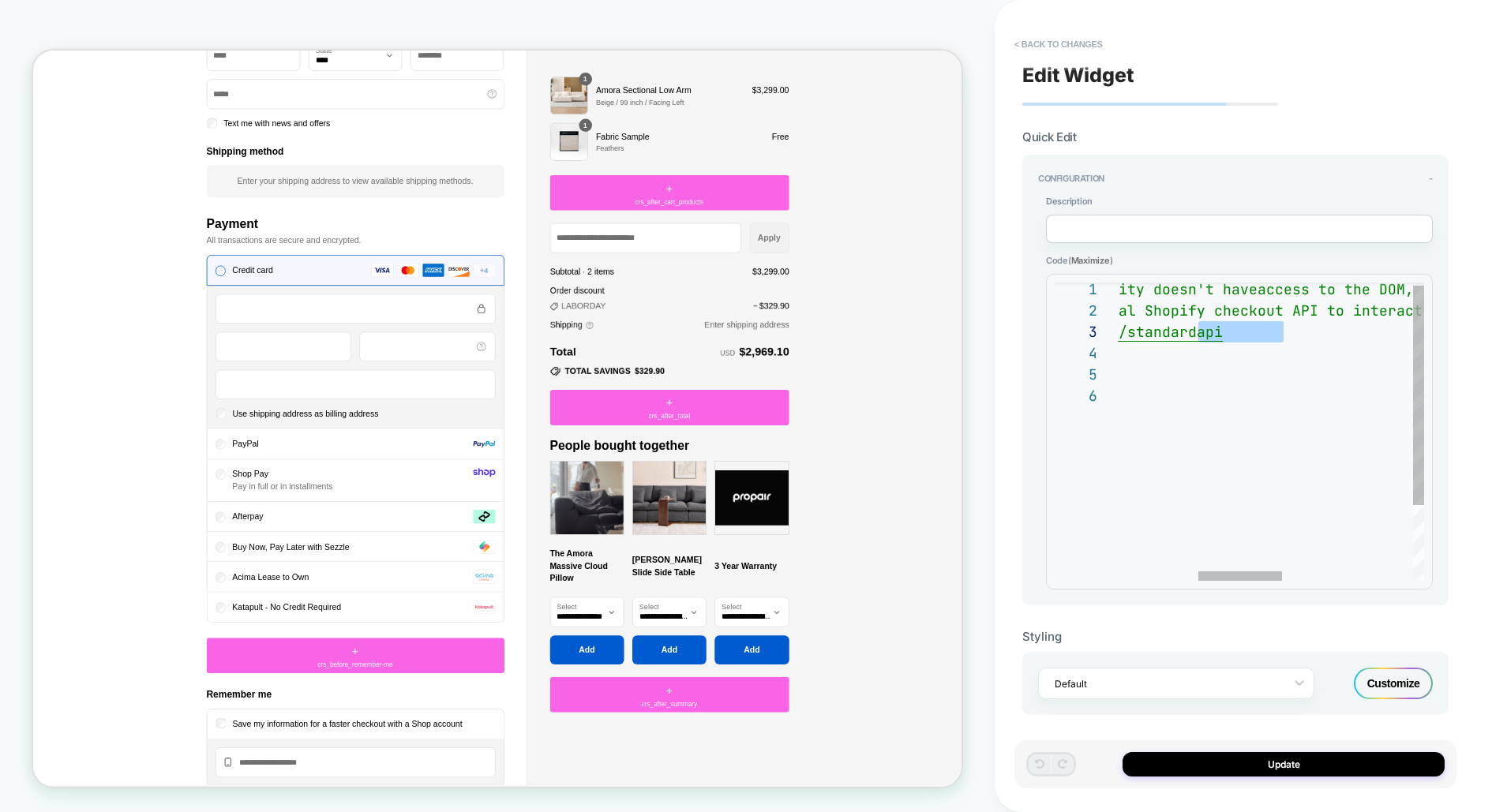
click at [1210, 331] on div "// Notice that checkout extensibility doesn't have access to the DOM, so you ca…" at bounding box center [1362, 482] width 1077 height 405
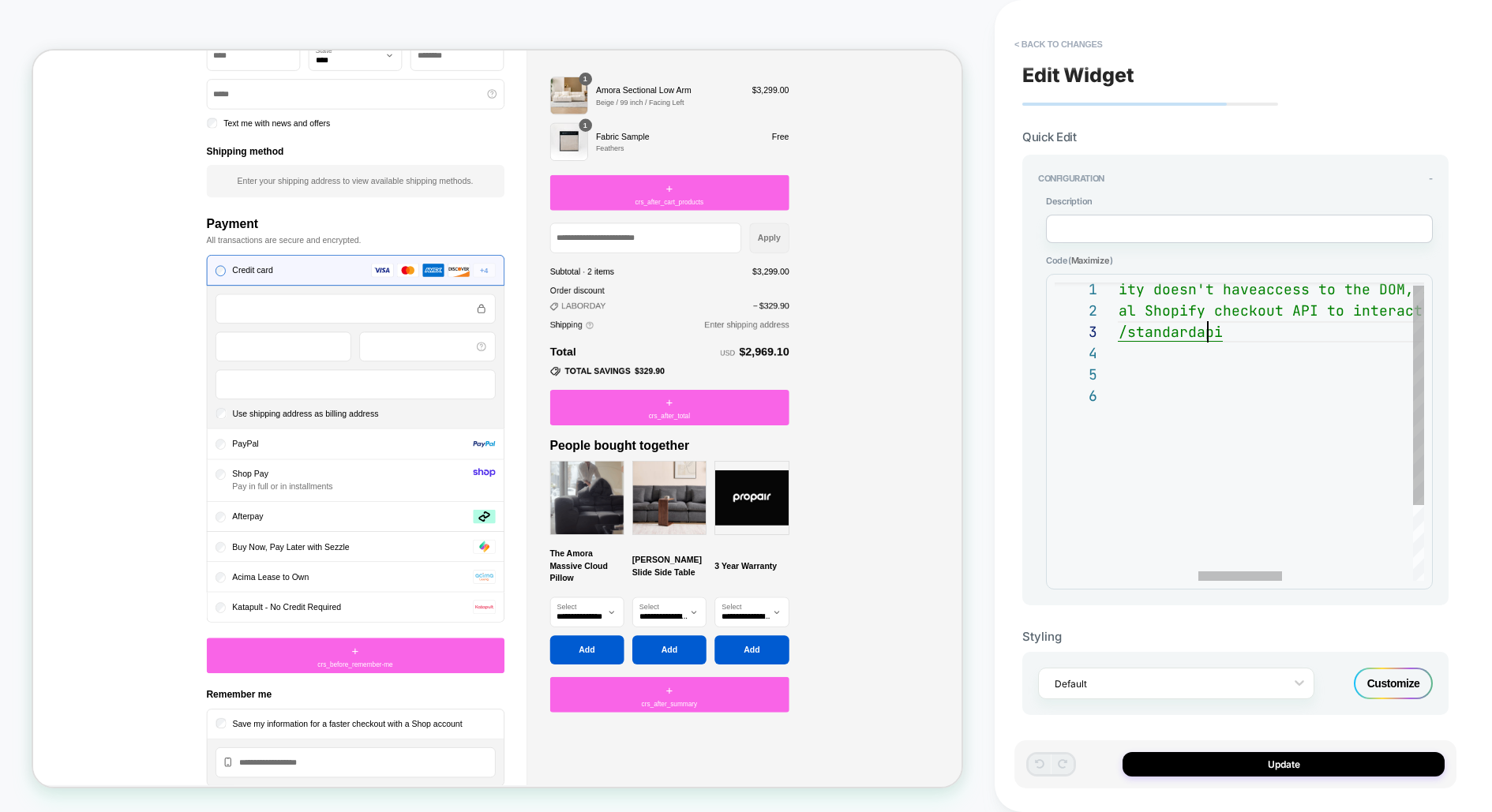
scroll to position [42, 460]
click at [1210, 331] on div "// Notice that checkout extensibility doesn't have access to the DOM, so you ca…" at bounding box center [1362, 482] width 1077 height 405
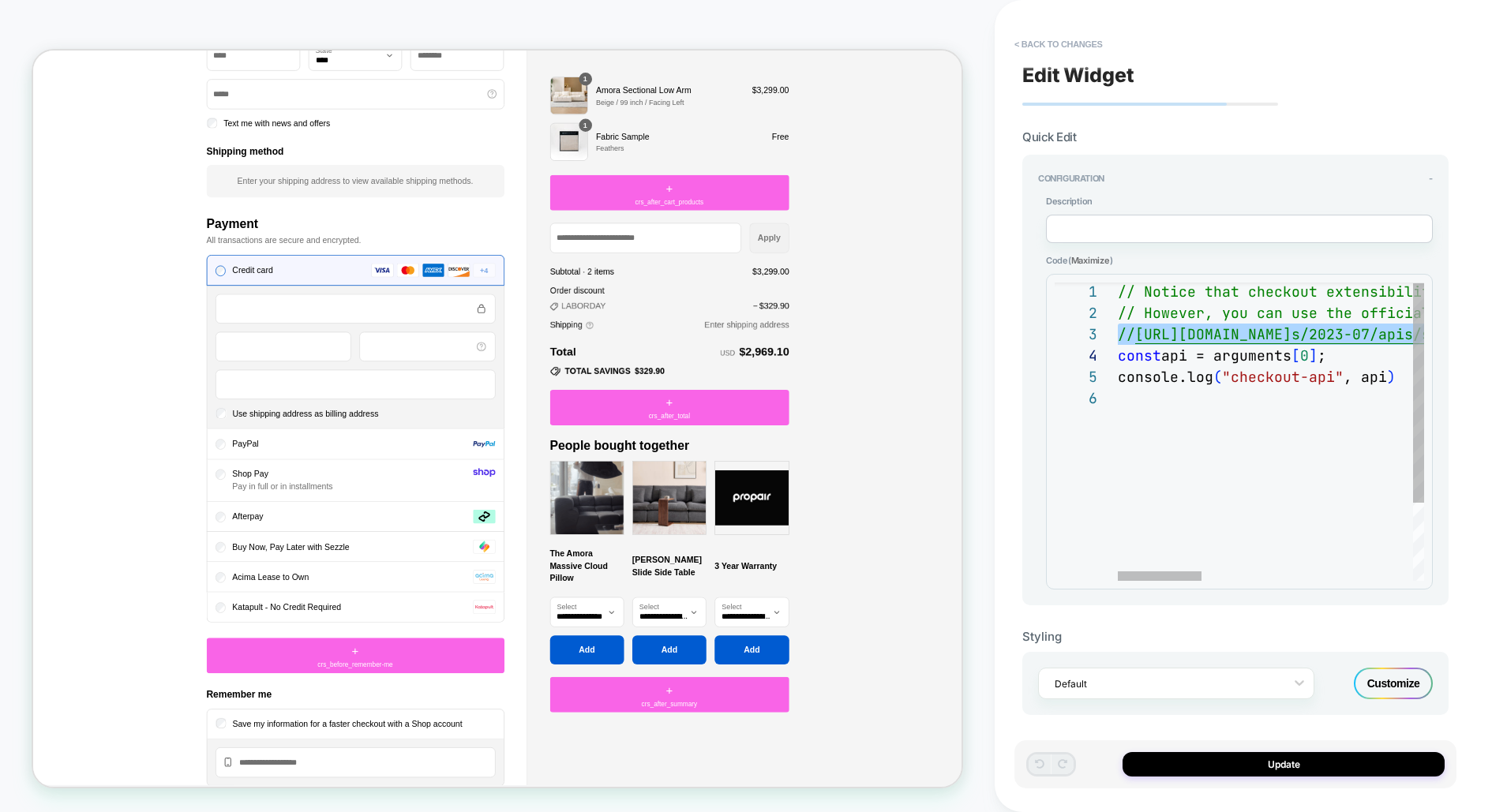
scroll to position [42, 0]
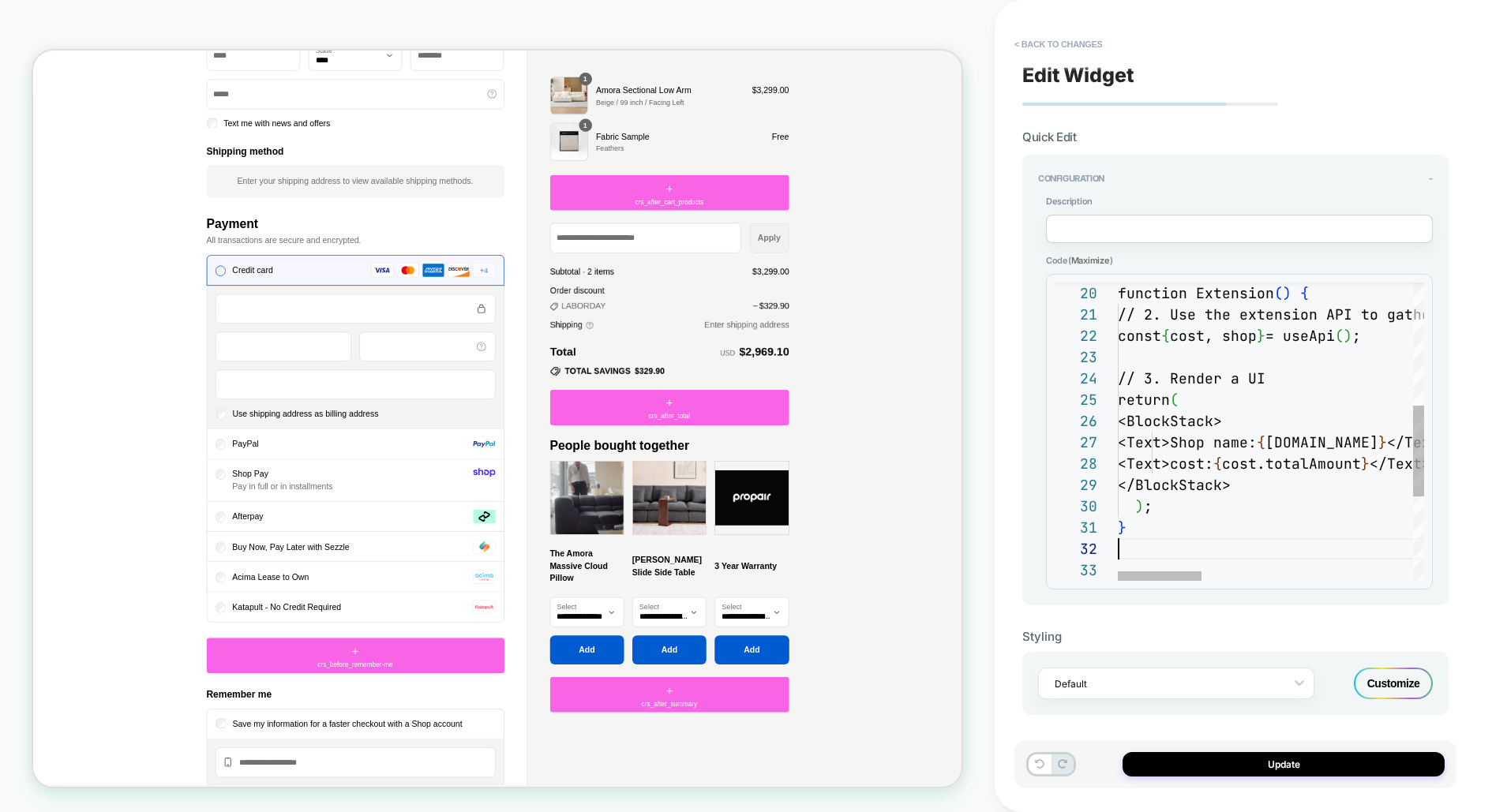
scroll to position [21, 0]
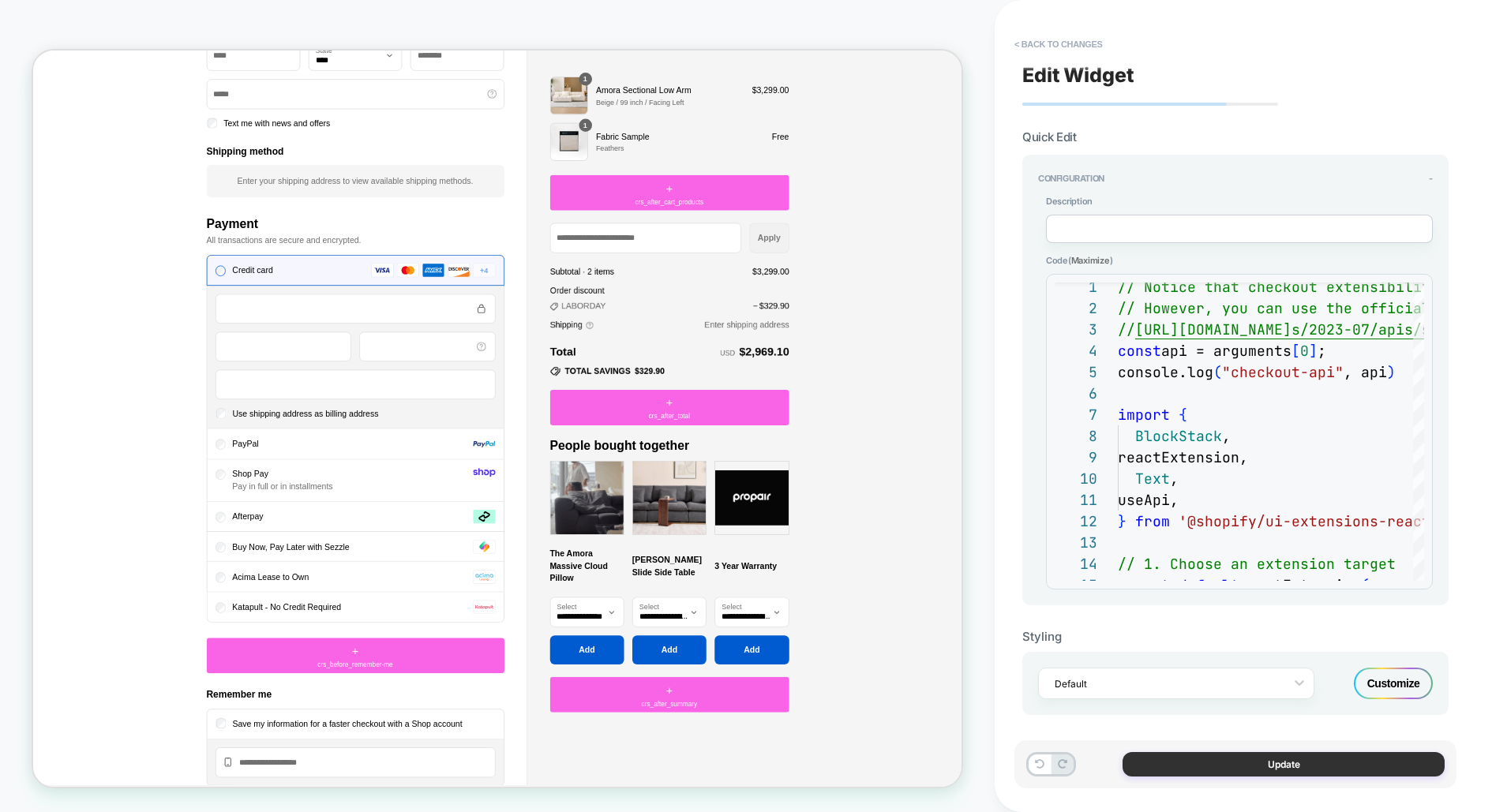
type textarea "*"
click at [1260, 762] on button "Update" at bounding box center [1283, 764] width 323 height 24
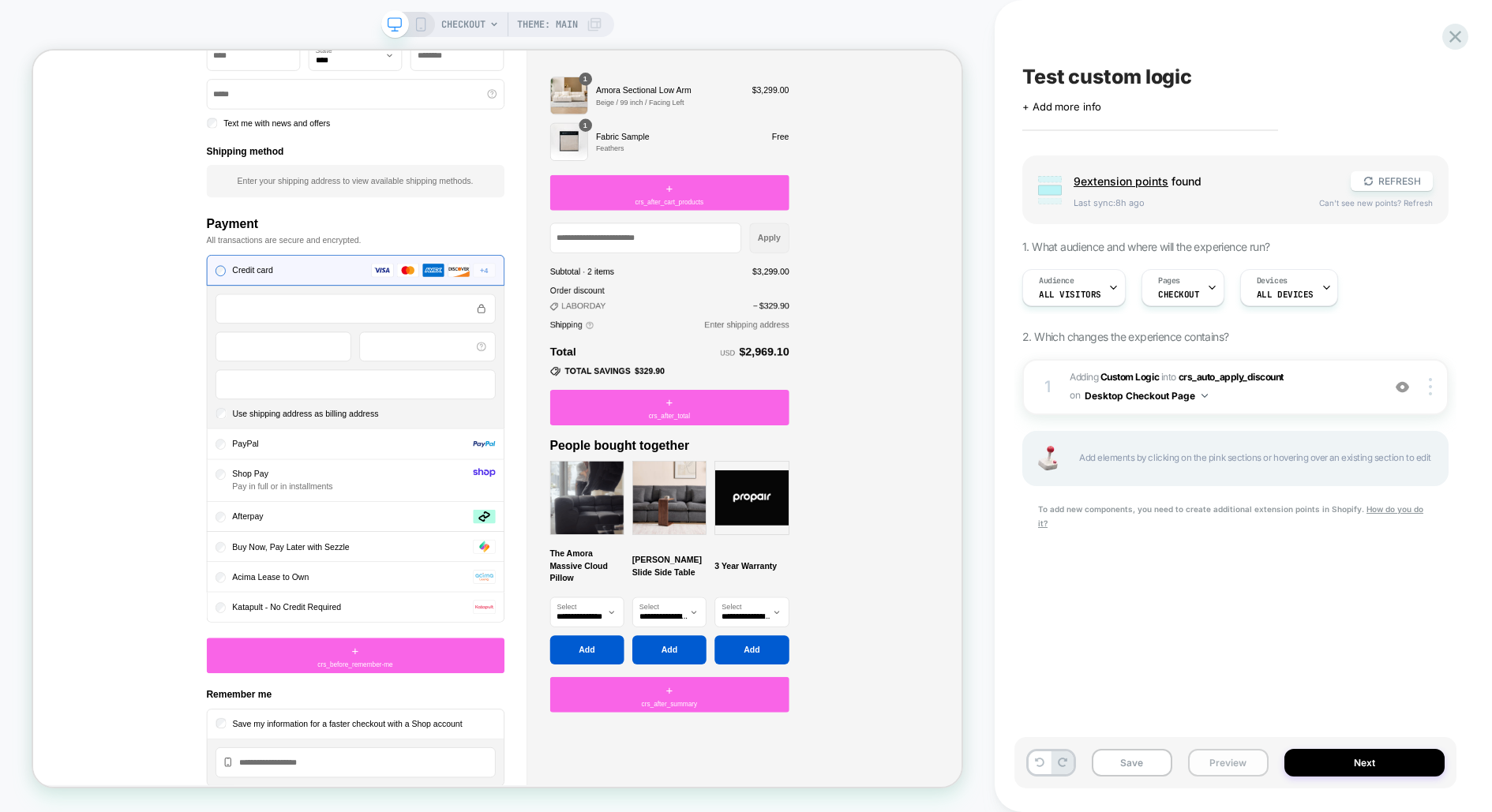
click at [1246, 763] on button "Preview" at bounding box center [1229, 763] width 81 height 28
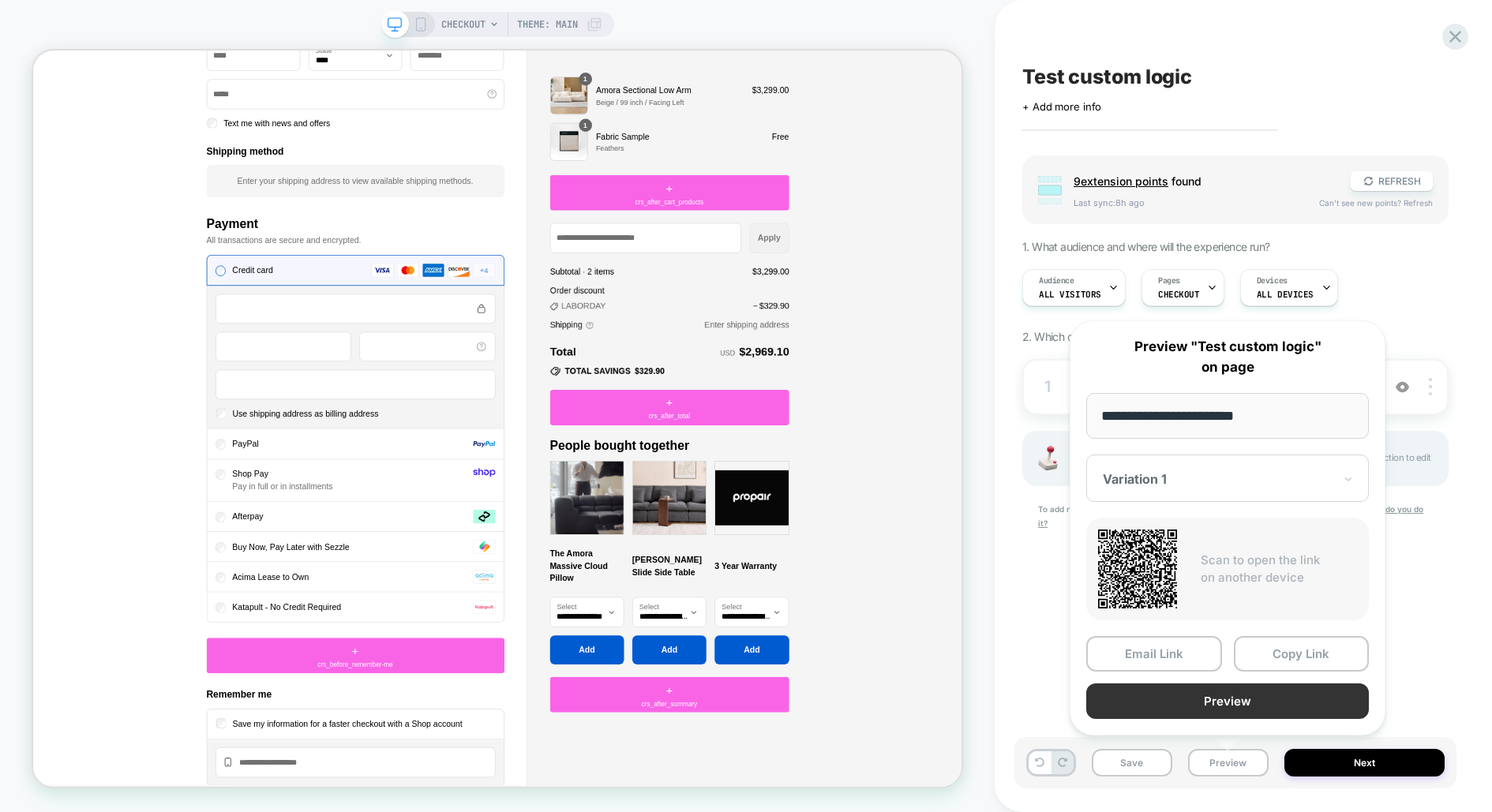
click at [1265, 715] on button "Preview" at bounding box center [1228, 701] width 283 height 36
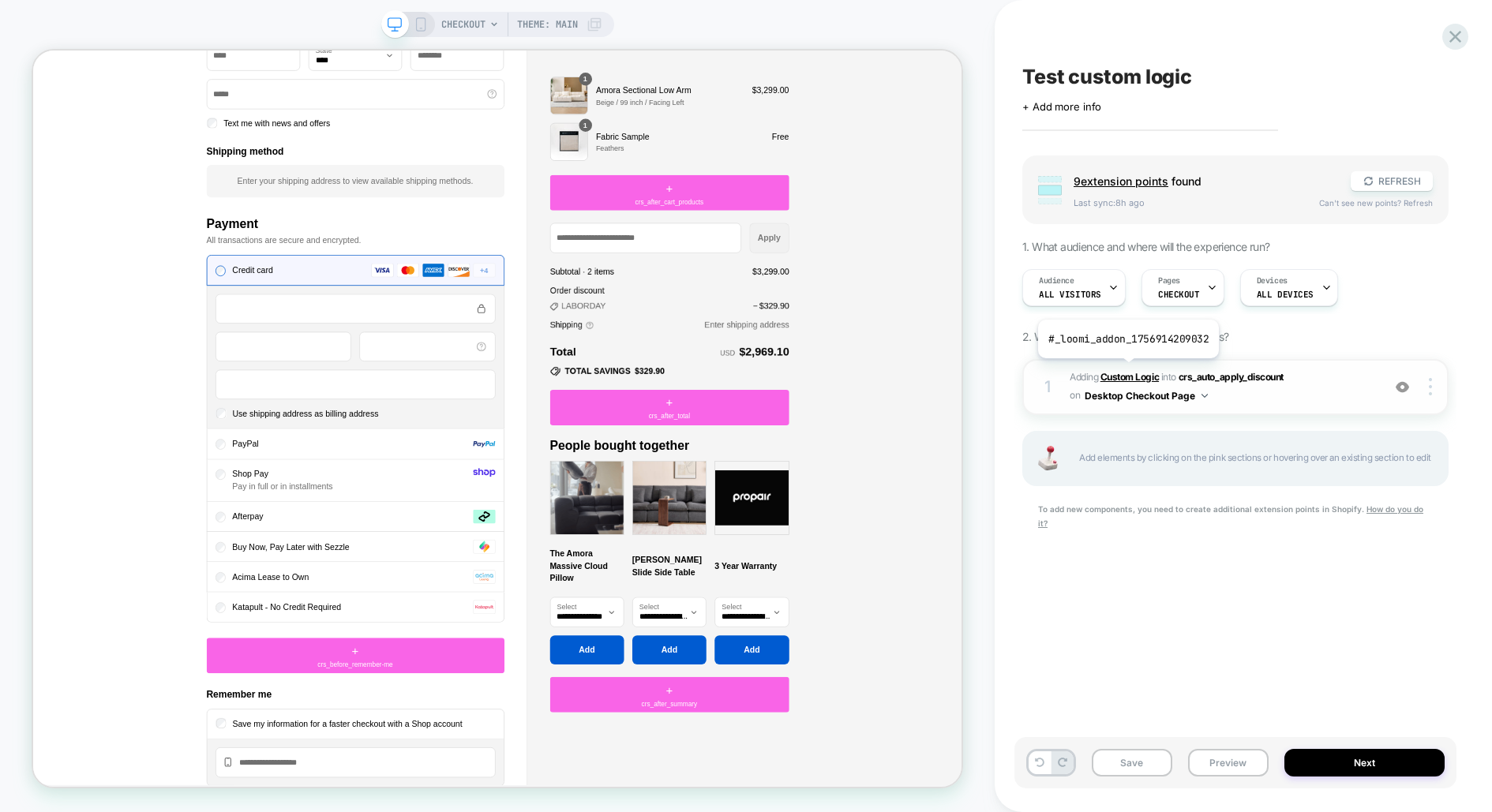
click at [1127, 371] on b "Custom Logic" at bounding box center [1129, 377] width 58 height 12
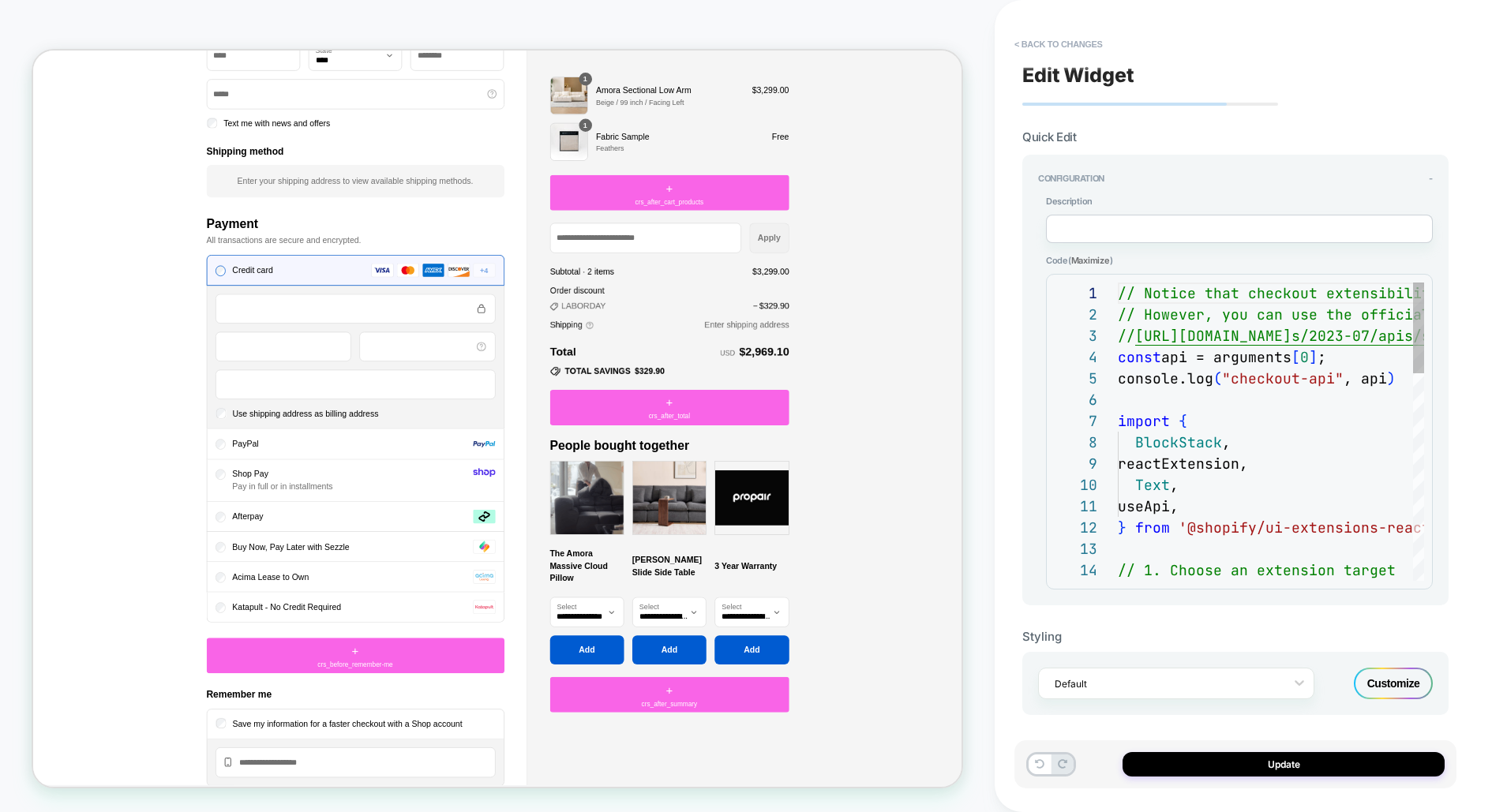
scroll to position [213, 0]
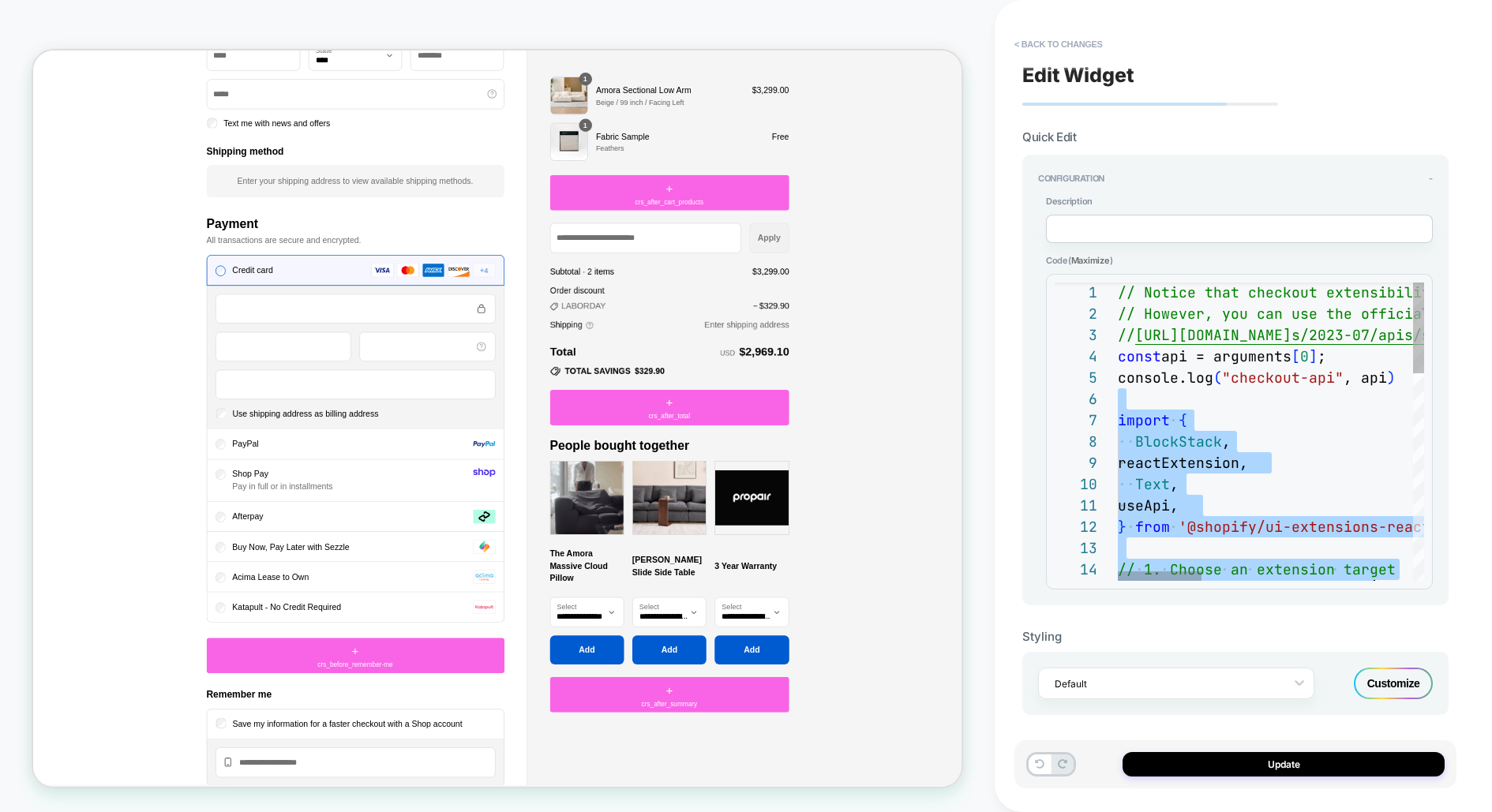
scroll to position [107, 0]
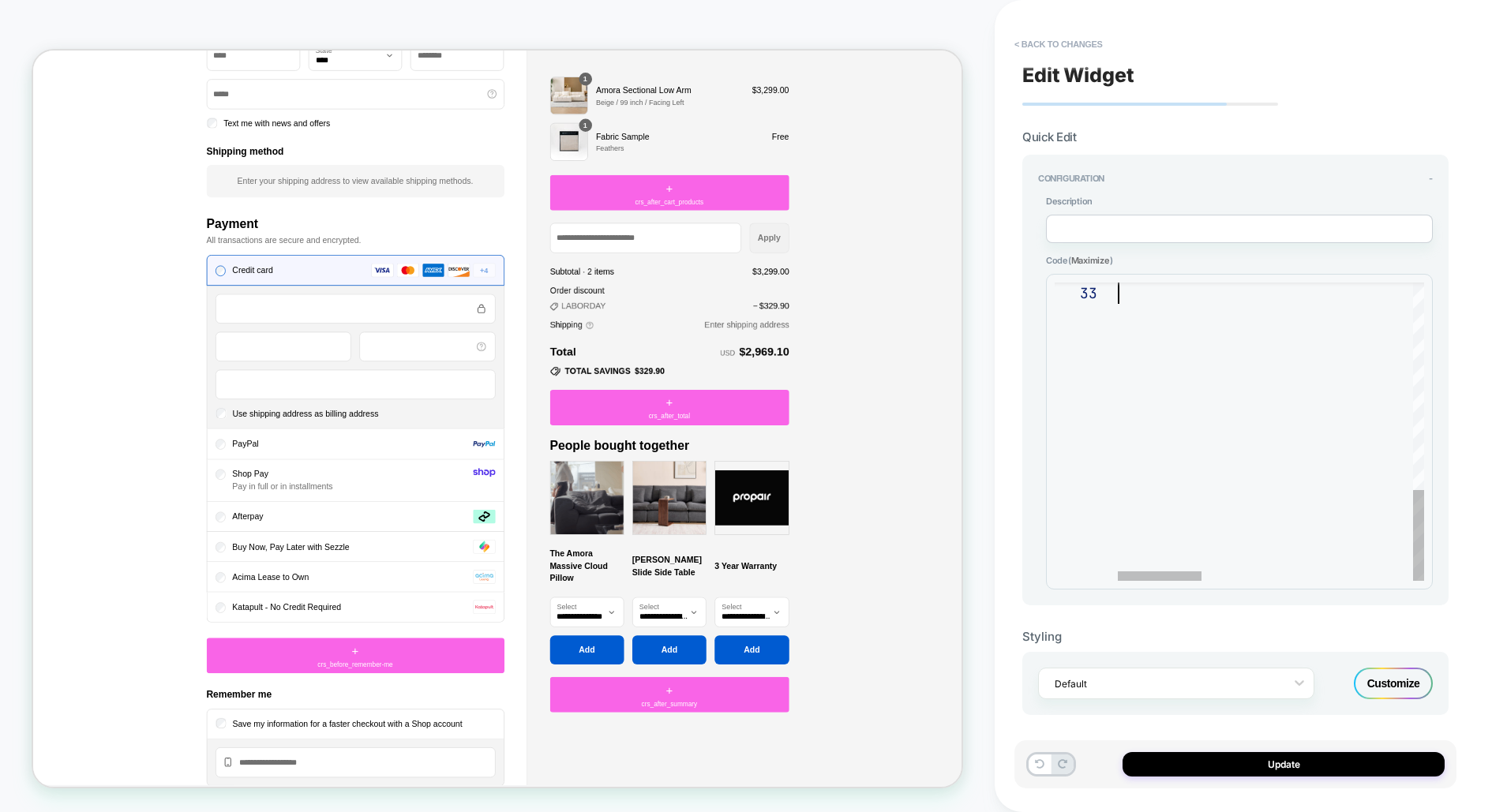
drag, startPoint x: 1220, startPoint y: 391, endPoint x: 1202, endPoint y: 789, distance: 398.4
type textarea "**********"
click at [1346, 759] on button "Update" at bounding box center [1283, 764] width 323 height 24
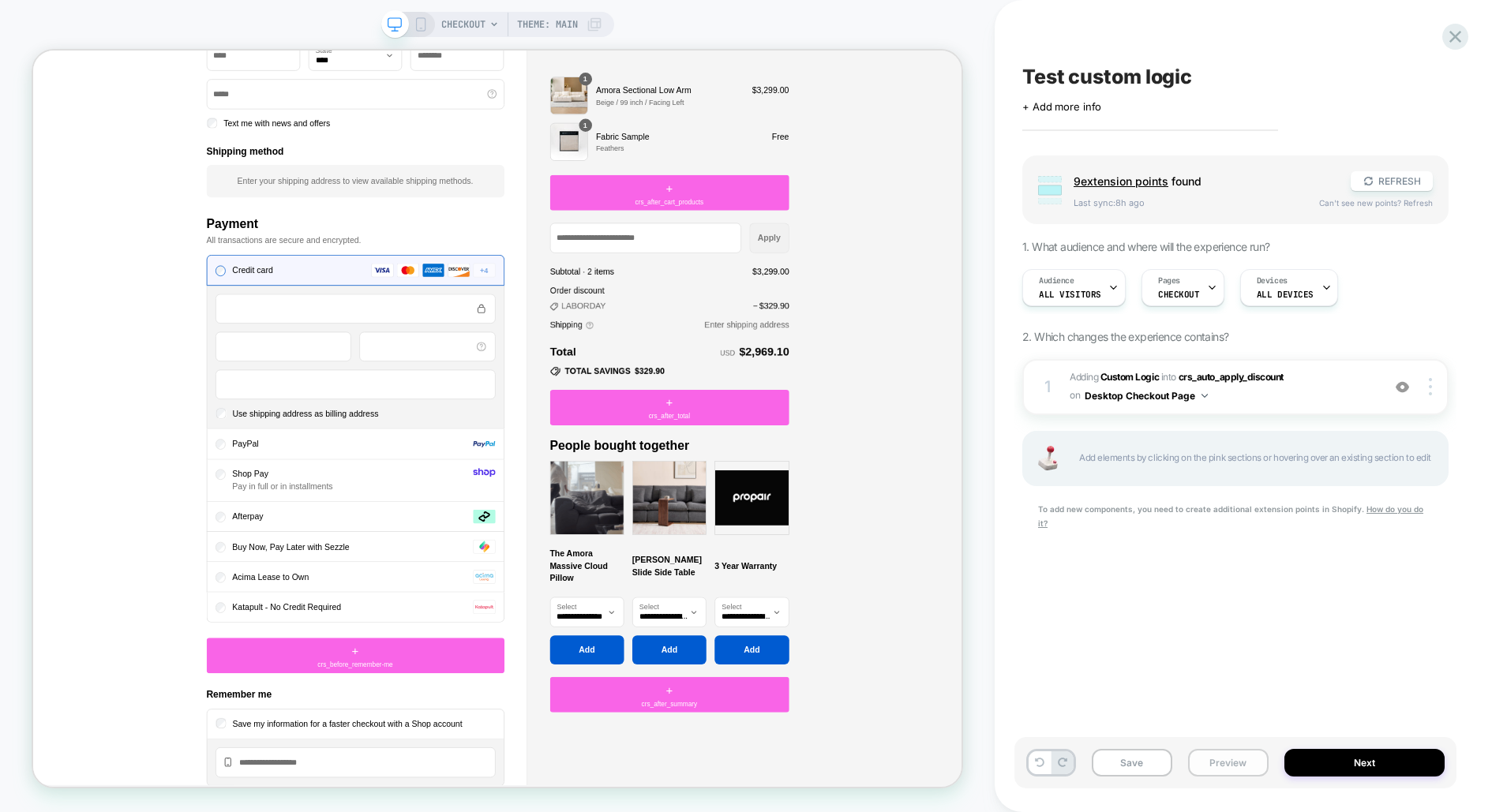
click at [1236, 764] on button "Preview" at bounding box center [1229, 763] width 81 height 28
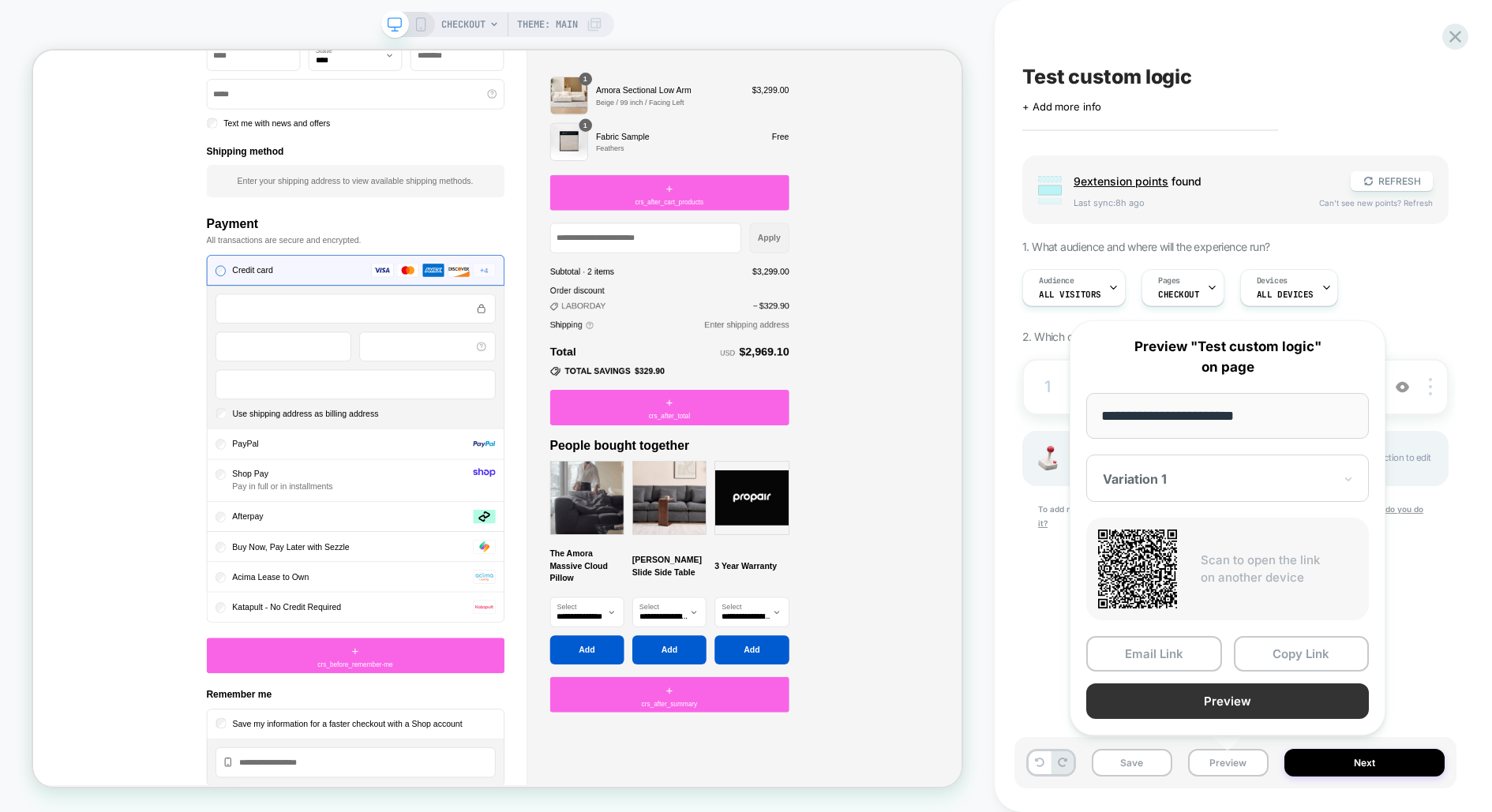
click at [1236, 710] on button "Preview" at bounding box center [1228, 701] width 283 height 36
